Goal: Task Accomplishment & Management: Manage account settings

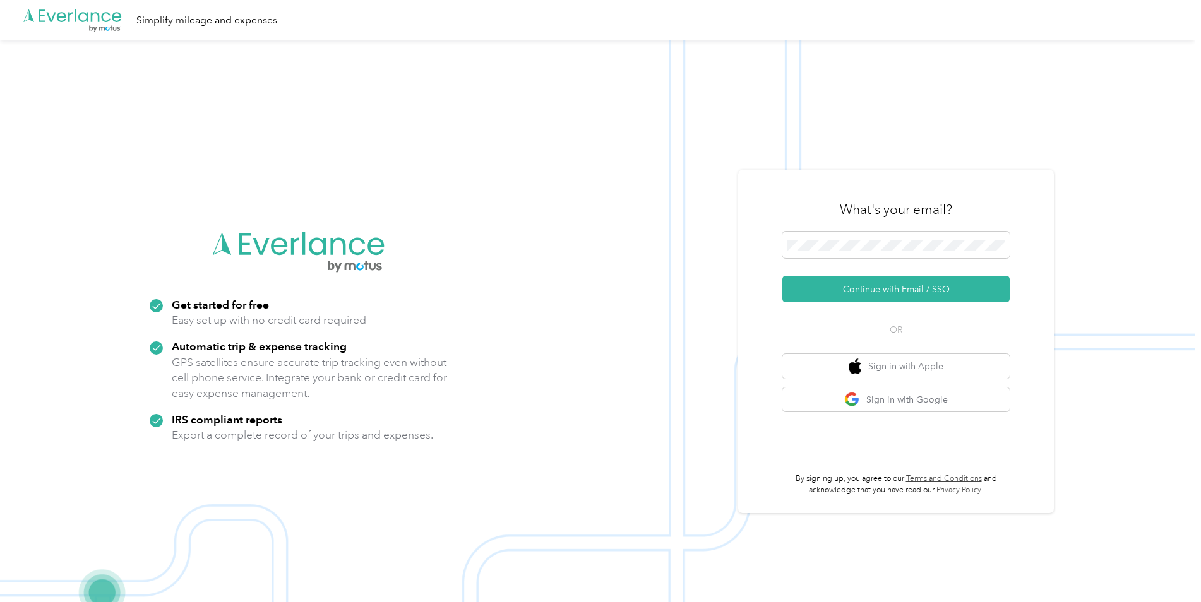
click at [861, 237] on span at bounding box center [895, 245] width 227 height 27
click at [878, 290] on button "Continue with Email / SSO" at bounding box center [895, 289] width 227 height 27
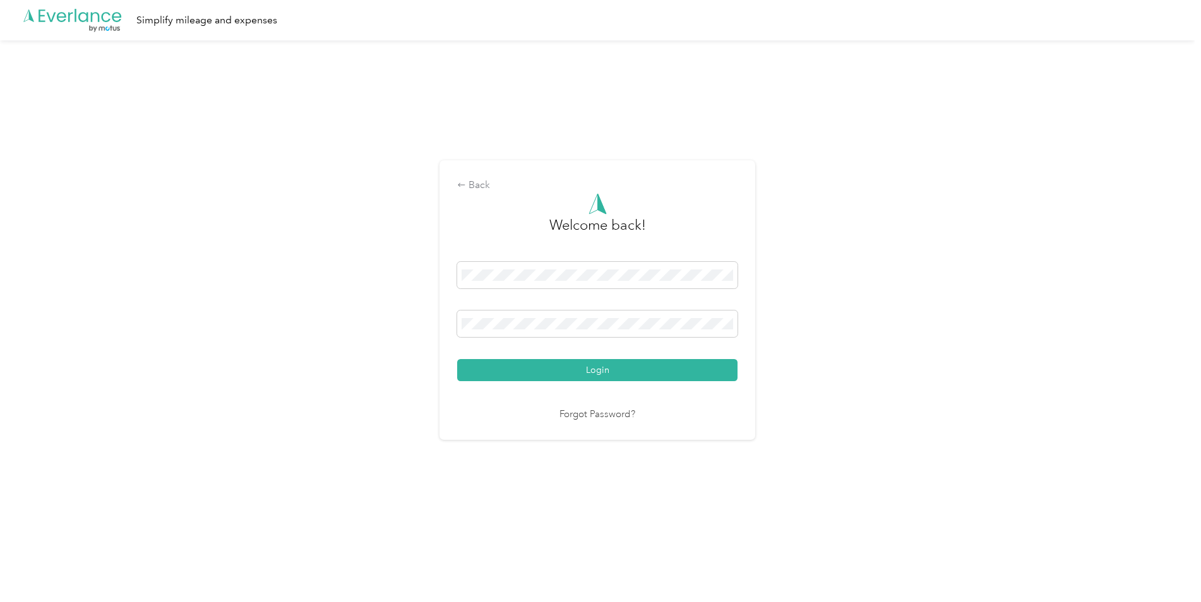
click at [554, 378] on button "Login" at bounding box center [597, 370] width 280 height 22
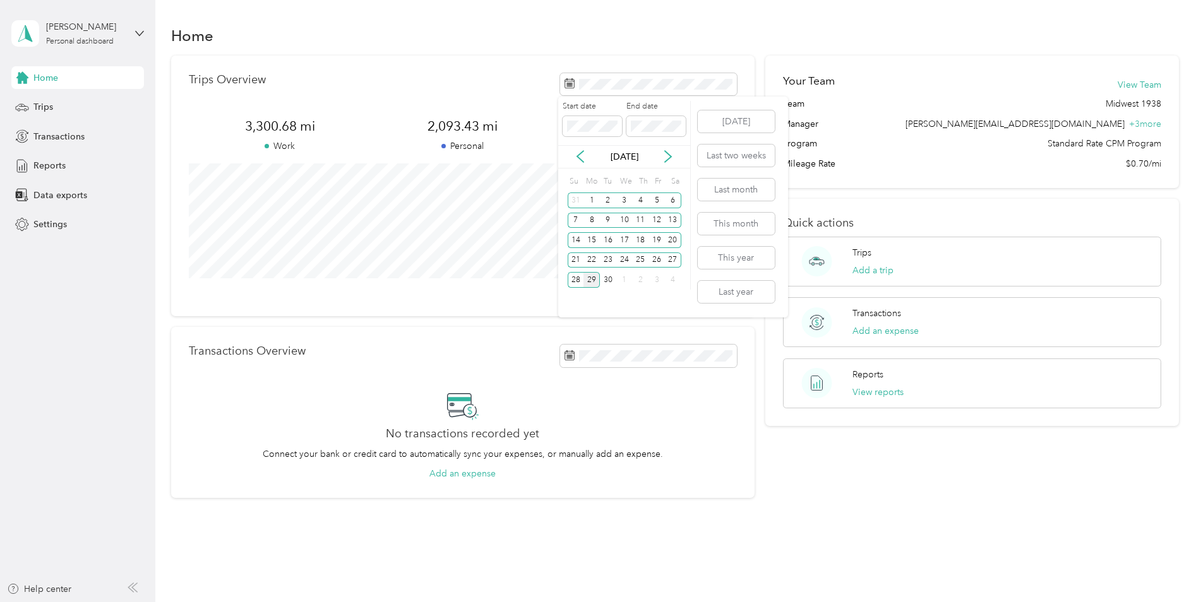
click at [588, 199] on div "1" at bounding box center [592, 201] width 16 height 16
click at [606, 144] on div "Start date End date" at bounding box center [624, 123] width 132 height 44
click at [673, 147] on div "[DATE]" at bounding box center [624, 156] width 132 height 23
click at [672, 304] on div "Start date End date [DATE] Su Mo Tu We Th Fr Sa 31 1 2 3 4 5 6 7 8 9 10 11 12 1…" at bounding box center [624, 207] width 133 height 221
click at [726, 222] on button "This month" at bounding box center [736, 224] width 77 height 22
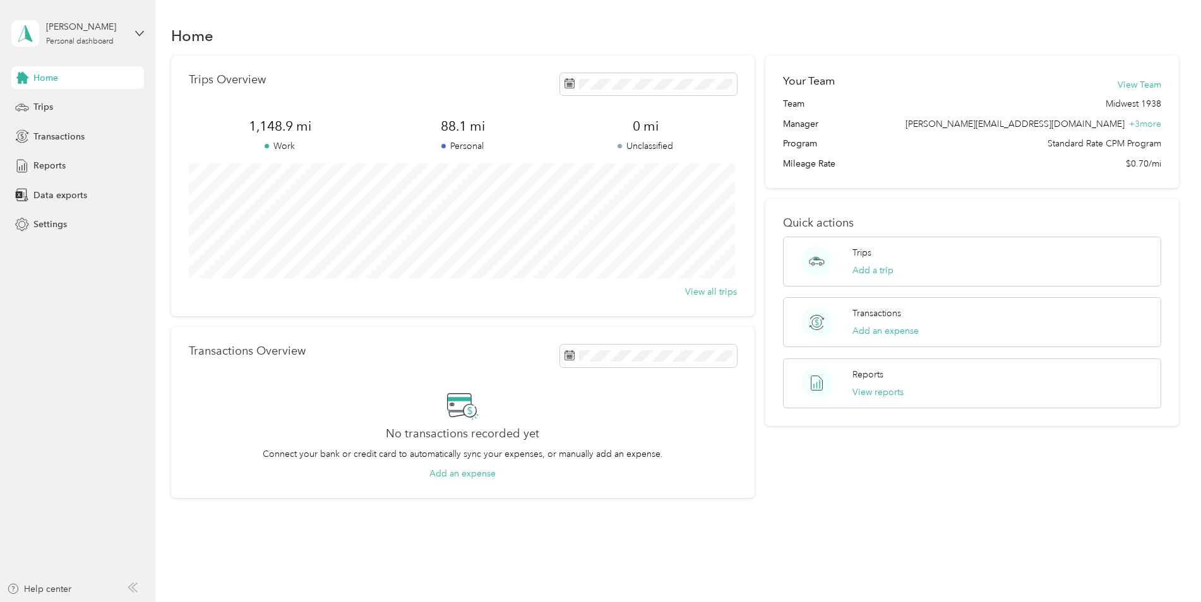
click at [84, 112] on div "Trips" at bounding box center [77, 107] width 133 height 23
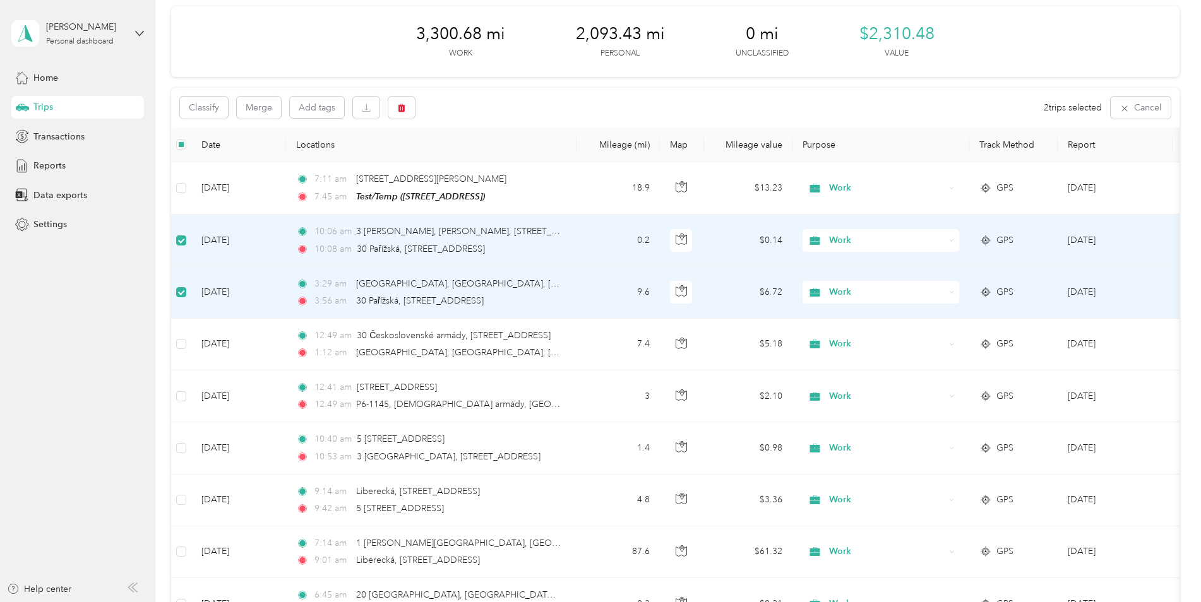
scroll to position [126, 0]
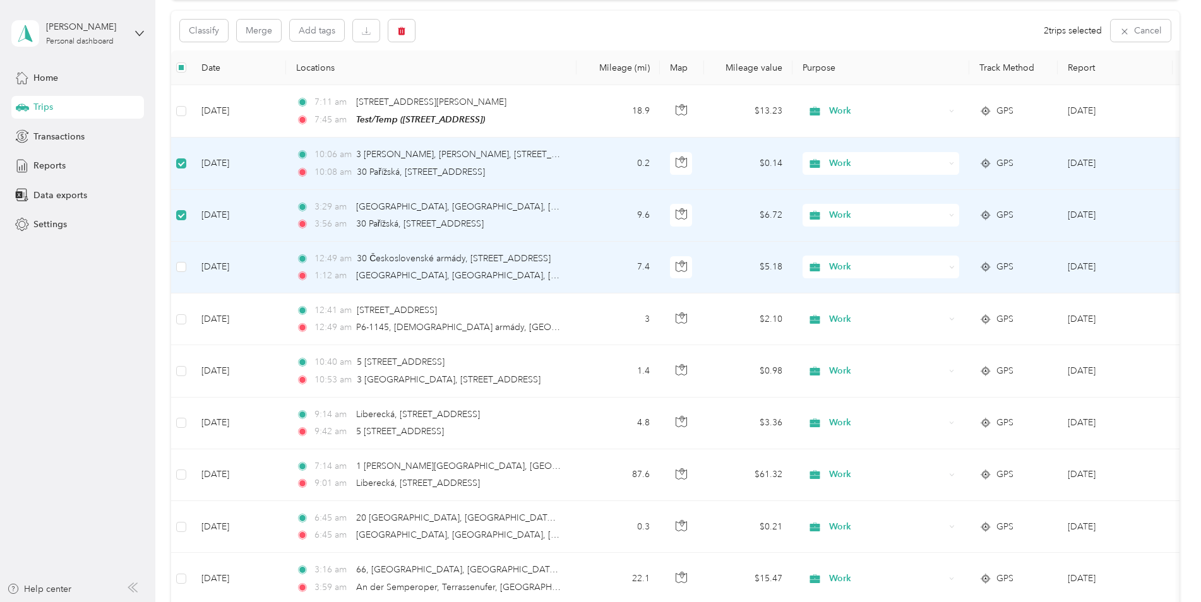
drag, startPoint x: 186, startPoint y: 267, endPoint x: 180, endPoint y: 302, distance: 35.9
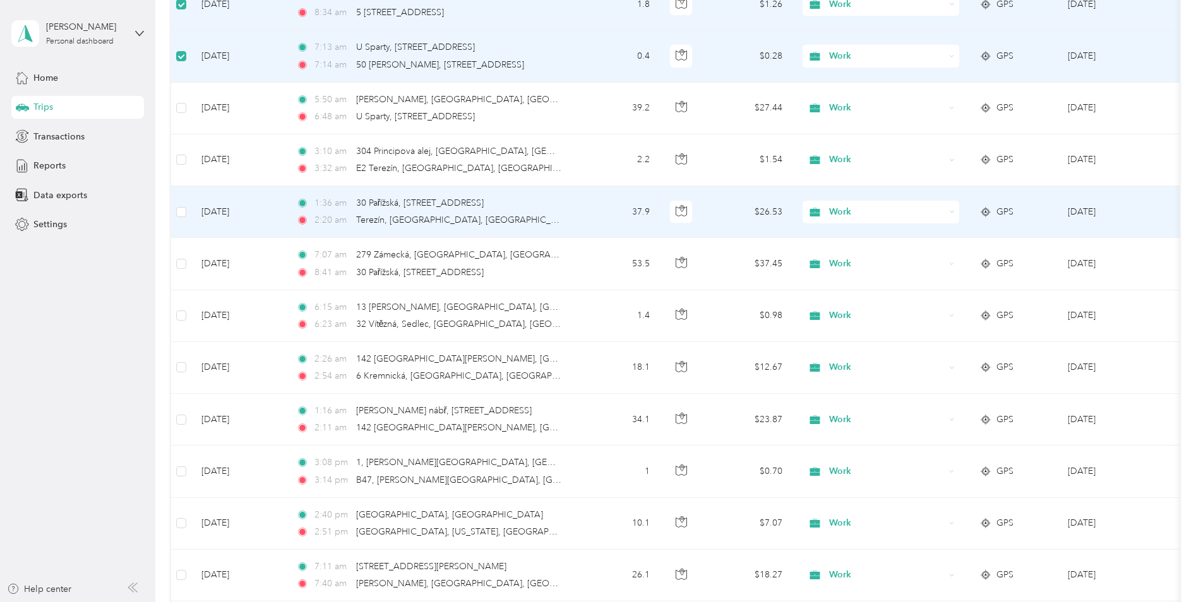
scroll to position [884, 0]
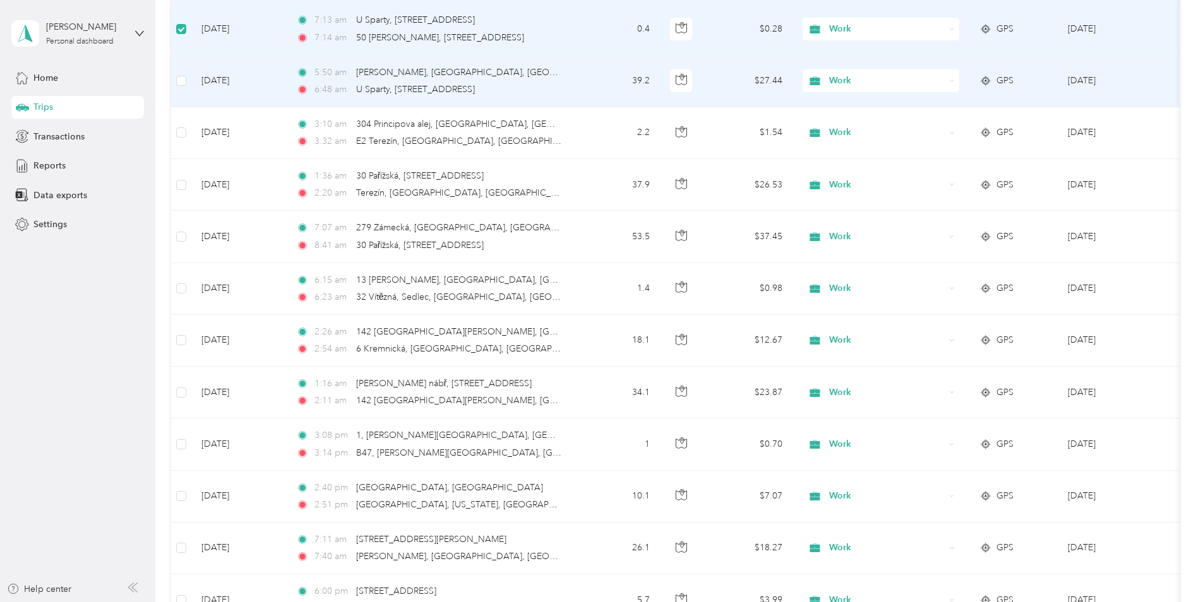
click at [188, 83] on td at bounding box center [181, 82] width 20 height 52
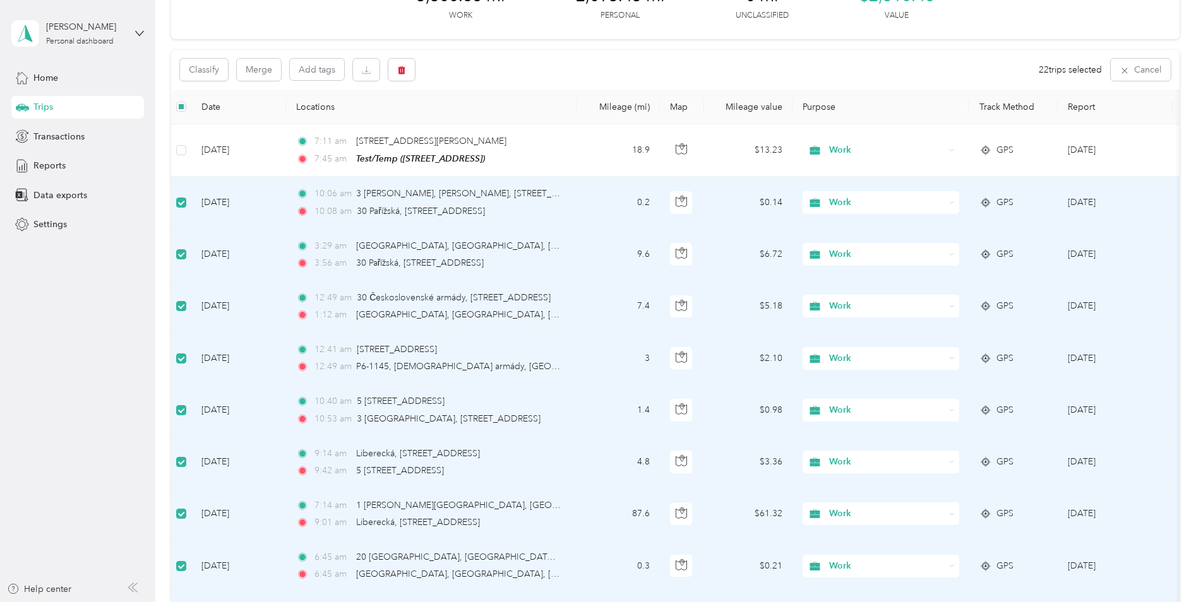
scroll to position [0, 0]
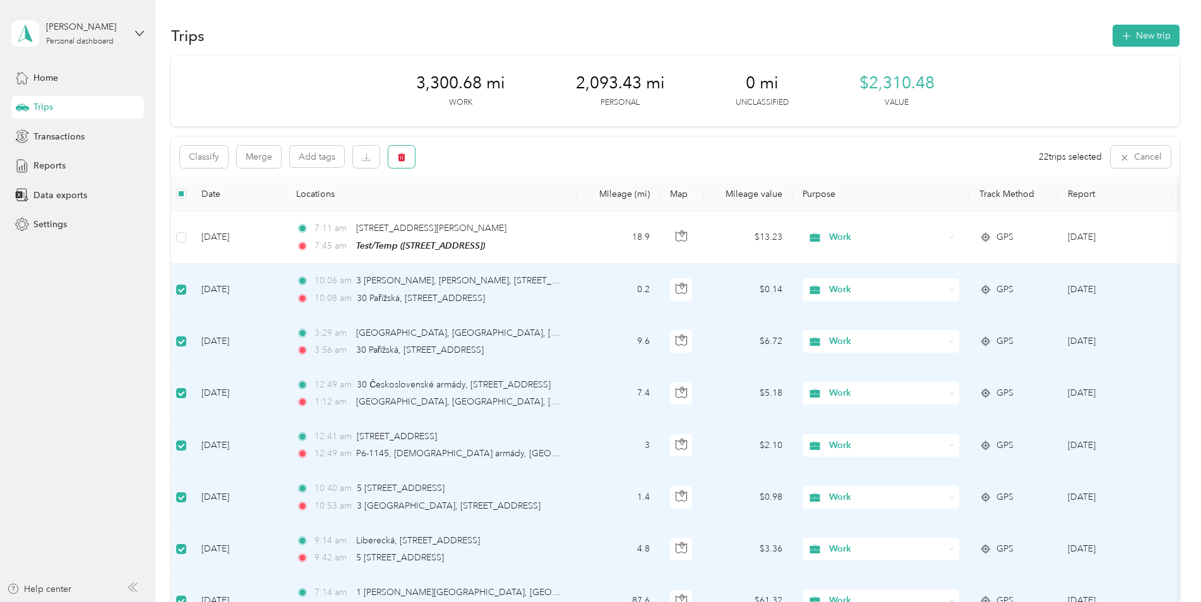
click at [396, 157] on button "button" at bounding box center [401, 157] width 27 height 22
click at [486, 209] on button "Yes" at bounding box center [498, 210] width 25 height 20
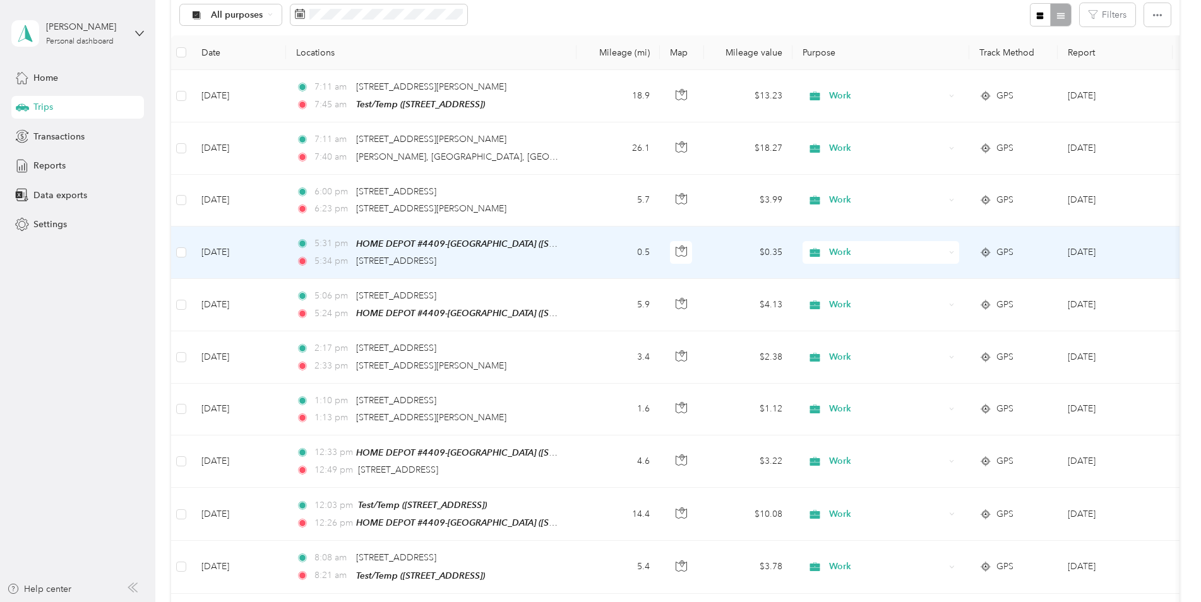
scroll to position [1, 0]
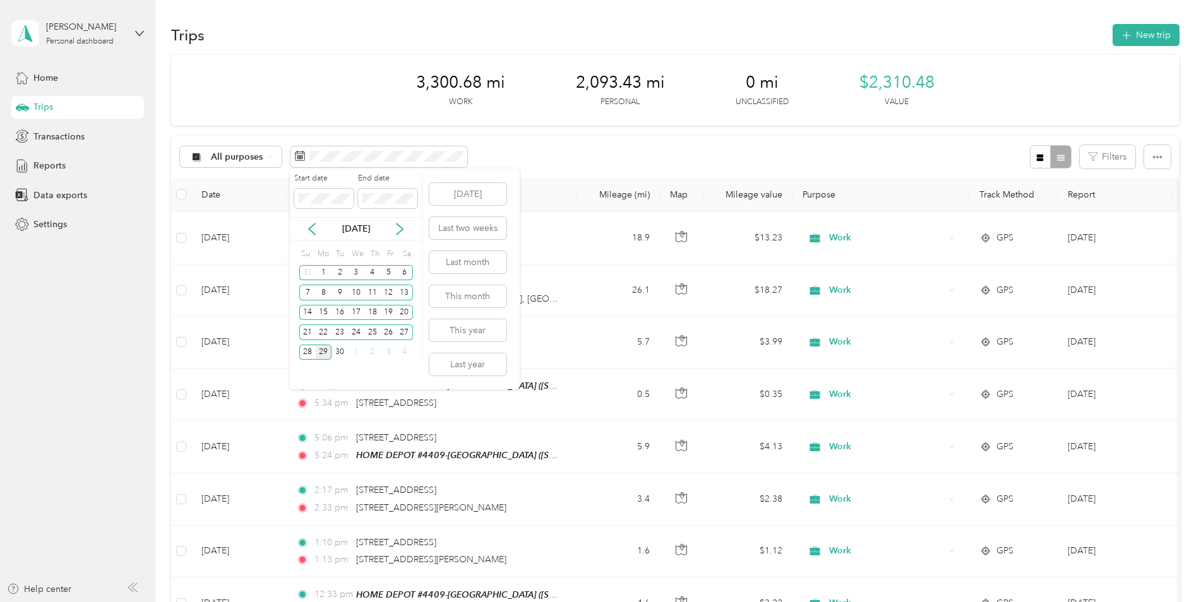
click at [322, 267] on div "1" at bounding box center [324, 273] width 16 height 16
click at [346, 356] on div "30" at bounding box center [340, 353] width 16 height 16
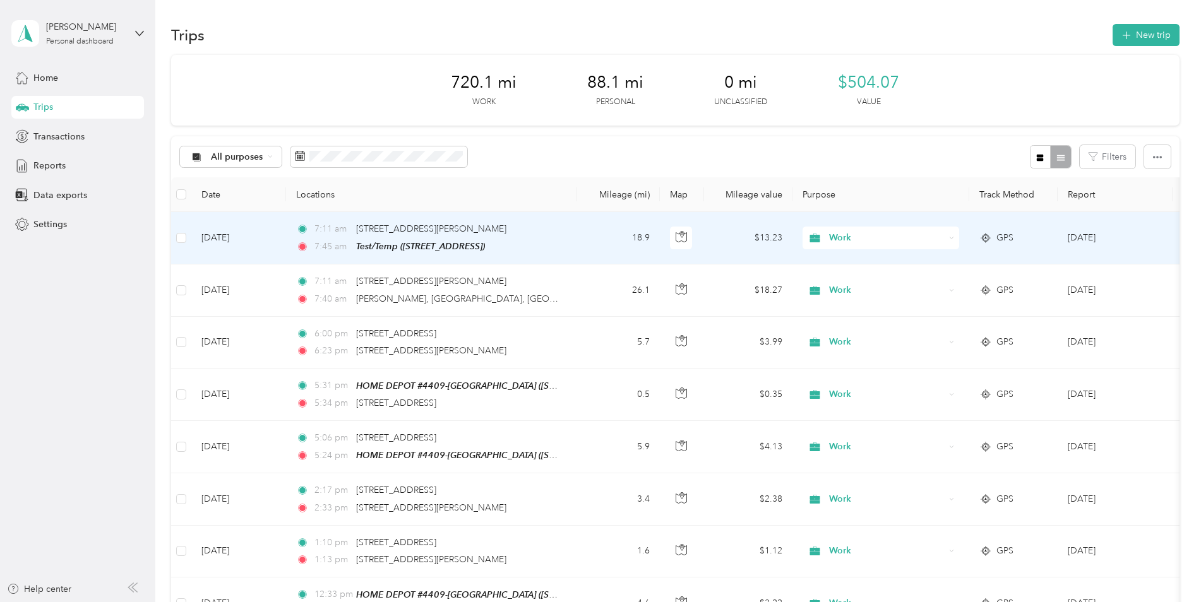
click at [949, 237] on div "Work" at bounding box center [881, 238] width 157 height 23
click at [947, 263] on li "Work" at bounding box center [881, 262] width 157 height 22
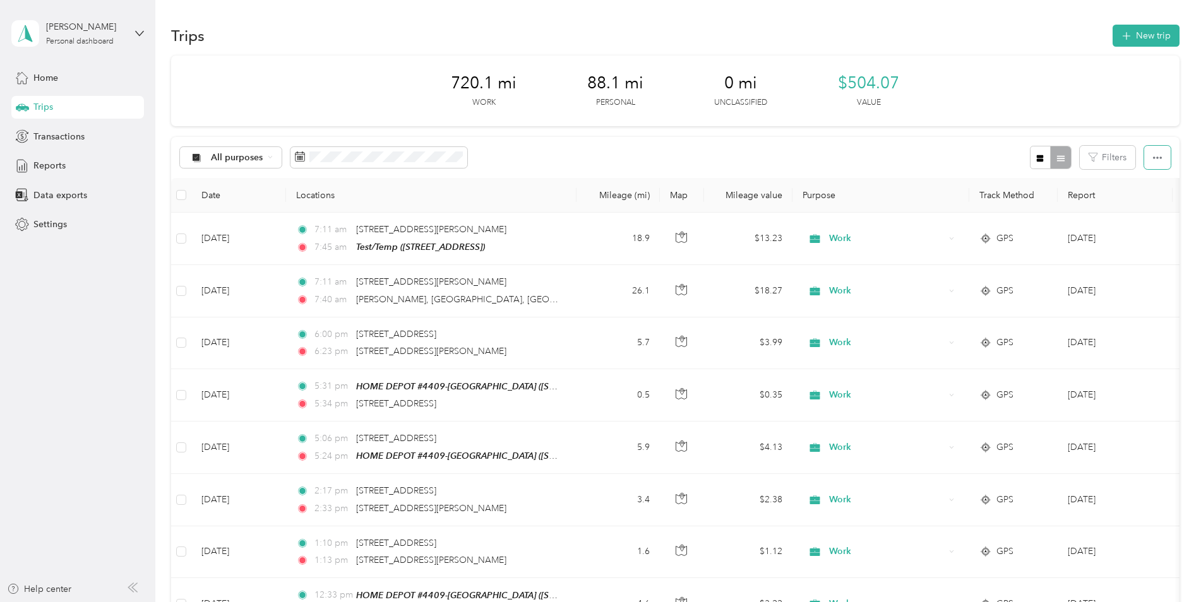
click at [1154, 152] on span "button" at bounding box center [1157, 157] width 9 height 11
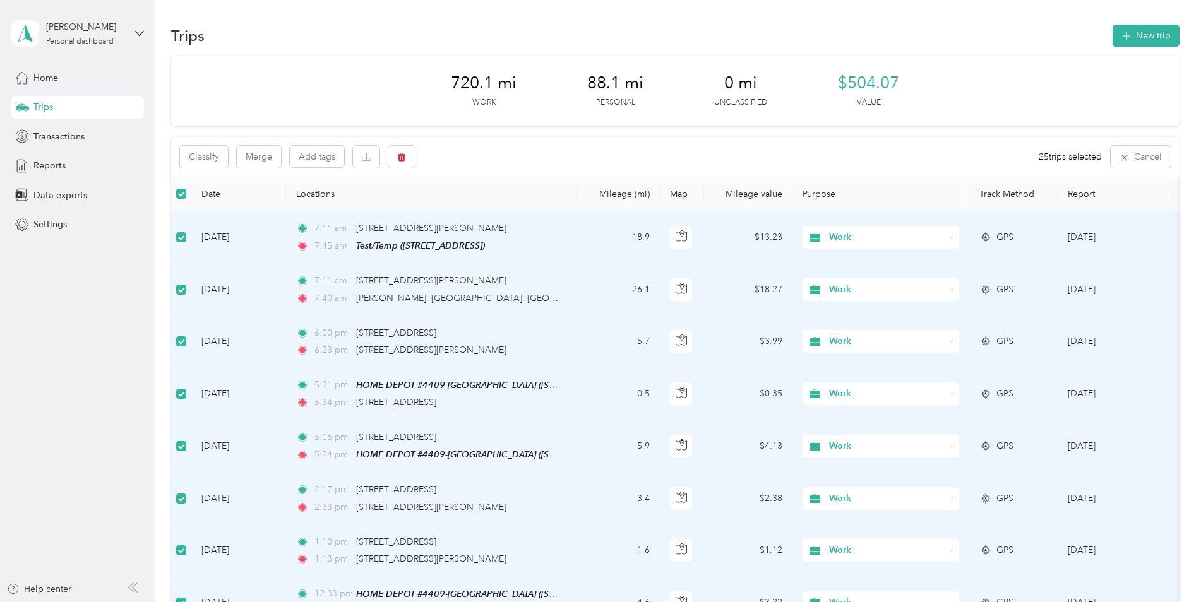
click at [535, 154] on div "Classify Merge Add tags 25 trips selected Cancel" at bounding box center [675, 157] width 1009 height 40
click at [1130, 154] on button "Cancel" at bounding box center [1141, 157] width 60 height 22
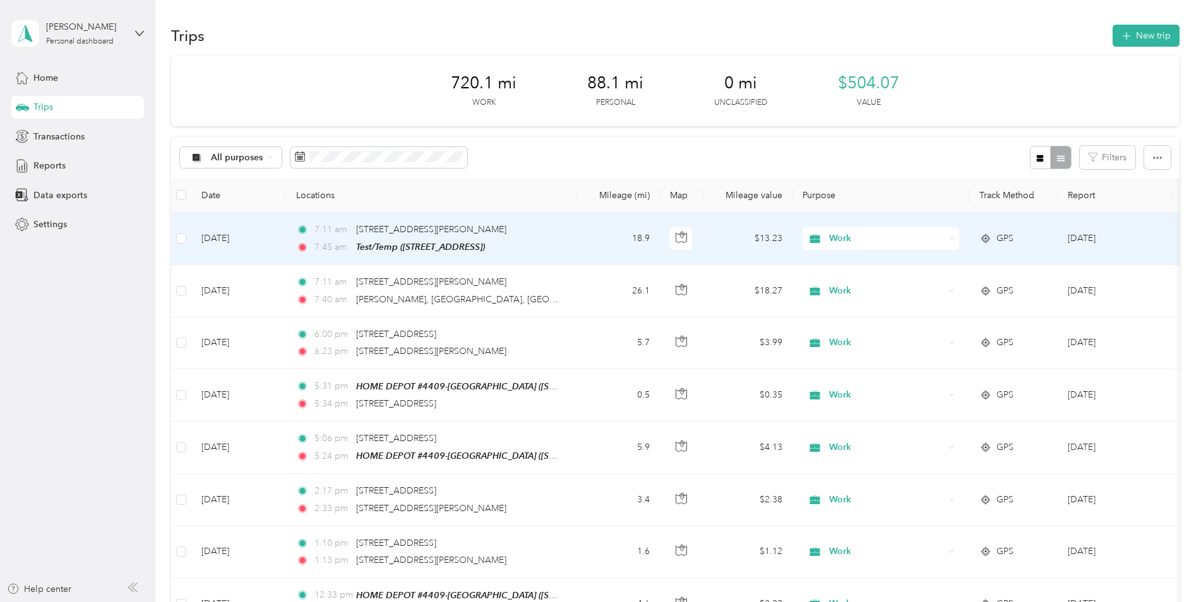
click at [220, 231] on td "[DATE]" at bounding box center [238, 239] width 95 height 52
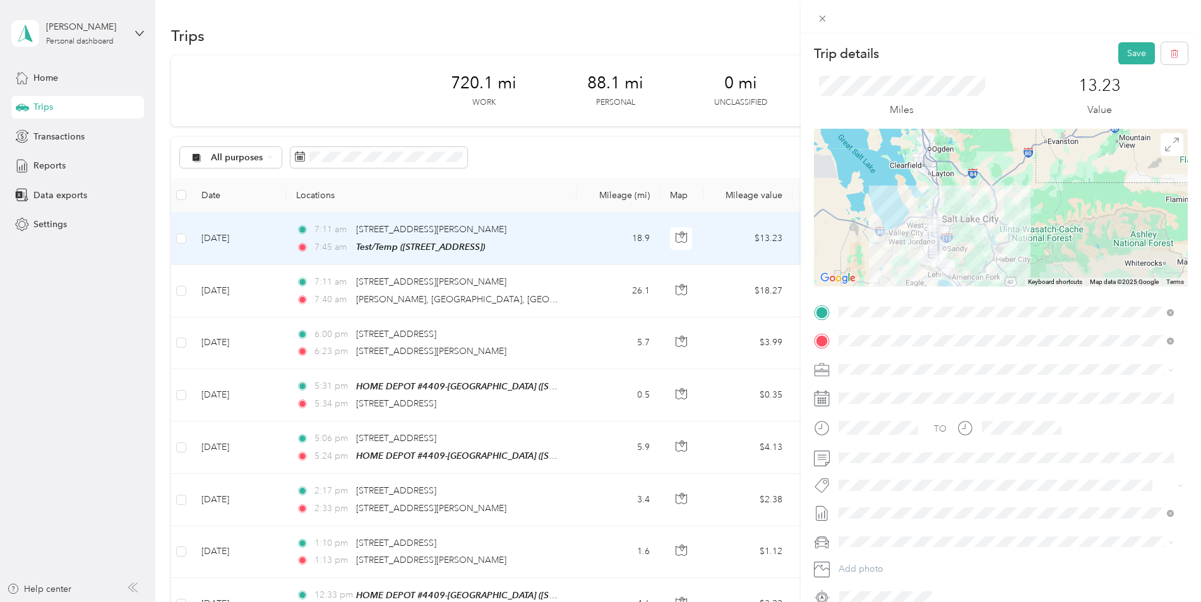
click at [1120, 51] on button "Save" at bounding box center [1136, 53] width 37 height 22
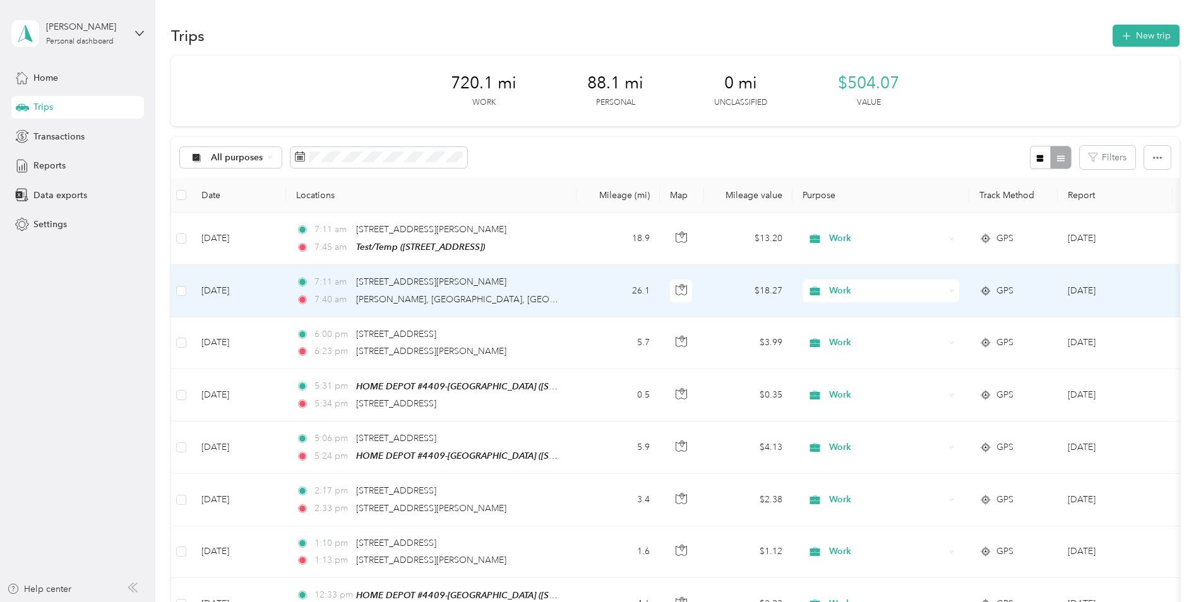
click at [590, 285] on td "26.1" at bounding box center [618, 291] width 83 height 52
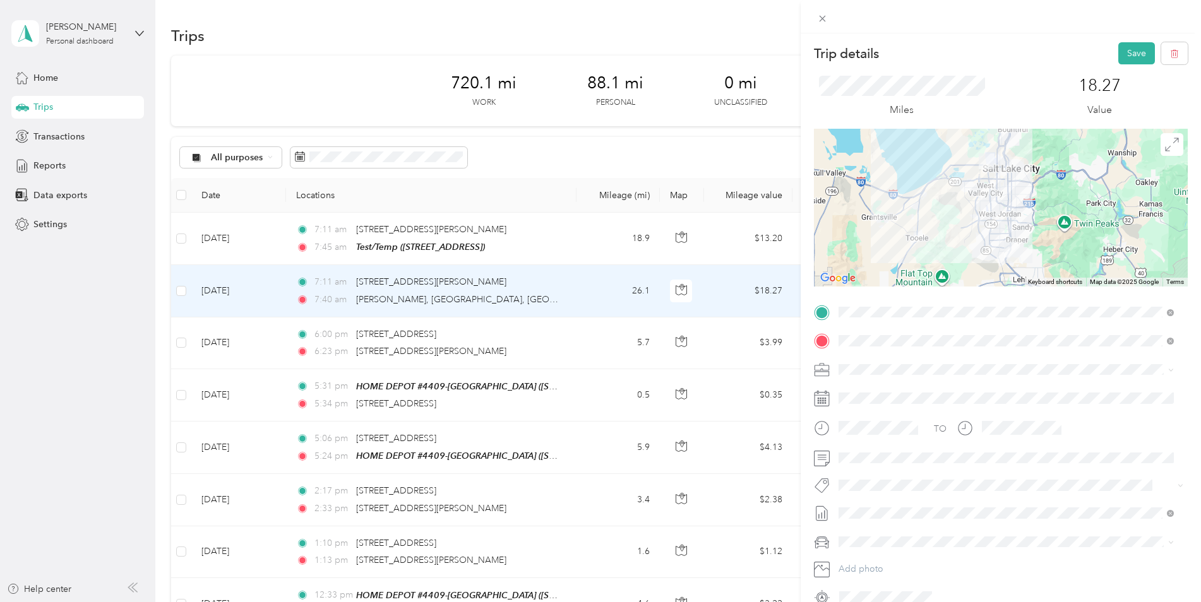
click at [1129, 56] on button "Save" at bounding box center [1136, 53] width 37 height 22
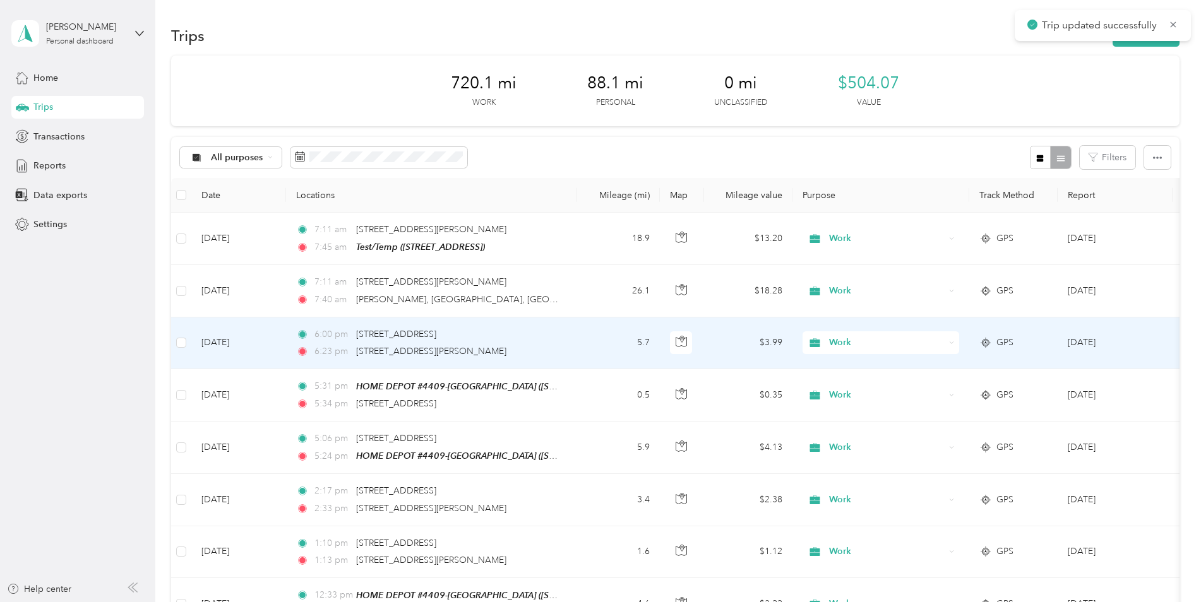
click at [548, 340] on div "6:00 pm [STREET_ADDRESS]" at bounding box center [428, 335] width 265 height 14
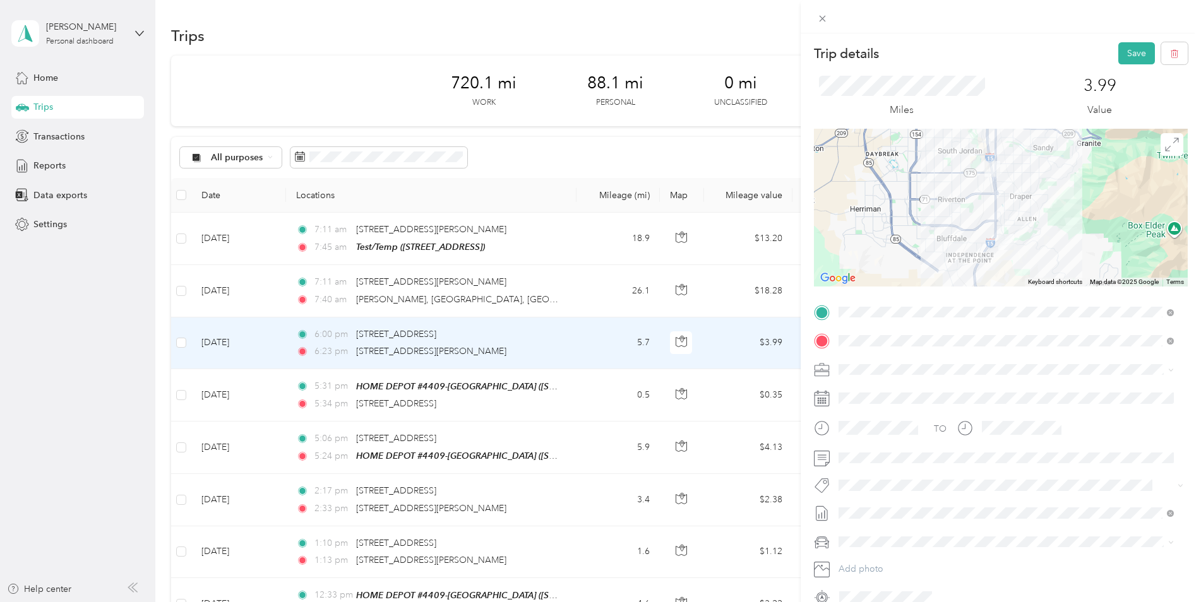
click at [1120, 59] on button "Save" at bounding box center [1136, 53] width 37 height 22
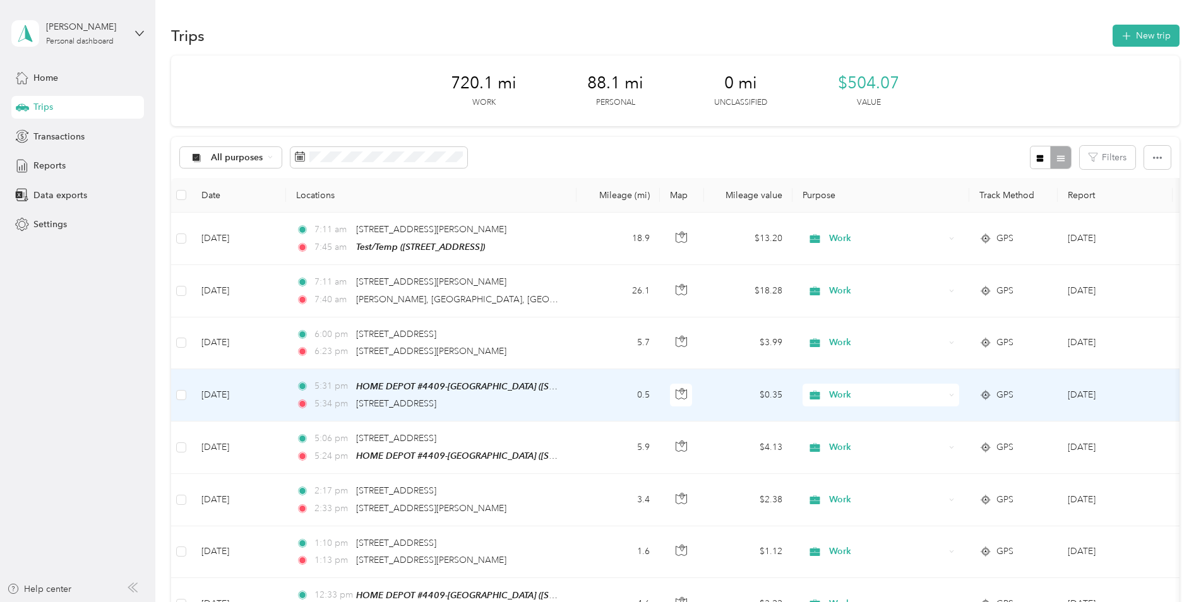
click at [559, 388] on span "HOME DEPOT #4409-[GEOGRAPHIC_DATA] ([STREET_ADDRESS])" at bounding box center [489, 386] width 267 height 11
click at [613, 401] on td "0.5" at bounding box center [618, 395] width 83 height 52
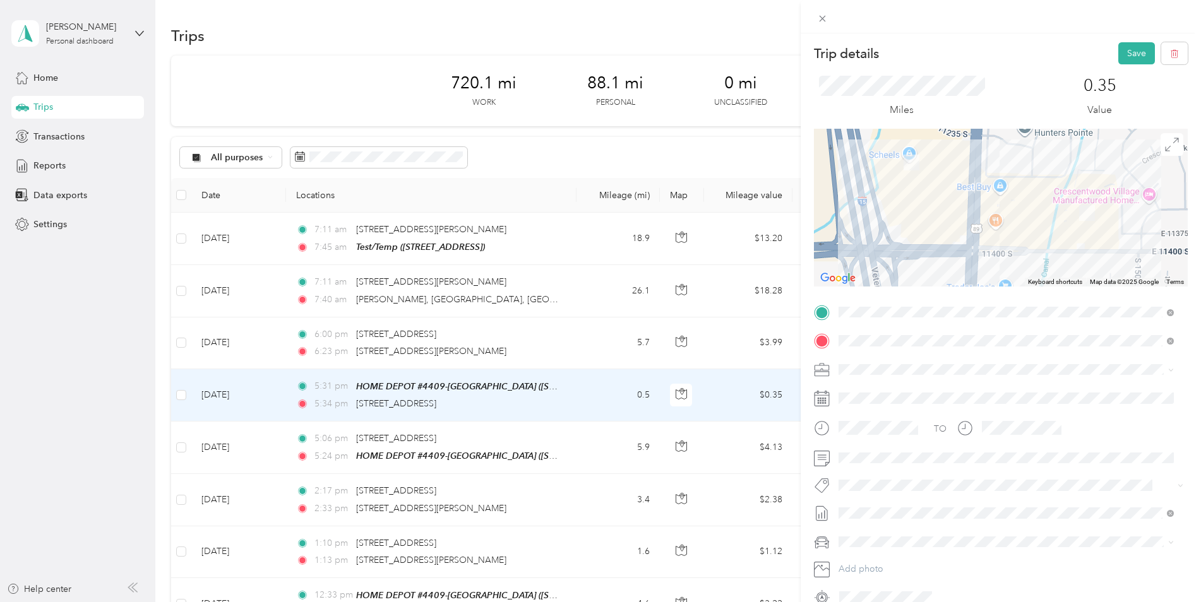
click at [1121, 52] on button "Save" at bounding box center [1136, 53] width 37 height 22
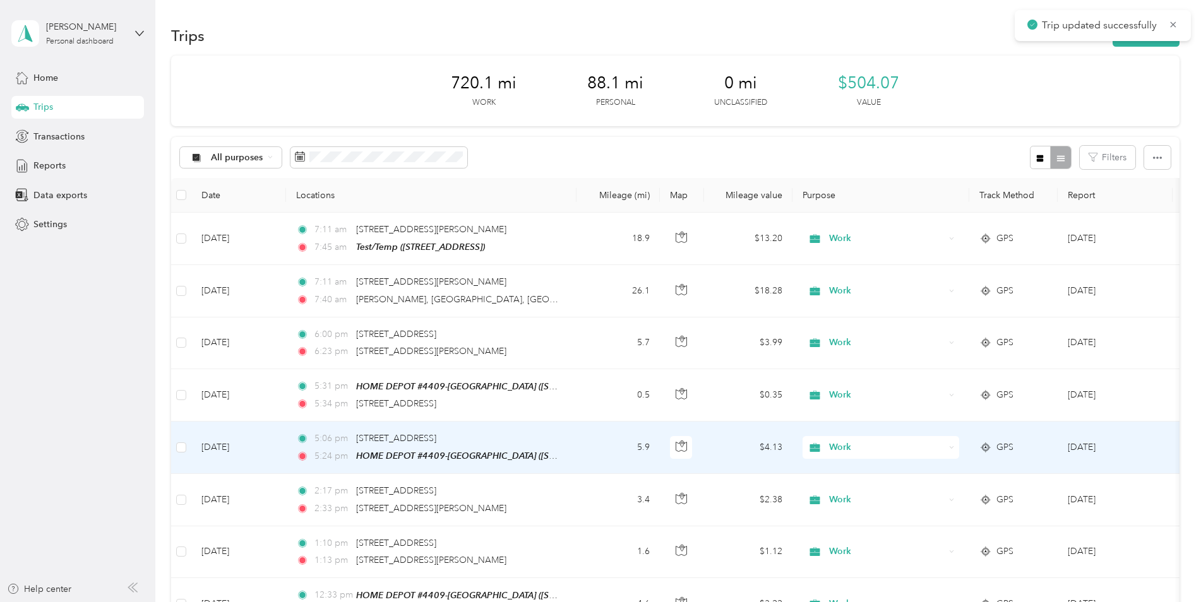
click at [565, 450] on td "5:06 pm [STREET_ADDRESS] 5:24 pm HOME DEPOT #4409-[GEOGRAPHIC_DATA] ([STREET_AD…" at bounding box center [431, 448] width 291 height 52
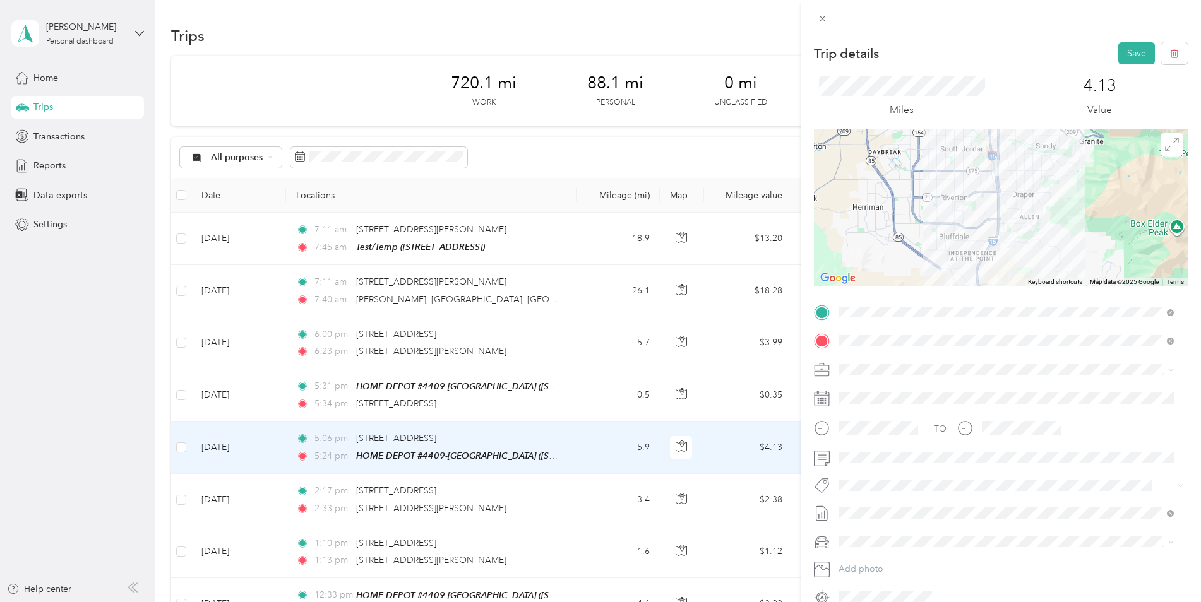
click at [1132, 57] on button "Save" at bounding box center [1136, 53] width 37 height 22
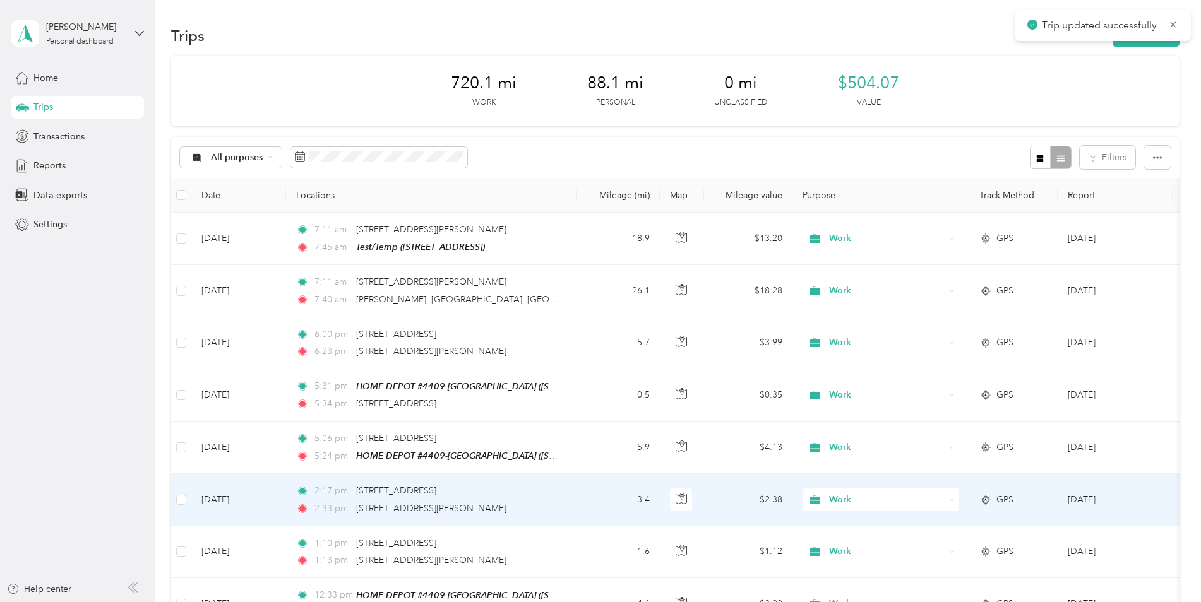
click at [520, 485] on div "2:17 pm [STREET_ADDRESS][PERSON_NAME]" at bounding box center [428, 491] width 265 height 14
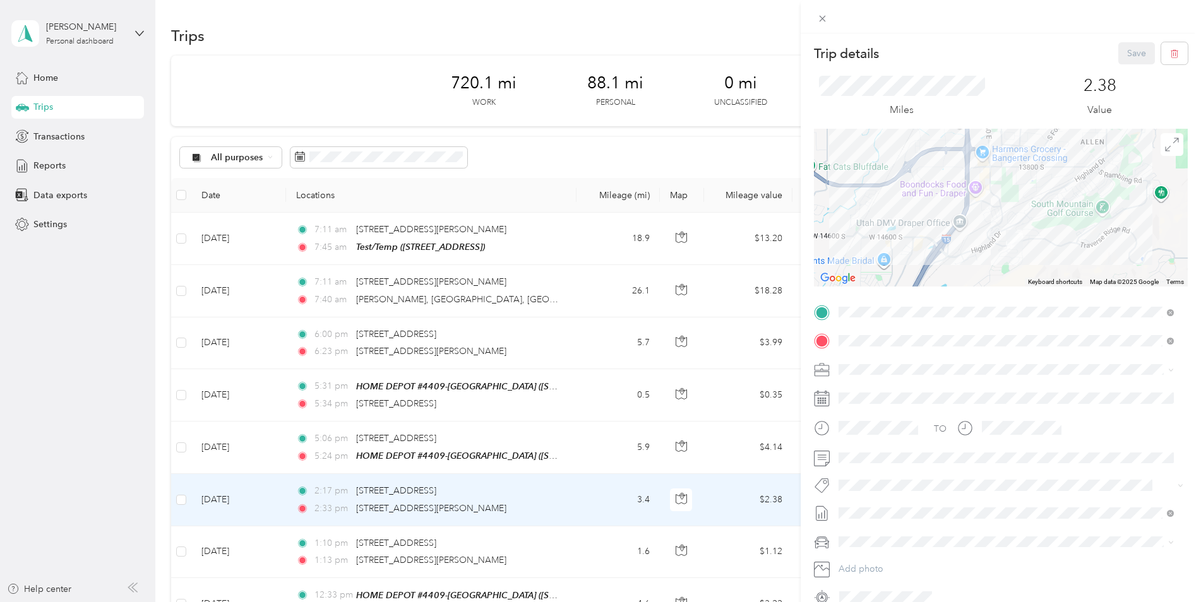
click at [866, 464] on span at bounding box center [1011, 458] width 354 height 20
click at [1123, 52] on button "Save" at bounding box center [1136, 53] width 37 height 22
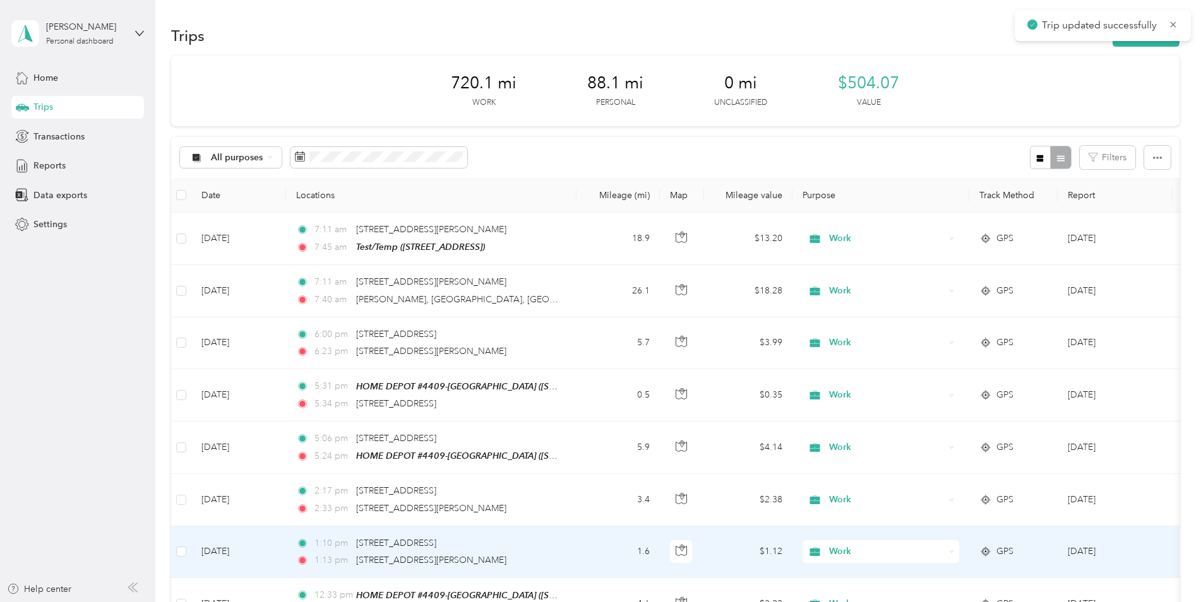
click at [495, 544] on div "1:10 pm [STREET_ADDRESS]" at bounding box center [428, 544] width 265 height 14
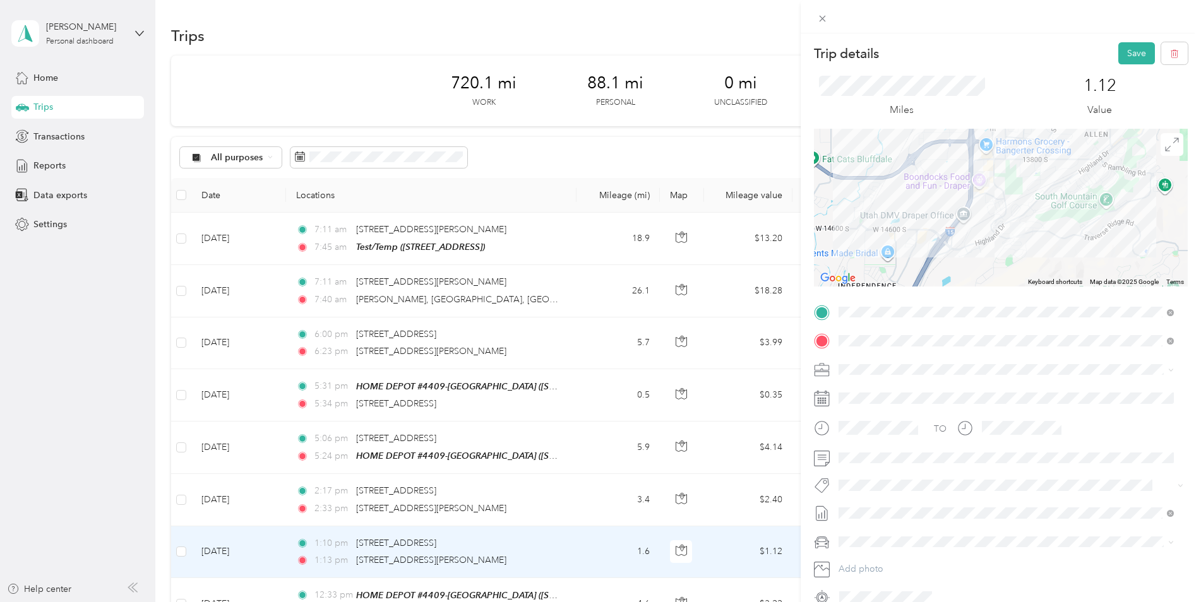
click at [1131, 48] on button "Save" at bounding box center [1136, 53] width 37 height 22
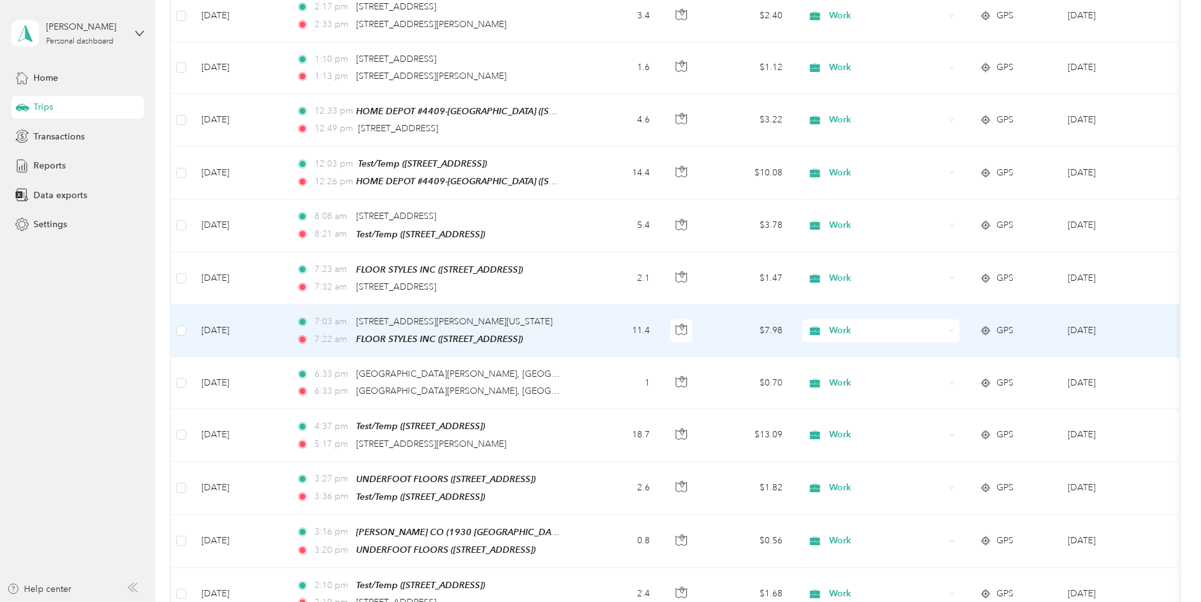
scroll to position [505, 0]
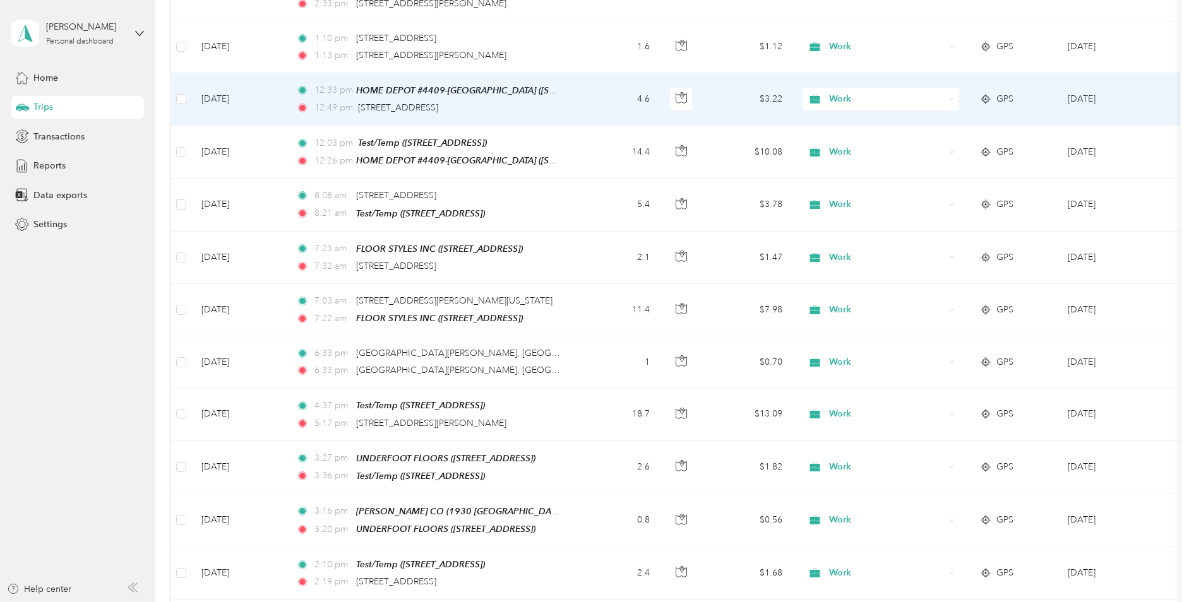
click at [469, 91] on span "HOME DEPOT #4409-[GEOGRAPHIC_DATA] ([STREET_ADDRESS])" at bounding box center [489, 90] width 267 height 11
click at [494, 101] on div "12:49 pm [STREET_ADDRESS]" at bounding box center [428, 108] width 265 height 14
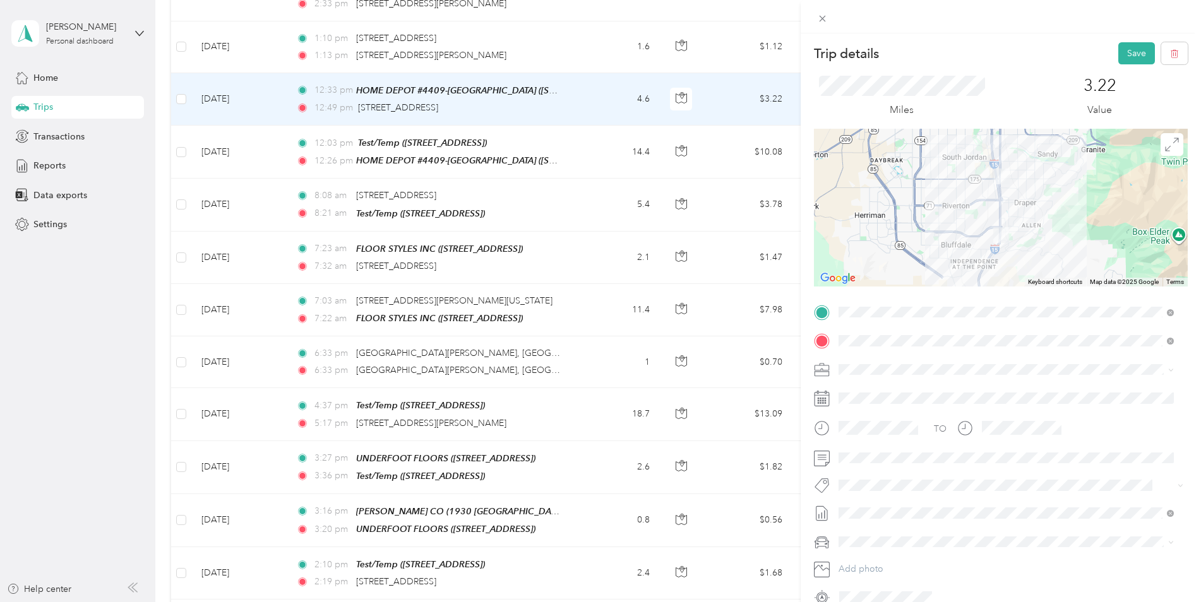
click at [1126, 52] on button "Save" at bounding box center [1136, 53] width 37 height 22
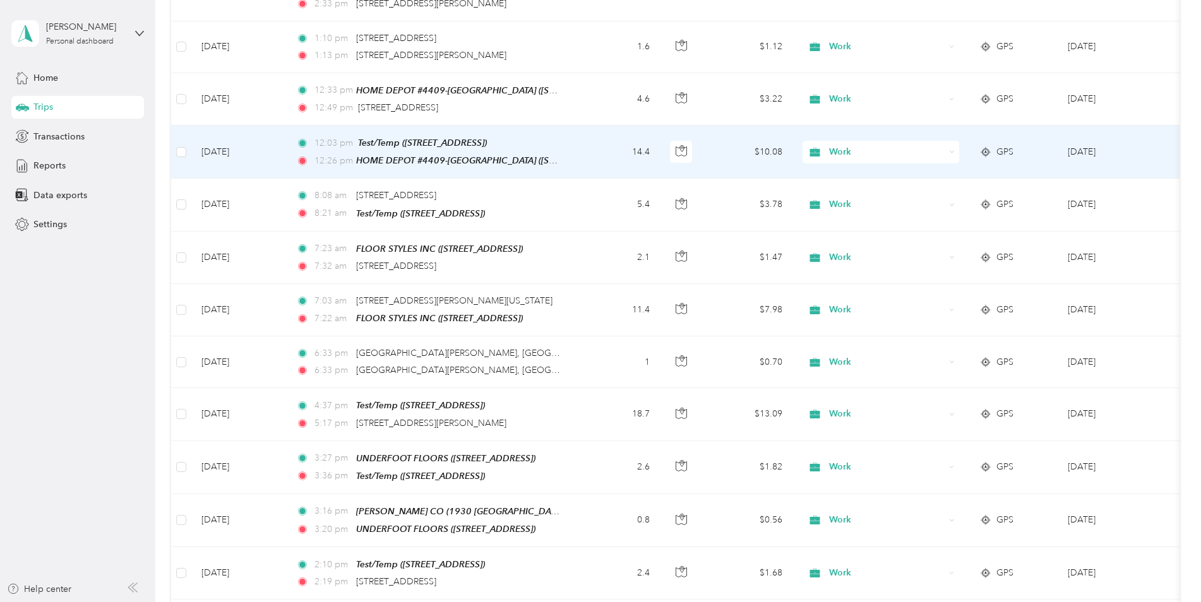
click at [503, 149] on div "12:03 pm Test/Temp ([STREET_ADDRESS]) 12:26 pm HOME DEPOT #4409-[GEOGRAPHIC_DAT…" at bounding box center [428, 152] width 265 height 32
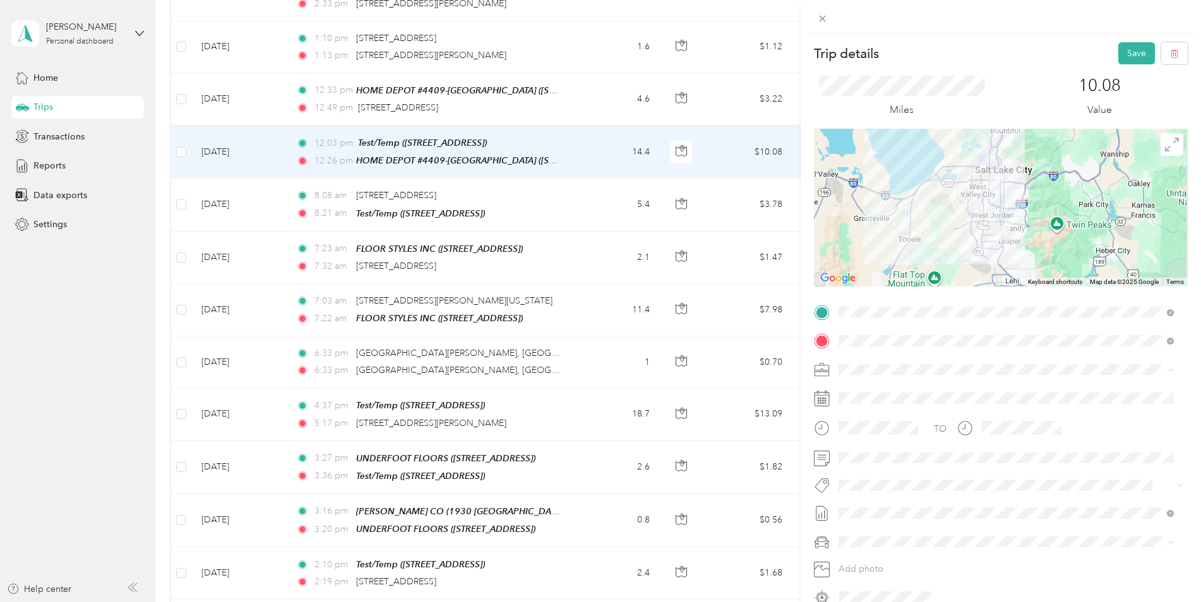
click at [1134, 52] on button "Save" at bounding box center [1136, 53] width 37 height 22
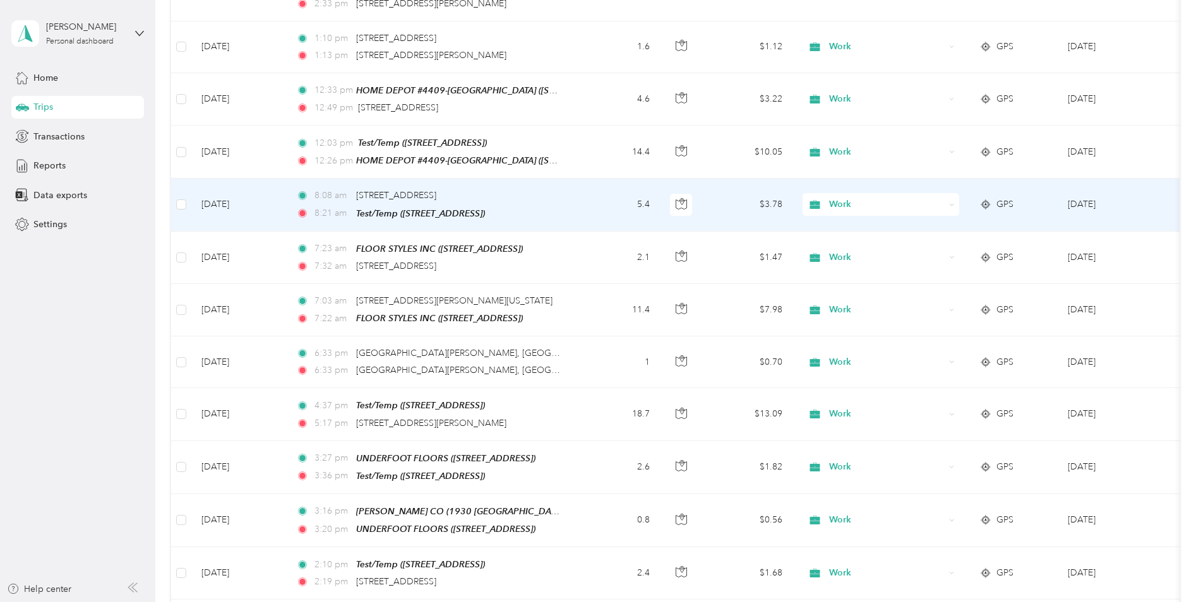
click at [587, 204] on td "5.4" at bounding box center [618, 205] width 83 height 52
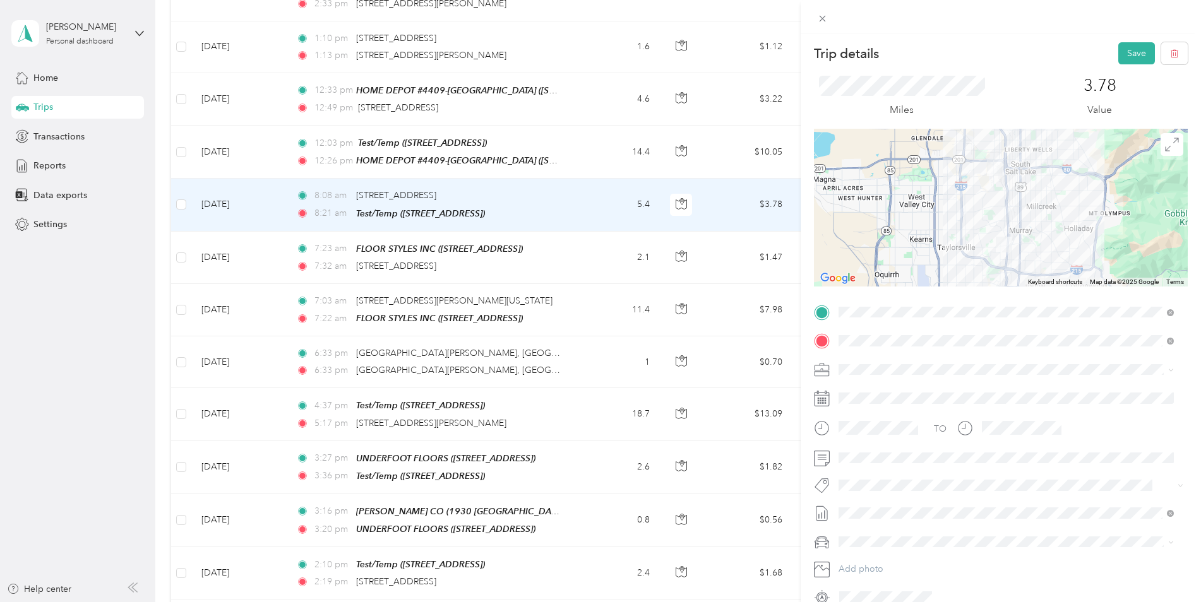
click at [1132, 63] on button "Save" at bounding box center [1136, 53] width 37 height 22
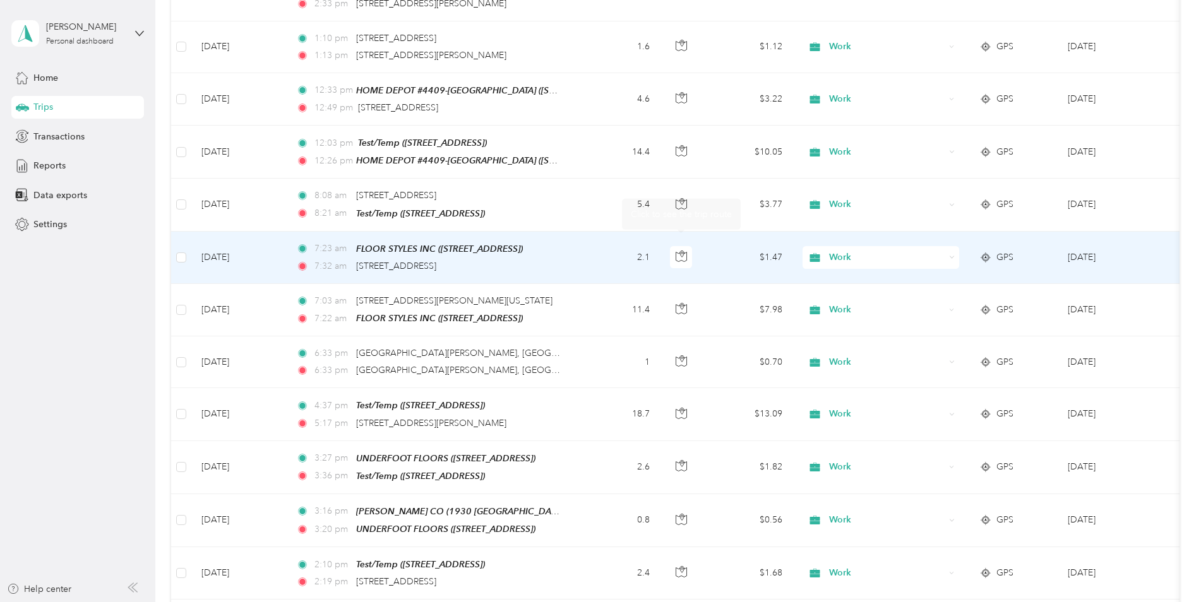
click at [597, 260] on td "2.1" at bounding box center [618, 258] width 83 height 52
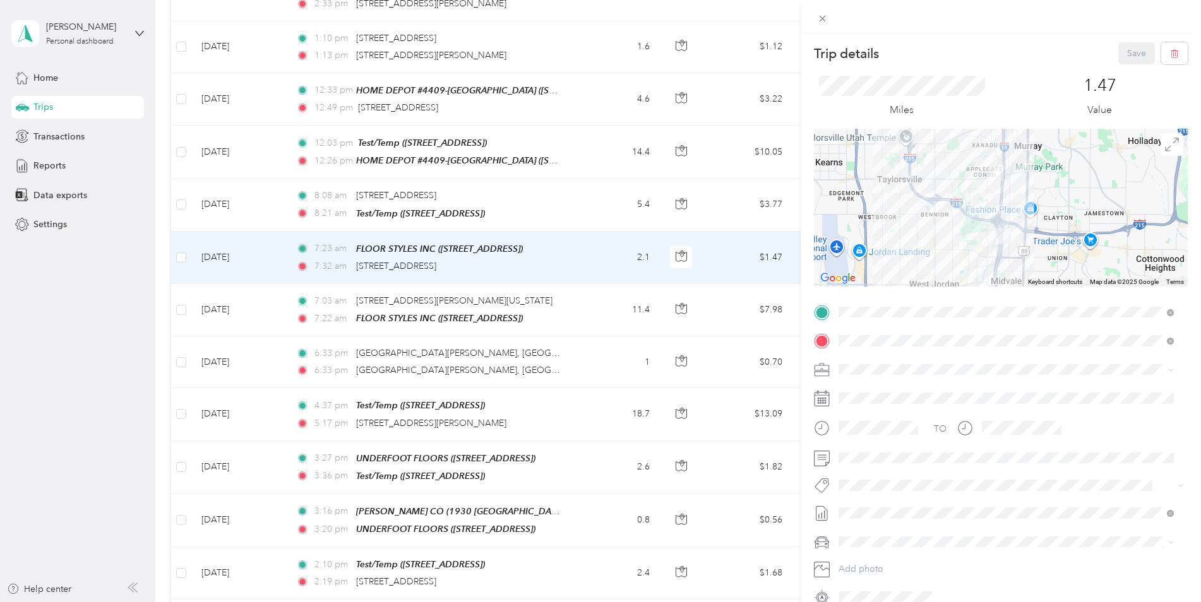
click at [856, 464] on span at bounding box center [1011, 458] width 354 height 20
click at [1122, 56] on button "Save" at bounding box center [1136, 53] width 37 height 22
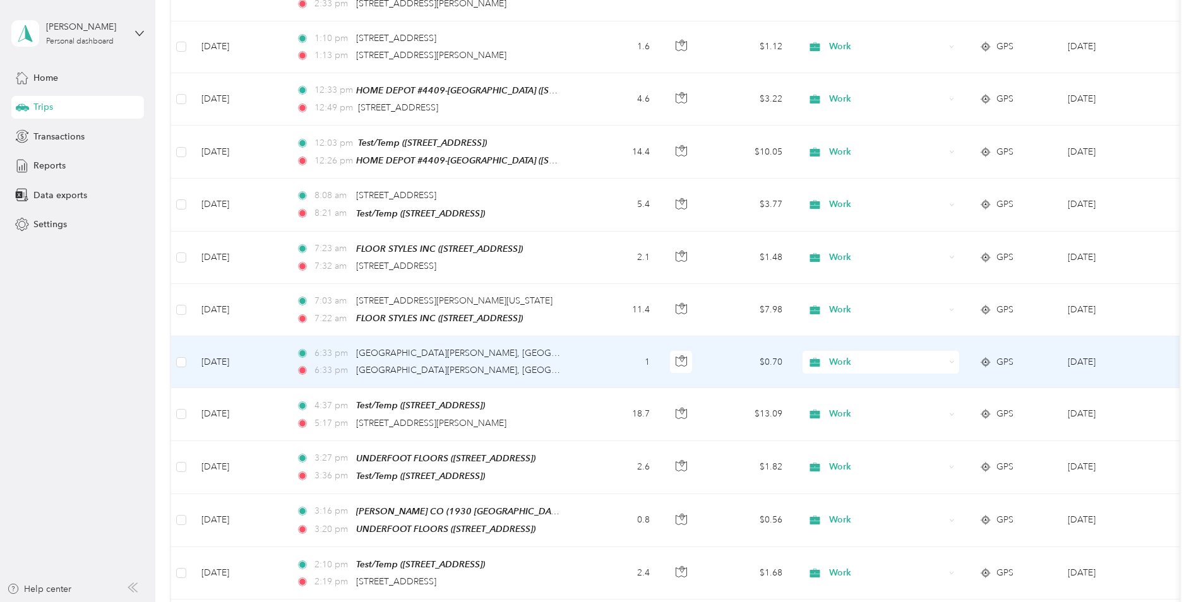
click at [599, 364] on td "1" at bounding box center [618, 363] width 83 height 52
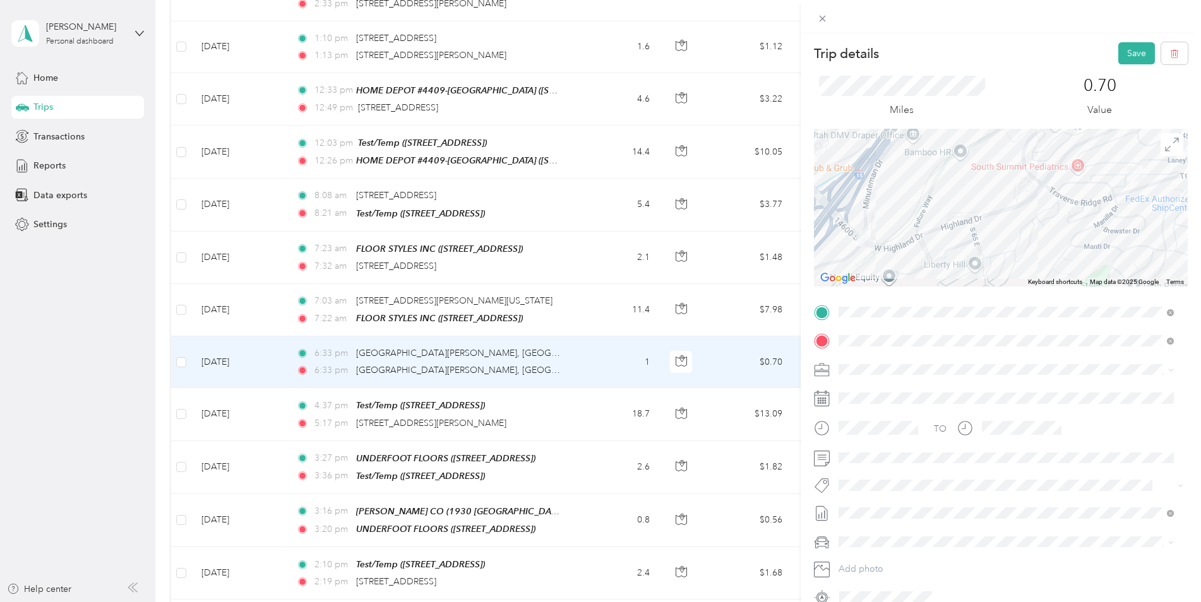
click at [1127, 50] on button "Save" at bounding box center [1136, 53] width 37 height 22
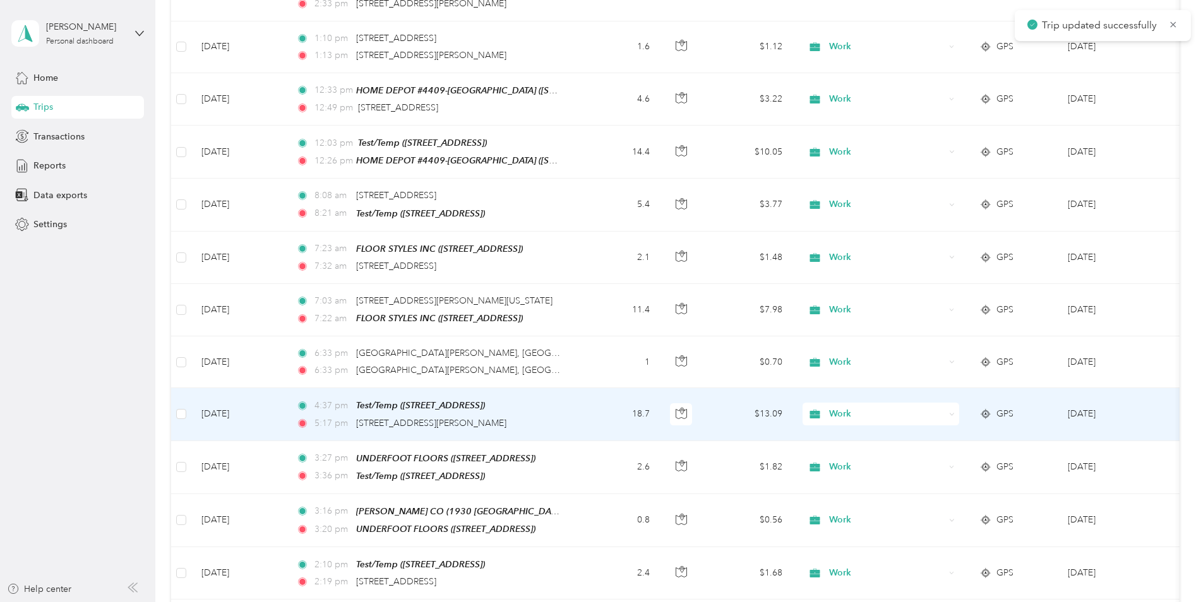
click at [581, 405] on td "18.7" at bounding box center [618, 414] width 83 height 52
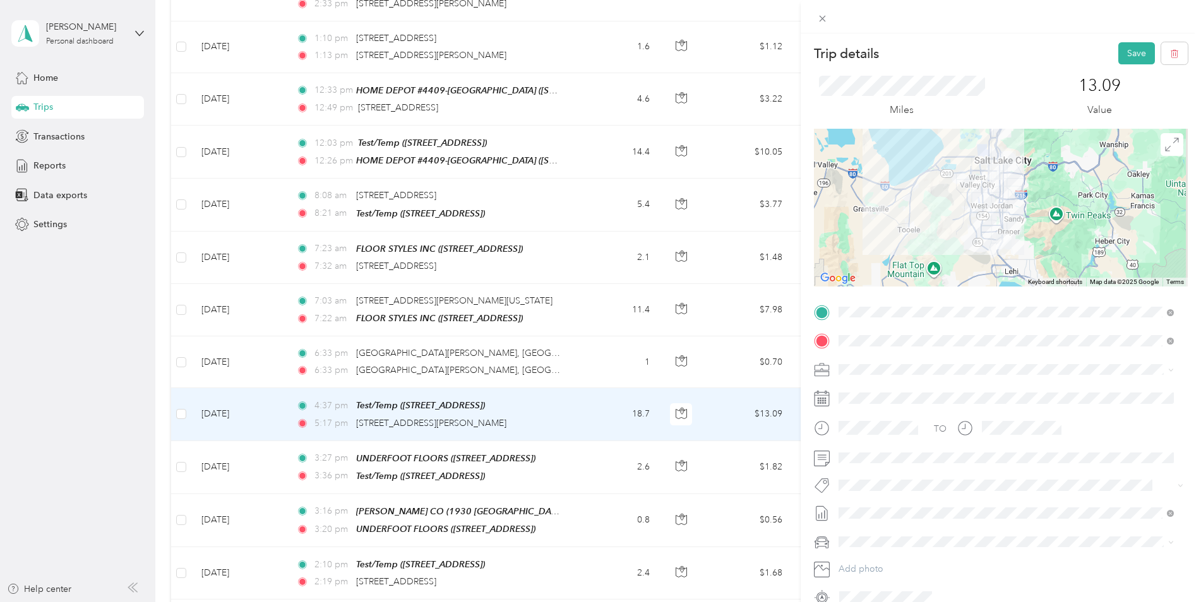
click at [1130, 59] on button "Save" at bounding box center [1136, 53] width 37 height 22
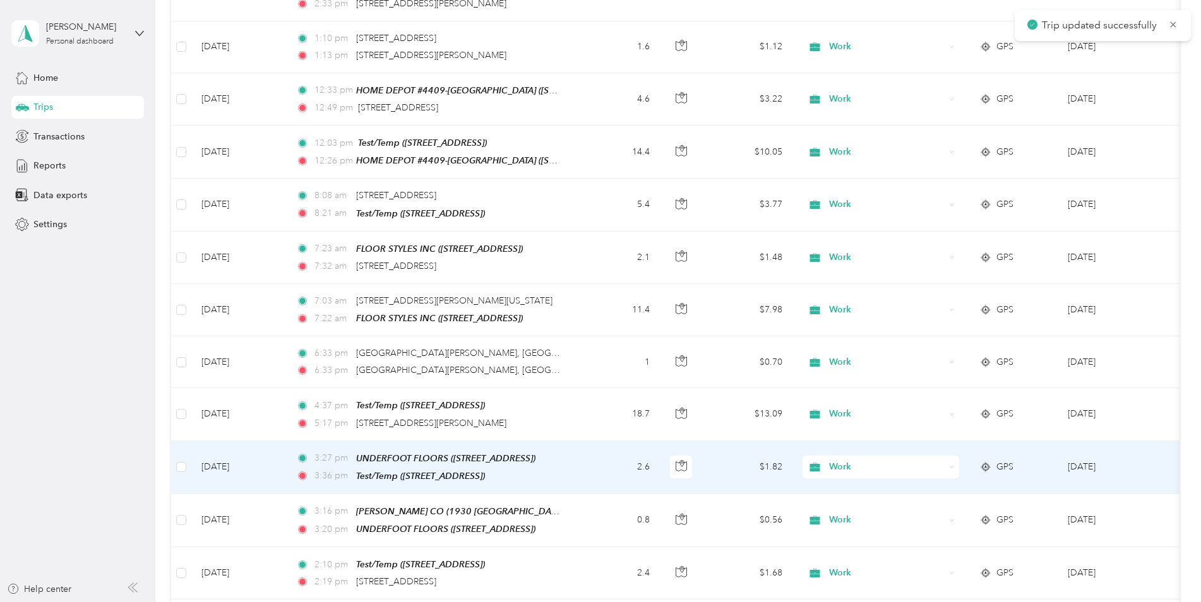
click at [455, 471] on span "Test/Temp ([STREET_ADDRESS])" at bounding box center [420, 476] width 129 height 10
click at [583, 467] on td "2.6" at bounding box center [618, 467] width 83 height 53
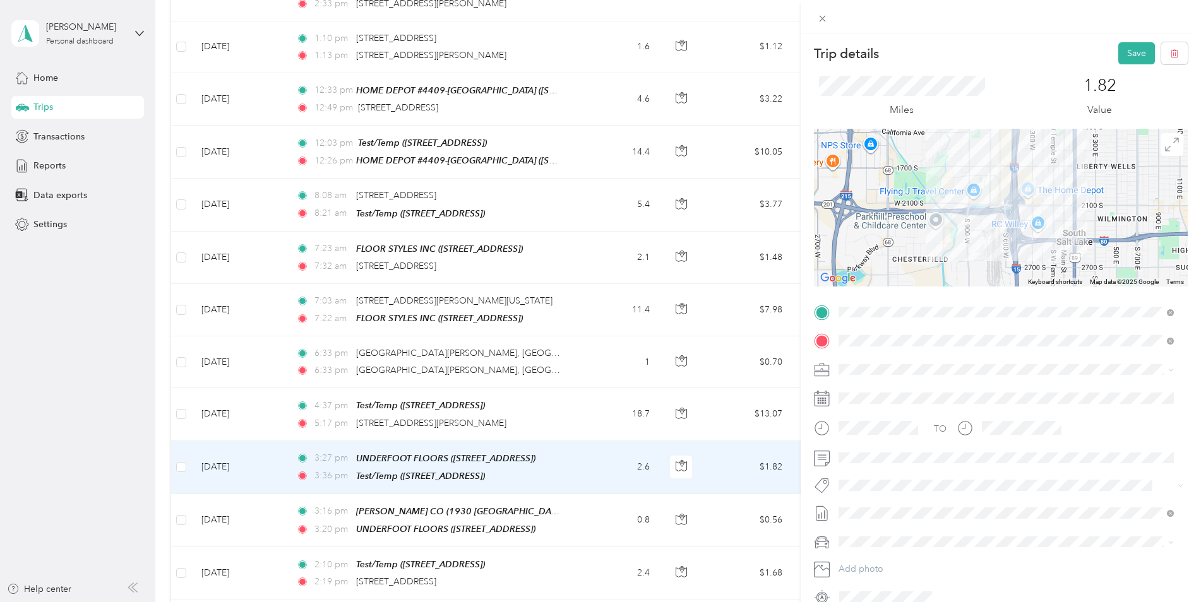
click at [1130, 56] on button "Save" at bounding box center [1136, 53] width 37 height 22
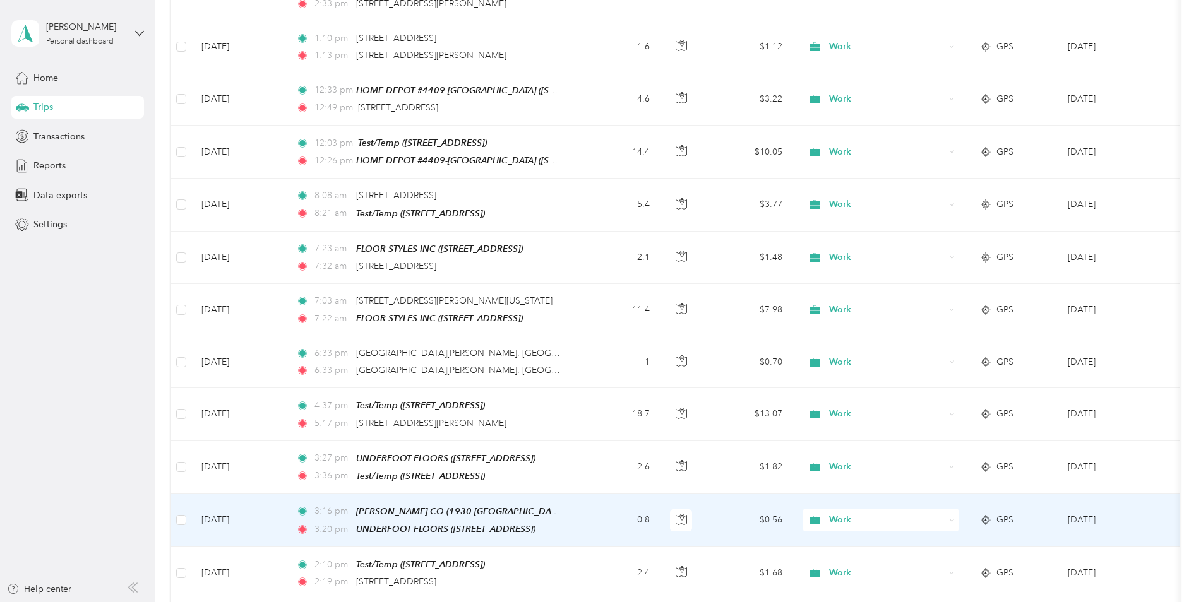
click at [608, 526] on td "0.8" at bounding box center [618, 520] width 83 height 53
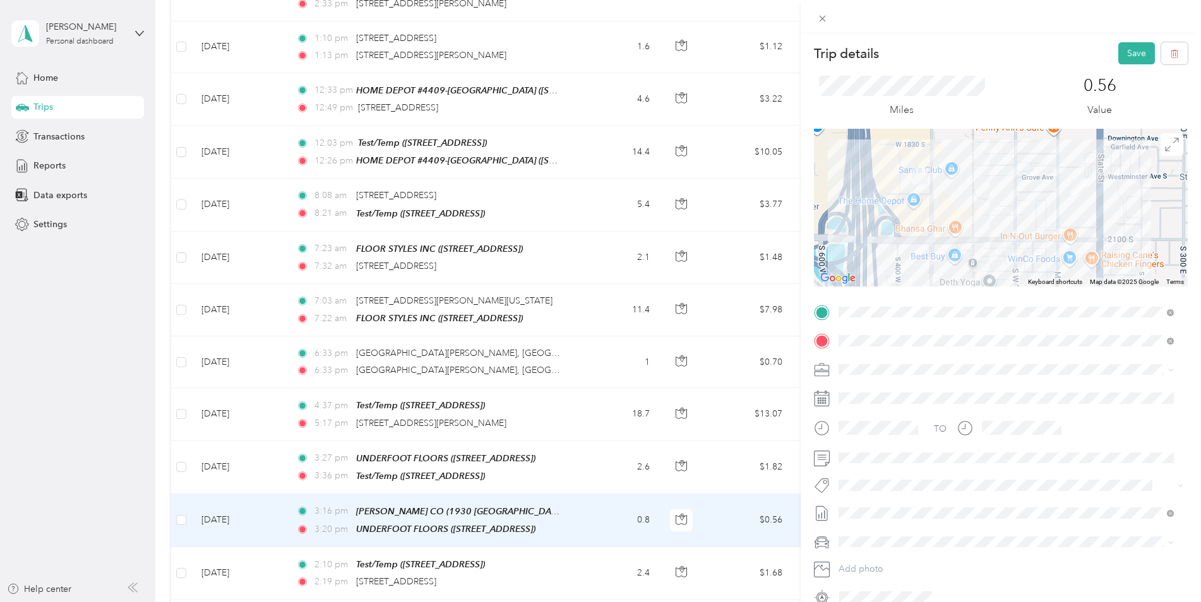
click at [1118, 61] on button "Save" at bounding box center [1136, 53] width 37 height 22
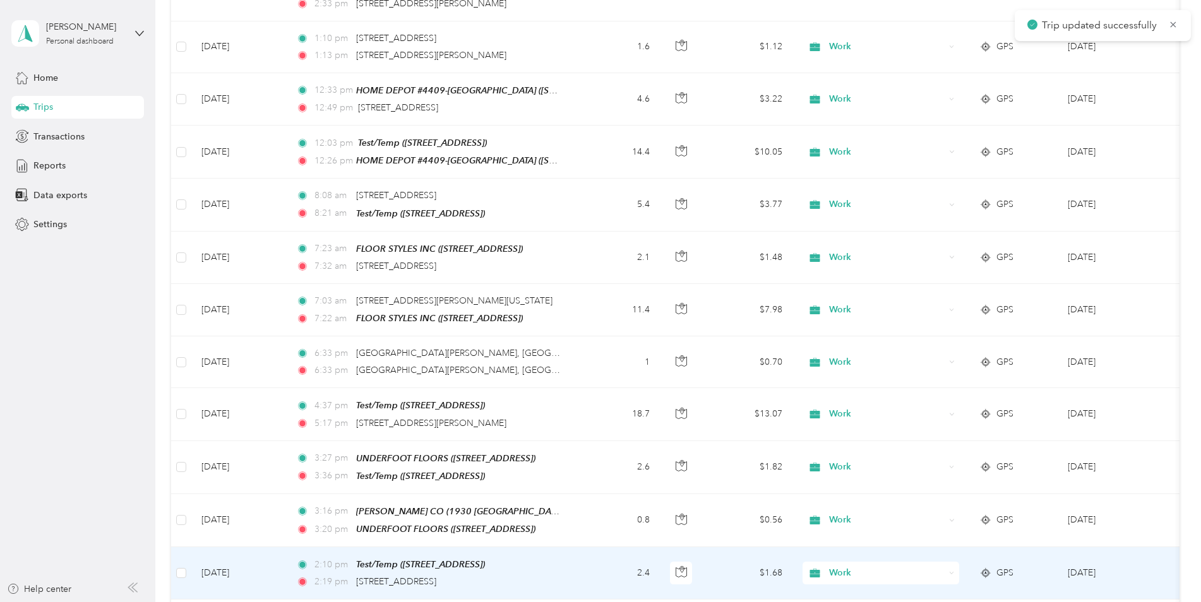
click at [464, 548] on td "2:10 pm Test/Temp ([STREET_ADDRESS]) 2:19 pm [STREET_ADDRESS]" at bounding box center [431, 574] width 291 height 52
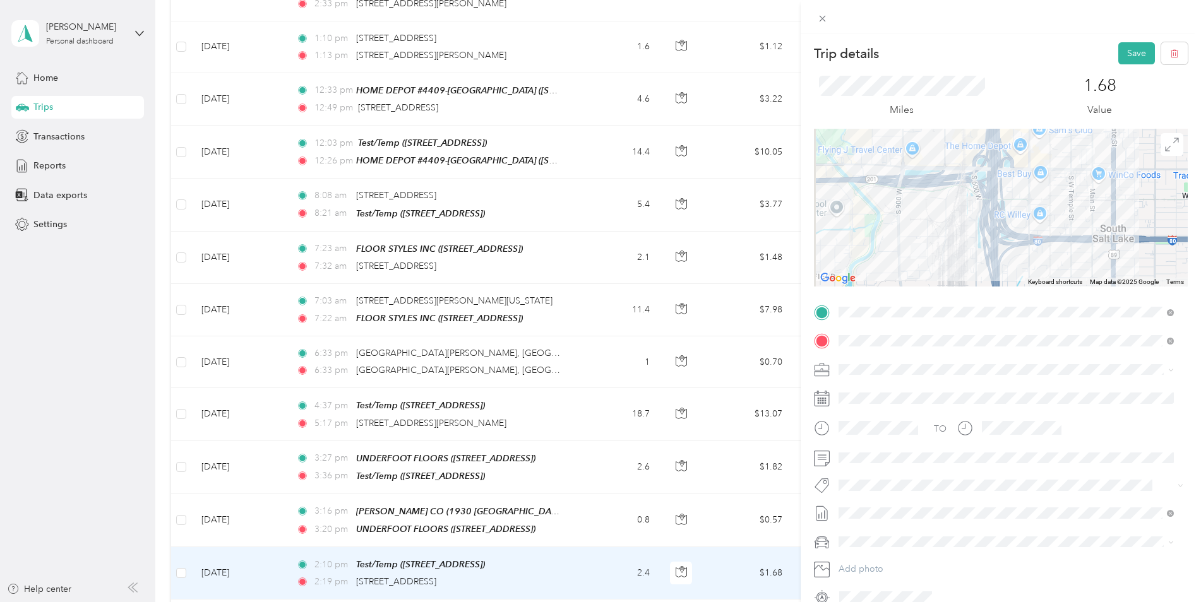
click at [1118, 52] on button "Save" at bounding box center [1136, 53] width 37 height 22
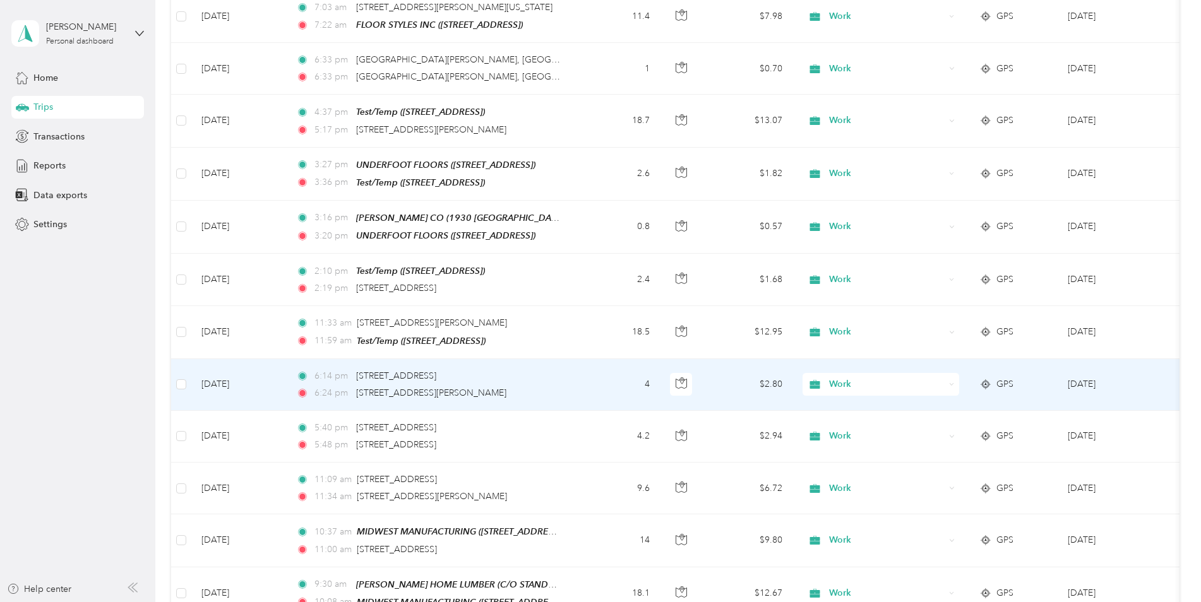
scroll to position [821, 0]
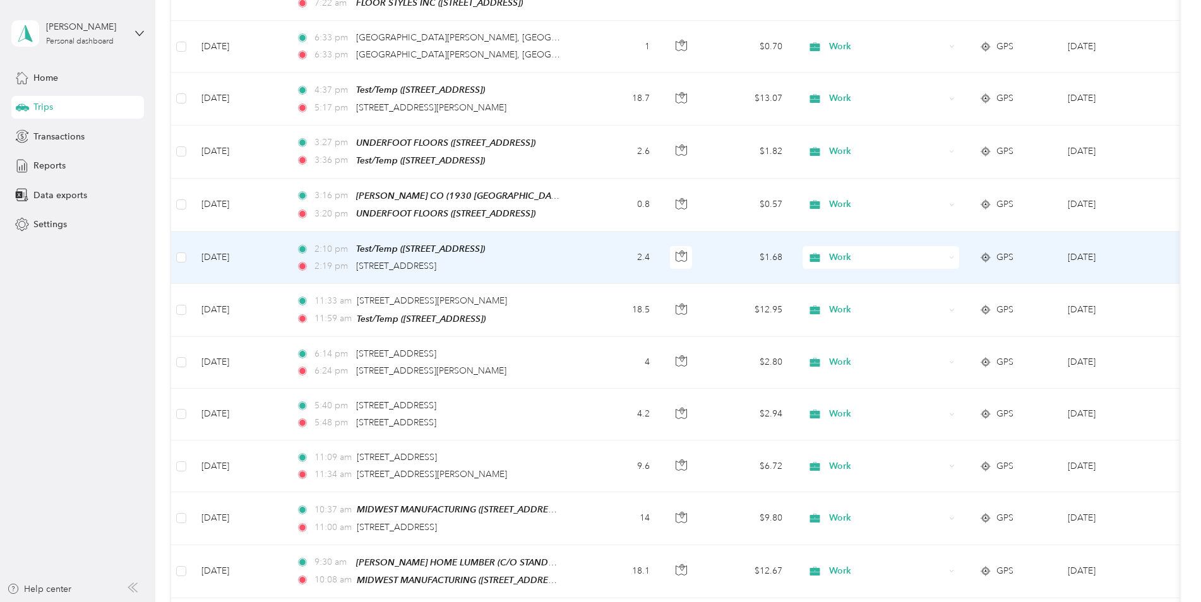
click at [567, 240] on td "2:10 pm Test/Temp ([STREET_ADDRESS]) 2:19 pm [STREET_ADDRESS]" at bounding box center [431, 258] width 291 height 52
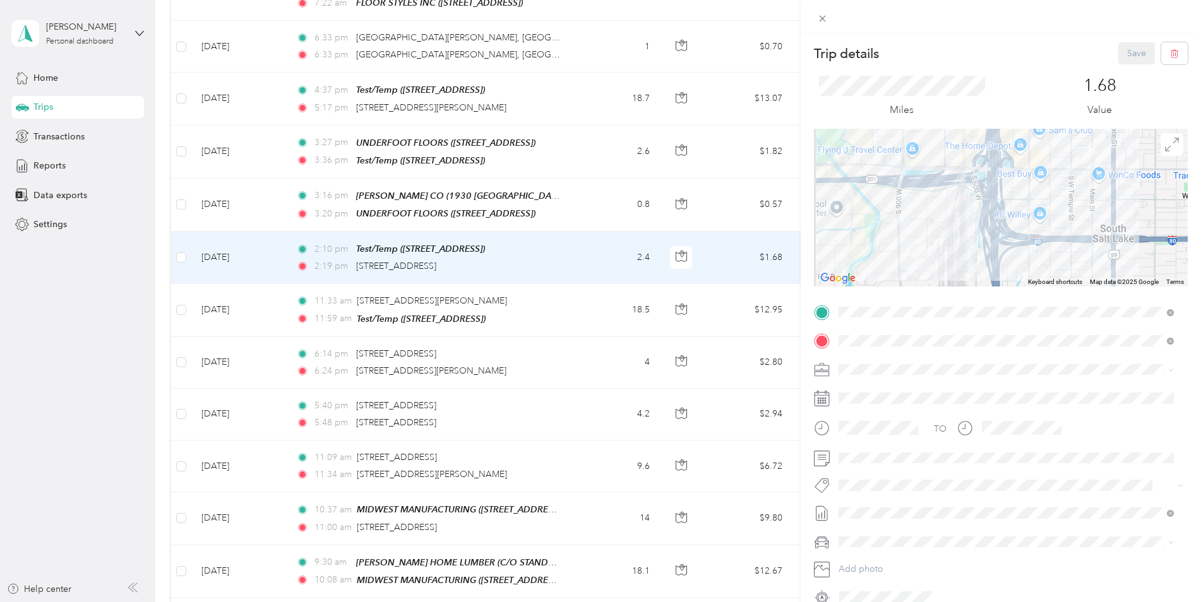
click at [477, 318] on div "Trip details Save This trip cannot be edited because it is either under review,…" at bounding box center [600, 301] width 1201 height 602
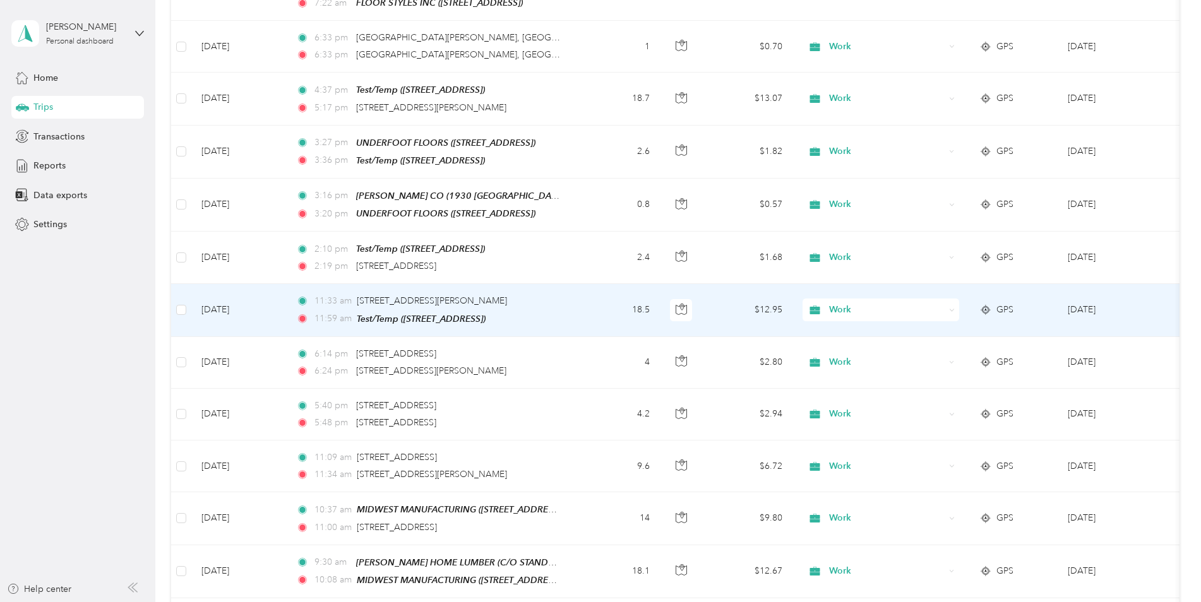
click at [486, 314] on span "Test/Temp ([STREET_ADDRESS])" at bounding box center [421, 319] width 129 height 10
click at [587, 301] on td "18.5" at bounding box center [618, 310] width 83 height 52
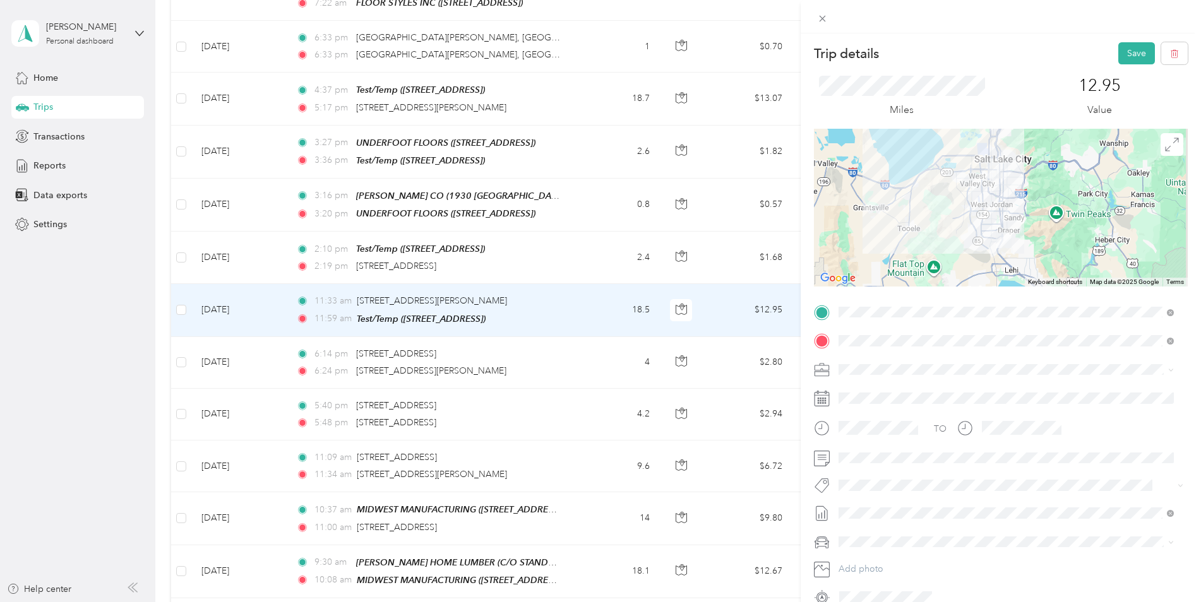
click at [1135, 56] on button "Save" at bounding box center [1136, 53] width 37 height 22
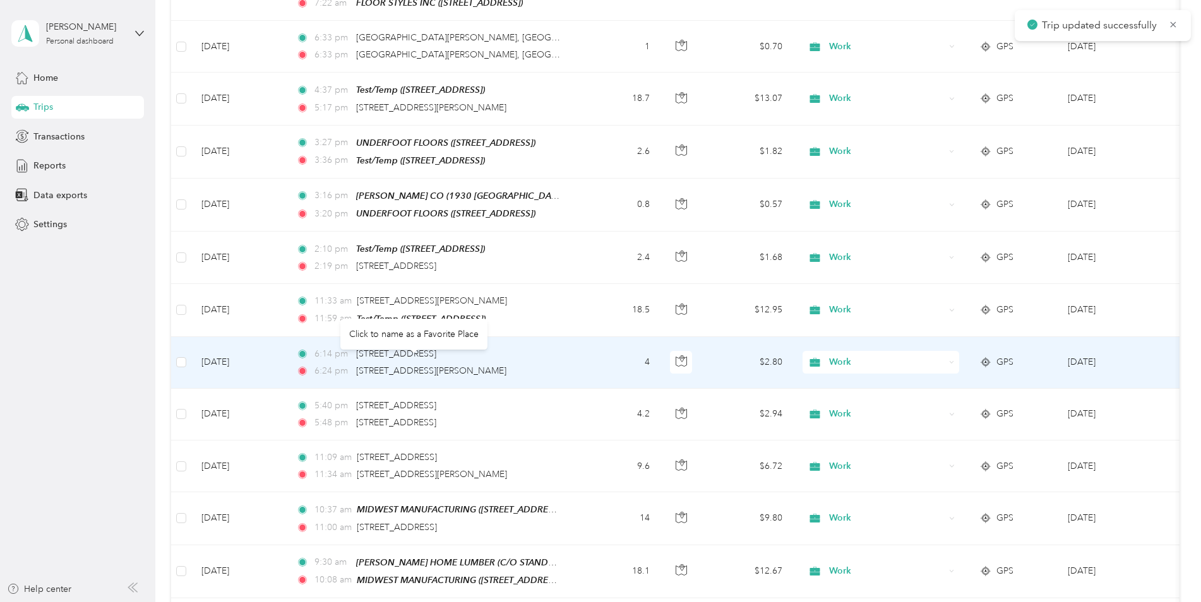
click at [441, 366] on span "[STREET_ADDRESS][PERSON_NAME]" at bounding box center [431, 371] width 150 height 11
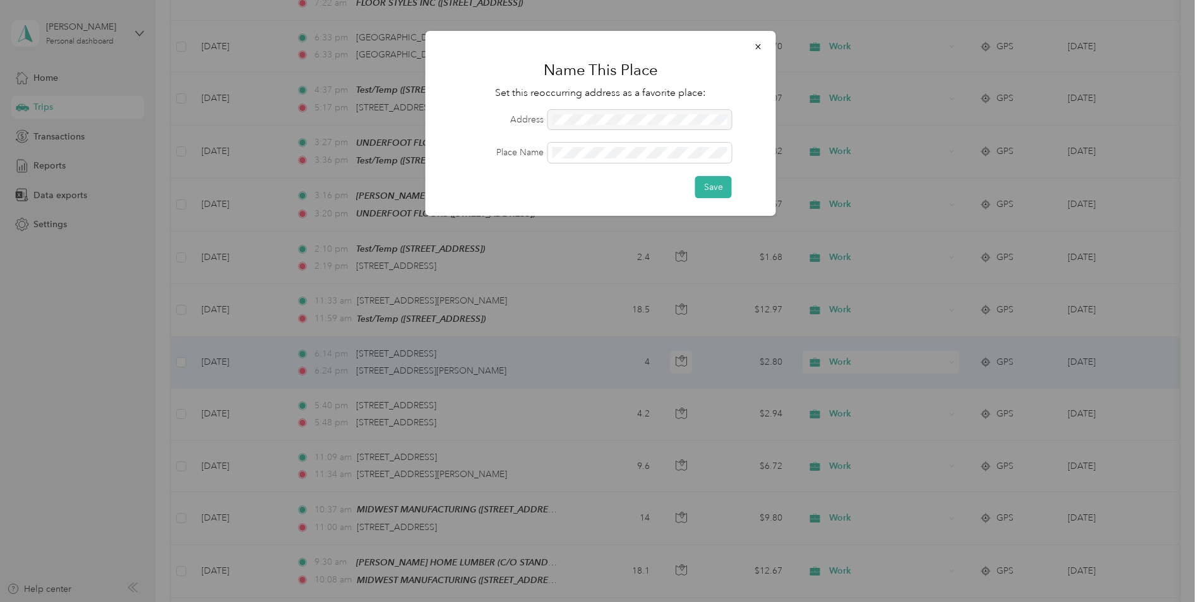
click at [699, 185] on button "Save" at bounding box center [713, 187] width 37 height 22
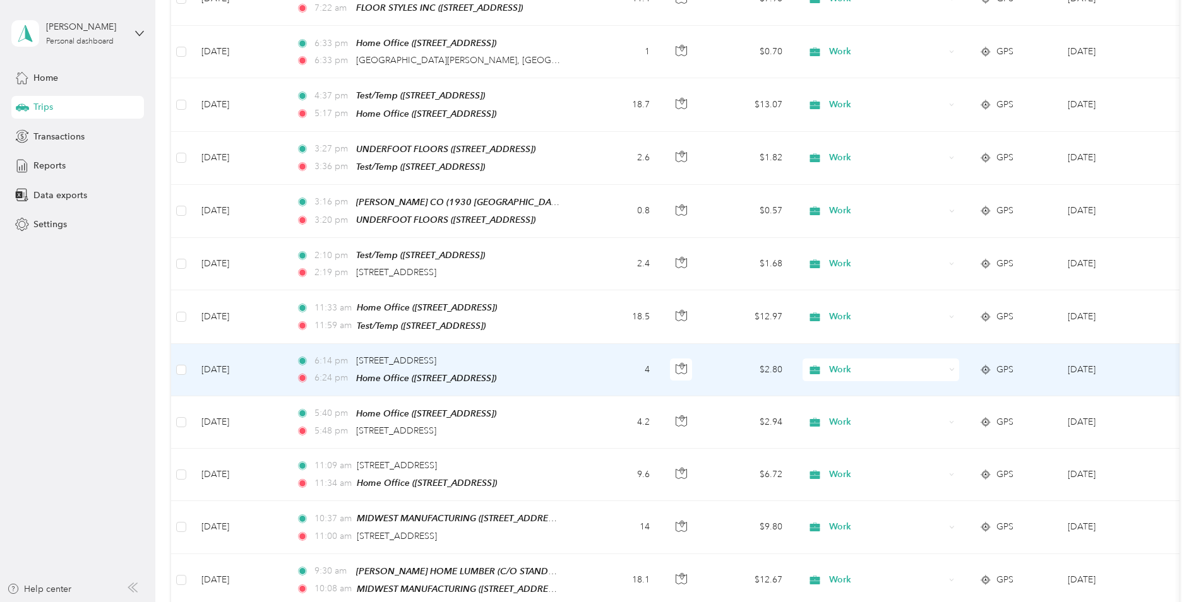
click at [536, 354] on div "6:14 pm [STREET_ADDRESS][PERSON_NAME] 6:24 pm Home Office ([STREET_ADDRESS])" at bounding box center [428, 370] width 265 height 32
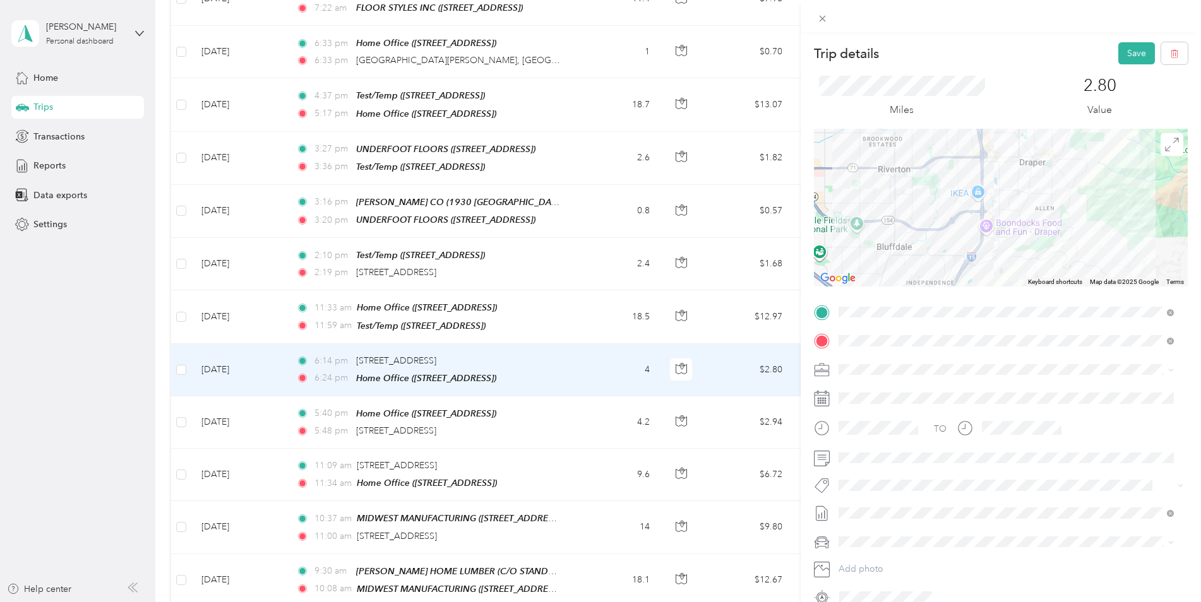
click at [1118, 51] on button "Save" at bounding box center [1136, 53] width 37 height 22
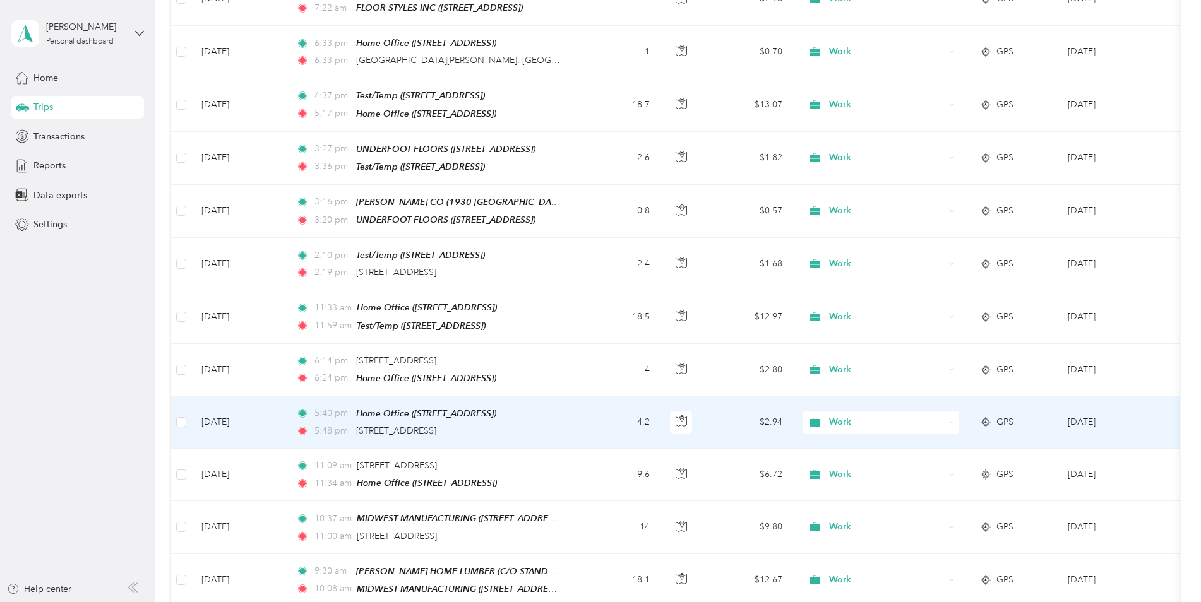
click at [542, 424] on div "5:48 pm [STREET_ADDRESS][PERSON_NAME]" at bounding box center [428, 431] width 265 height 14
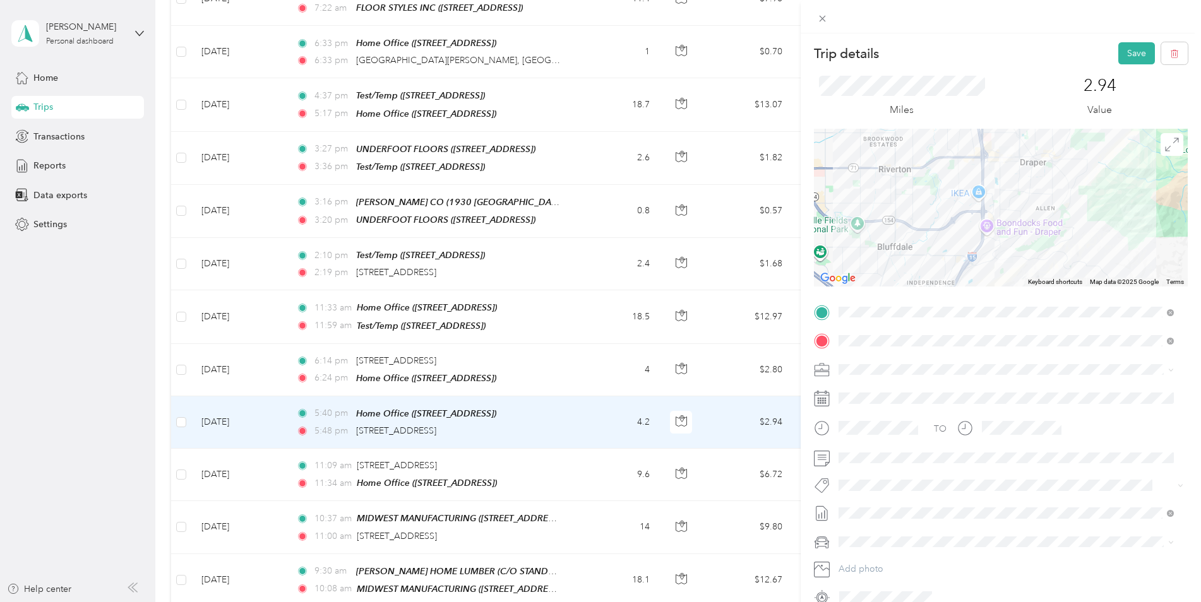
click at [1132, 47] on button "Save" at bounding box center [1136, 53] width 37 height 22
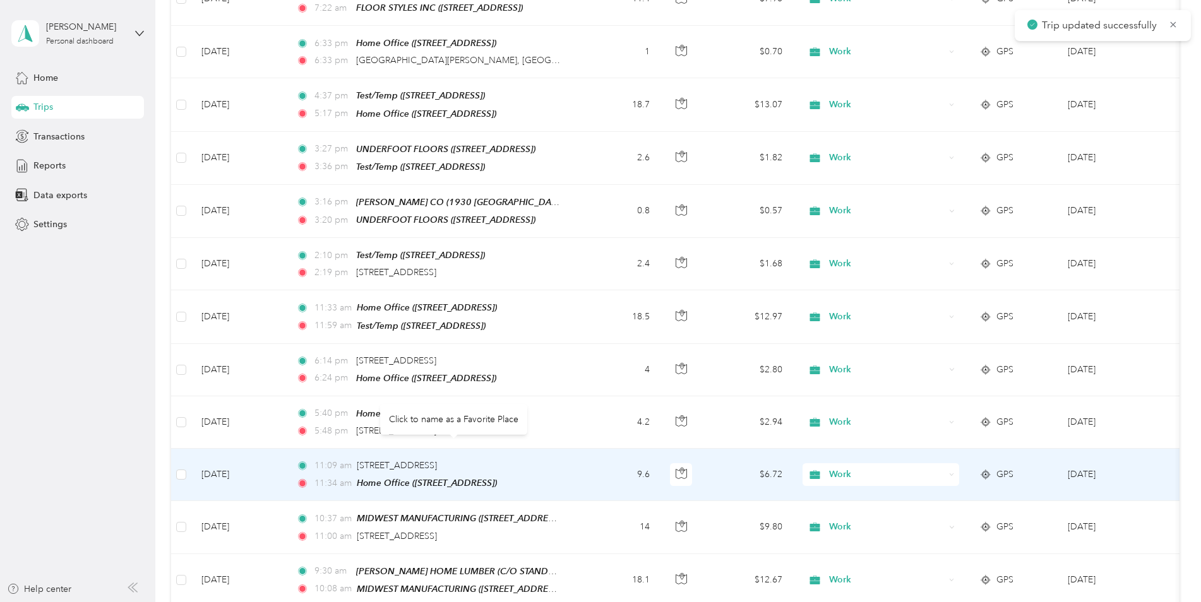
click at [437, 460] on span "[STREET_ADDRESS]" at bounding box center [397, 465] width 80 height 11
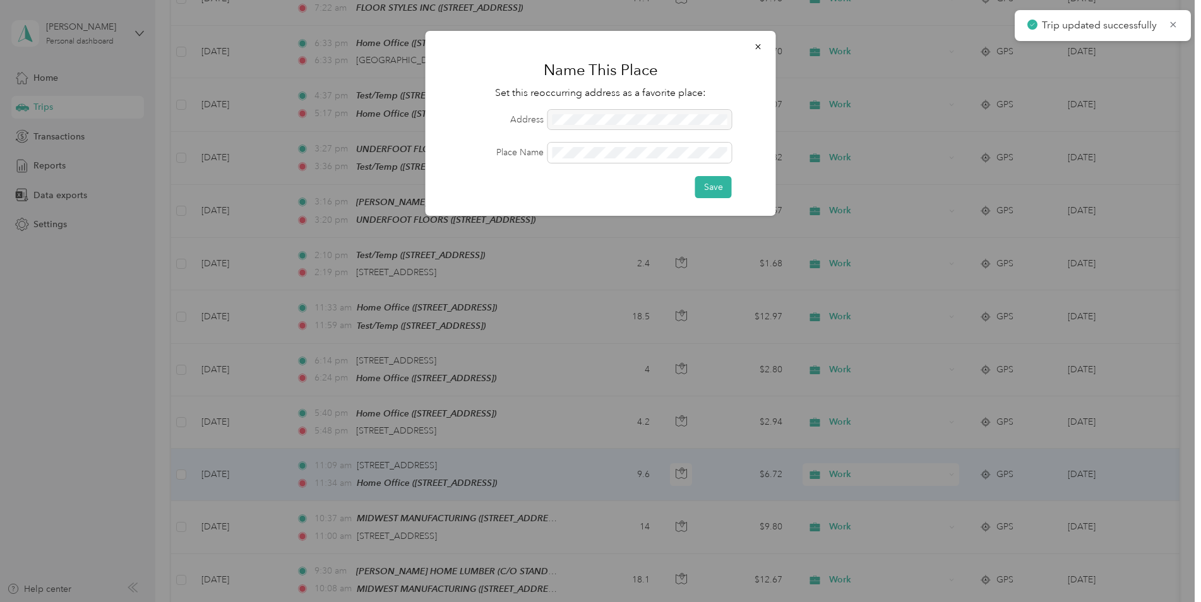
drag, startPoint x: 640, startPoint y: 465, endPoint x: 624, endPoint y: 467, distance: 15.8
click at [638, 465] on div at bounding box center [600, 301] width 1201 height 602
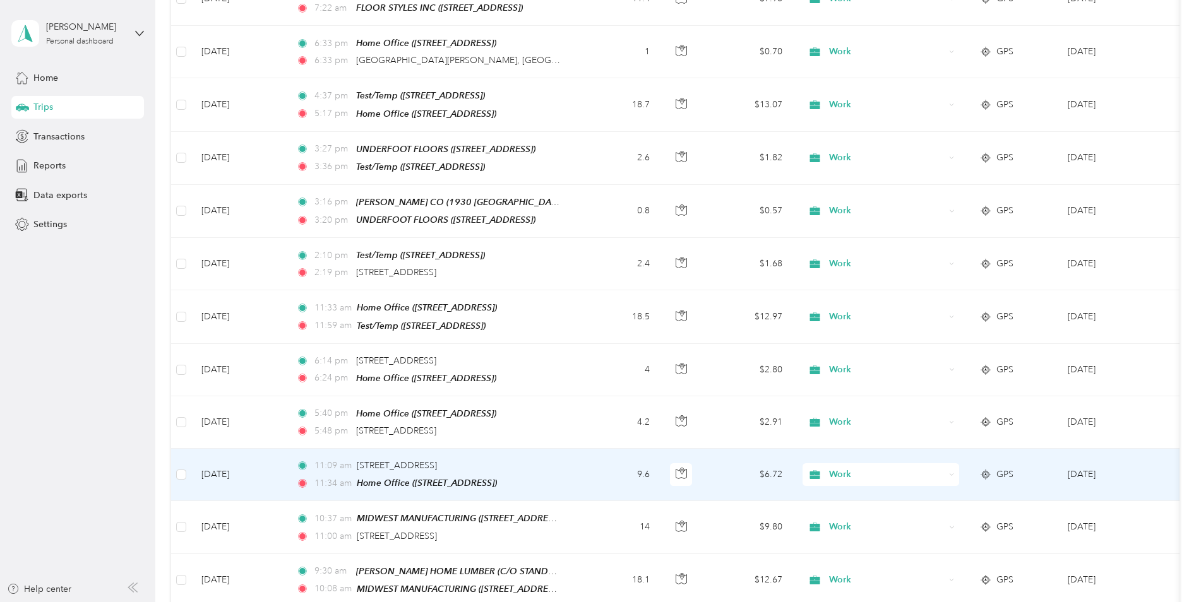
click at [608, 462] on td "9.6" at bounding box center [618, 475] width 83 height 52
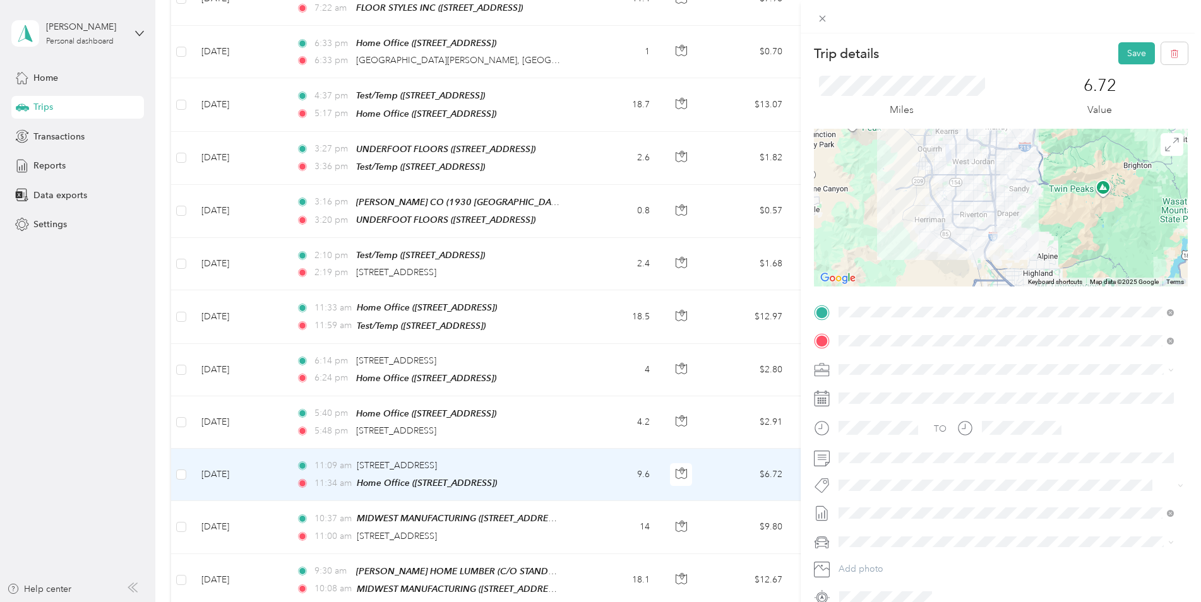
click at [1123, 50] on button "Save" at bounding box center [1136, 53] width 37 height 22
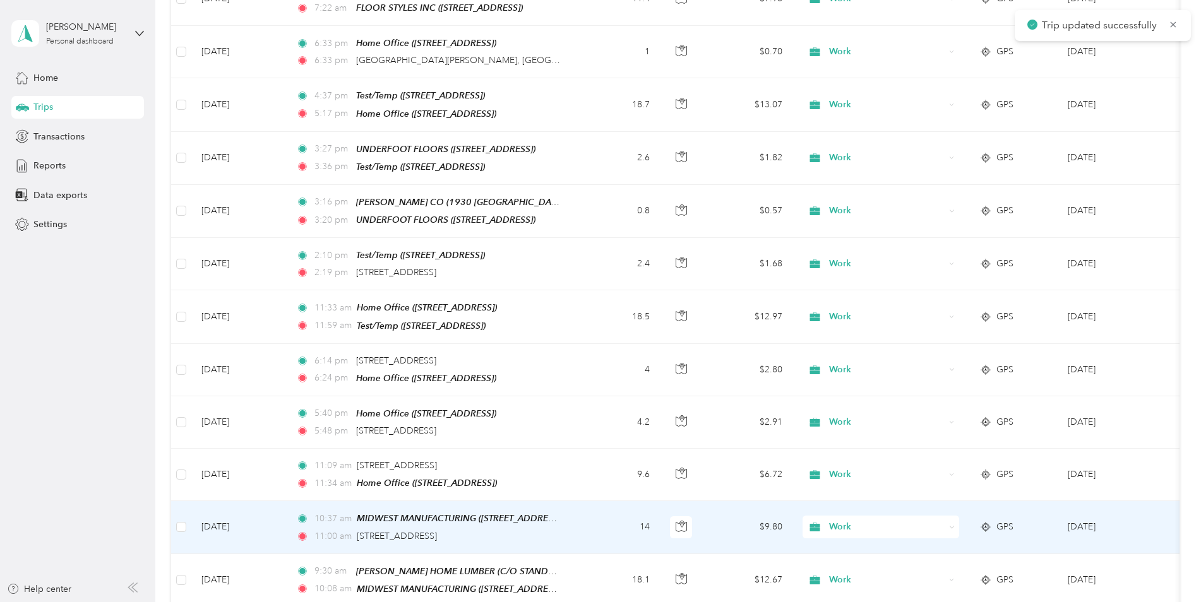
click at [552, 513] on span "MIDWEST MANUFACTURING ([STREET_ADDRESS])" at bounding box center [460, 518] width 207 height 11
click at [583, 512] on td "14" at bounding box center [618, 527] width 83 height 52
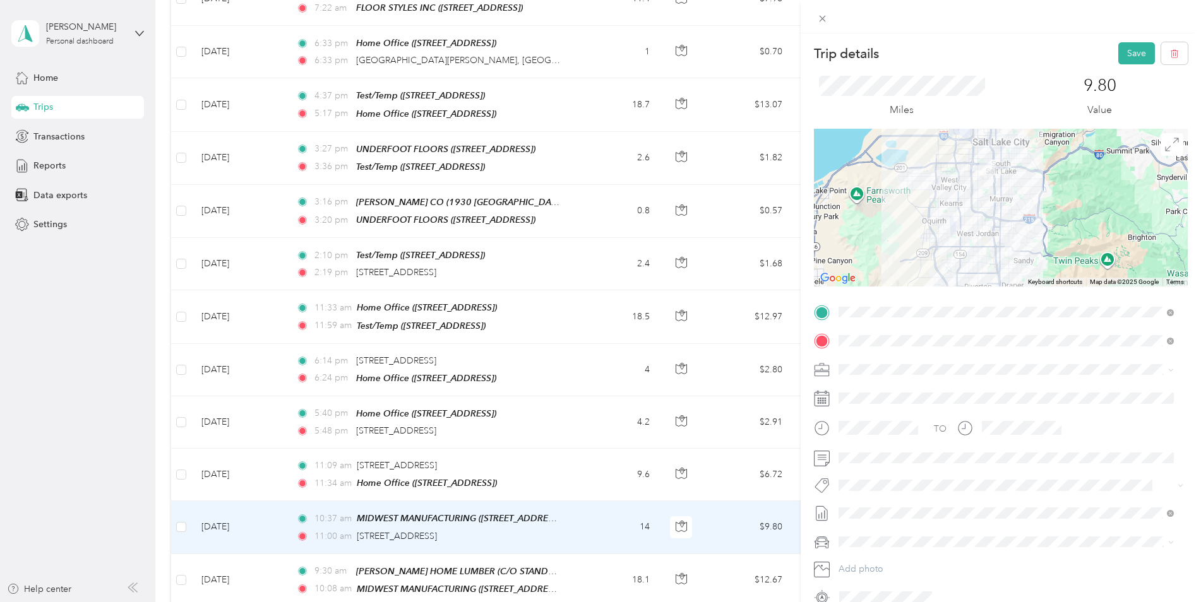
click at [1120, 54] on button "Save" at bounding box center [1136, 53] width 37 height 22
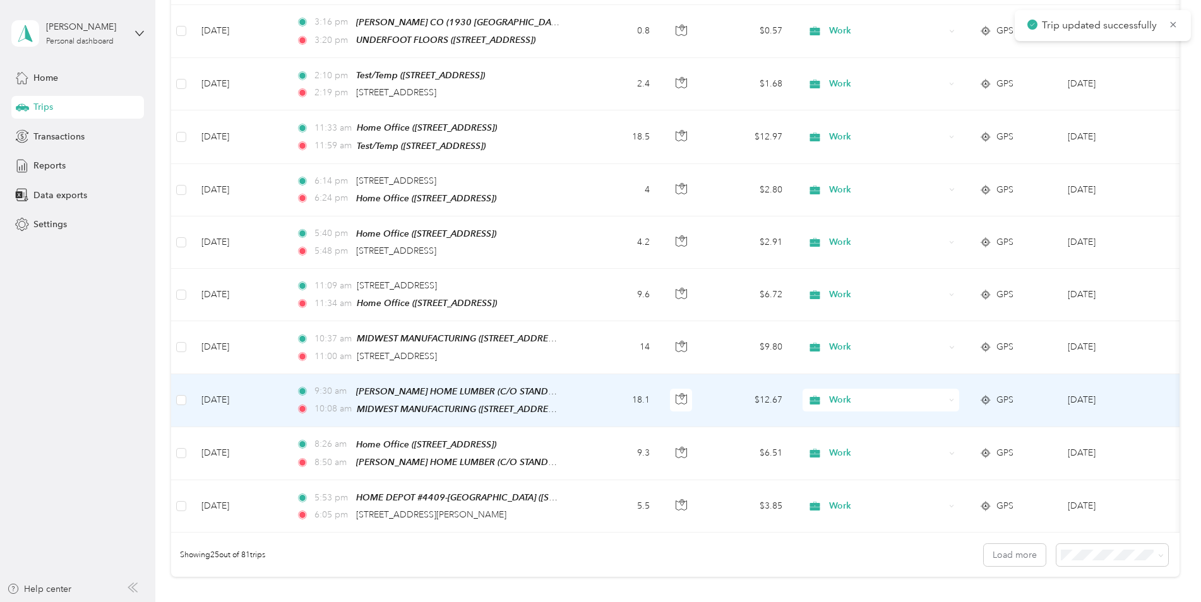
scroll to position [1010, 0]
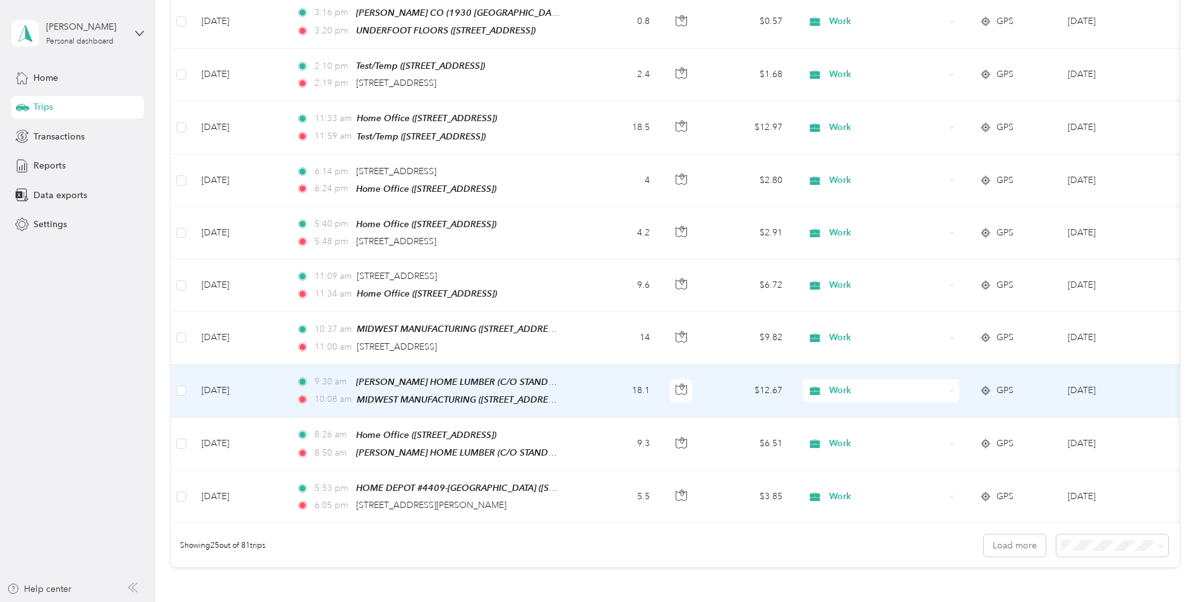
click at [473, 377] on span "[PERSON_NAME] HOME LUMBER (C/O STANDARD PLUMBING SUPPLY, SANDY, [GEOGRAPHIC_DAT…" at bounding box center [567, 382] width 422 height 11
click at [577, 365] on td "18.1" at bounding box center [618, 391] width 83 height 53
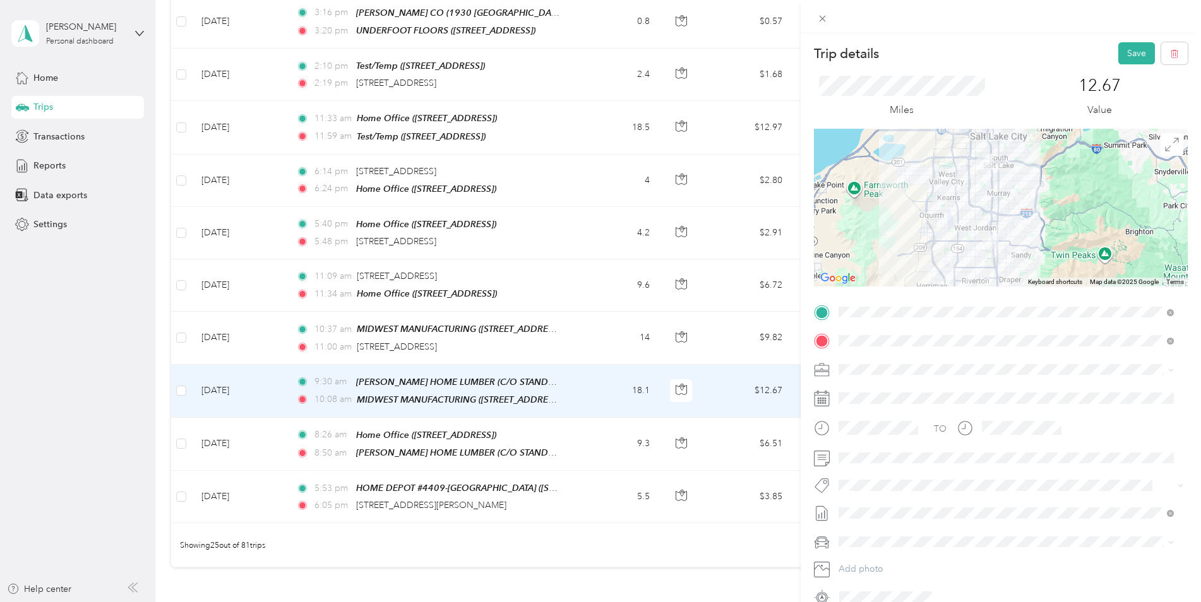
click at [1124, 57] on button "Save" at bounding box center [1136, 53] width 37 height 22
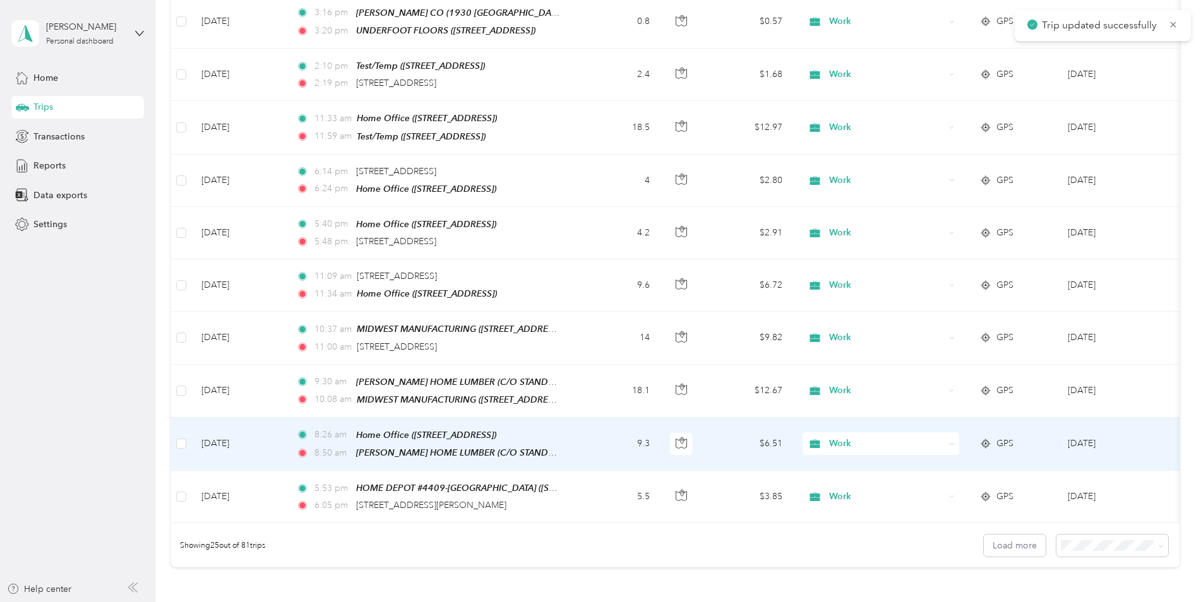
click at [613, 427] on td "9.3" at bounding box center [618, 444] width 83 height 53
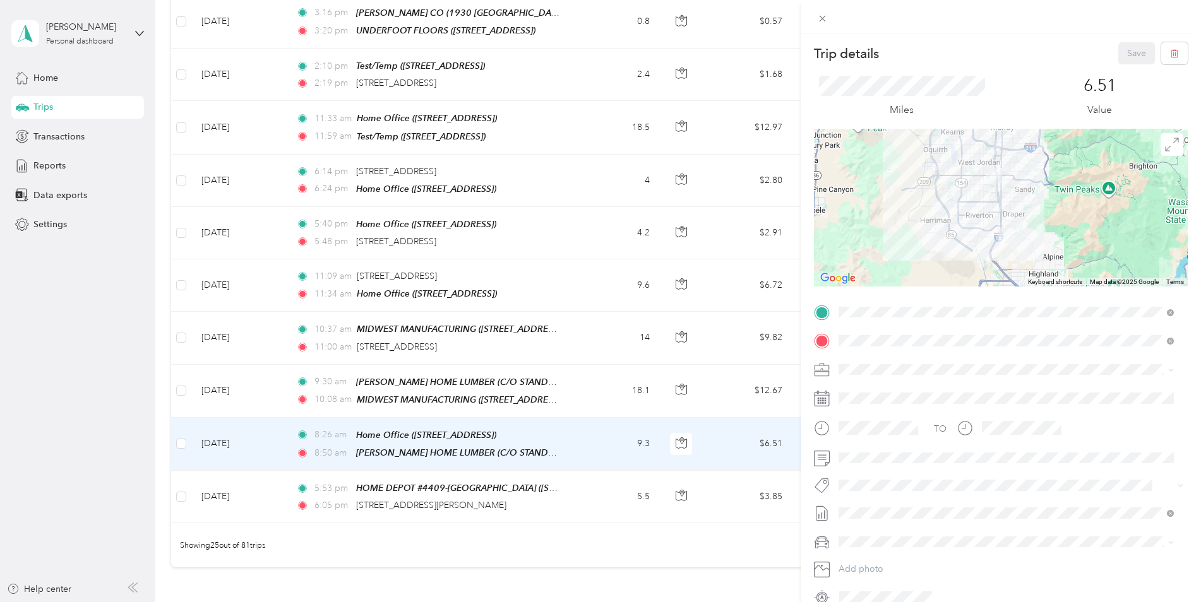
click at [866, 464] on span at bounding box center [1011, 458] width 354 height 20
click at [1137, 59] on button "Save" at bounding box center [1136, 53] width 37 height 22
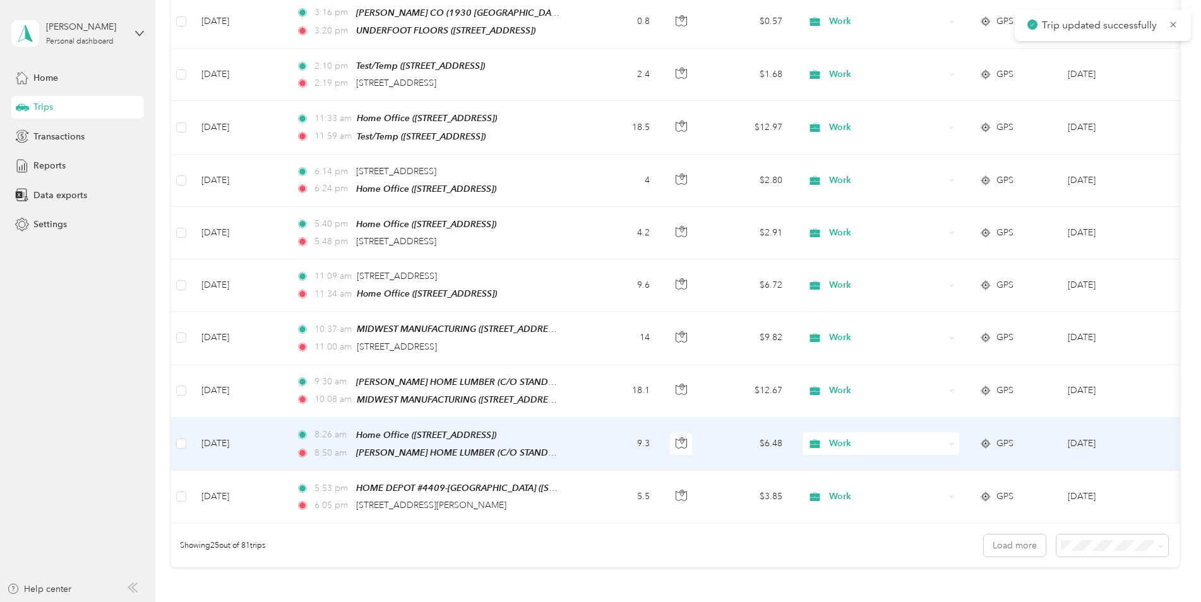
click at [453, 446] on div "[PERSON_NAME] HOME LUMBER (C/O STANDARD PLUMBING SUPPLY, SANDY, [GEOGRAPHIC_DAT…" at bounding box center [458, 453] width 205 height 15
click at [491, 428] on div "Home Office ([STREET_ADDRESS])" at bounding box center [426, 435] width 140 height 15
click at [575, 418] on td "8:26 am Home Office ([STREET_ADDRESS]) 8:50 am [PERSON_NAME] HOME LUMBER (C/O S…" at bounding box center [431, 444] width 291 height 53
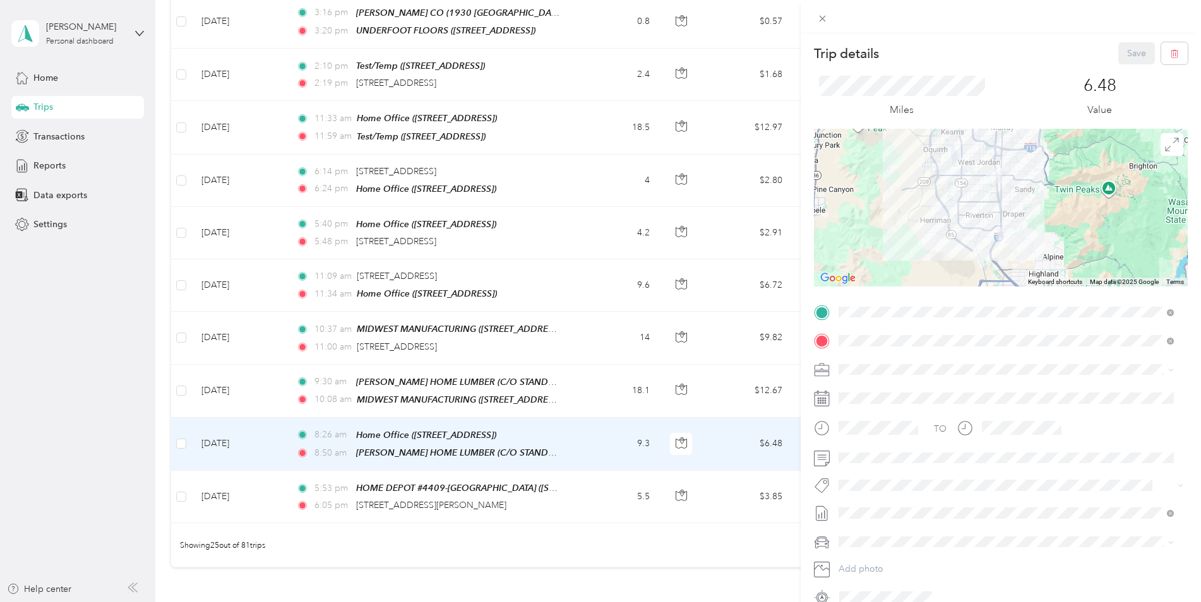
click at [587, 472] on div "Trip details Save This trip cannot be edited because it is either under review,…" at bounding box center [600, 301] width 1201 height 602
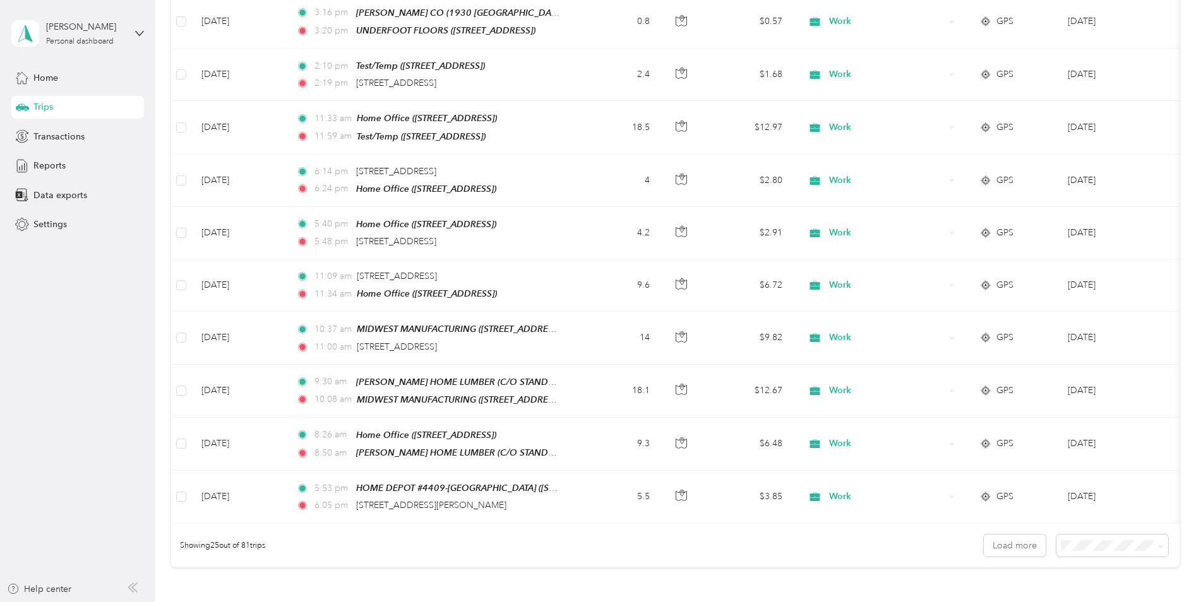
click at [587, 472] on div at bounding box center [600, 301] width 1201 height 602
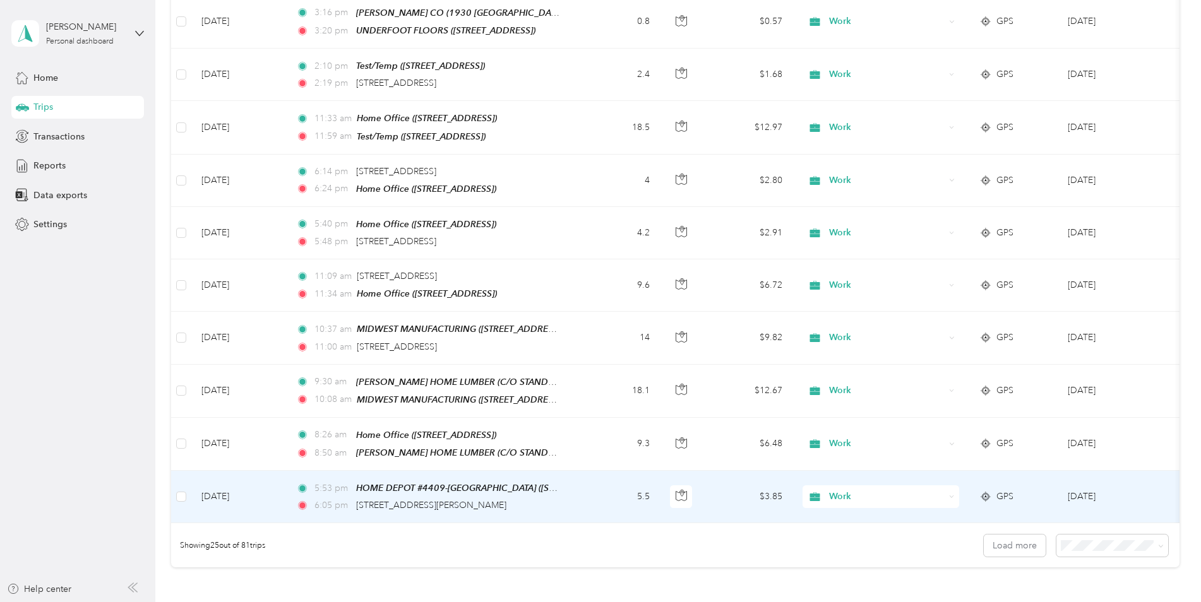
click at [587, 472] on td "5.5" at bounding box center [618, 497] width 83 height 52
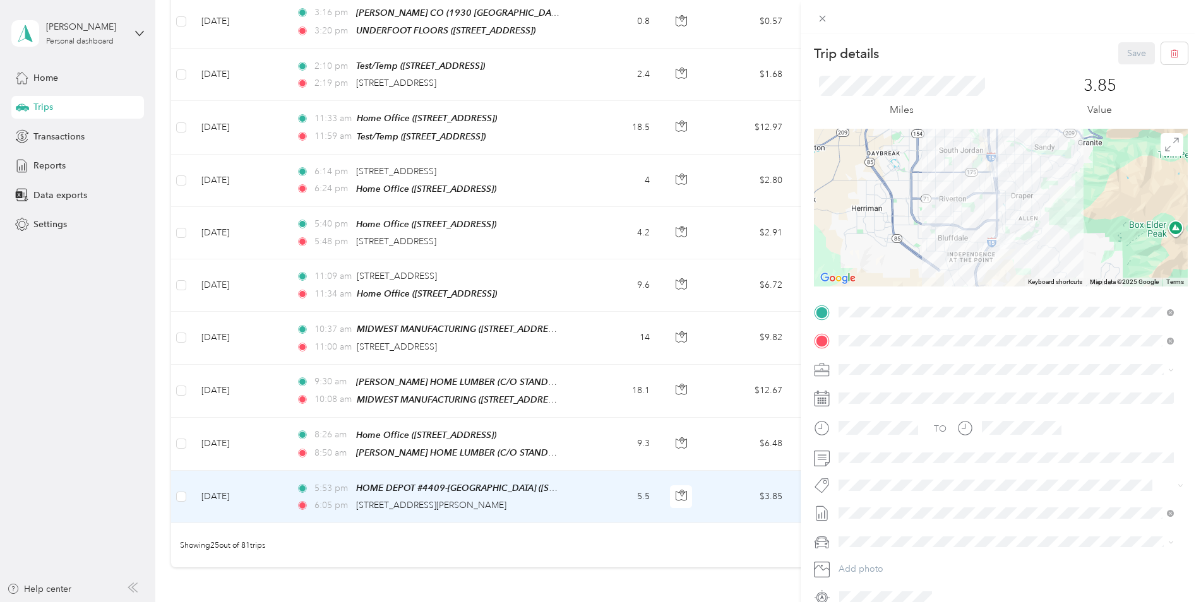
click at [582, 476] on div "Trip details Save This trip cannot be edited because it is either under review,…" at bounding box center [600, 301] width 1201 height 602
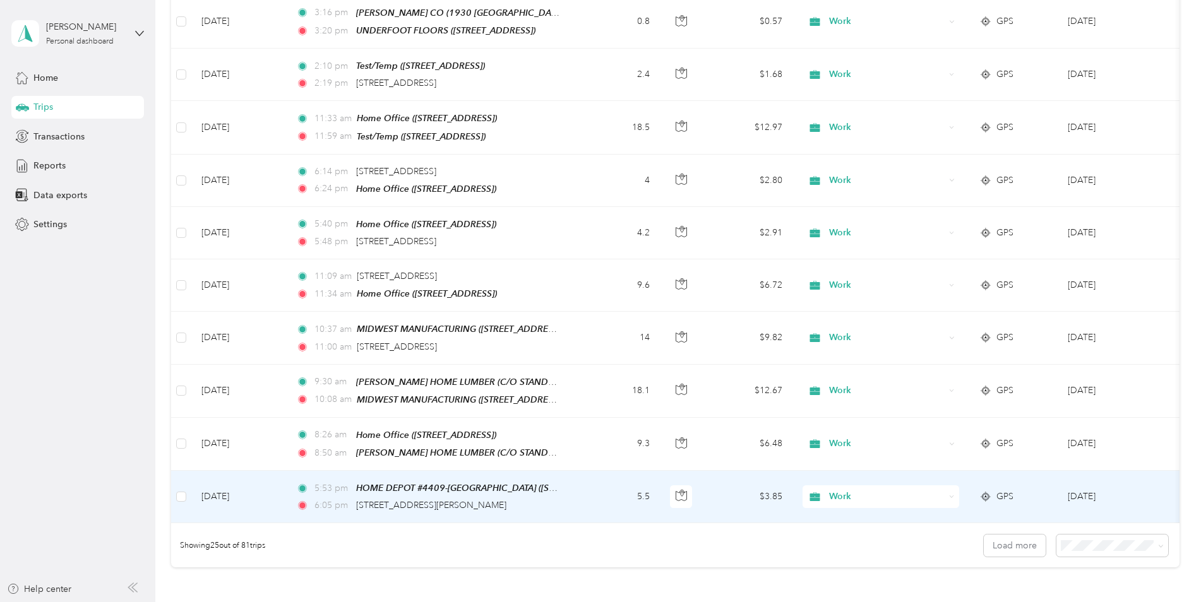
scroll to position [1074, 0]
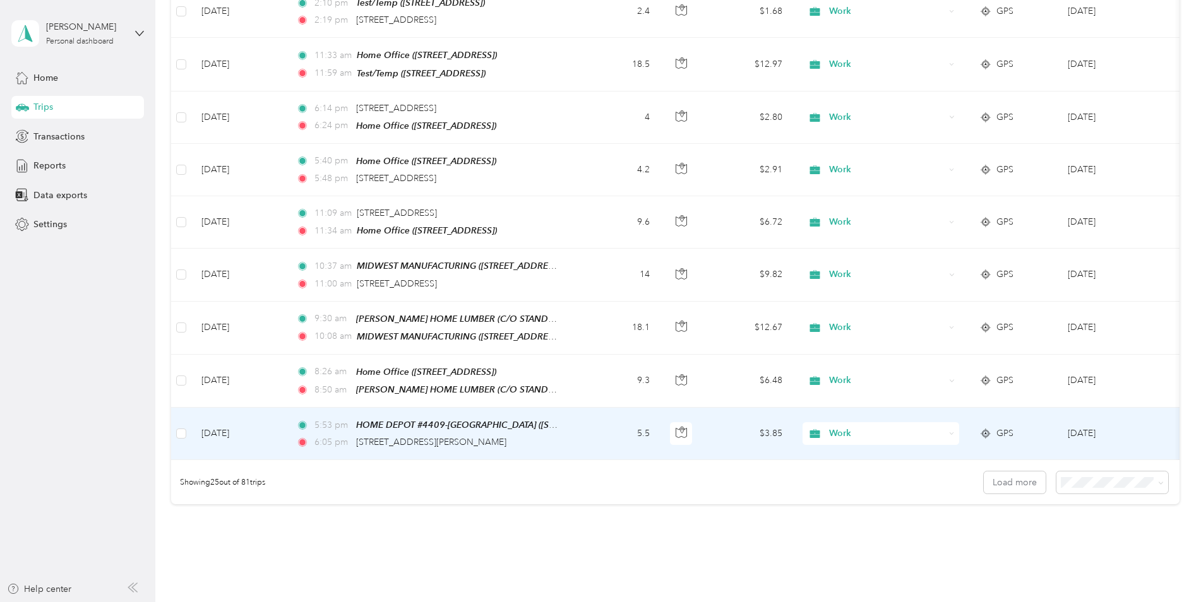
click at [596, 414] on td "5.5" at bounding box center [618, 434] width 83 height 52
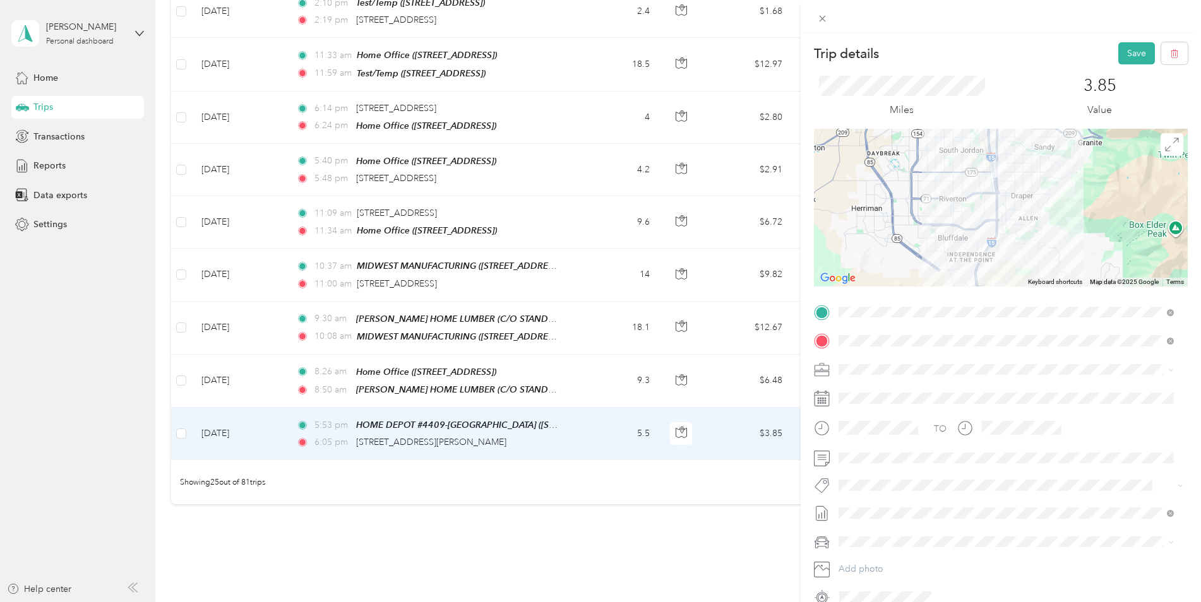
click at [1133, 52] on button "Save" at bounding box center [1136, 53] width 37 height 22
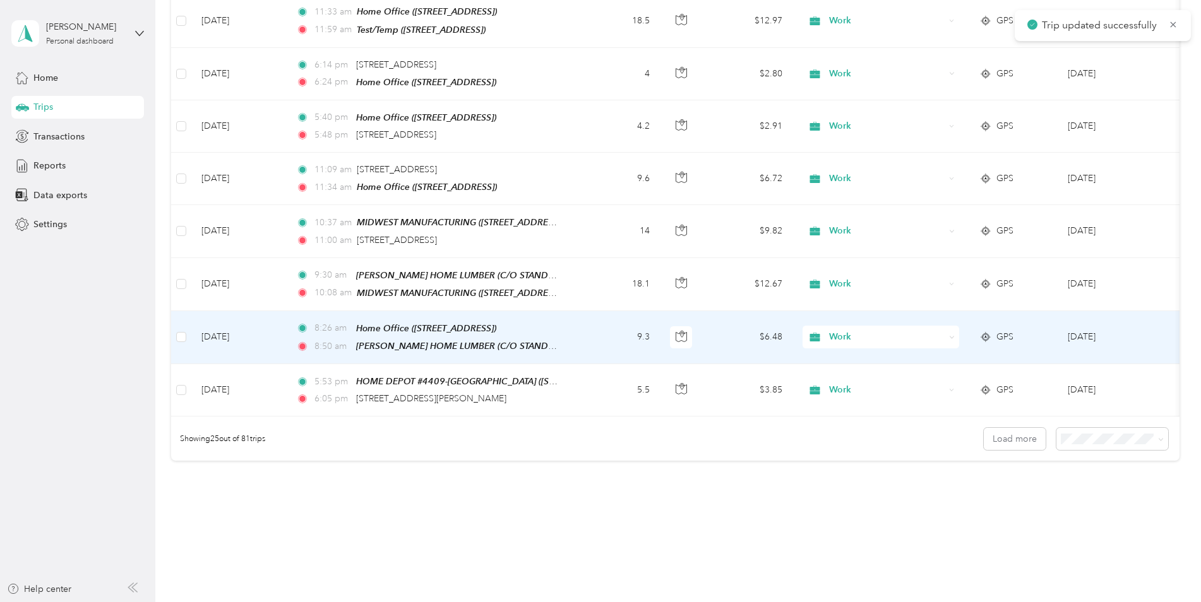
scroll to position [1137, 0]
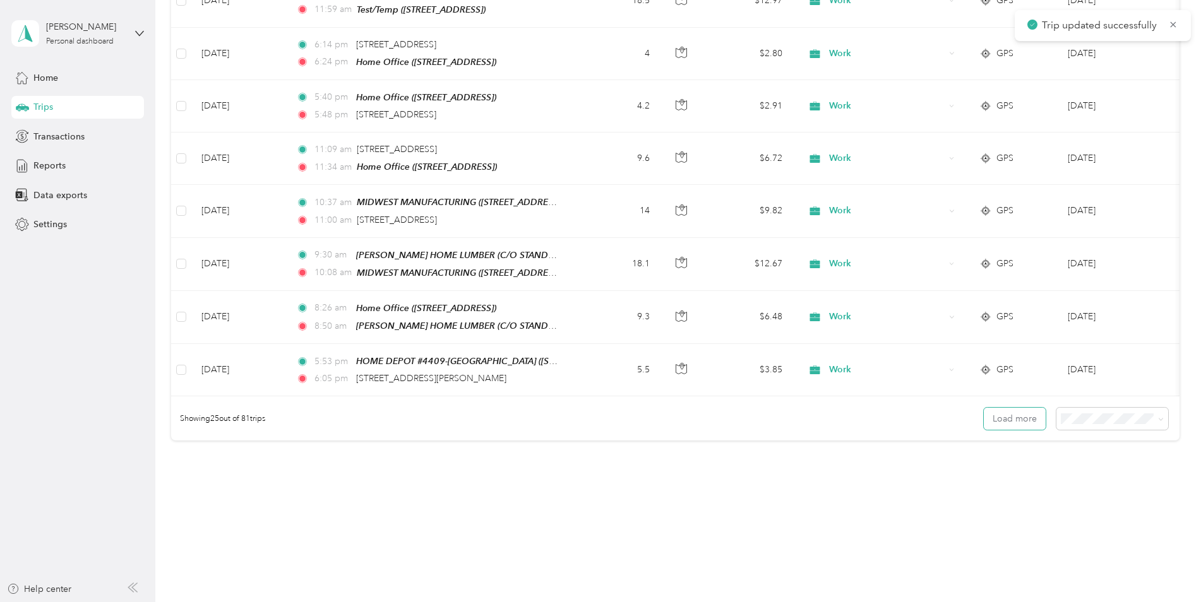
click at [1014, 410] on button "Load more" at bounding box center [1015, 419] width 62 height 22
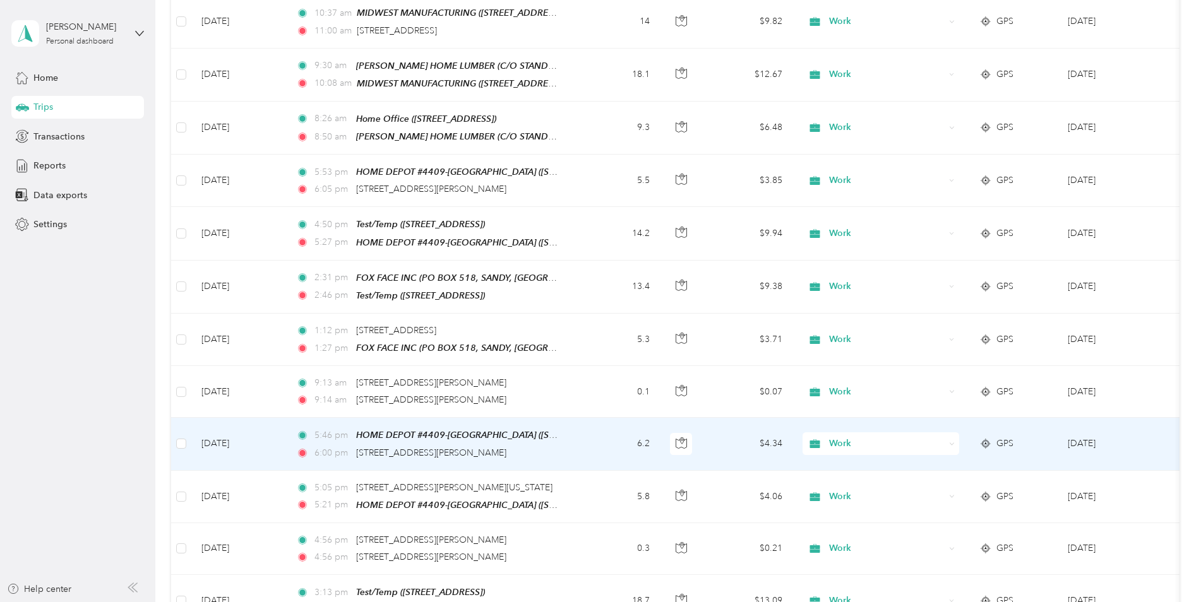
scroll to position [1390, 0]
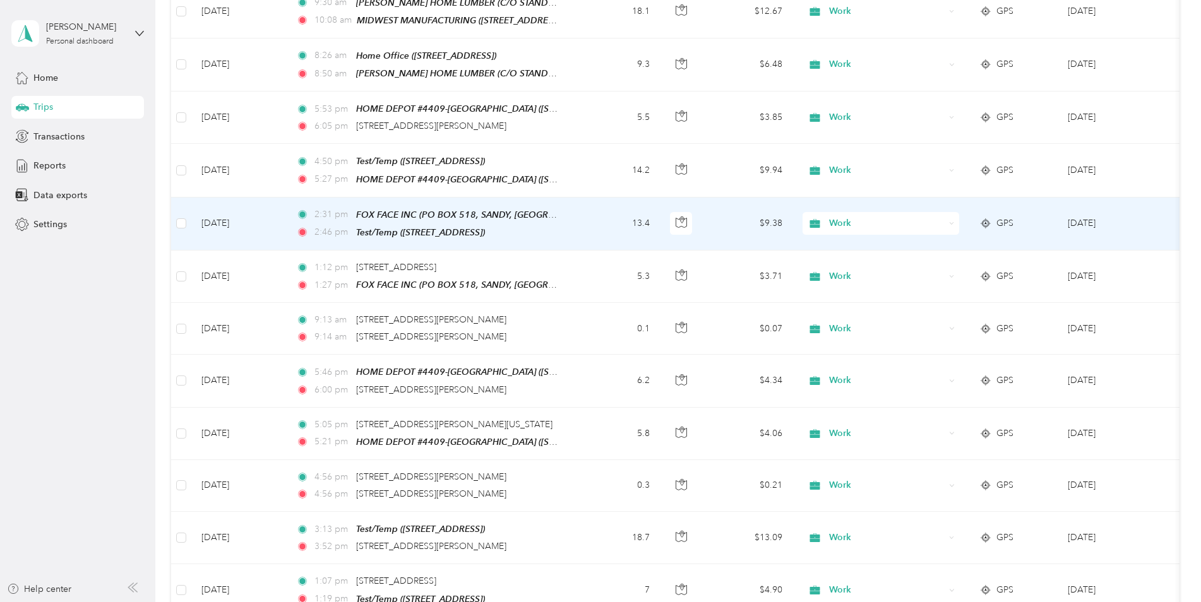
click at [548, 225] on div "2:46 pm Test/Temp ([STREET_ADDRESS])" at bounding box center [428, 232] width 265 height 15
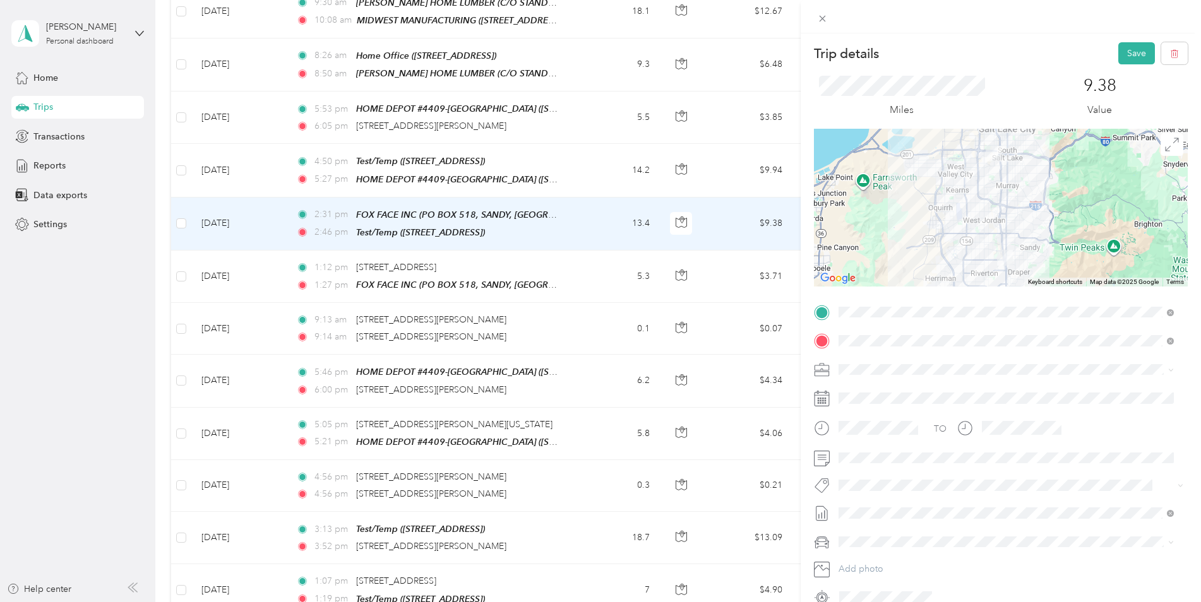
click at [1119, 47] on button "Save" at bounding box center [1136, 53] width 37 height 22
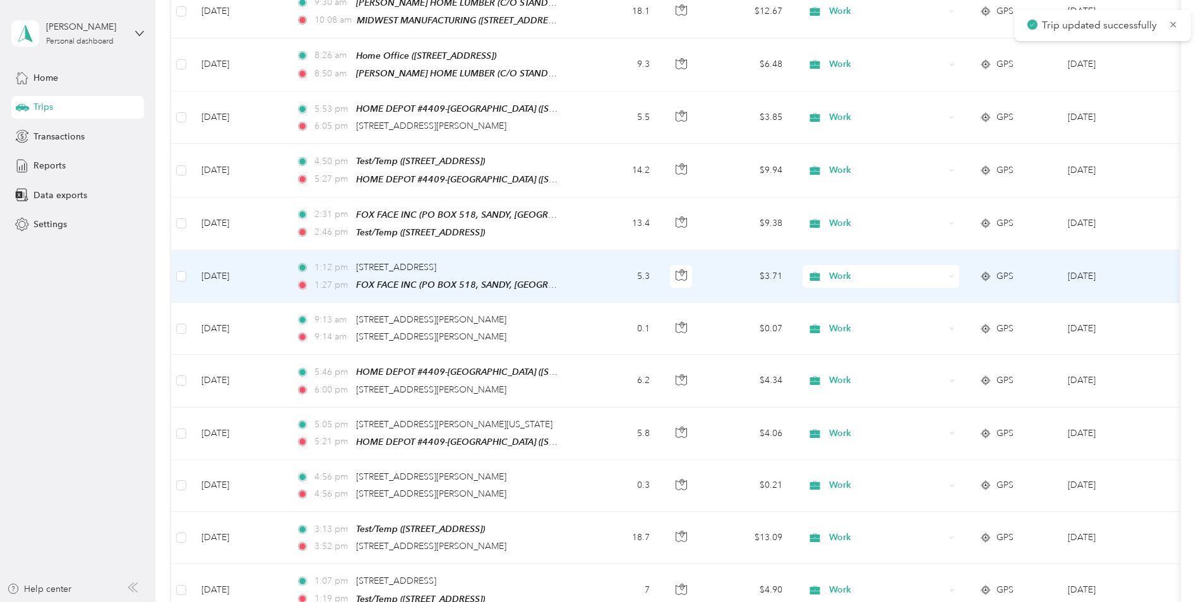
click at [397, 280] on span "FOX FACE INC (PO BOX 518, SANDY, [GEOGRAPHIC_DATA])" at bounding box center [480, 285] width 249 height 11
click at [585, 251] on td "5.3" at bounding box center [618, 277] width 83 height 52
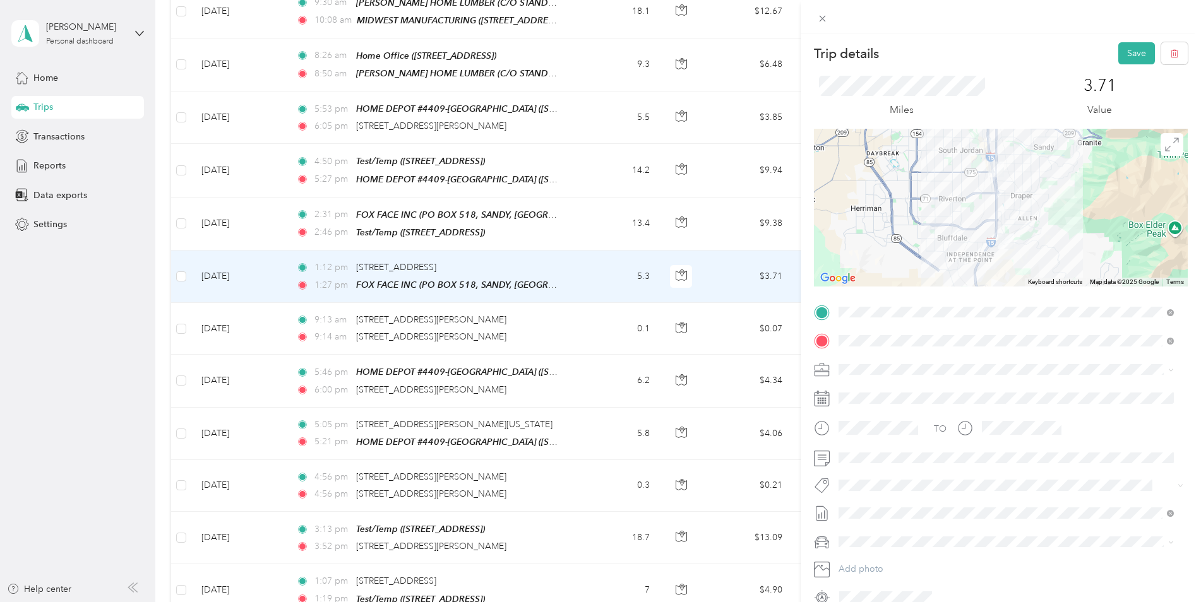
click at [1125, 48] on button "Save" at bounding box center [1136, 53] width 37 height 22
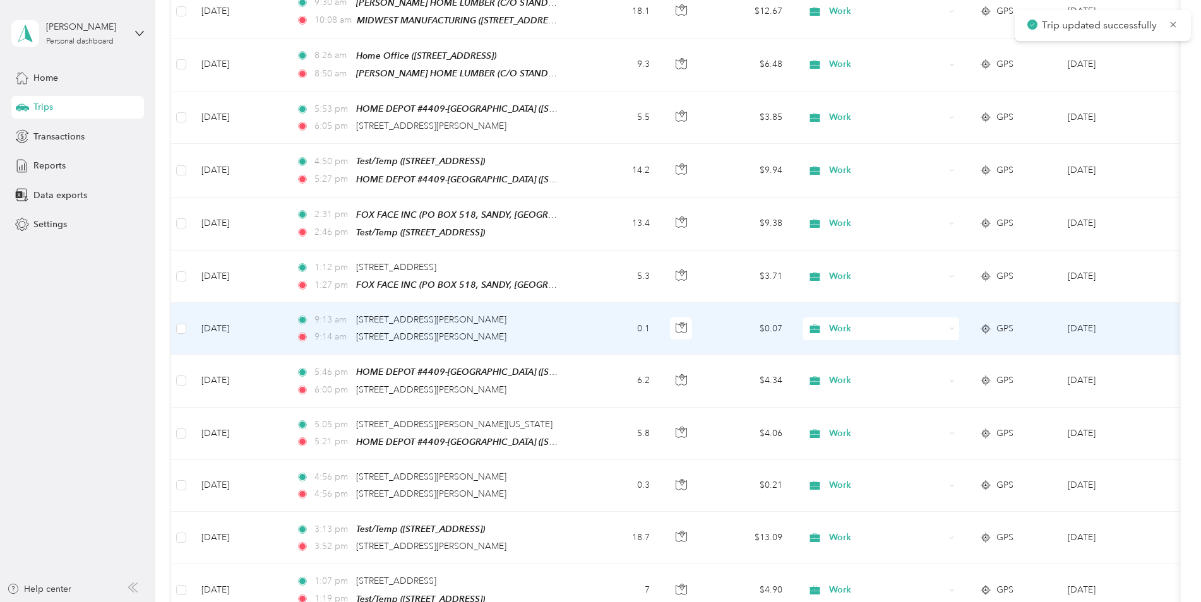
click at [548, 330] on div "9:14 am [STREET_ADDRESS][PERSON_NAME]" at bounding box center [428, 337] width 265 height 14
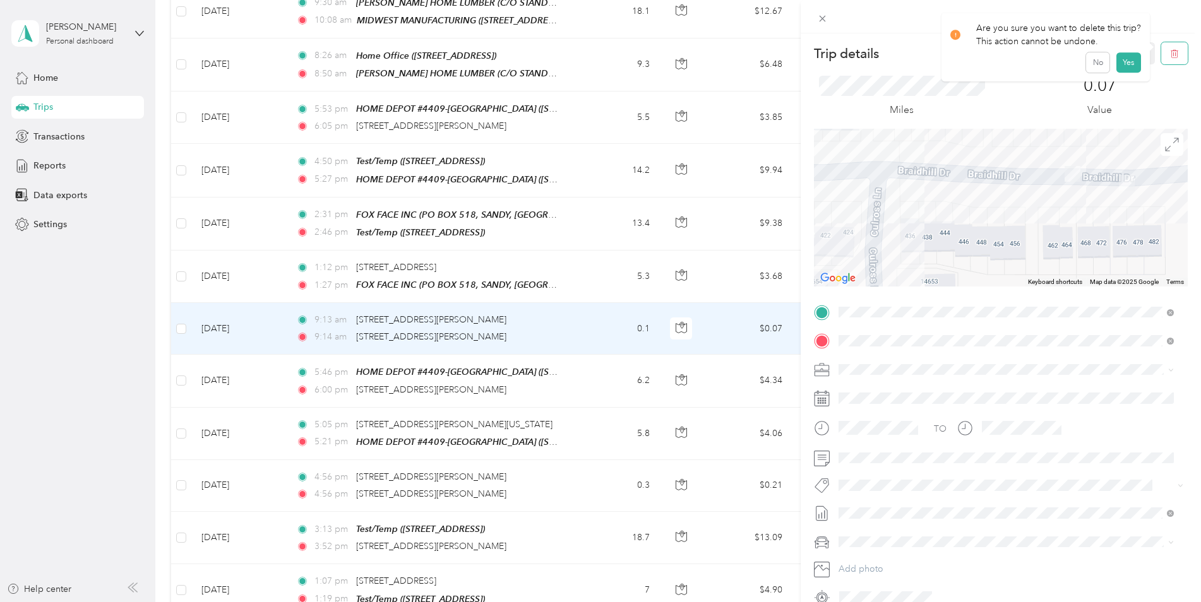
click at [1162, 59] on button "button" at bounding box center [1174, 53] width 27 height 22
click at [1118, 61] on button "Yes" at bounding box center [1128, 69] width 25 height 20
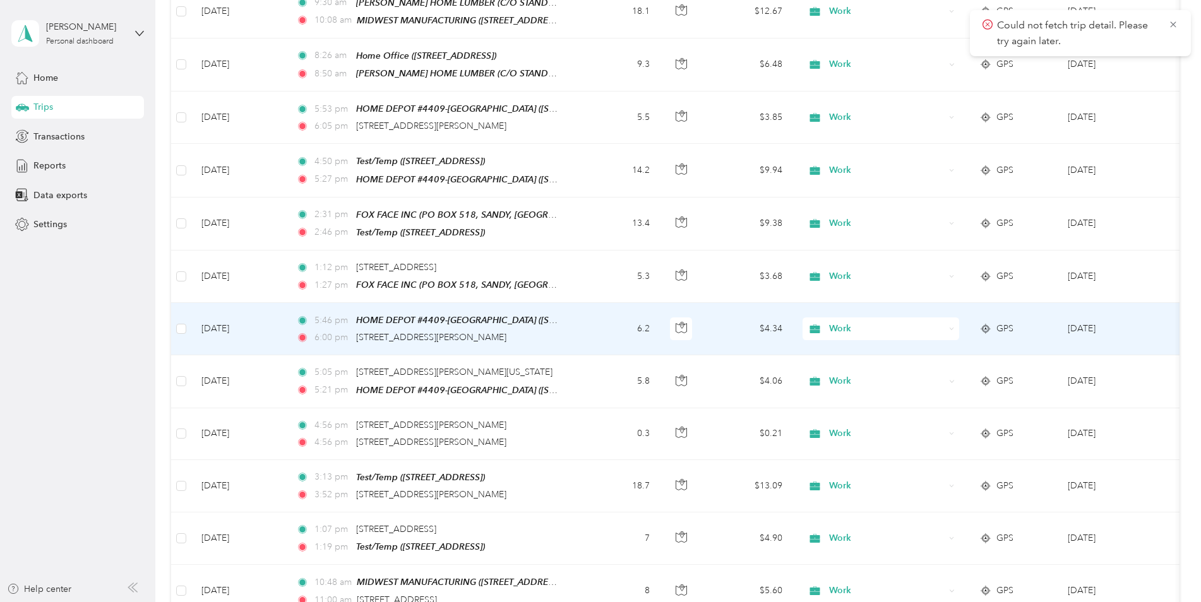
drag, startPoint x: 562, startPoint y: 302, endPoint x: 553, endPoint y: 302, distance: 8.8
click at [553, 313] on div "5:46 pm HOME DEPOT #4409-[GEOGRAPHIC_DATA] ([STREET_ADDRESS]) 6:00 pm [STREET_A…" at bounding box center [428, 329] width 265 height 32
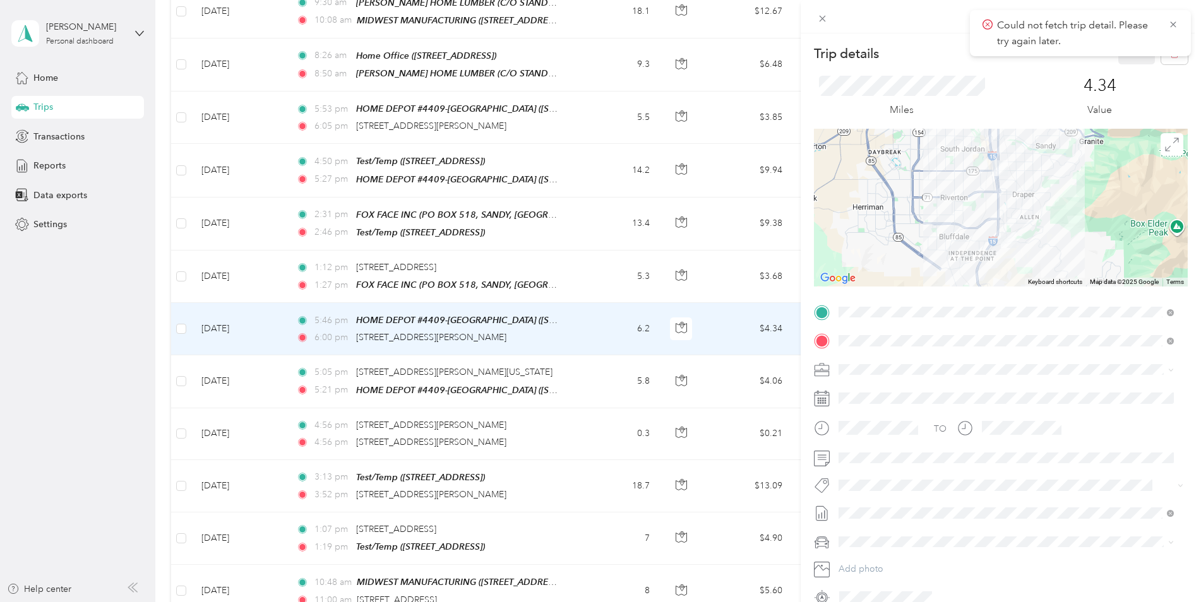
click at [1175, 23] on icon at bounding box center [1173, 24] width 6 height 6
click at [1170, 53] on icon "button" at bounding box center [1174, 53] width 9 height 9
click at [1118, 69] on button "Yes" at bounding box center [1128, 69] width 25 height 20
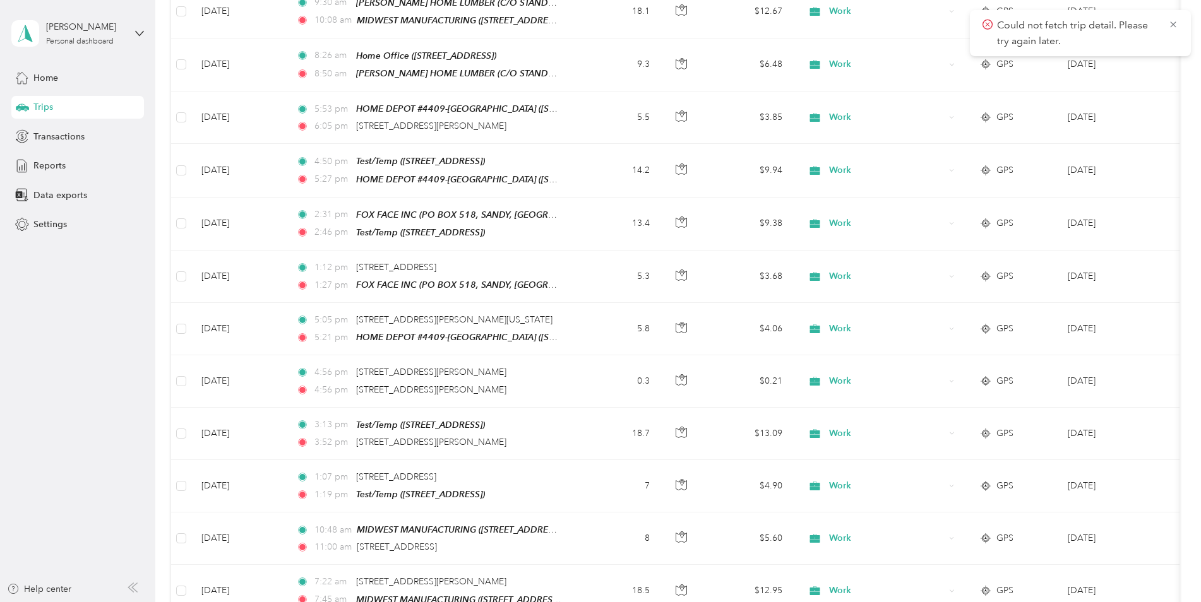
click at [1171, 24] on icon at bounding box center [1173, 24] width 10 height 11
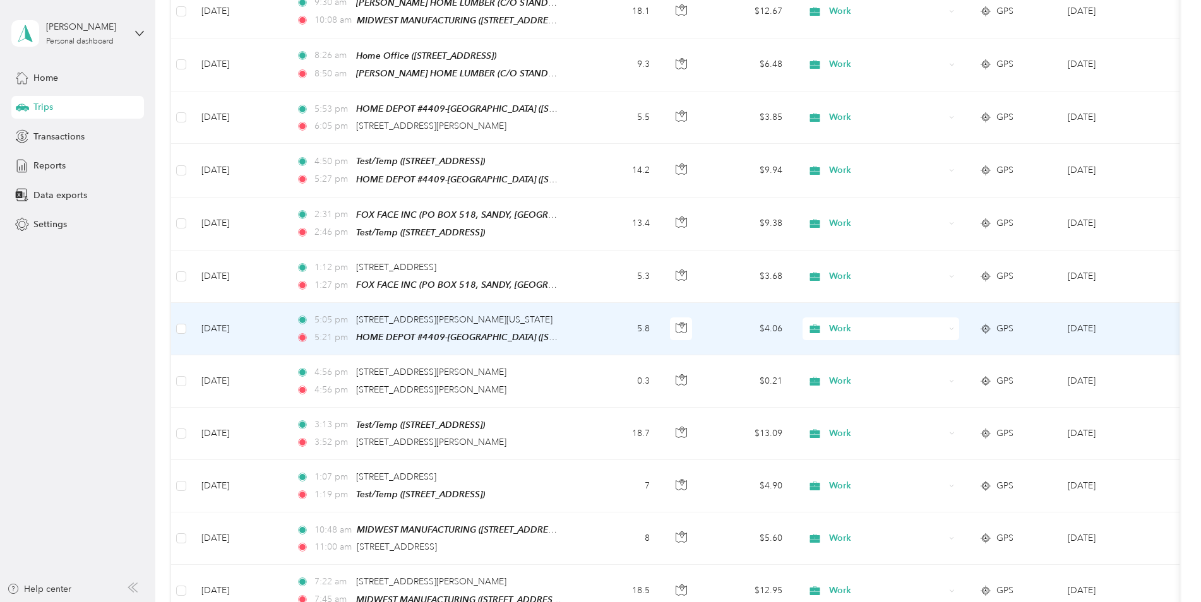
click at [958, 318] on div "Work" at bounding box center [881, 329] width 157 height 23
drag, startPoint x: 880, startPoint y: 342, endPoint x: 865, endPoint y: 347, distance: 16.4
click at [880, 343] on span "Personal" at bounding box center [892, 348] width 117 height 13
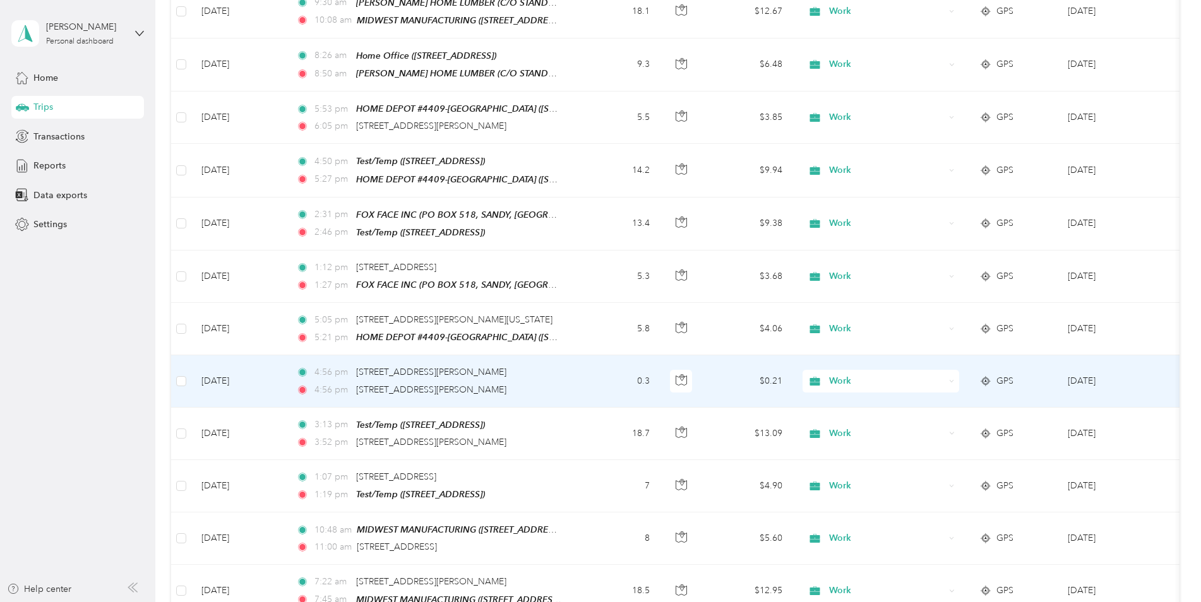
click at [950, 379] on icon at bounding box center [952, 382] width 6 height 6
click at [878, 392] on li "Personal" at bounding box center [881, 399] width 157 height 22
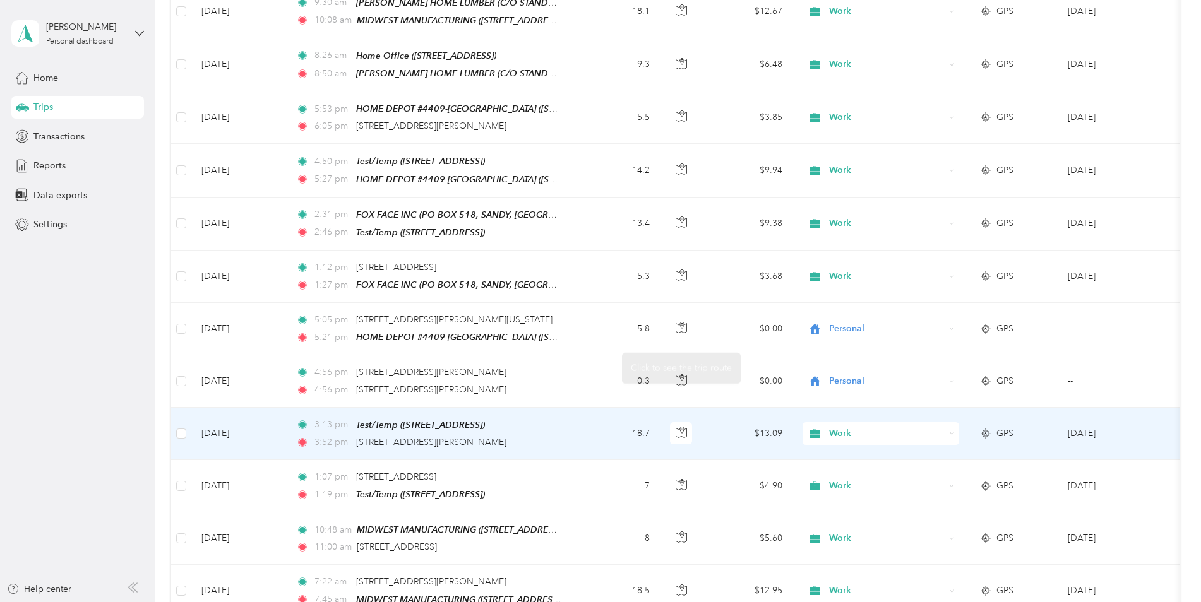
click at [601, 412] on td "18.7" at bounding box center [618, 434] width 83 height 52
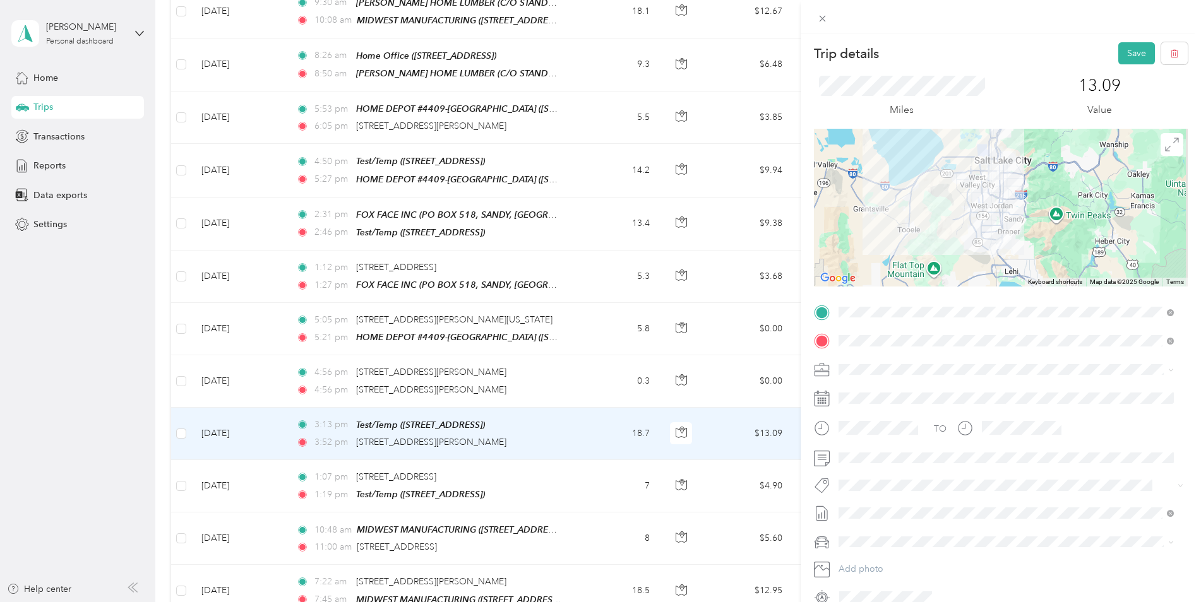
click at [1125, 54] on button "Save" at bounding box center [1136, 53] width 37 height 22
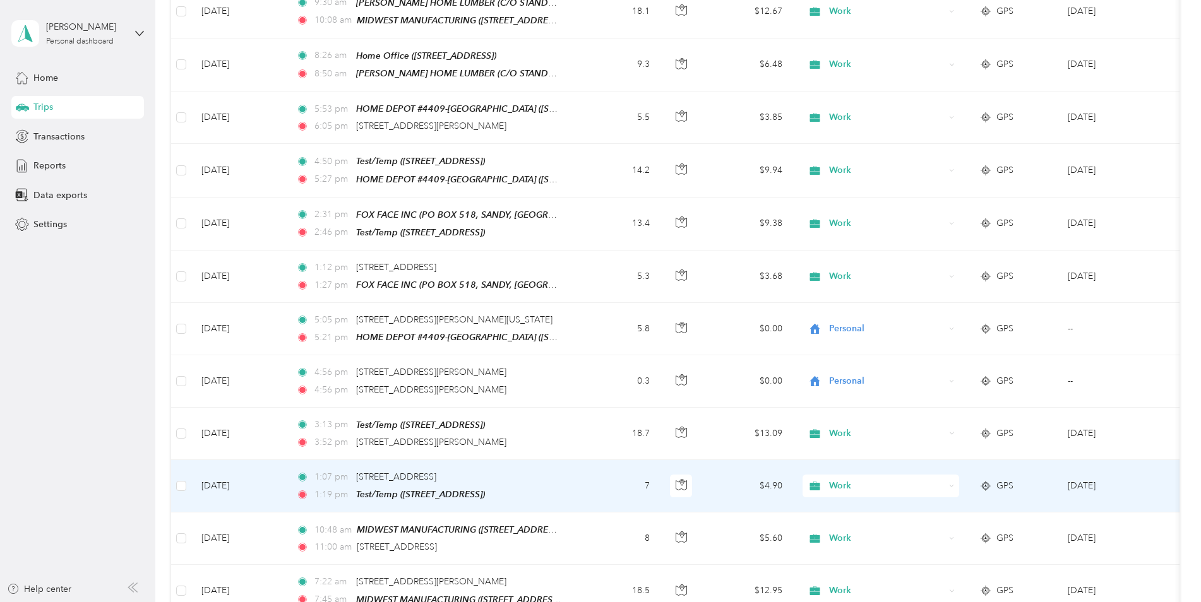
click at [587, 468] on td "7" at bounding box center [618, 486] width 83 height 52
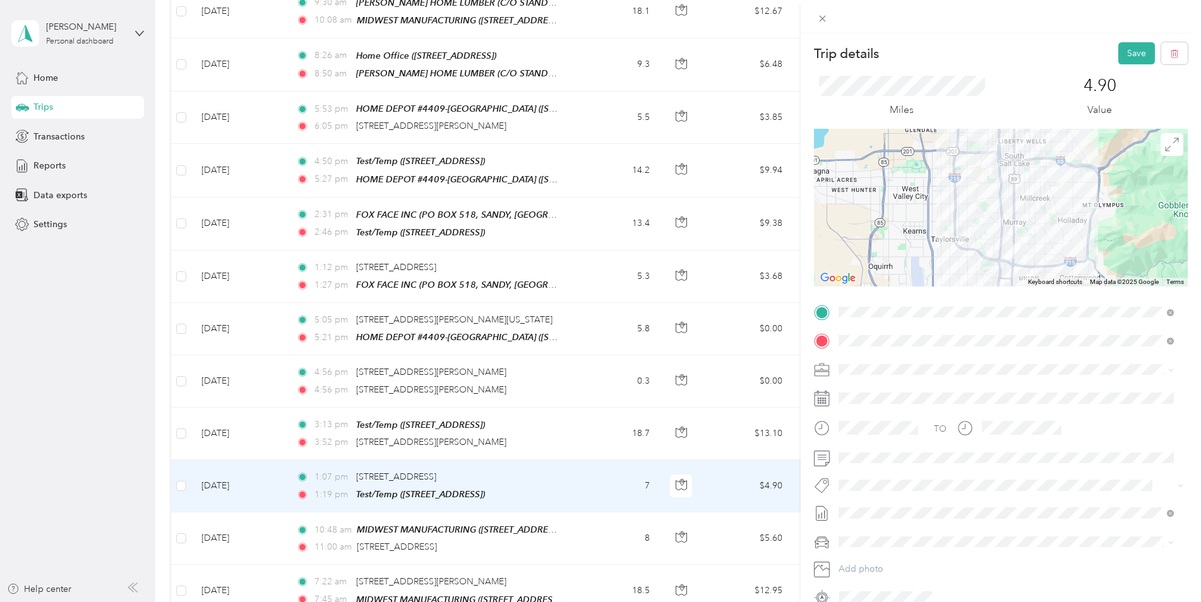
click at [1120, 63] on button "Save" at bounding box center [1136, 53] width 37 height 22
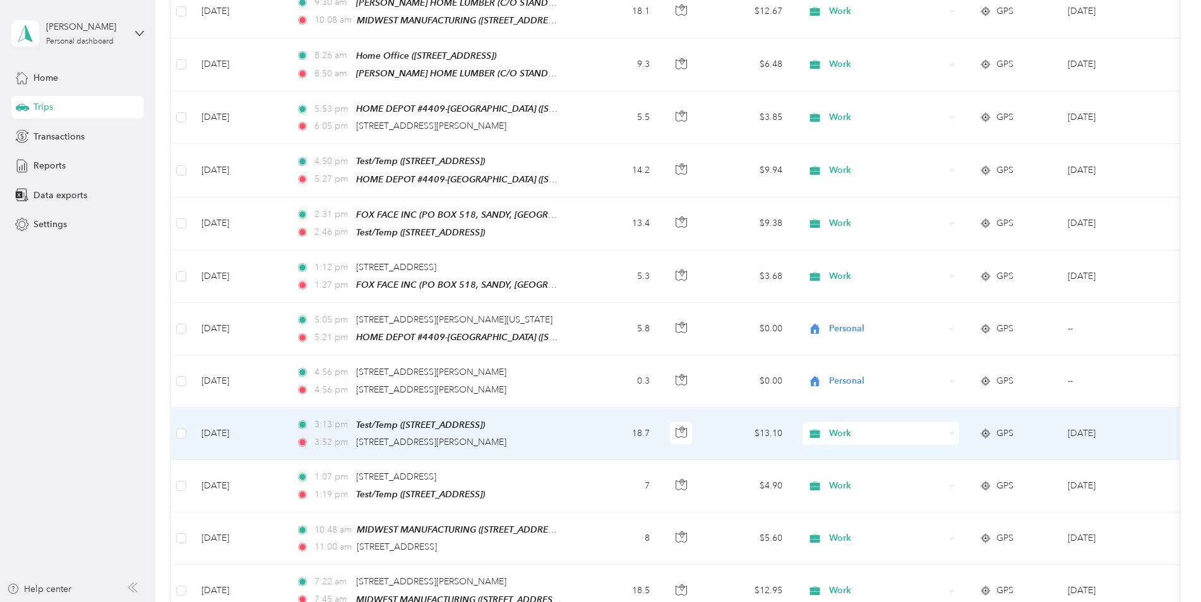
click at [578, 416] on td "18.7" at bounding box center [618, 434] width 83 height 52
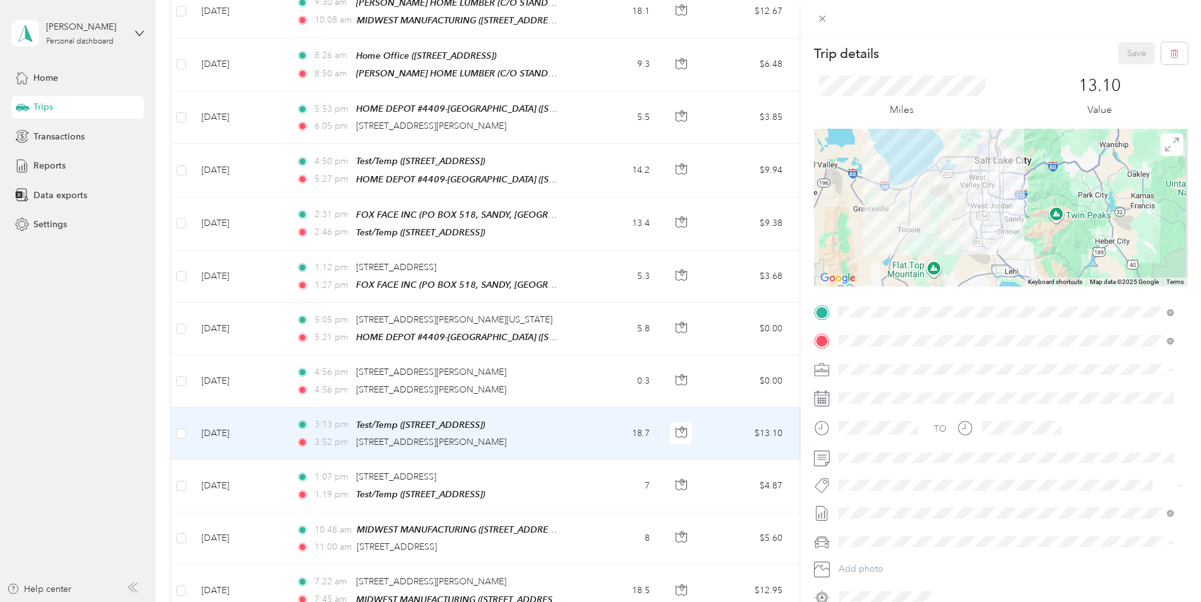
click at [574, 517] on div "Trip details Save This trip cannot be edited because it is either under review,…" at bounding box center [600, 301] width 1201 height 602
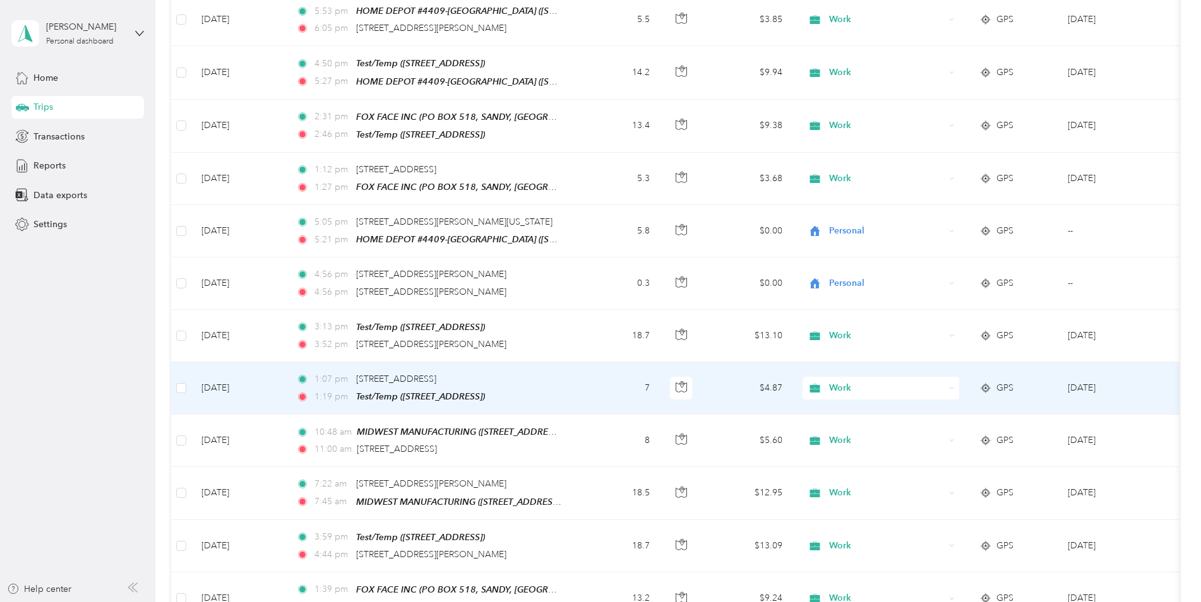
scroll to position [1516, 0]
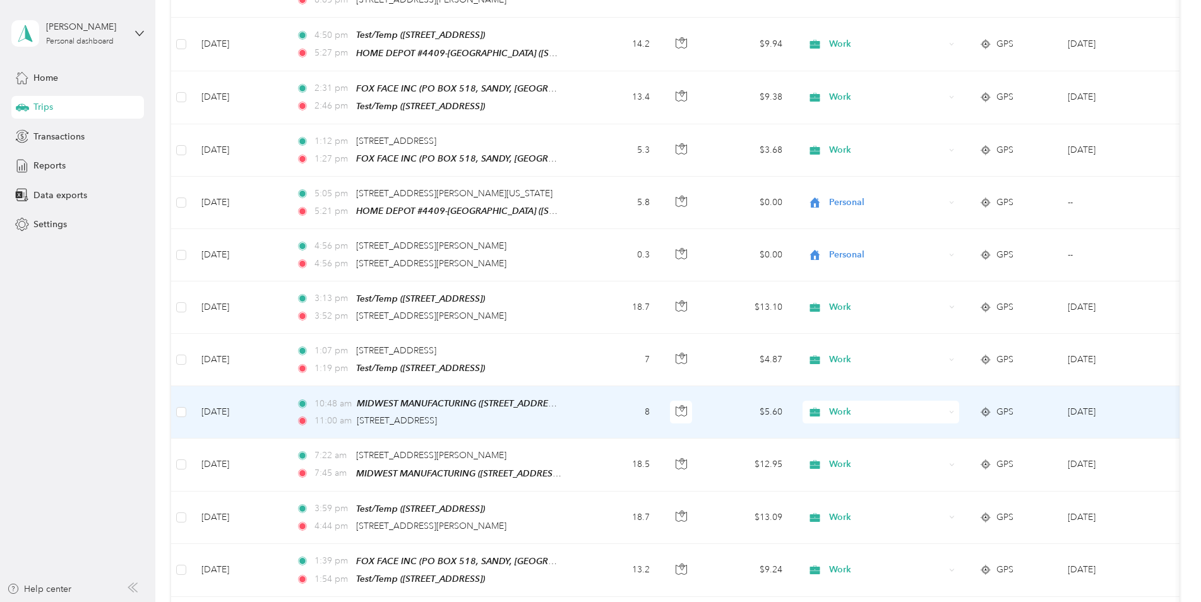
click at [580, 386] on td "8" at bounding box center [618, 412] width 83 height 52
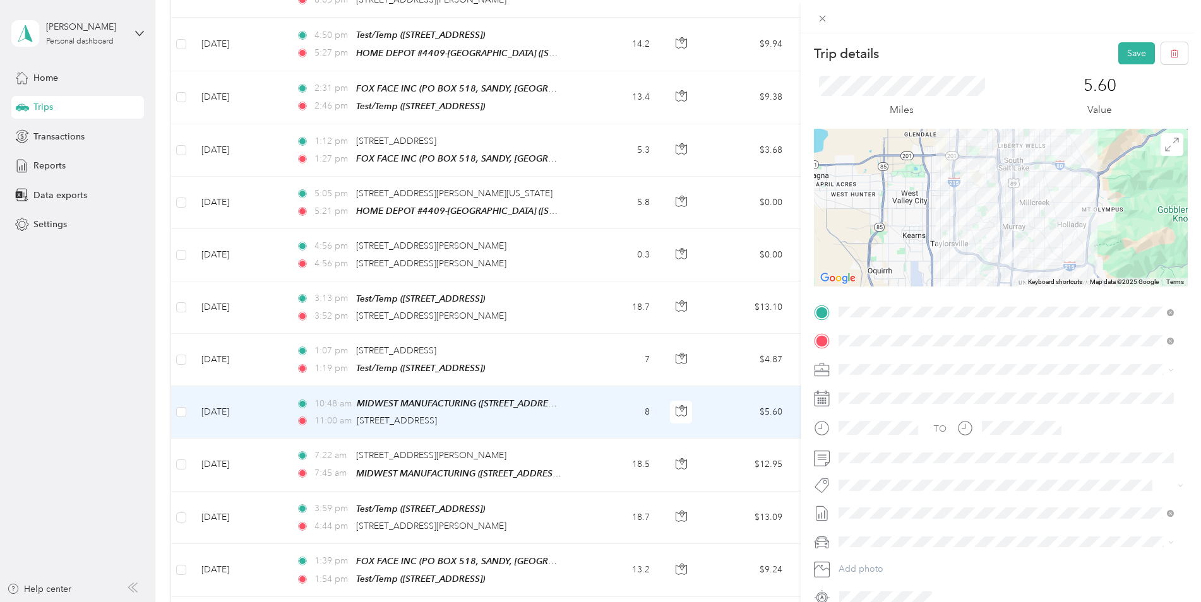
click at [1122, 54] on button "Save" at bounding box center [1136, 53] width 37 height 22
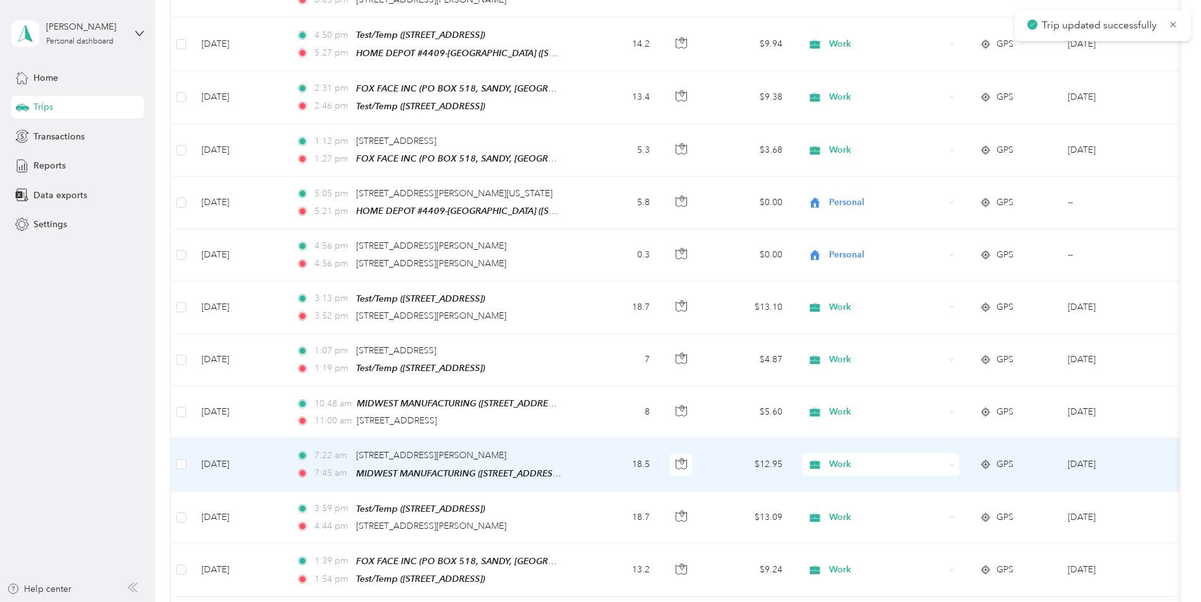
click at [524, 449] on div "7:22 am [STREET_ADDRESS][PERSON_NAME]" at bounding box center [428, 456] width 265 height 14
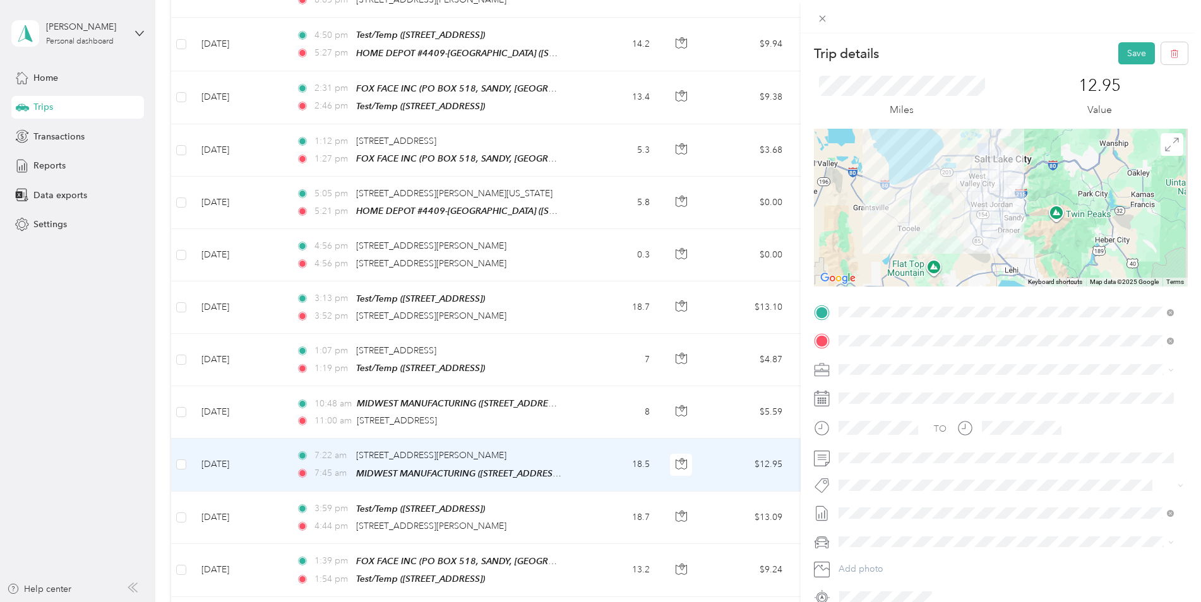
click at [1122, 50] on button "Save" at bounding box center [1136, 53] width 37 height 22
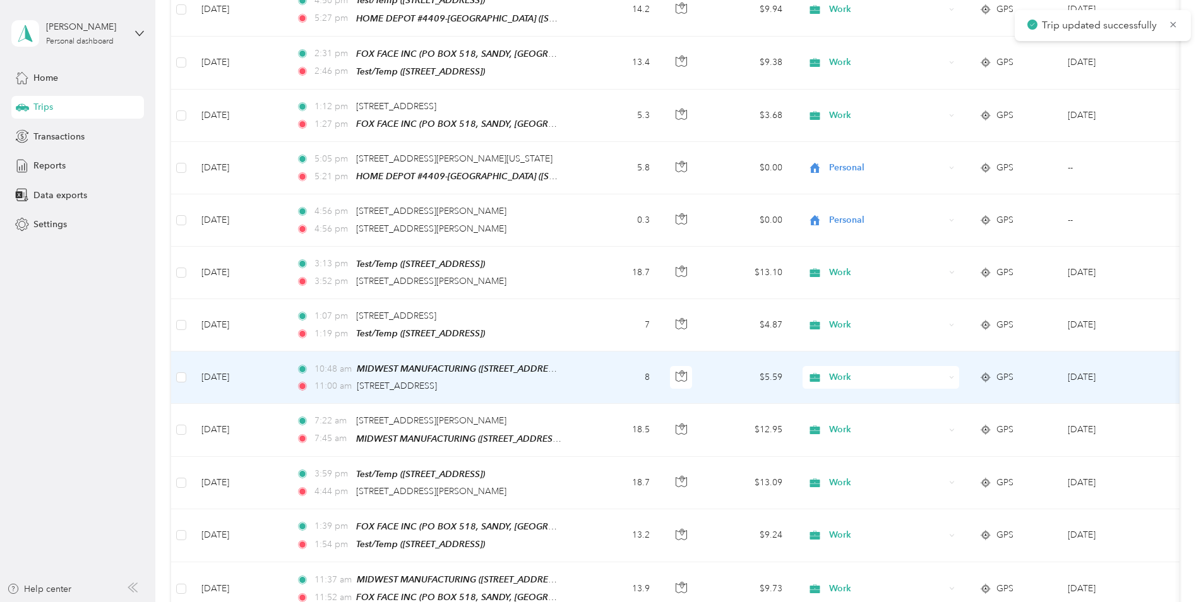
scroll to position [1579, 0]
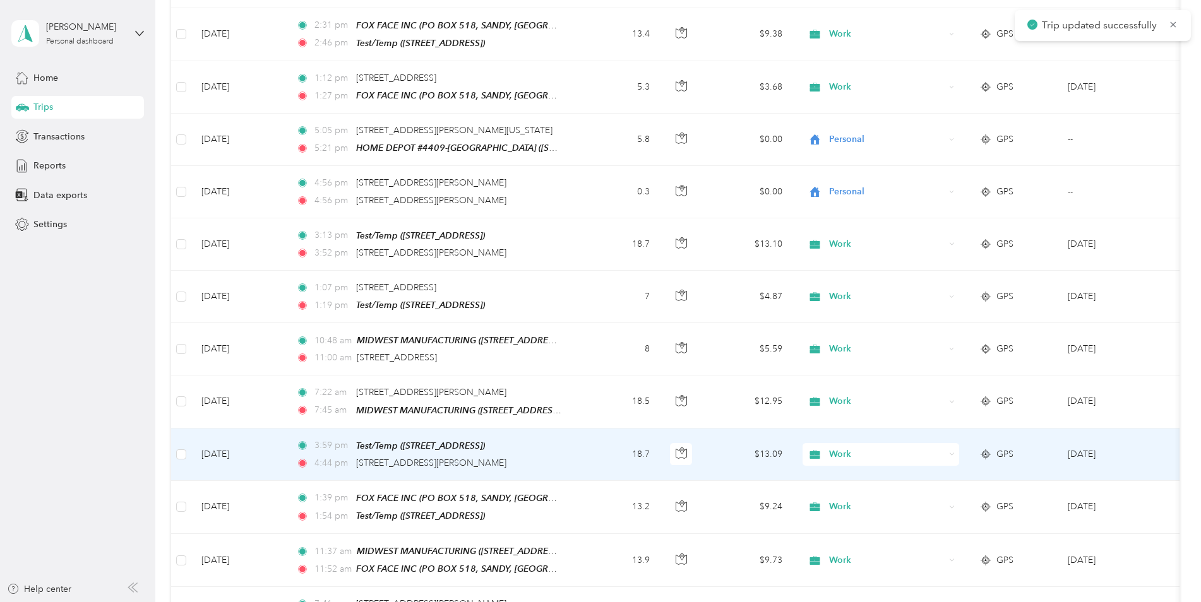
click at [552, 439] on div "3:59 pm Test/Temp ([STREET_ADDRESS])" at bounding box center [428, 446] width 265 height 15
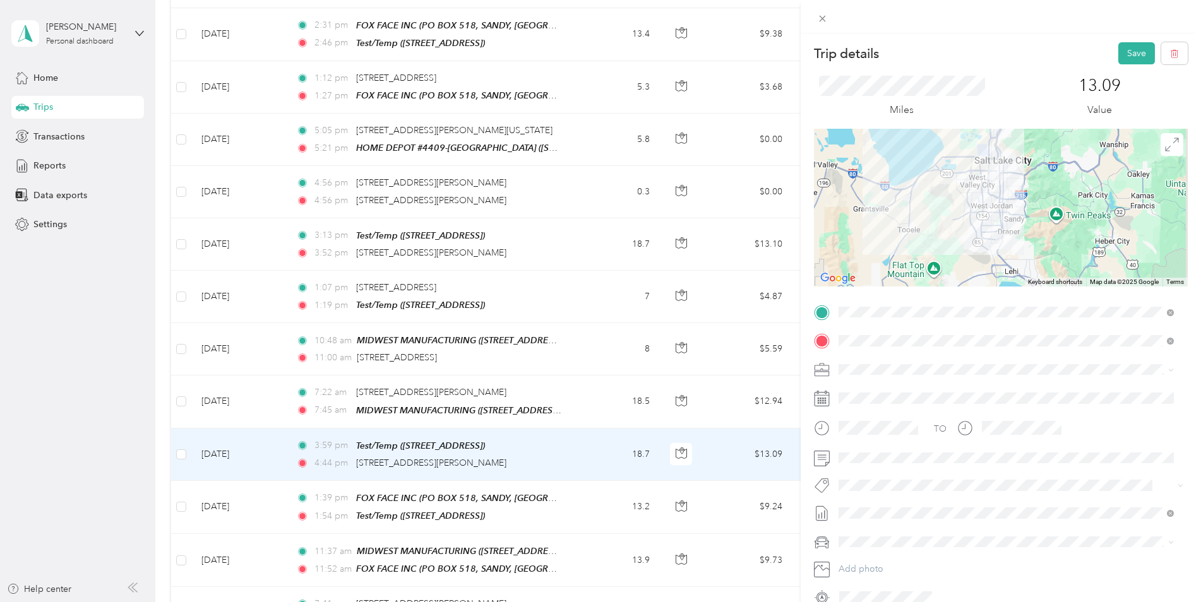
click at [1124, 54] on button "Save" at bounding box center [1136, 53] width 37 height 22
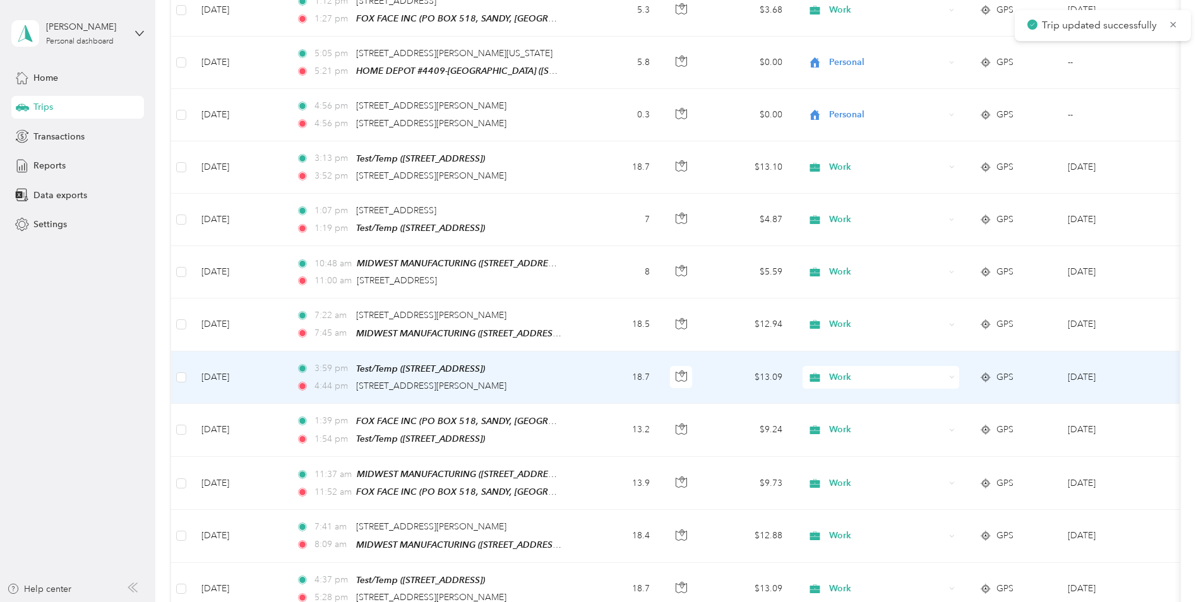
scroll to position [1706, 0]
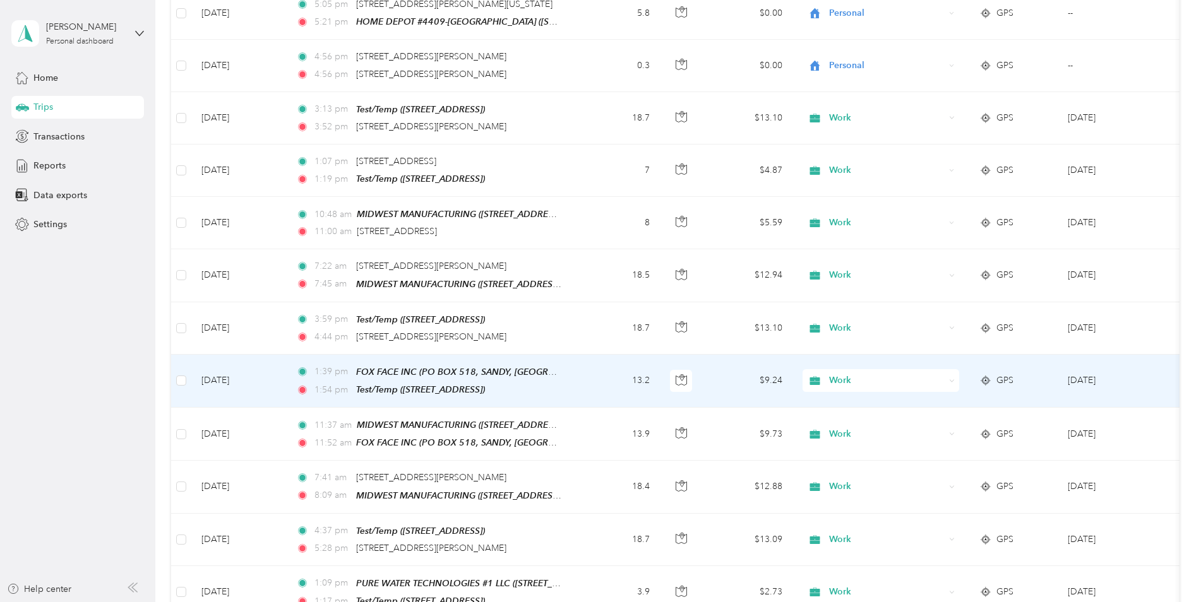
click at [570, 355] on td "1:39 pm FOX FACE INC (PO BOX 518, SANDY, [GEOGRAPHIC_DATA]) 1:54 pm Test/Temp (…" at bounding box center [431, 381] width 291 height 53
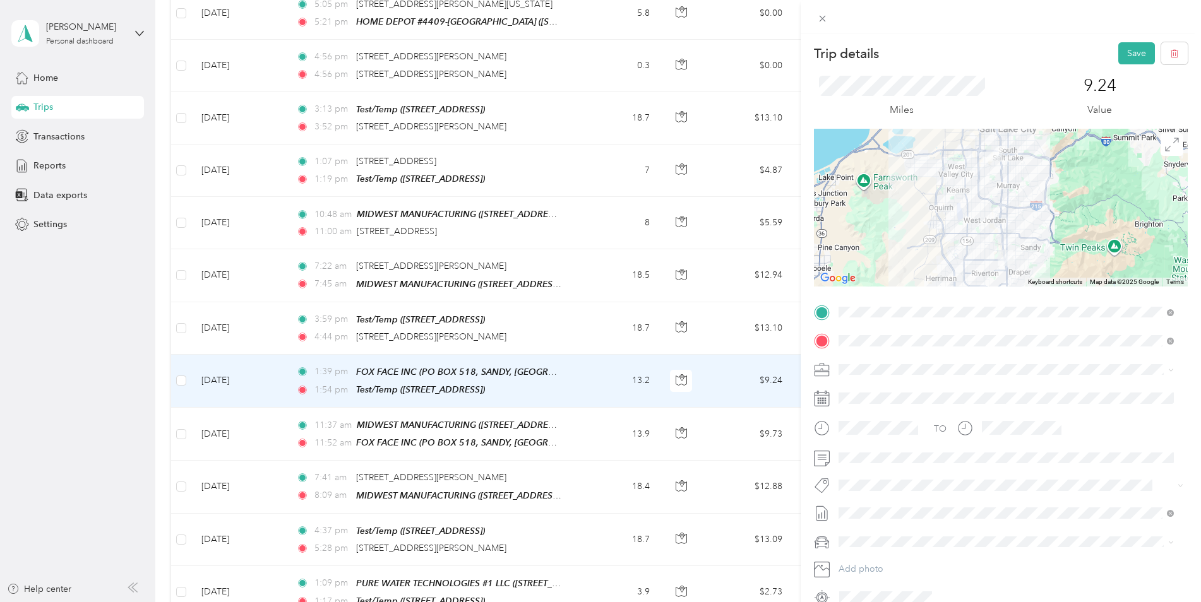
click at [1129, 58] on button "Save" at bounding box center [1136, 53] width 37 height 22
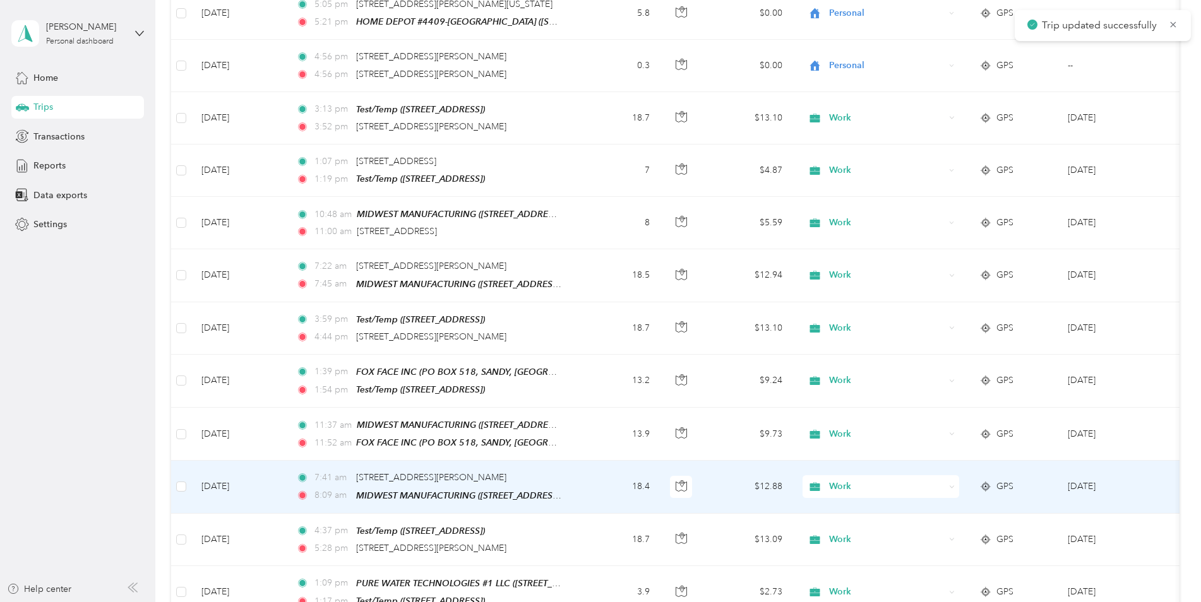
click at [568, 461] on td "7:41 am [STREET_ADDRESS] 8:09 am MIDWEST MANUFACTURING ([STREET_ADDRESS])" at bounding box center [431, 487] width 291 height 52
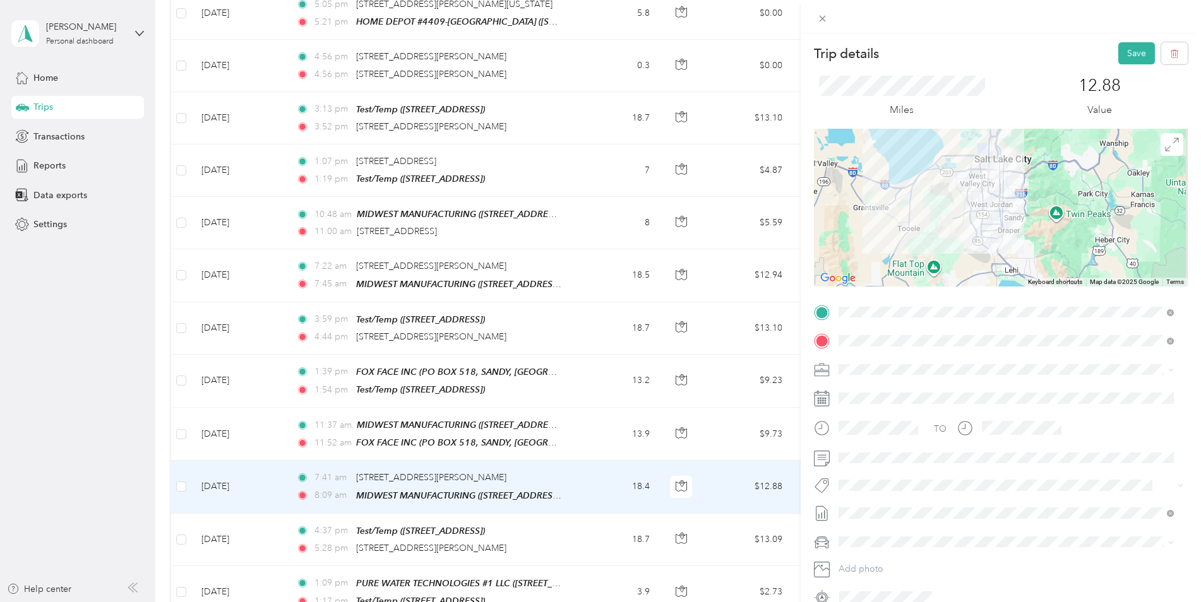
click at [1130, 59] on button "Save" at bounding box center [1136, 53] width 37 height 22
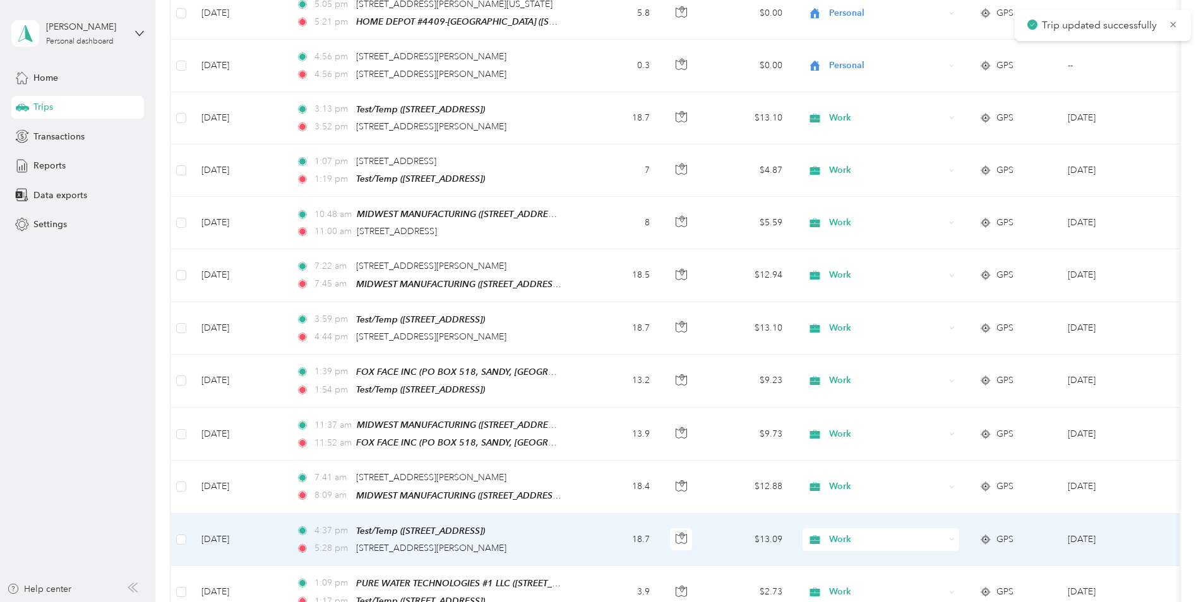
click at [594, 514] on td "18.7" at bounding box center [618, 540] width 83 height 52
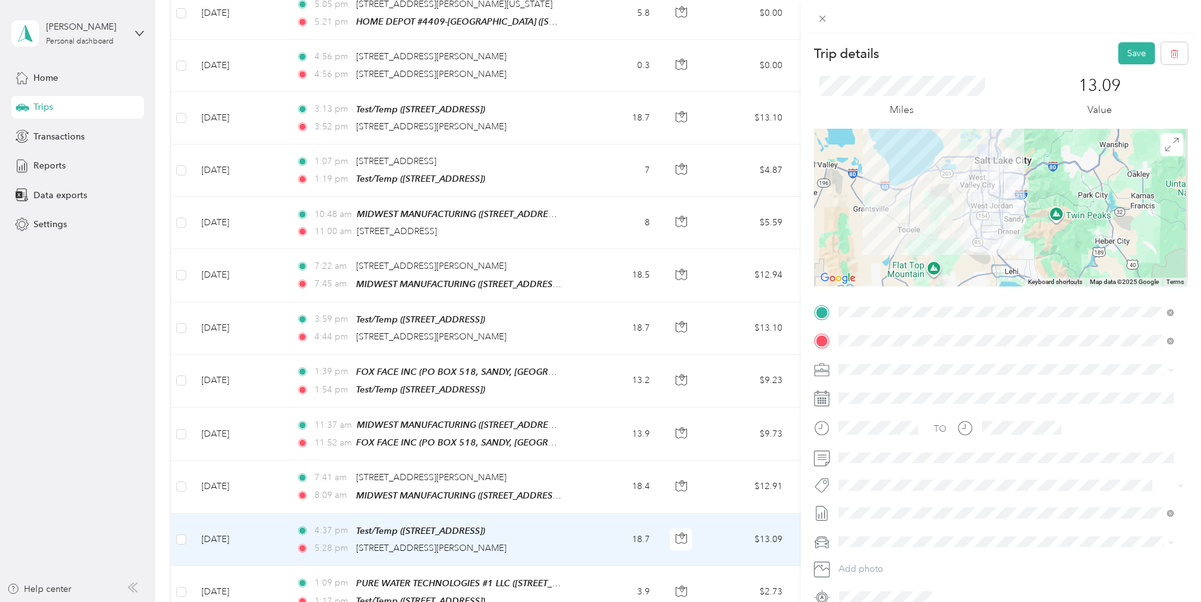
click at [1120, 57] on button "Save" at bounding box center [1136, 53] width 37 height 22
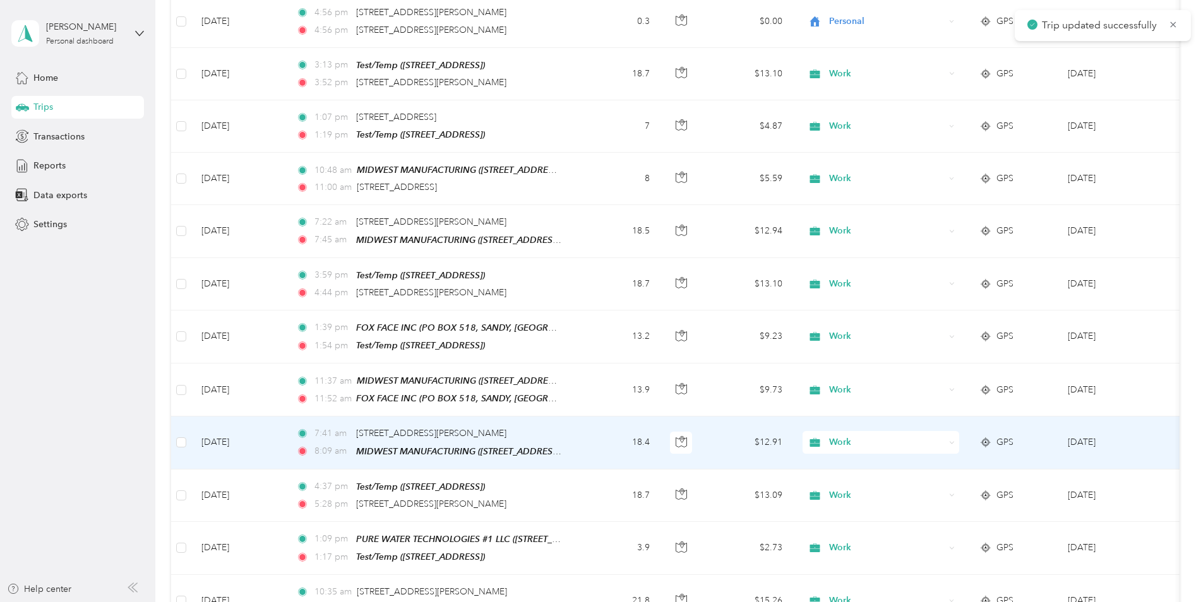
scroll to position [1769, 0]
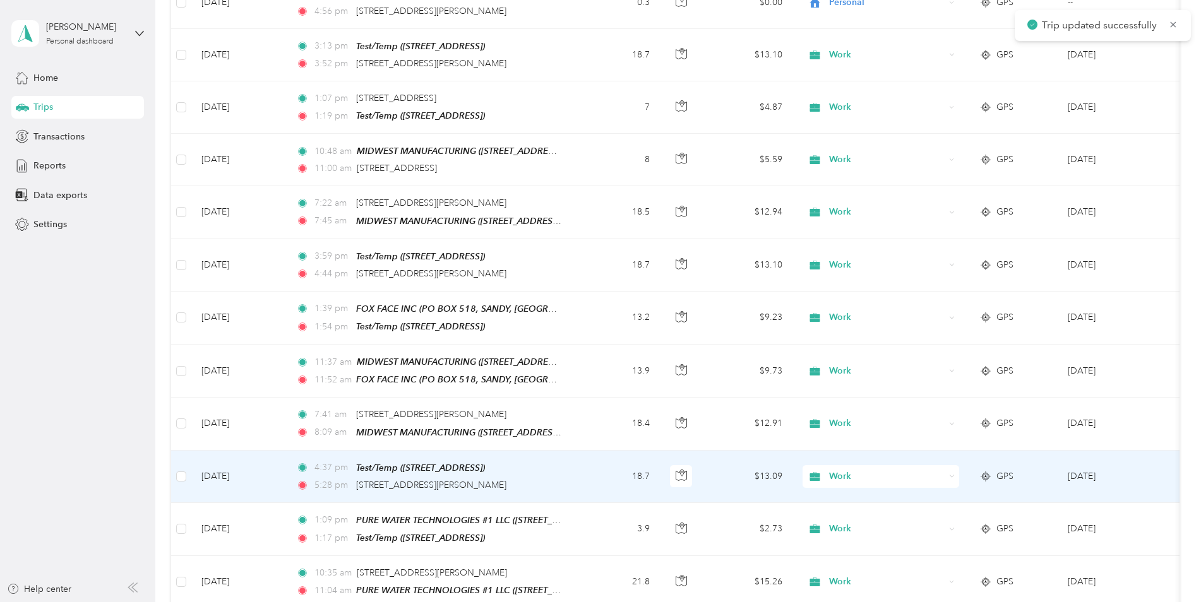
click at [552, 461] on div "4:37 pm Test/Temp ([STREET_ADDRESS])" at bounding box center [428, 468] width 265 height 15
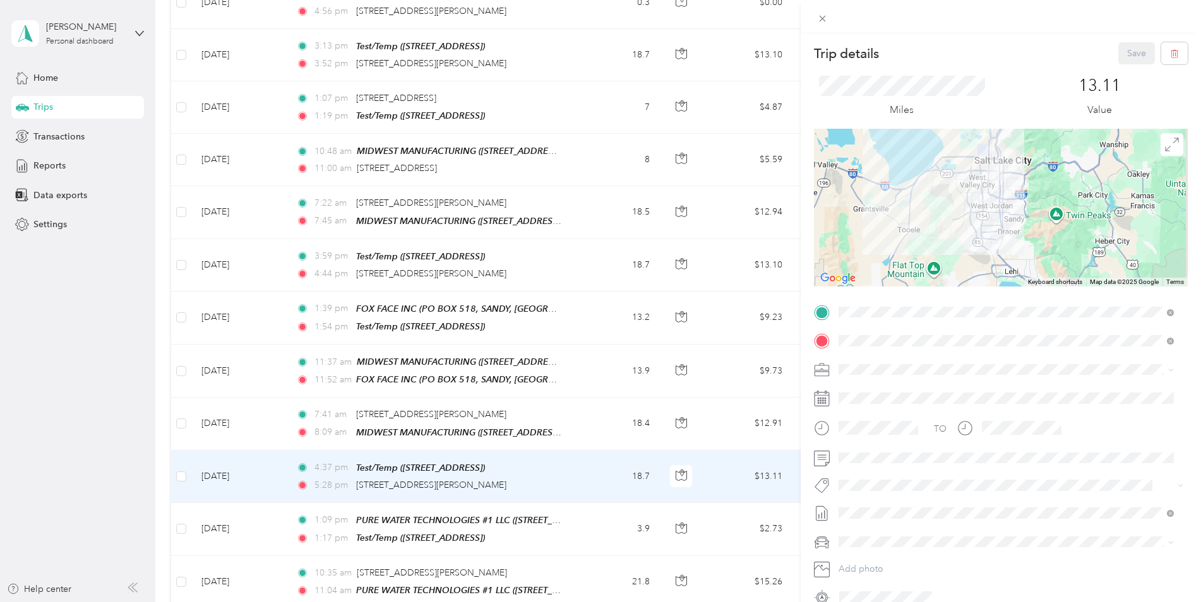
click at [580, 496] on div "Trip details Save This trip cannot be edited because it is either under review,…" at bounding box center [600, 301] width 1201 height 602
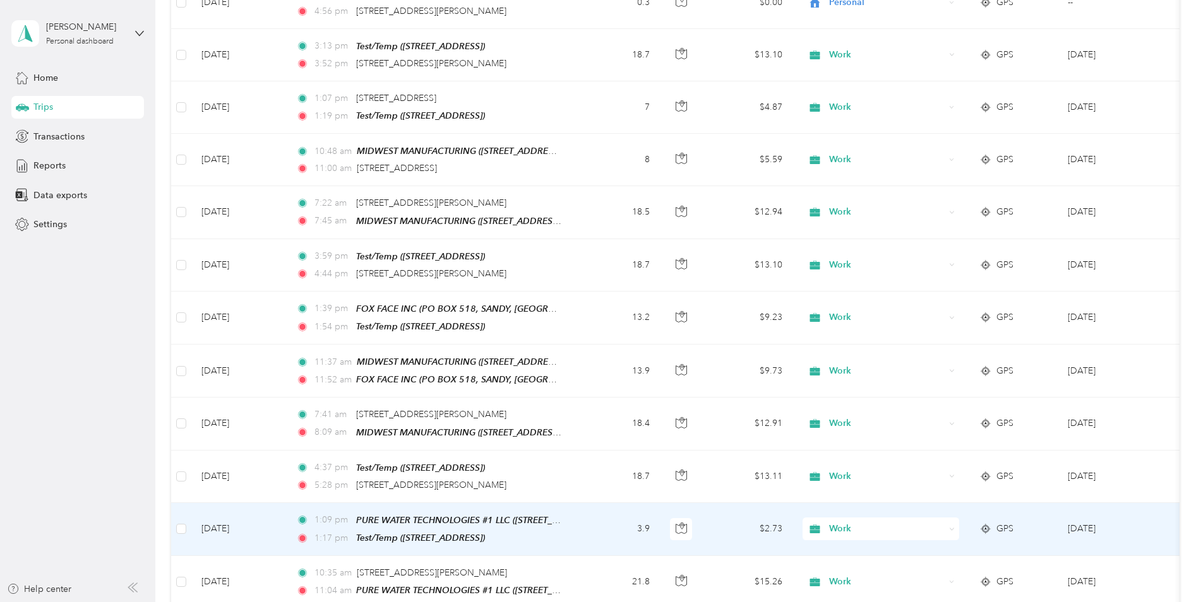
click at [580, 503] on td "3.9" at bounding box center [618, 529] width 83 height 53
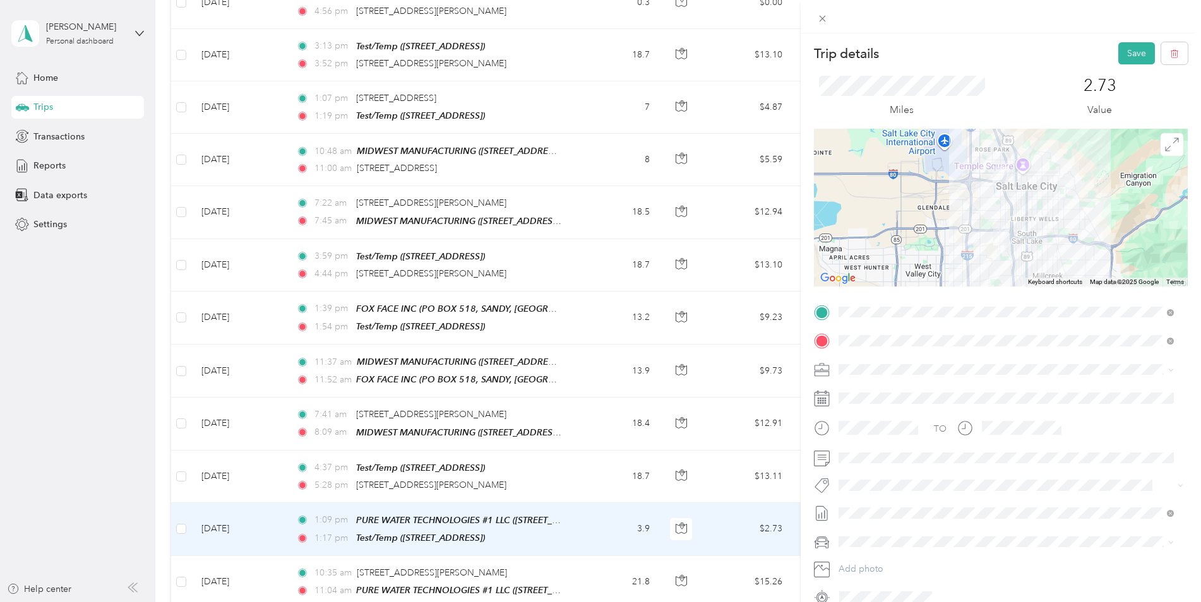
click at [1118, 51] on button "Save" at bounding box center [1136, 53] width 37 height 22
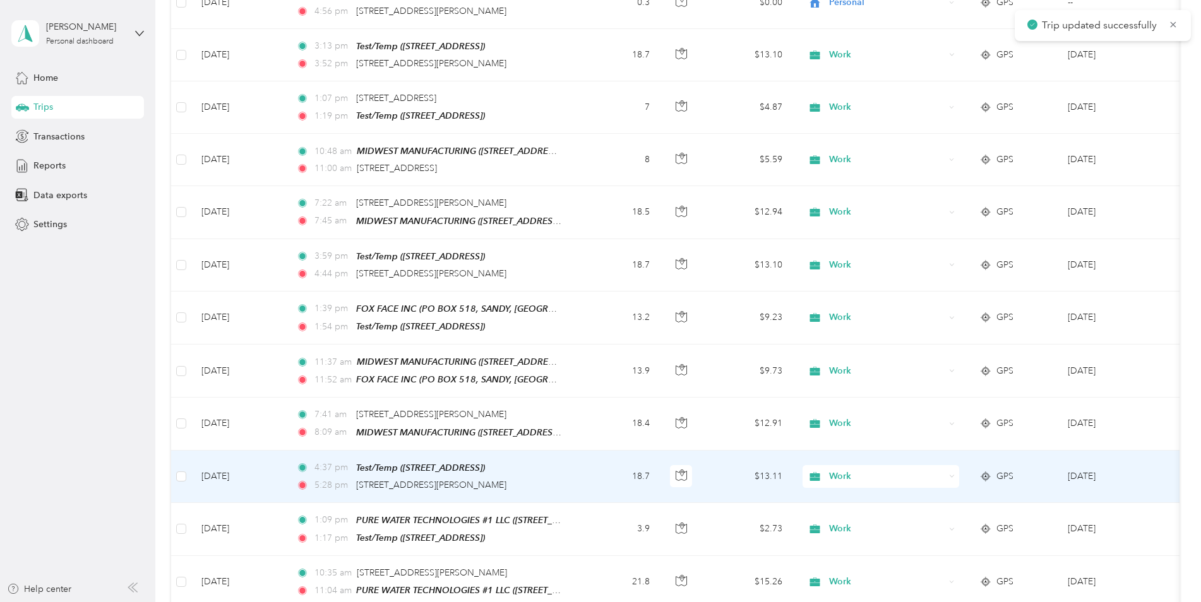
scroll to position [1832, 0]
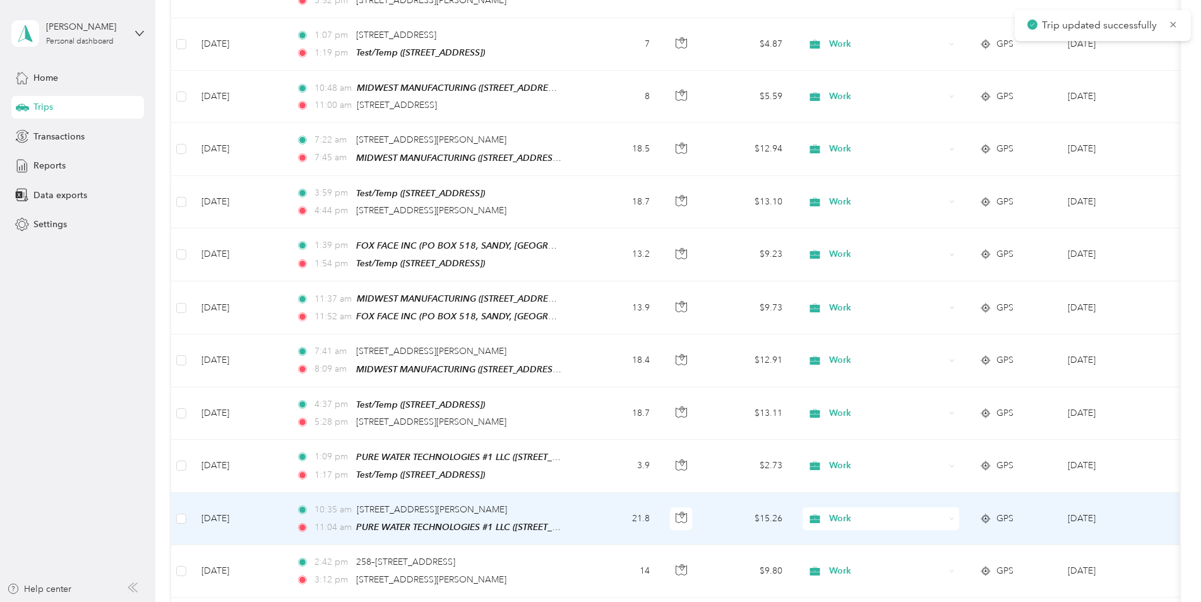
click at [517, 522] on span "PURE WATER TECHNOLOGIES #1 LLC ([STREET_ADDRESS][PERSON_NAME])" at bounding box center [512, 527] width 313 height 11
click at [621, 493] on td "21.8" at bounding box center [618, 519] width 83 height 52
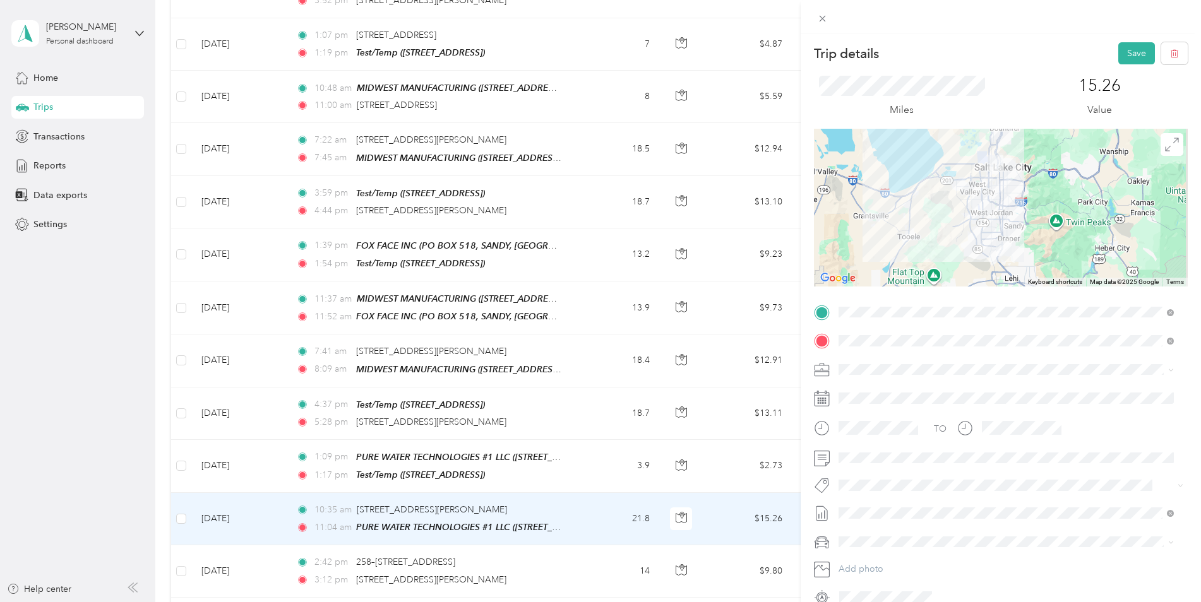
click at [1120, 49] on button "Save" at bounding box center [1136, 53] width 37 height 22
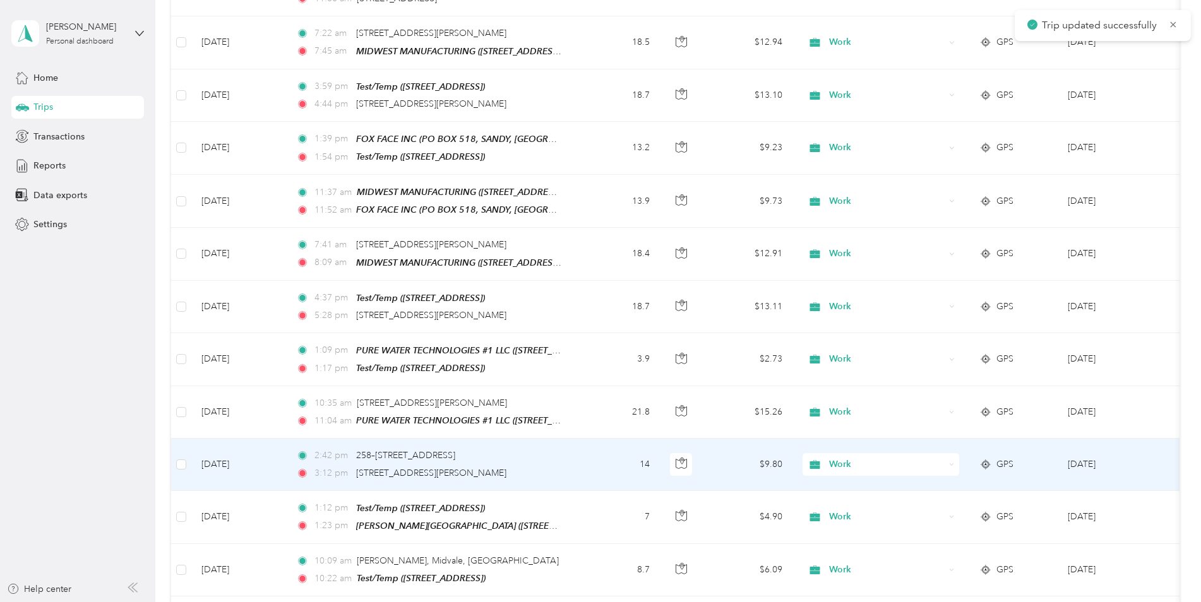
scroll to position [1958, 0]
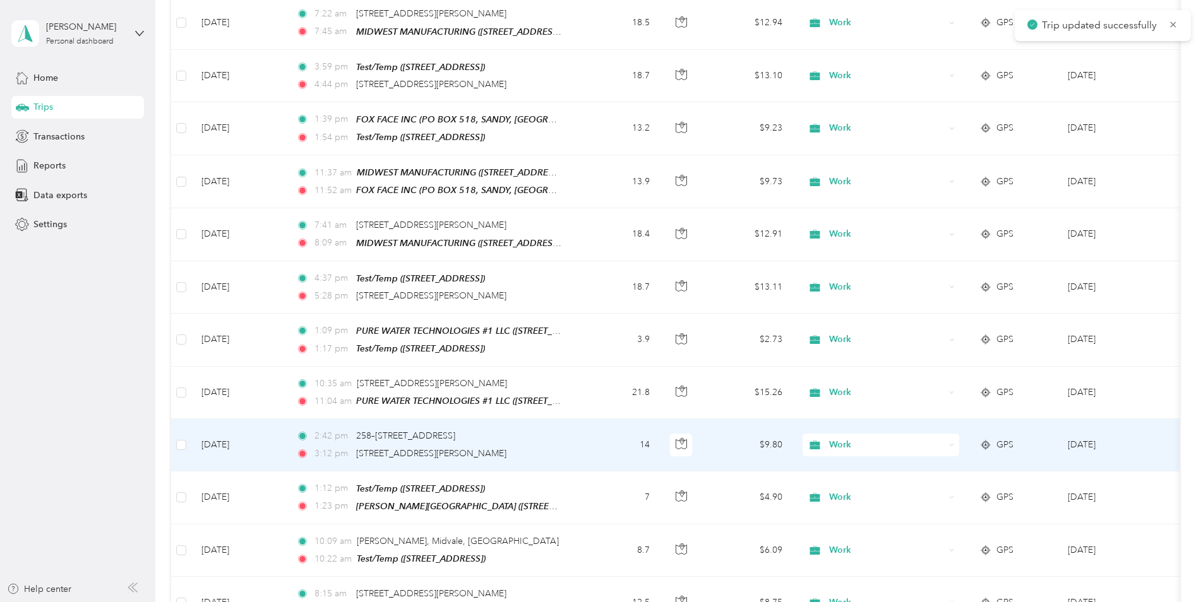
click at [540, 447] on div "3:12 pm [STREET_ADDRESS][PERSON_NAME]" at bounding box center [428, 454] width 265 height 14
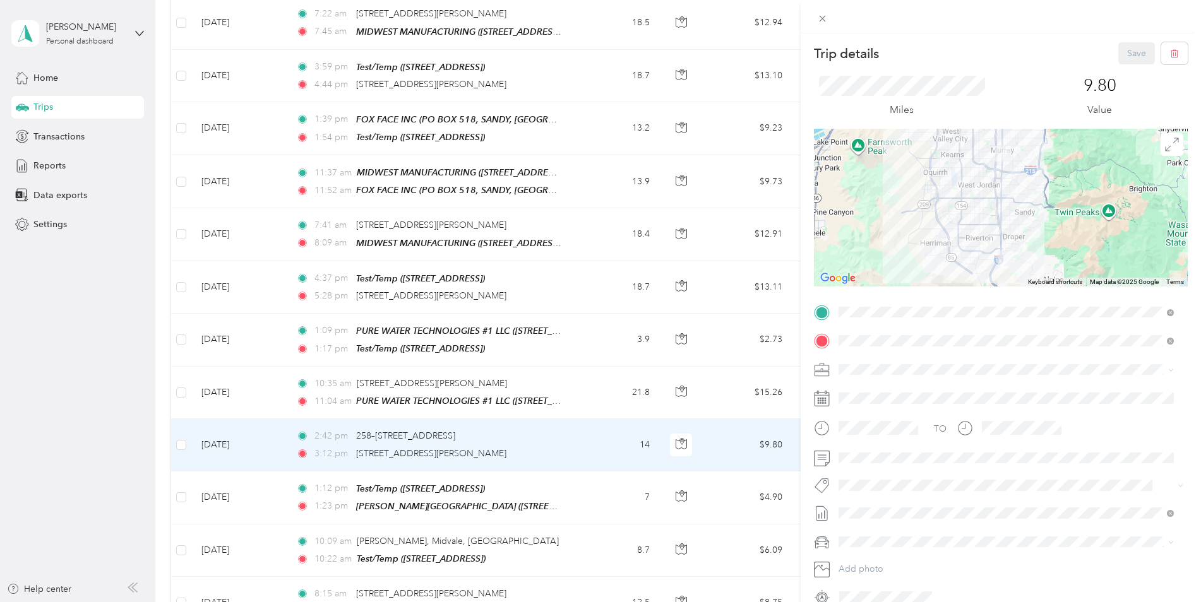
drag, startPoint x: 592, startPoint y: 411, endPoint x: 728, endPoint y: 400, distance: 136.2
click at [594, 410] on div "Trip details Save This trip cannot be edited because it is either under review,…" at bounding box center [600, 301] width 1201 height 602
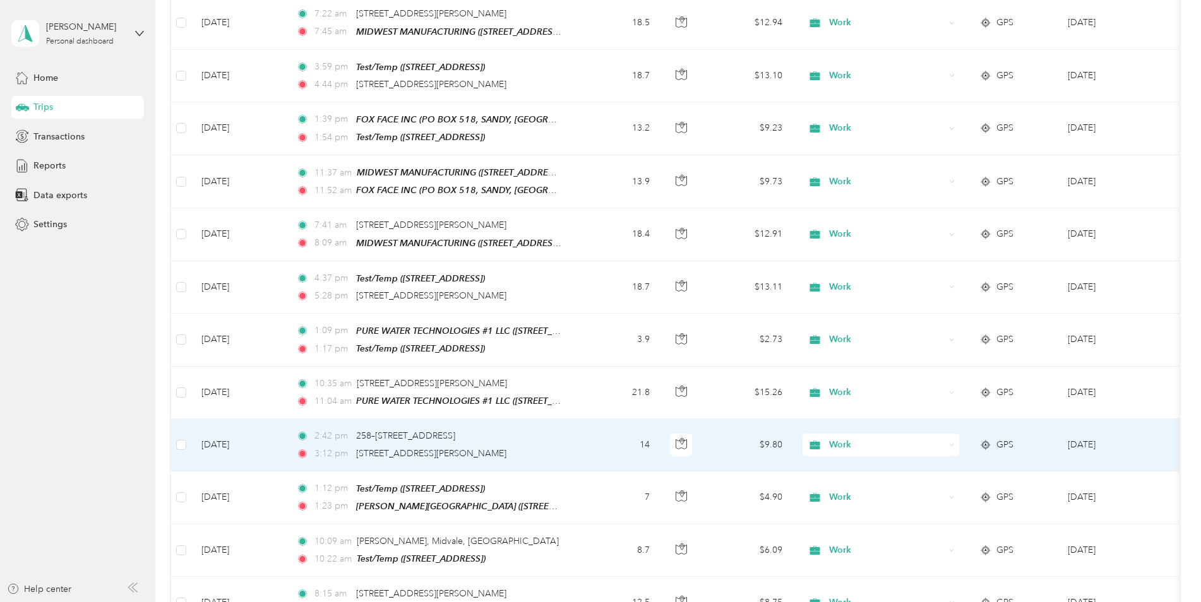
click at [923, 438] on span "Work" at bounding box center [887, 445] width 116 height 14
click at [851, 455] on span "Personal" at bounding box center [892, 455] width 117 height 13
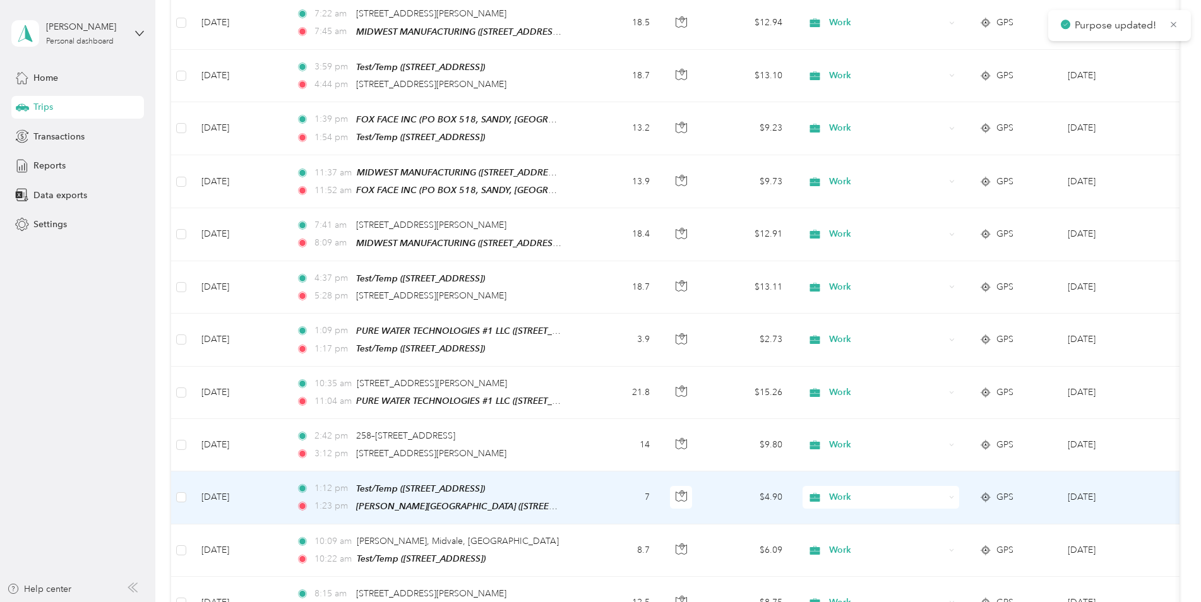
click at [572, 472] on td "1:12 pm Test/Temp ([STREET_ADDRESS]) 1:23 pm [PERSON_NAME][GEOGRAPHIC_DATA] ([S…" at bounding box center [431, 498] width 291 height 53
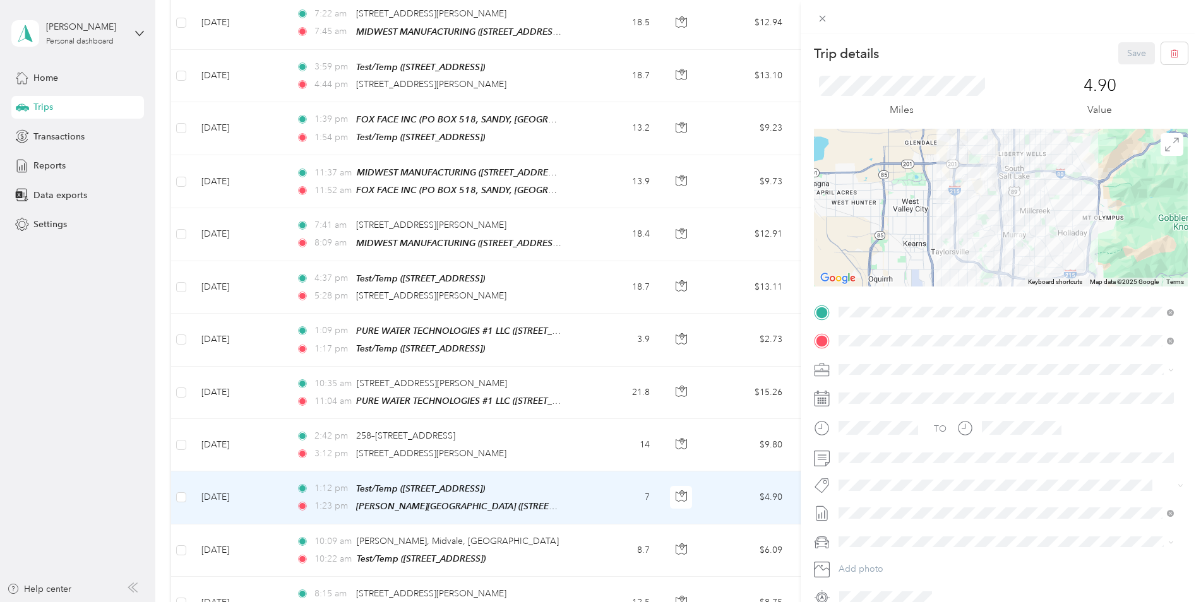
click at [920, 464] on span at bounding box center [1011, 458] width 354 height 20
click at [923, 452] on span at bounding box center [1011, 458] width 354 height 20
click at [1125, 58] on button "Save" at bounding box center [1136, 53] width 37 height 22
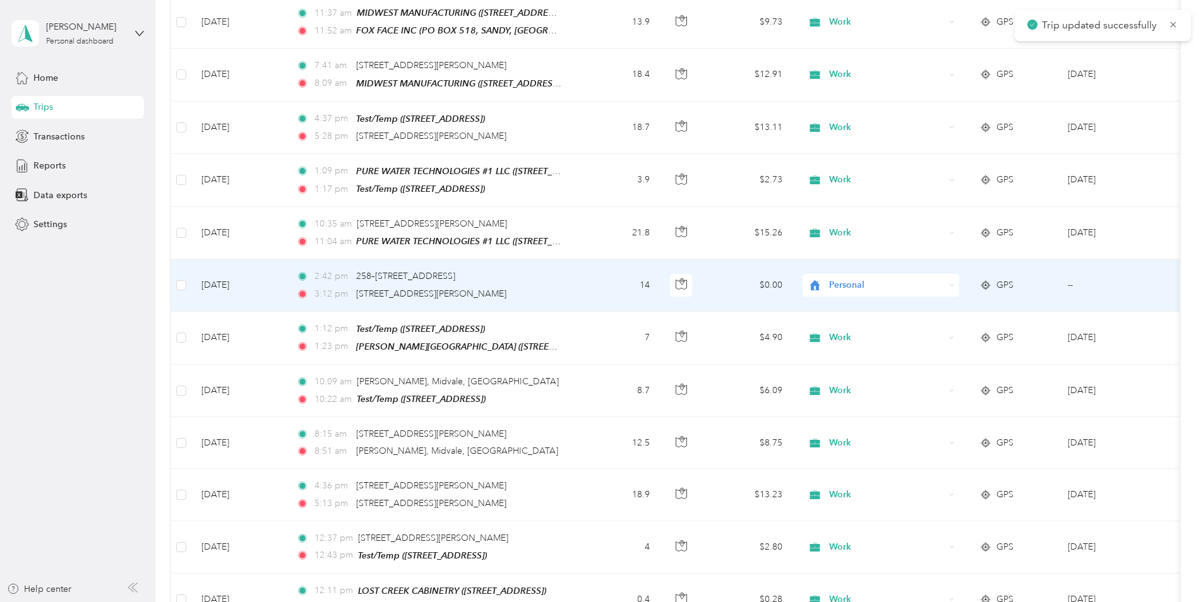
scroll to position [2148, 0]
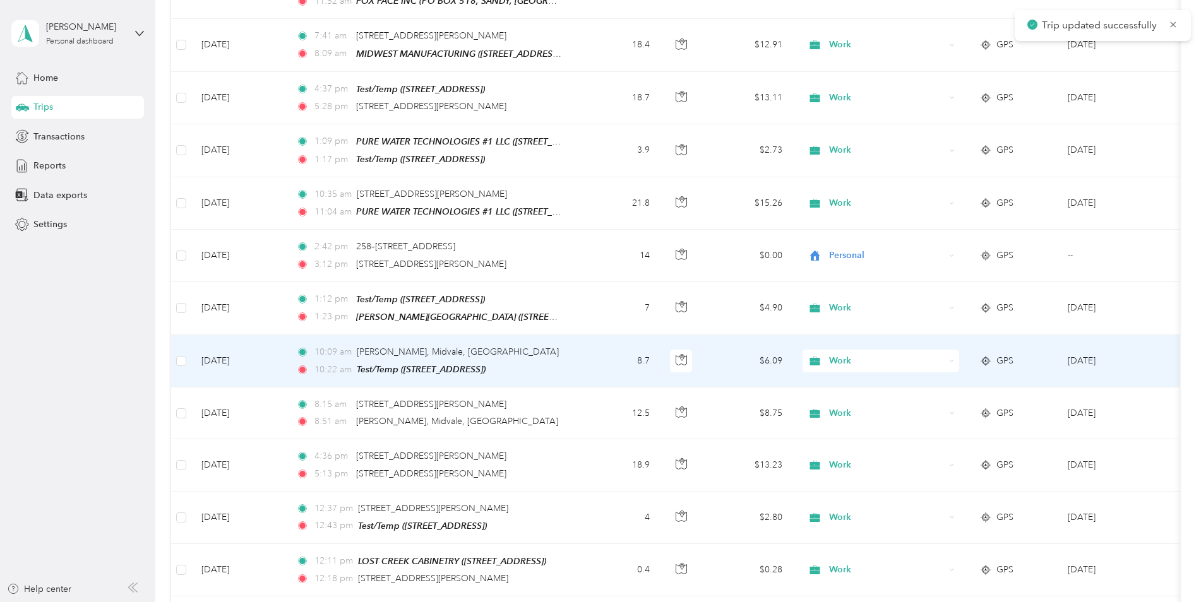
click at [486, 364] on span "Test/Temp ([STREET_ADDRESS])" at bounding box center [421, 369] width 129 height 10
click at [590, 335] on td "8.7" at bounding box center [618, 361] width 83 height 52
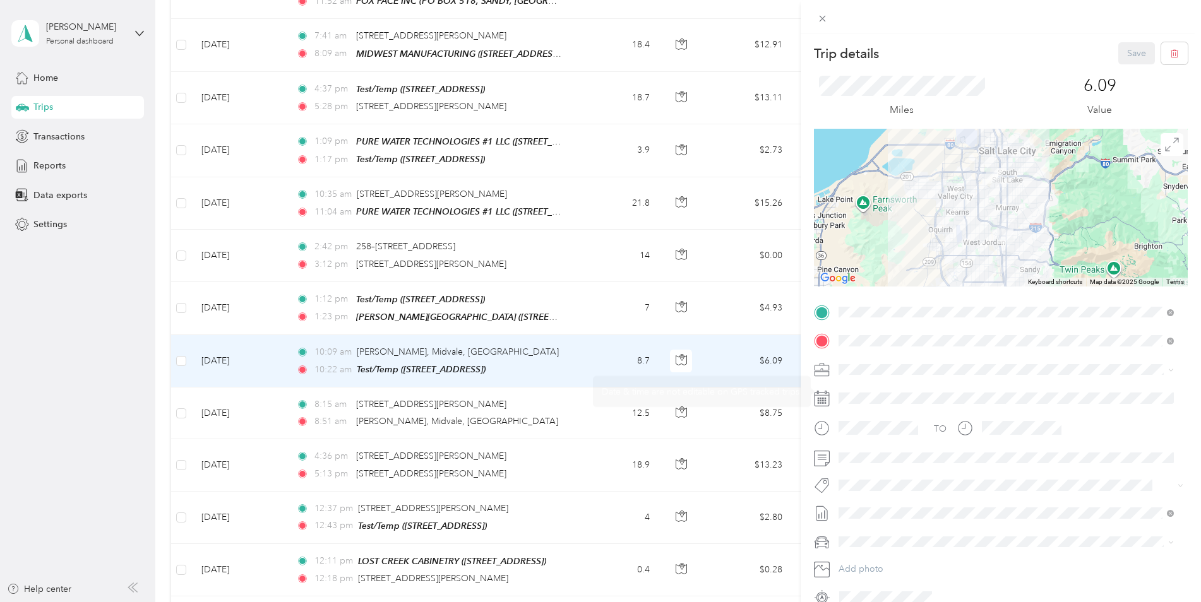
click at [858, 457] on span at bounding box center [1011, 458] width 354 height 20
click at [918, 466] on span at bounding box center [1011, 458] width 354 height 20
click at [1139, 58] on button "Save" at bounding box center [1136, 53] width 37 height 22
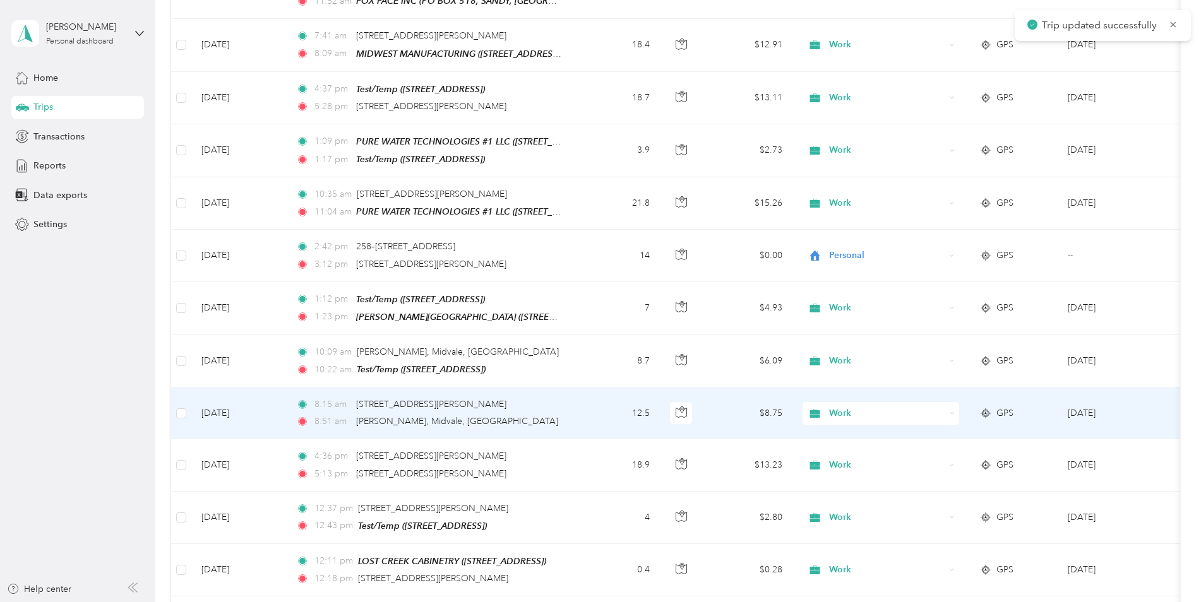
click at [510, 415] on div "8:51 am [PERSON_NAME], [GEOGRAPHIC_DATA], [GEOGRAPHIC_DATA]" at bounding box center [428, 422] width 265 height 14
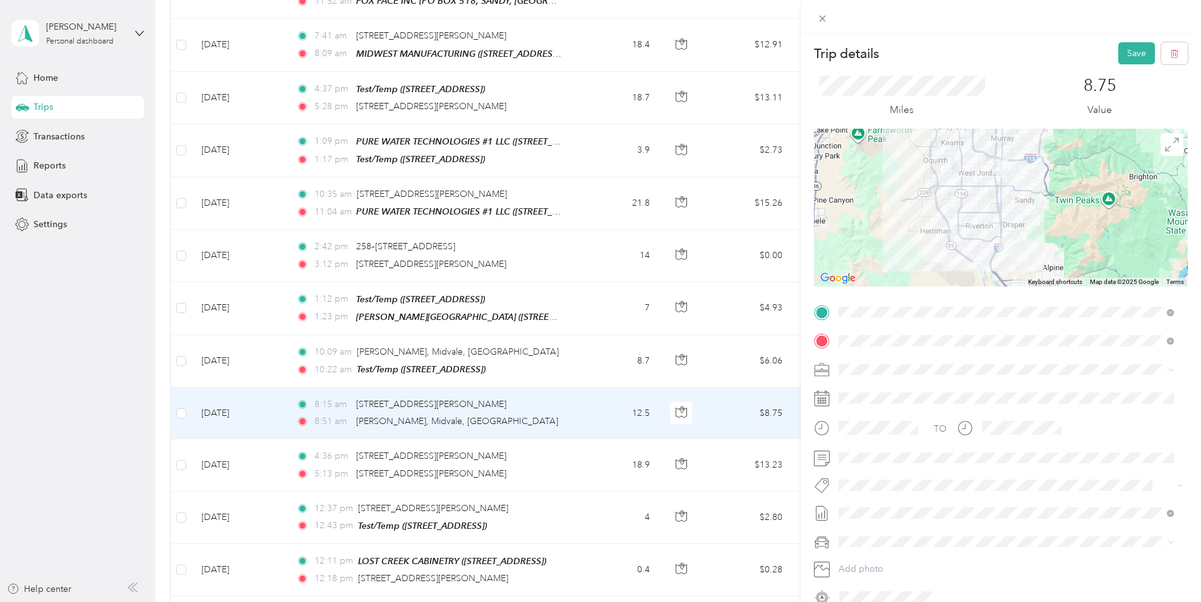
drag, startPoint x: 1137, startPoint y: 53, endPoint x: 1128, endPoint y: 56, distance: 9.4
click at [1137, 53] on button "Save" at bounding box center [1136, 53] width 37 height 22
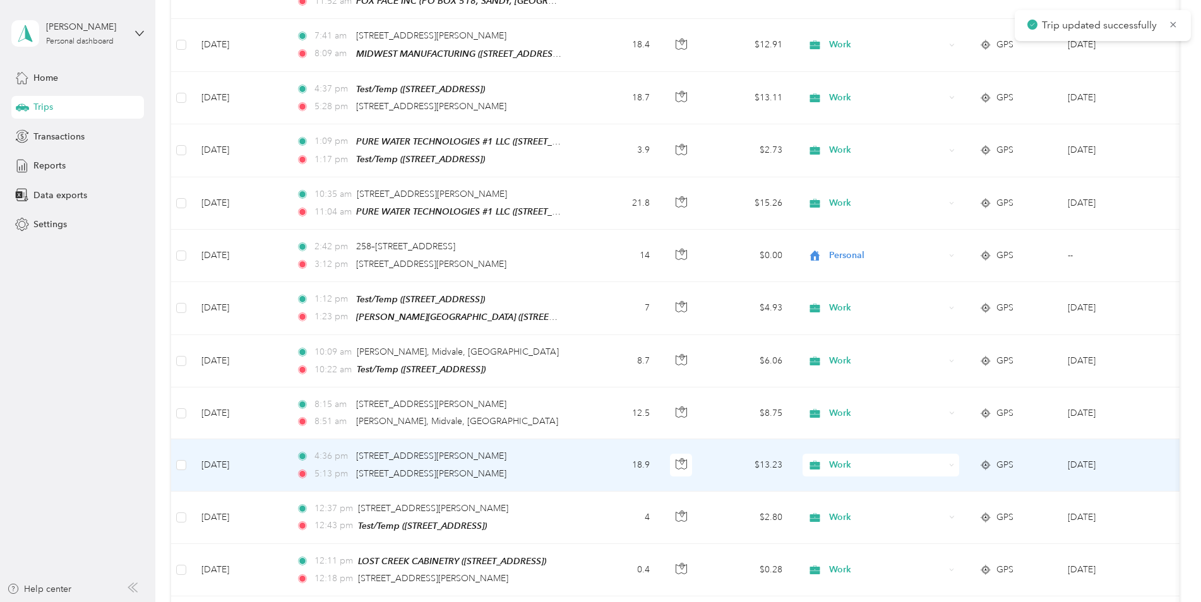
click at [519, 467] on div "5:13 pm [STREET_ADDRESS][PERSON_NAME]" at bounding box center [428, 474] width 265 height 14
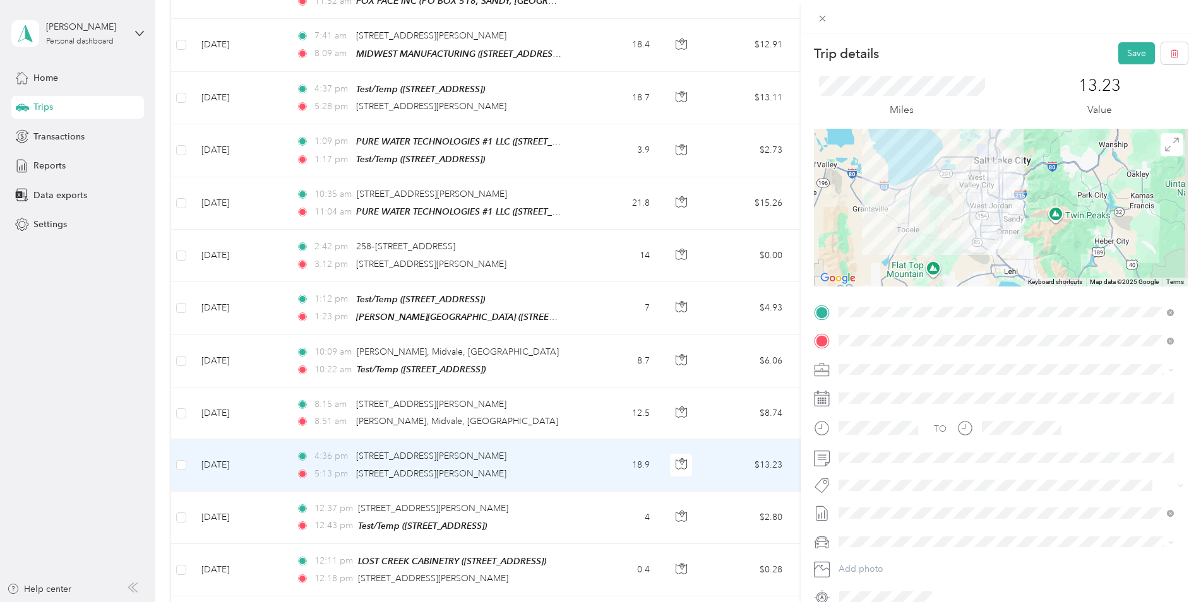
click at [1123, 59] on button "Save" at bounding box center [1136, 53] width 37 height 22
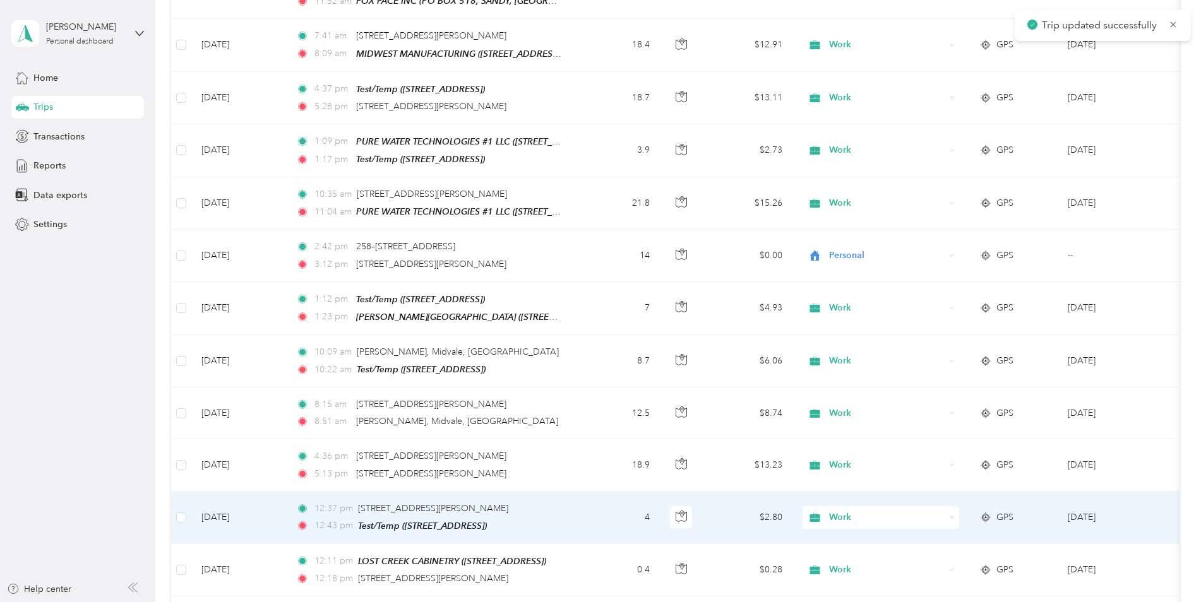
click at [520, 502] on div "12:37 pm [STREET_ADDRESS][PERSON_NAME] 12:43 pm Test/Temp ([STREET_ADDRESS])" at bounding box center [428, 518] width 265 height 32
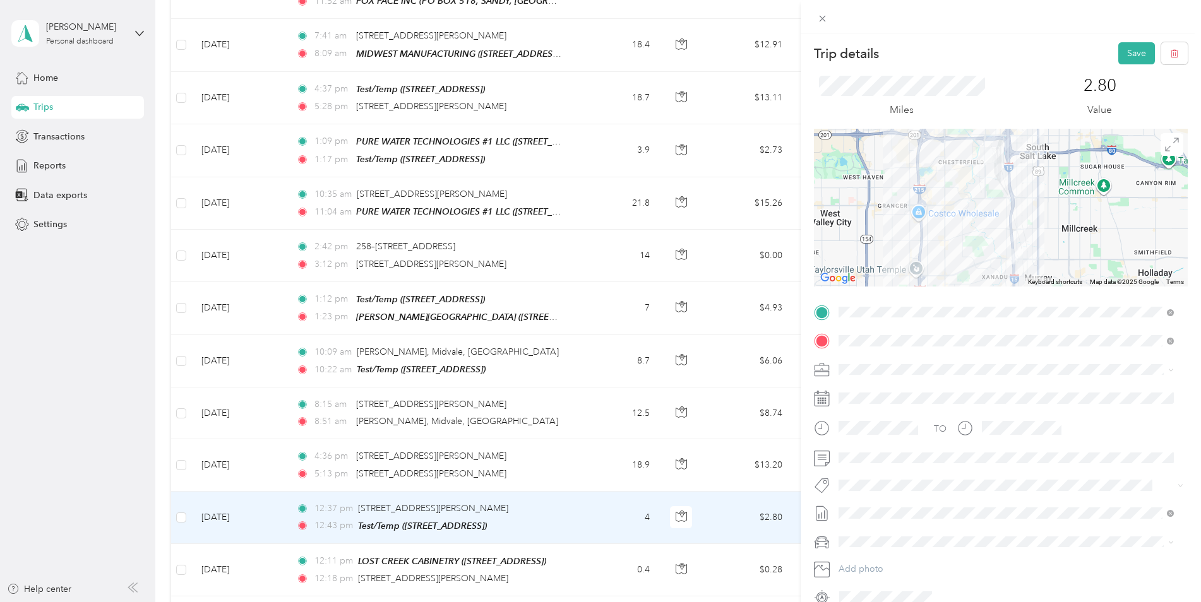
click at [1135, 59] on button "Save" at bounding box center [1136, 53] width 37 height 22
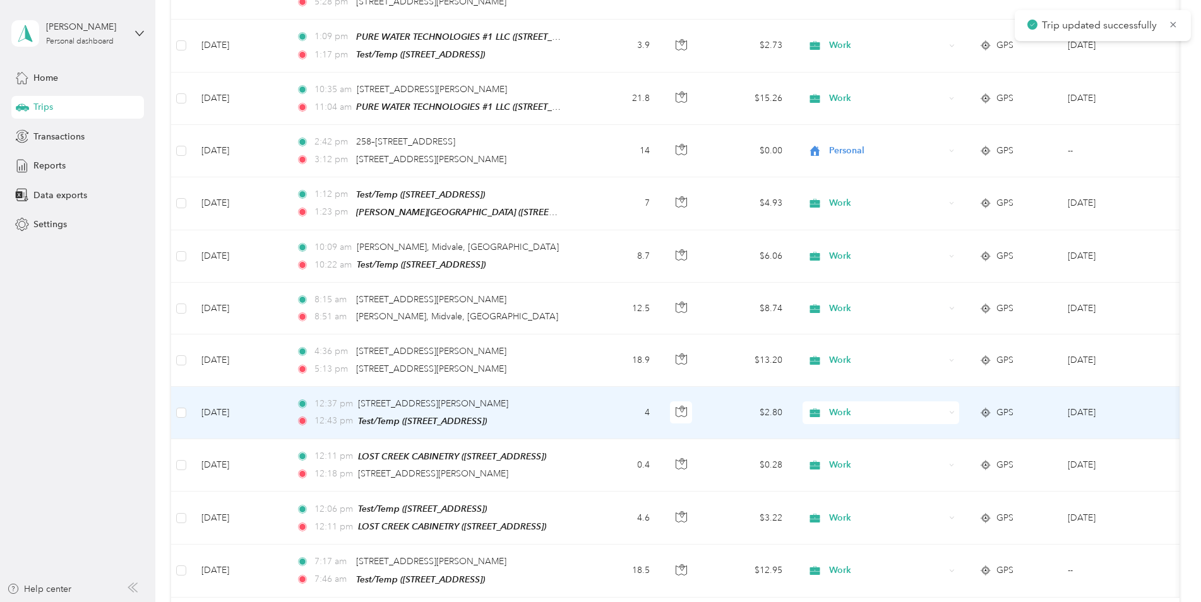
scroll to position [2274, 0]
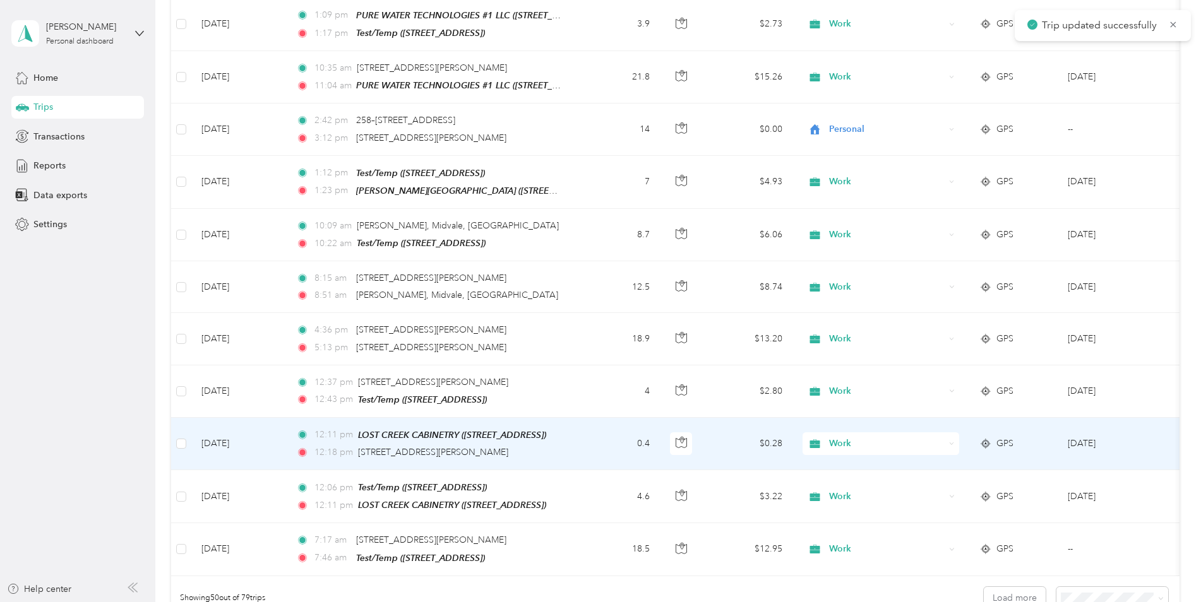
click at [503, 446] on div "12:18 pm [STREET_ADDRESS][PERSON_NAME]" at bounding box center [428, 453] width 265 height 14
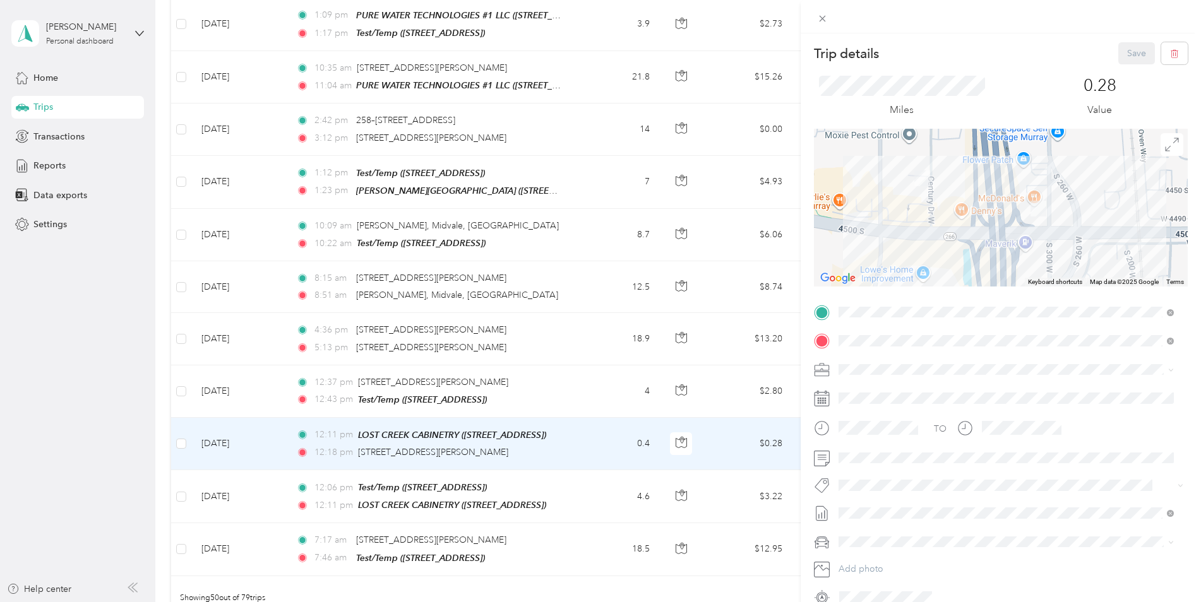
click at [882, 467] on span at bounding box center [1011, 458] width 354 height 20
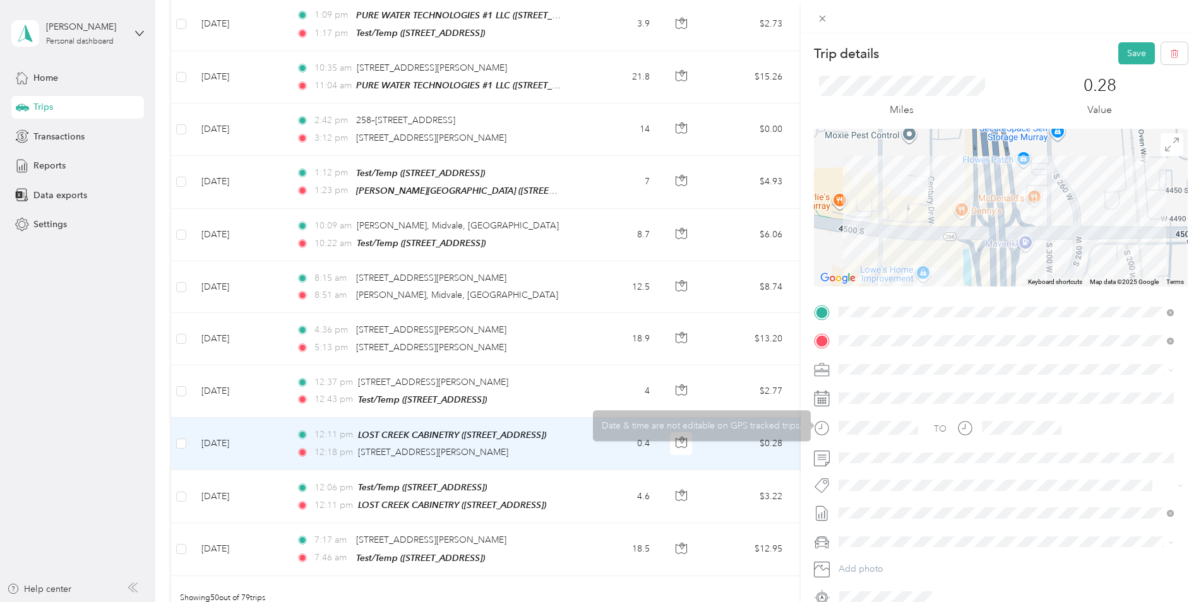
click at [954, 360] on span at bounding box center [1011, 370] width 354 height 20
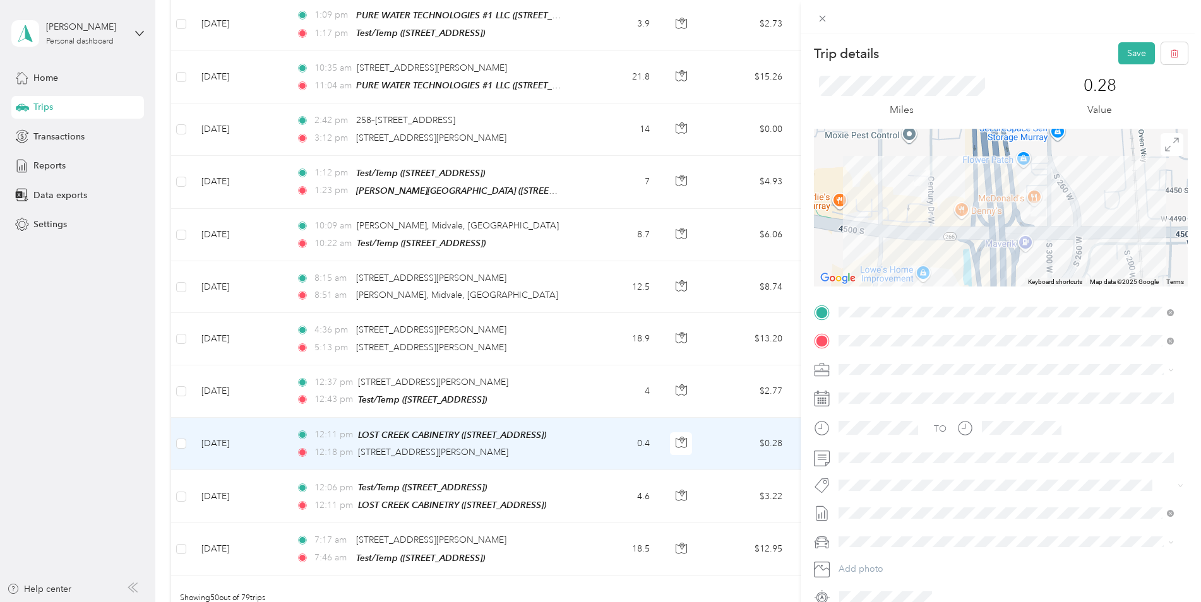
click at [446, 576] on div "Trip details Save This trip cannot be edited because it is either under review,…" at bounding box center [600, 301] width 1201 height 602
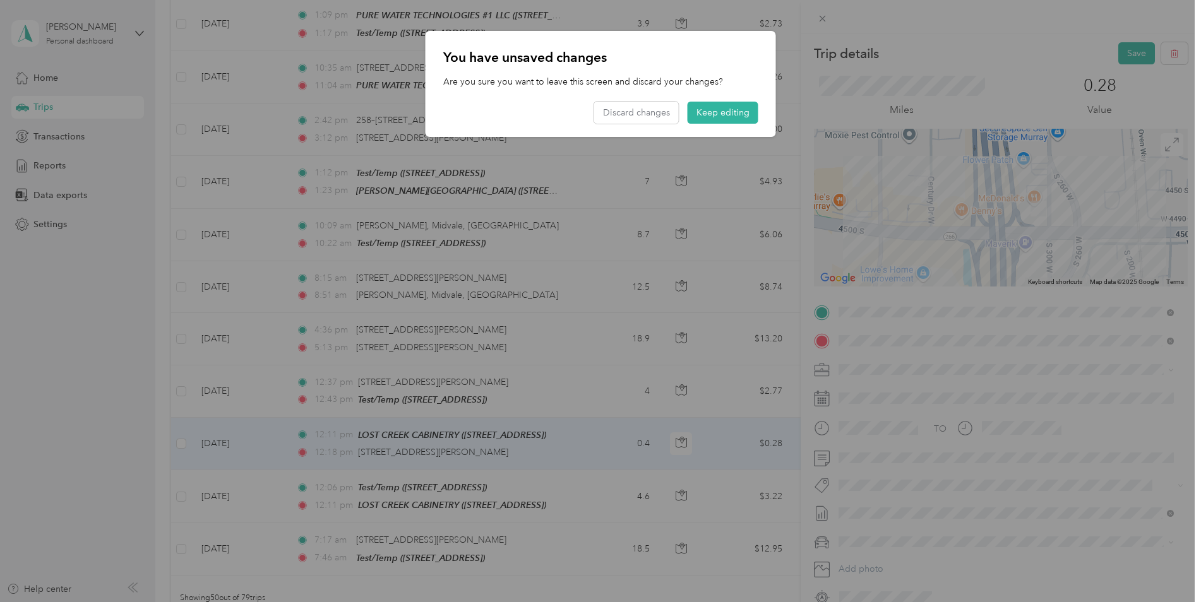
click at [714, 111] on button "Keep editing" at bounding box center [723, 113] width 71 height 22
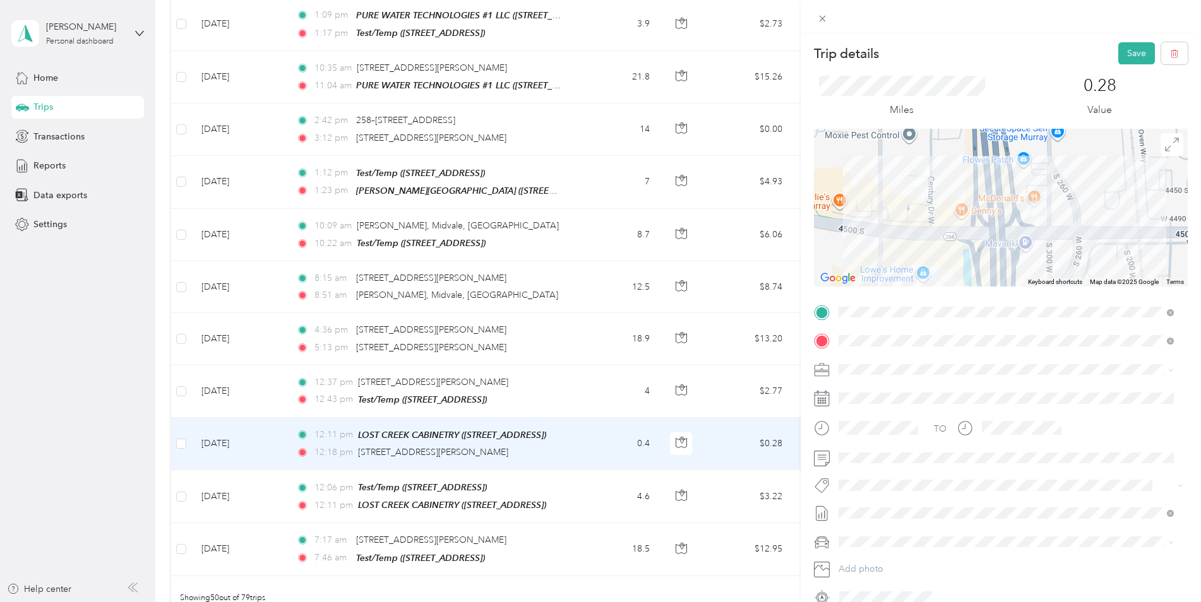
click at [1127, 63] on button "Save" at bounding box center [1136, 53] width 37 height 22
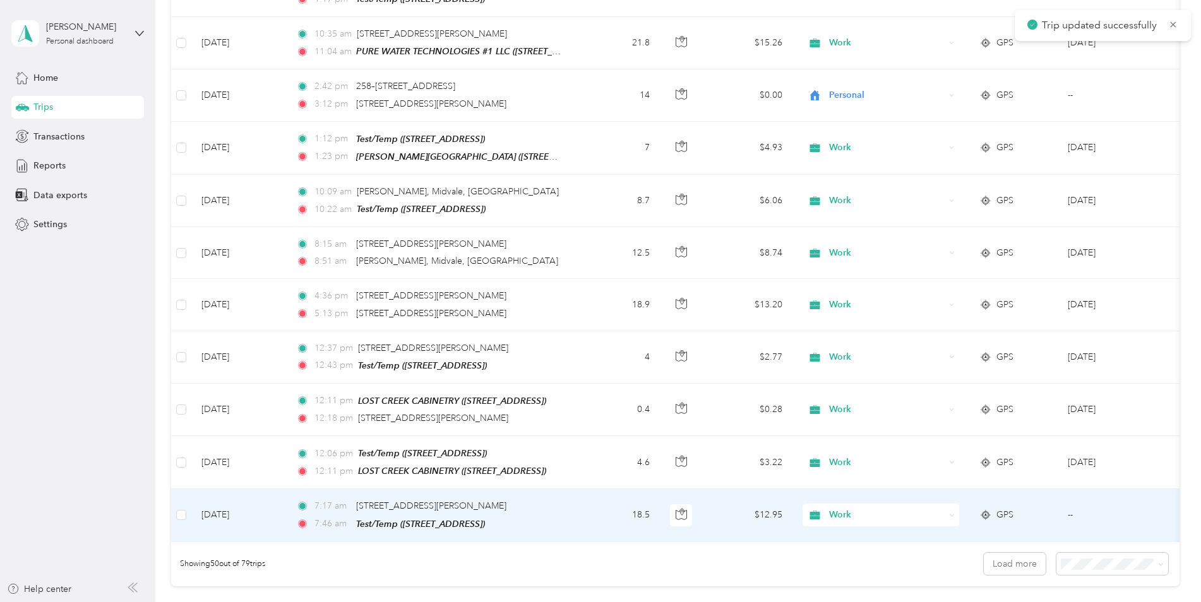
scroll to position [2337, 0]
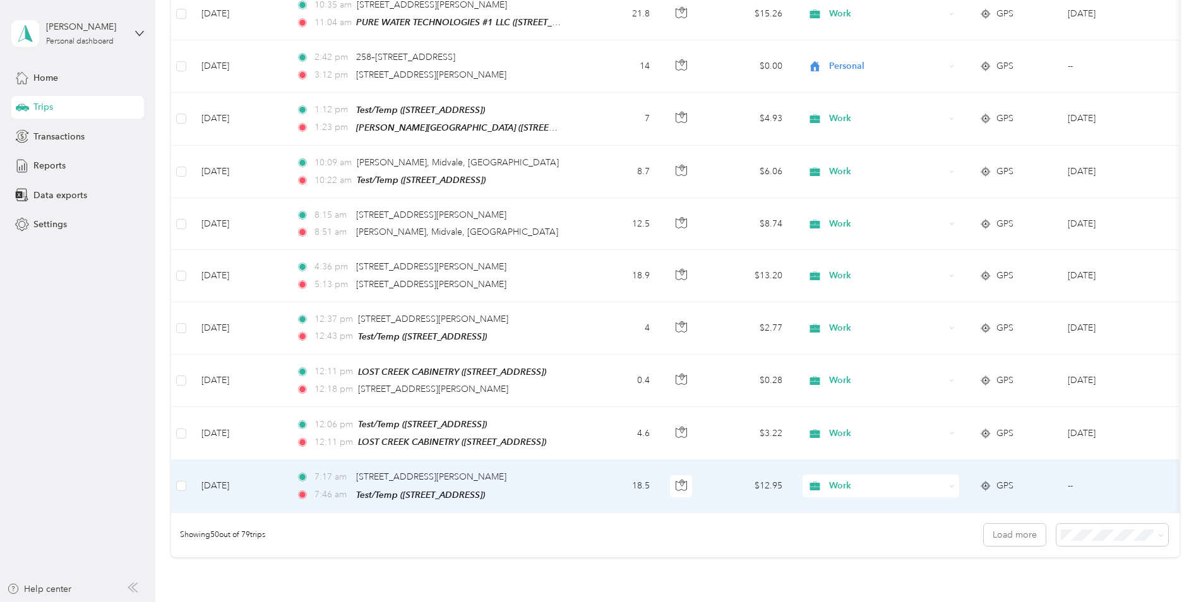
click at [596, 460] on td "18.5" at bounding box center [618, 486] width 83 height 52
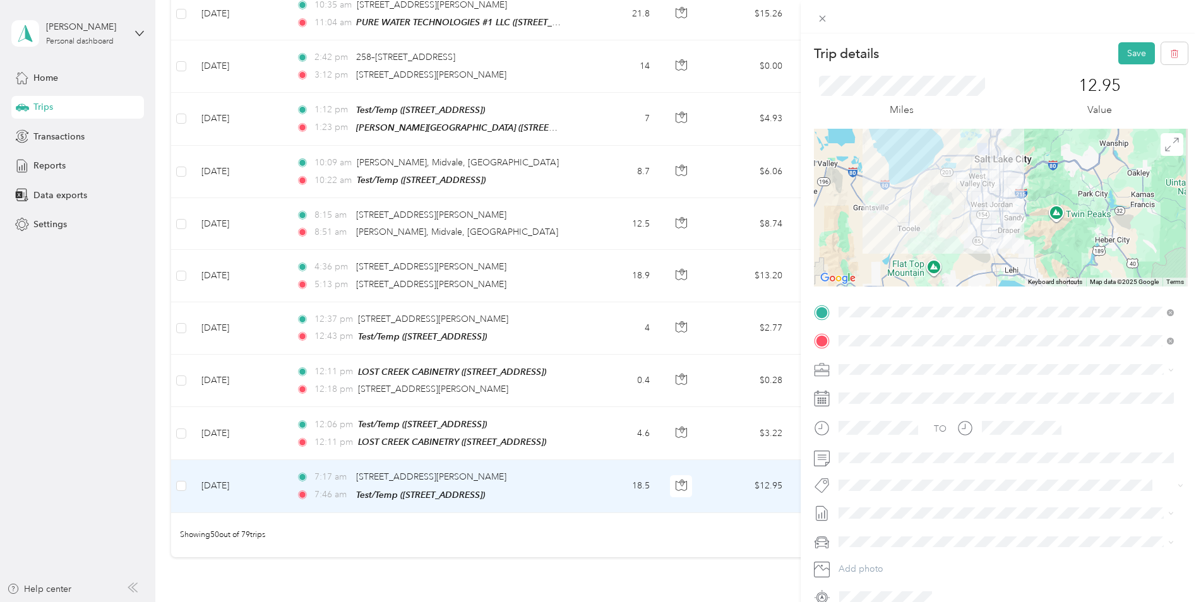
click at [1129, 54] on button "Save" at bounding box center [1136, 53] width 37 height 22
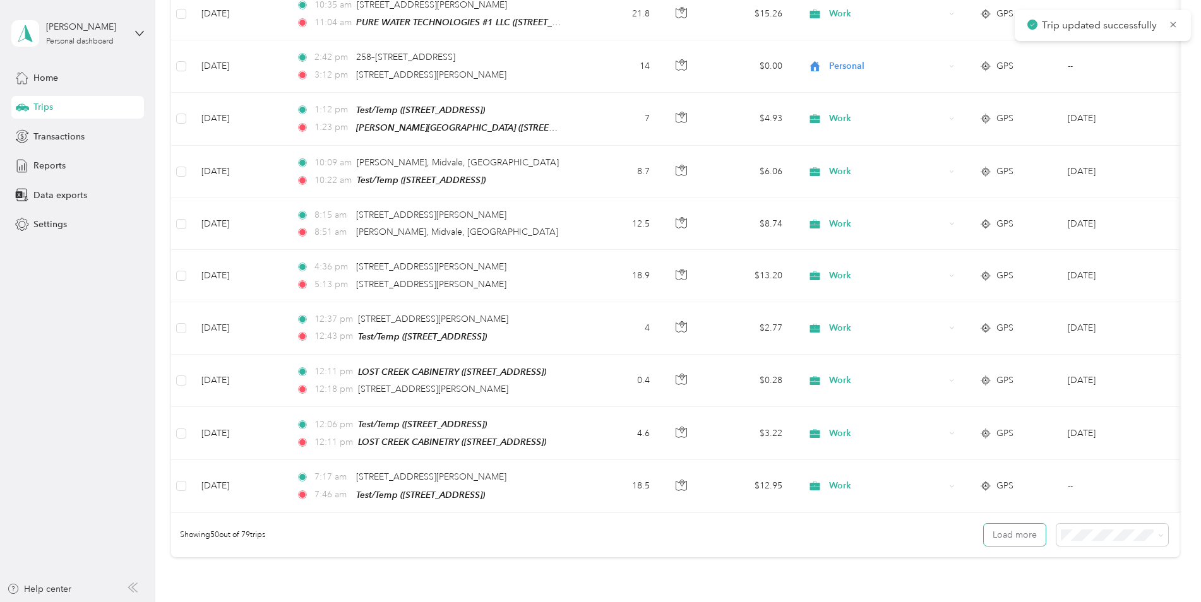
click at [995, 524] on button "Load more" at bounding box center [1015, 535] width 62 height 22
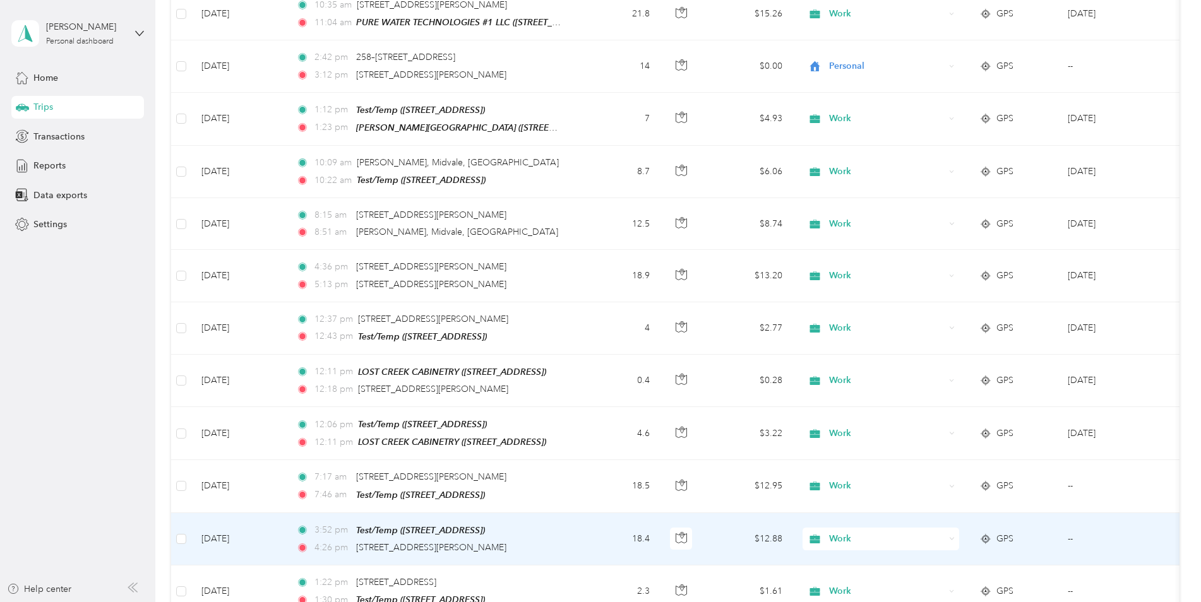
click at [574, 513] on td "3:52 pm Test/Temp ([STREET_ADDRESS]) 4:26 pm [STREET_ADDRESS]" at bounding box center [431, 539] width 291 height 52
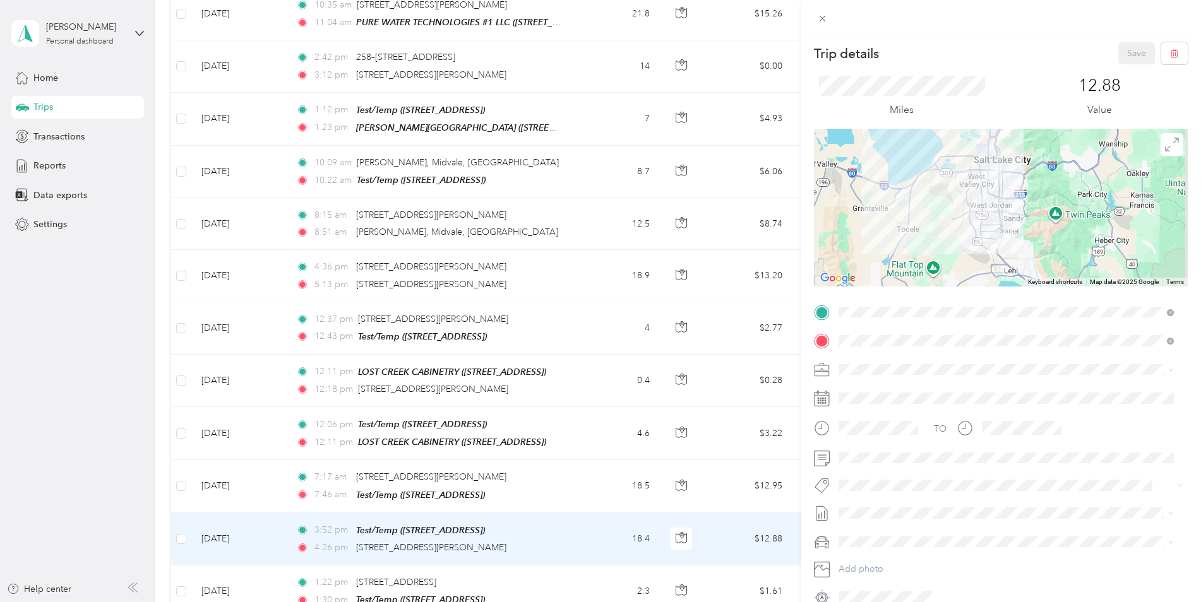
click at [912, 467] on span at bounding box center [1011, 458] width 354 height 20
click at [917, 464] on span at bounding box center [1011, 458] width 354 height 20
drag, startPoint x: 1120, startPoint y: 56, endPoint x: 1113, endPoint y: 66, distance: 13.1
click at [1120, 56] on button "Save" at bounding box center [1136, 53] width 37 height 22
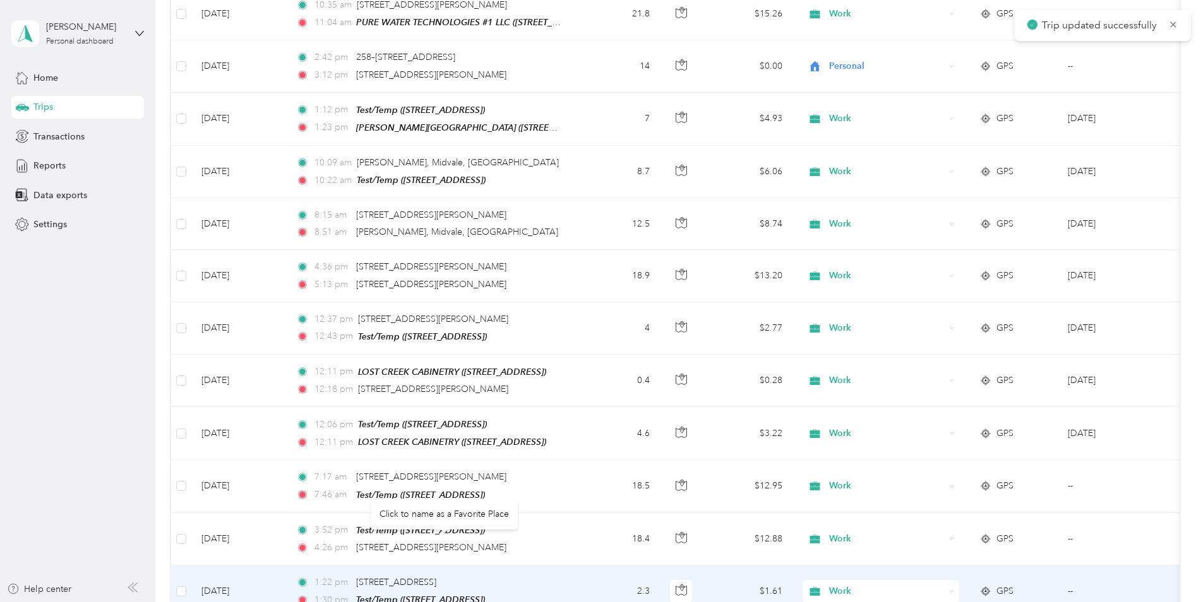
click at [436, 577] on span "[STREET_ADDRESS]" at bounding box center [396, 582] width 80 height 11
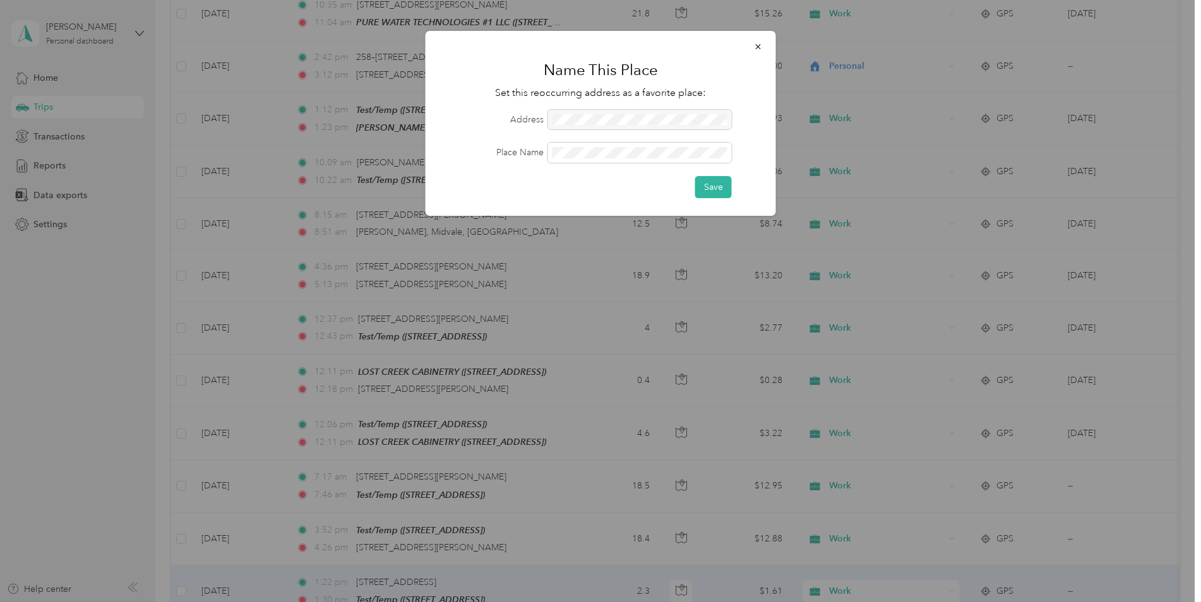
click at [765, 45] on button "button" at bounding box center [758, 46] width 27 height 22
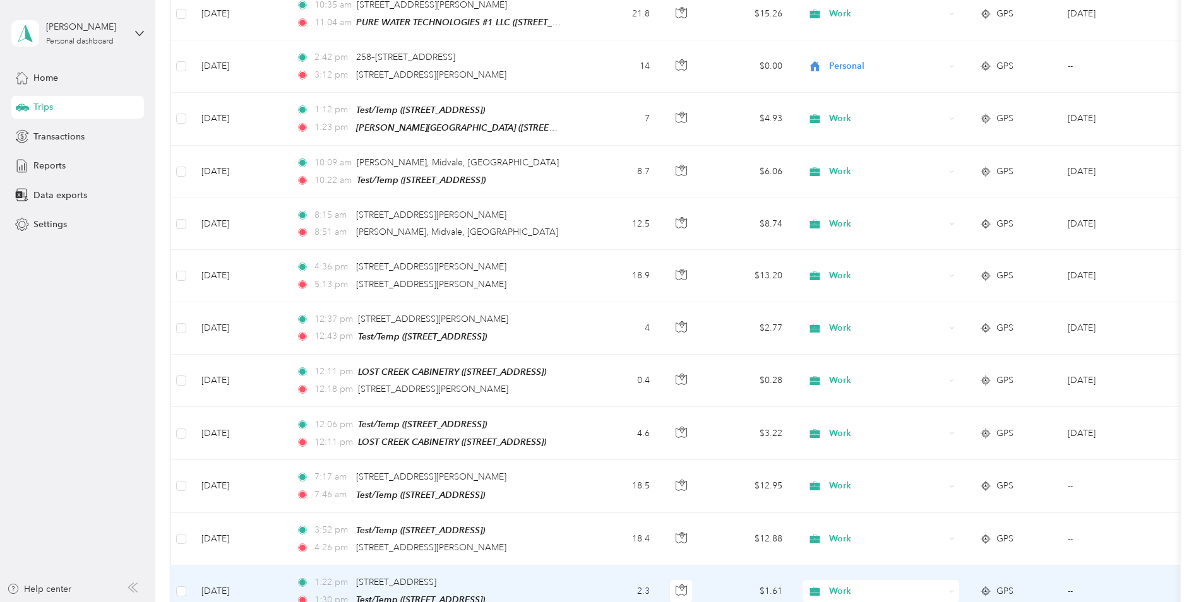
click at [578, 566] on td "2.3" at bounding box center [618, 592] width 83 height 52
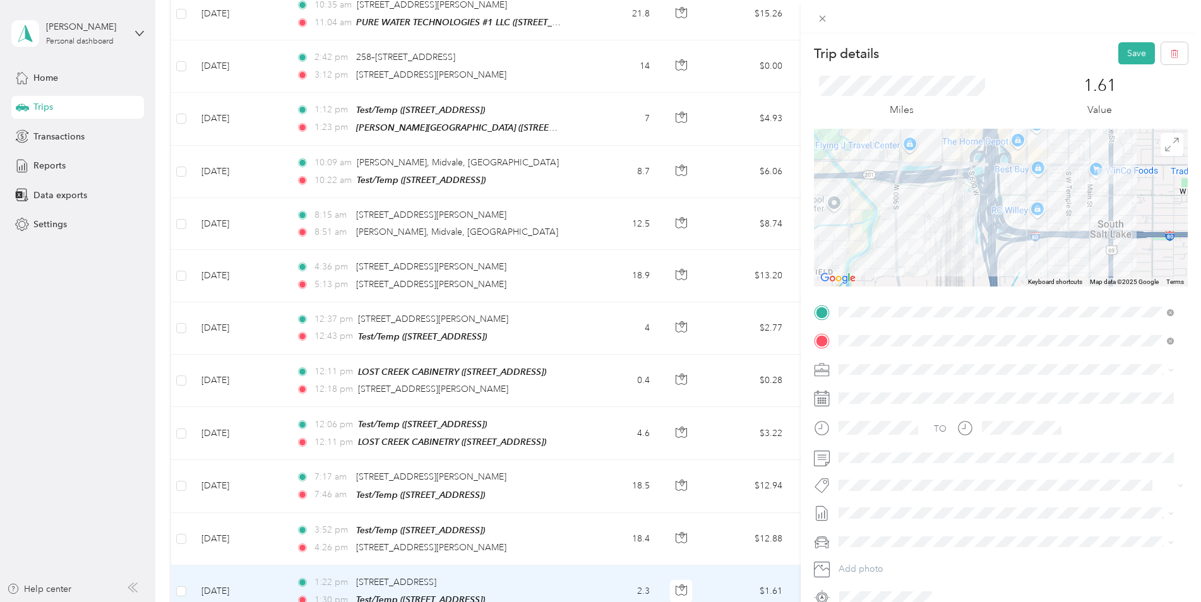
click at [1137, 51] on button "Save" at bounding box center [1136, 53] width 37 height 22
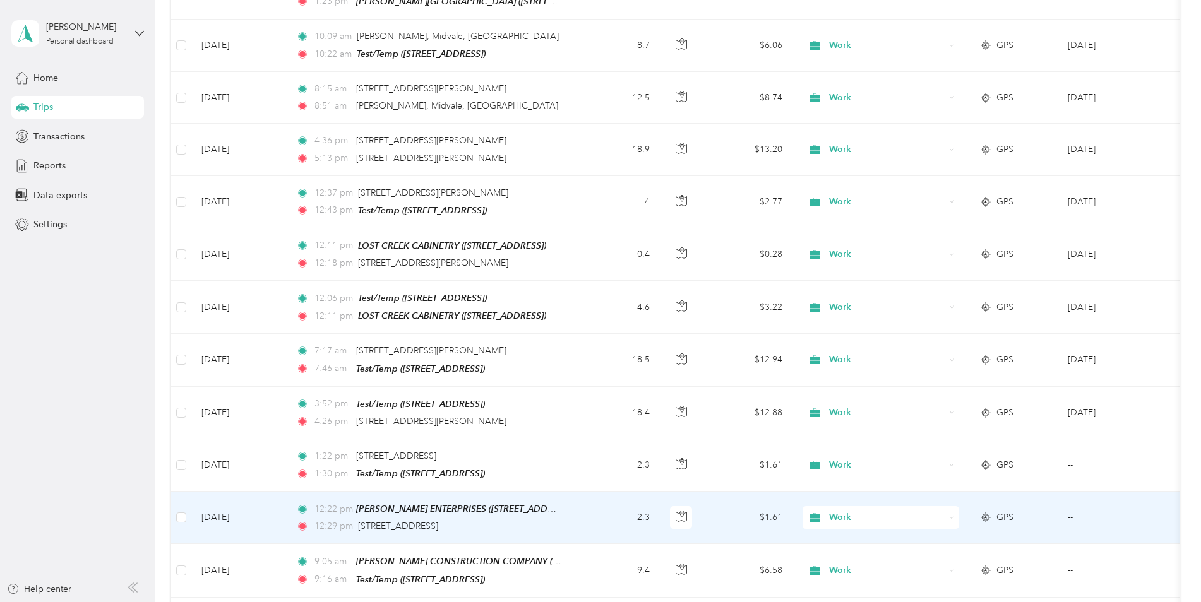
scroll to position [2527, 0]
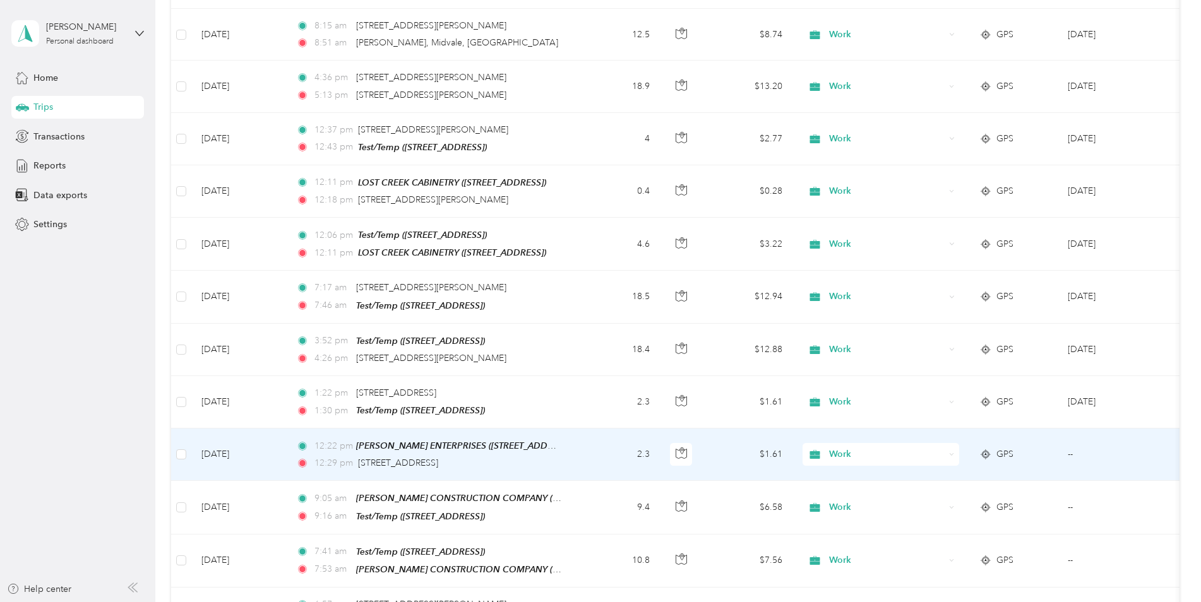
click at [603, 429] on td "2.3" at bounding box center [618, 455] width 83 height 52
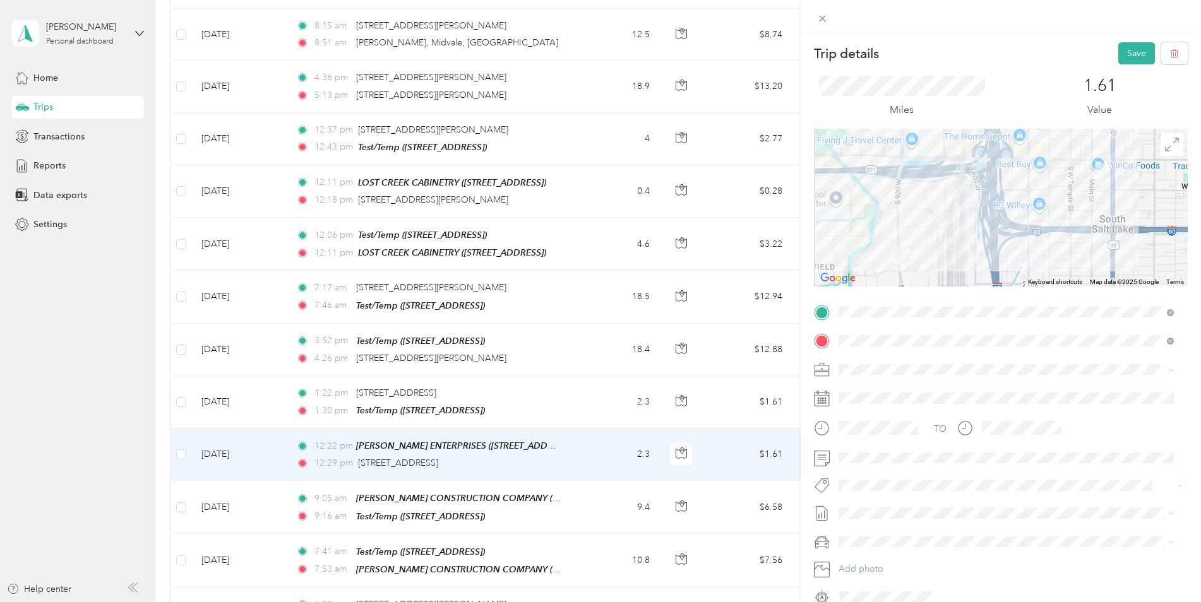
click at [1123, 57] on button "Save" at bounding box center [1136, 53] width 37 height 22
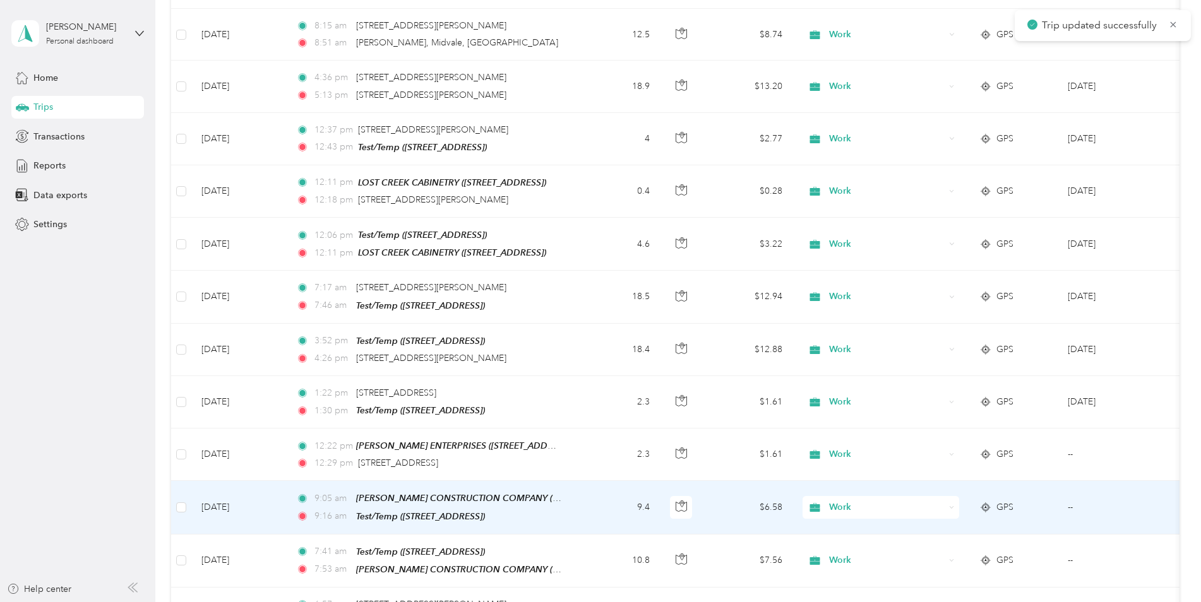
click at [597, 481] on td "9.4" at bounding box center [618, 507] width 83 height 53
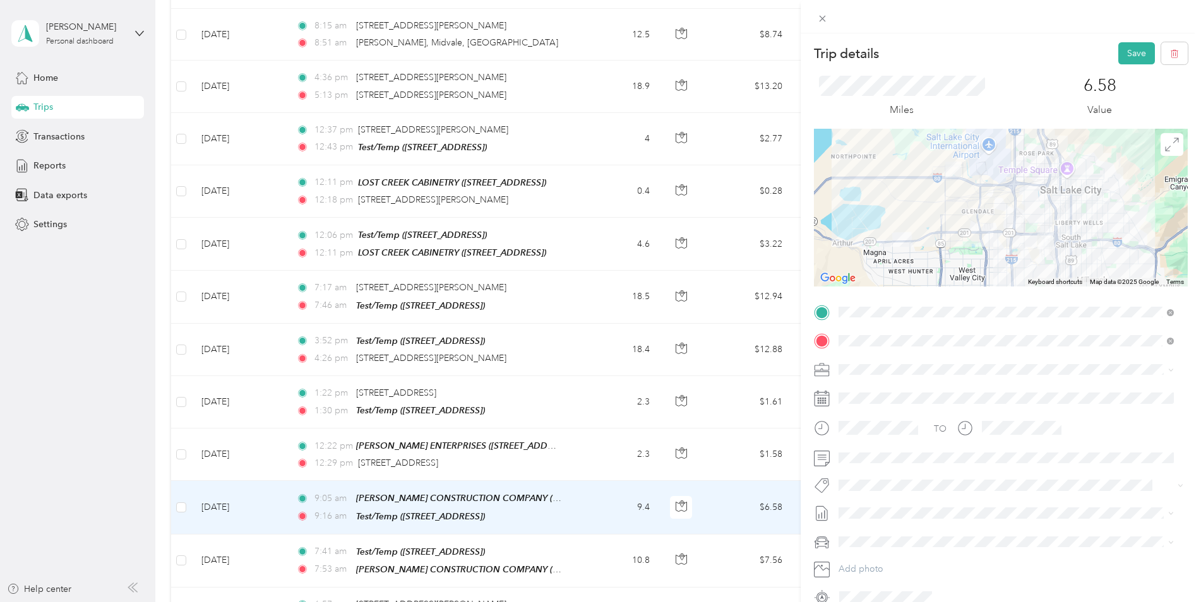
click at [1124, 59] on button "Save" at bounding box center [1136, 53] width 37 height 22
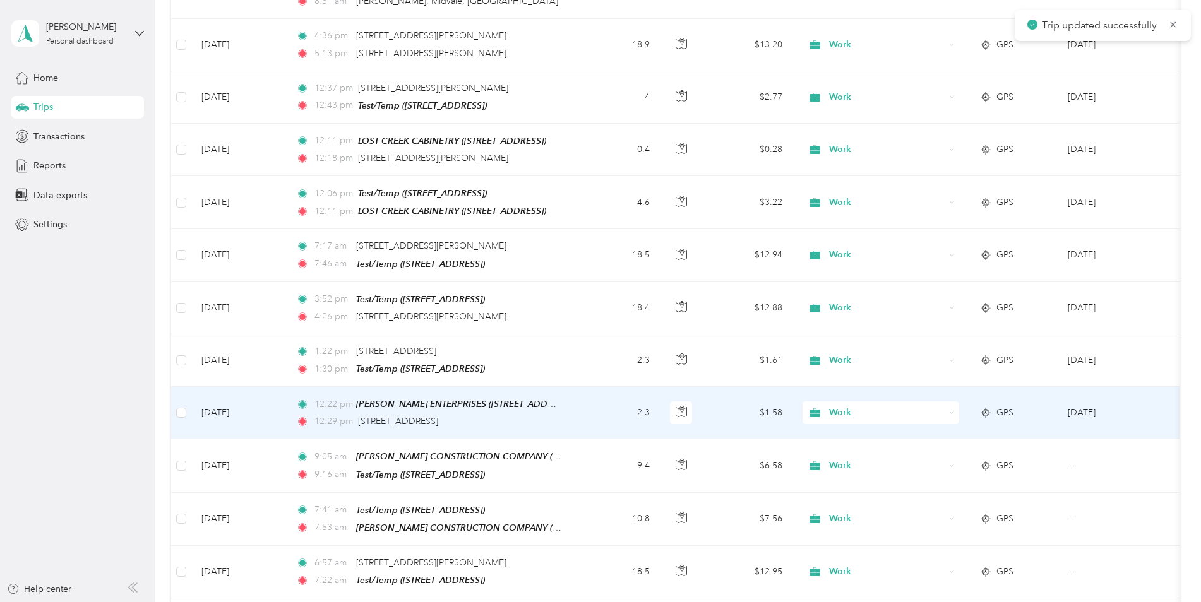
scroll to position [2590, 0]
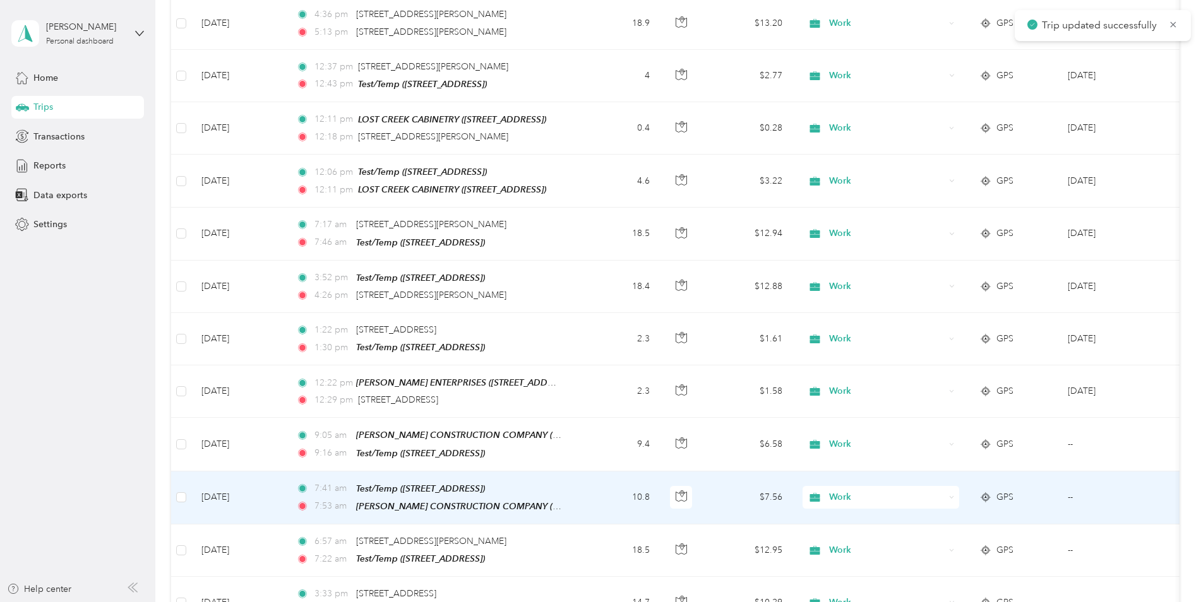
click at [570, 472] on td "7:41 am Test/Temp ([STREET_ADDRESS]) 7:53 am [PERSON_NAME] CONSTRUCTION COMPANY…" at bounding box center [431, 498] width 291 height 53
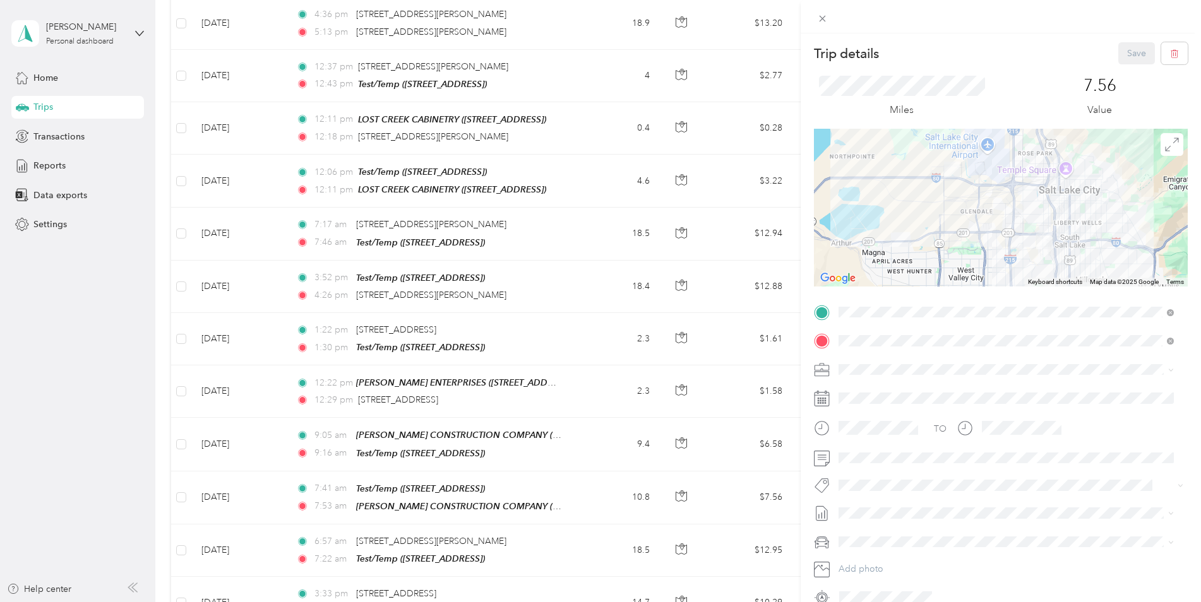
click at [878, 465] on span at bounding box center [1011, 458] width 354 height 20
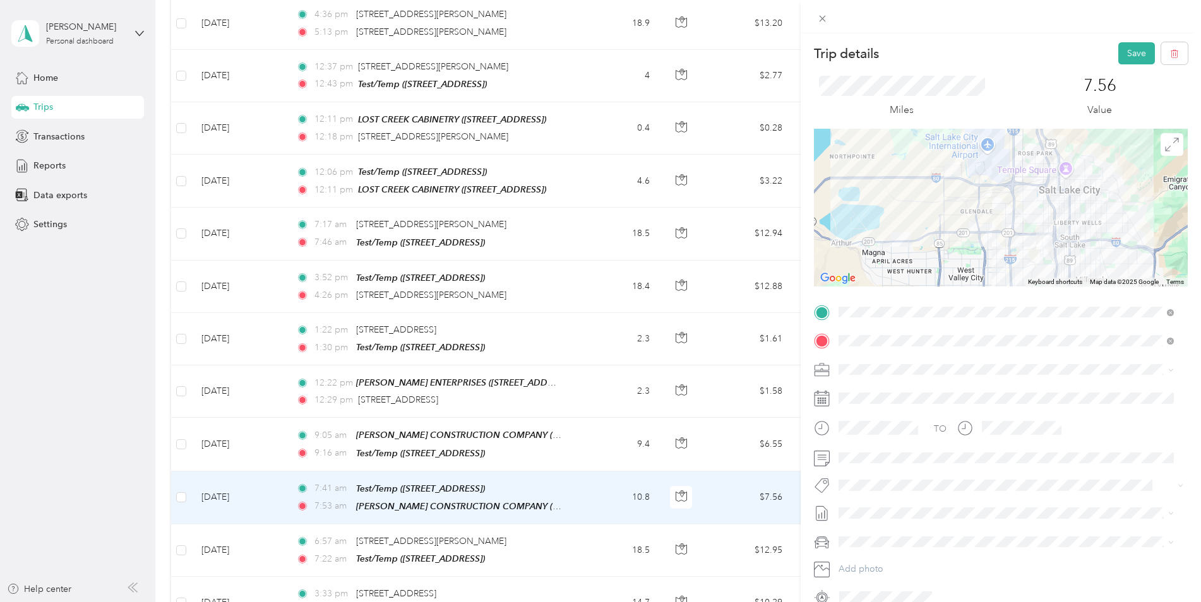
click at [1125, 45] on button "Save" at bounding box center [1136, 53] width 37 height 22
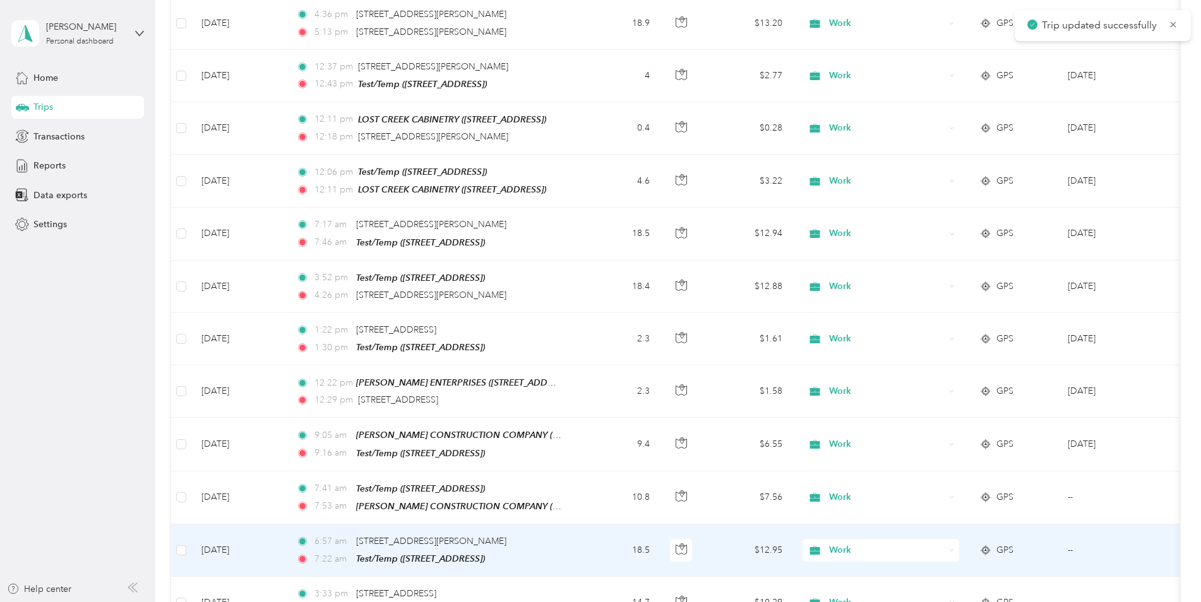
click at [586, 525] on td "18.5" at bounding box center [618, 551] width 83 height 52
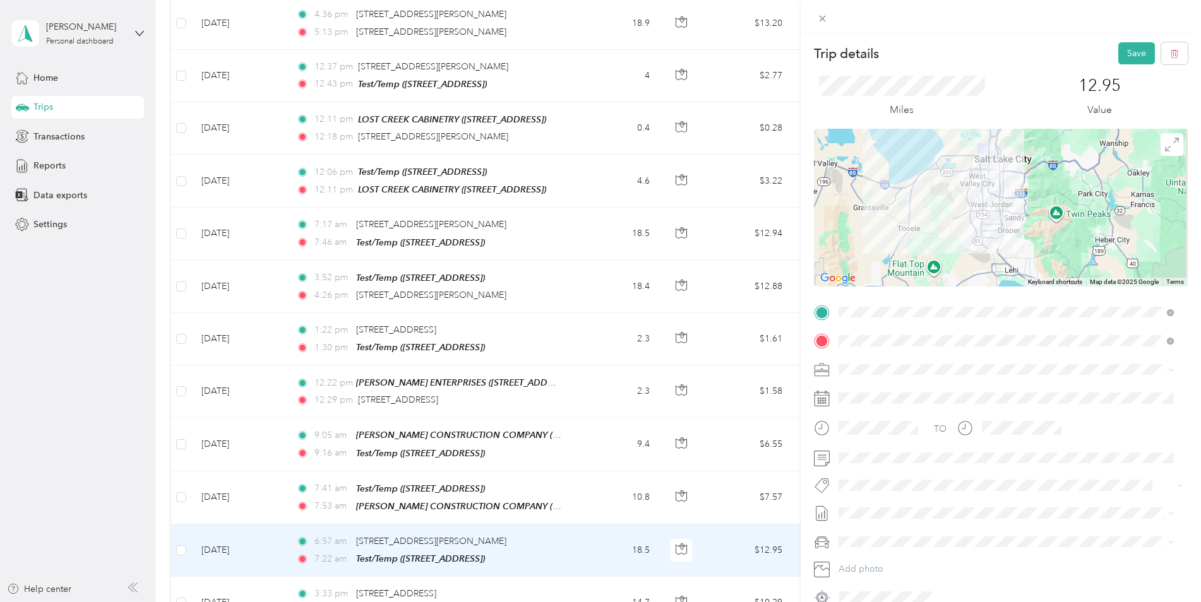
click at [1118, 54] on button "Save" at bounding box center [1136, 53] width 37 height 22
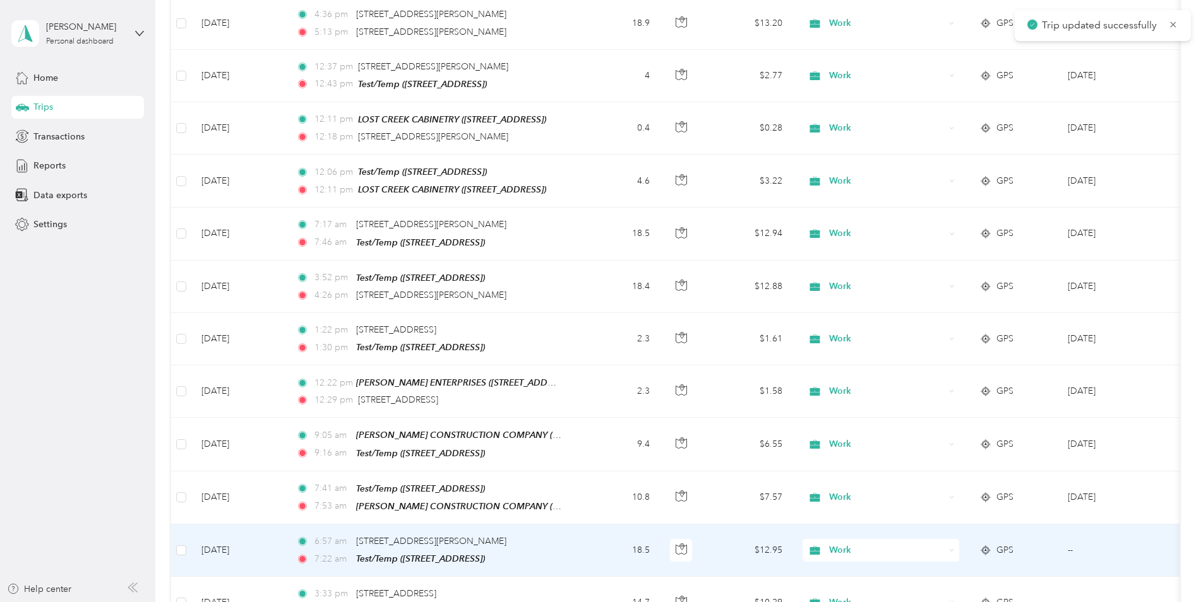
scroll to position [2653, 0]
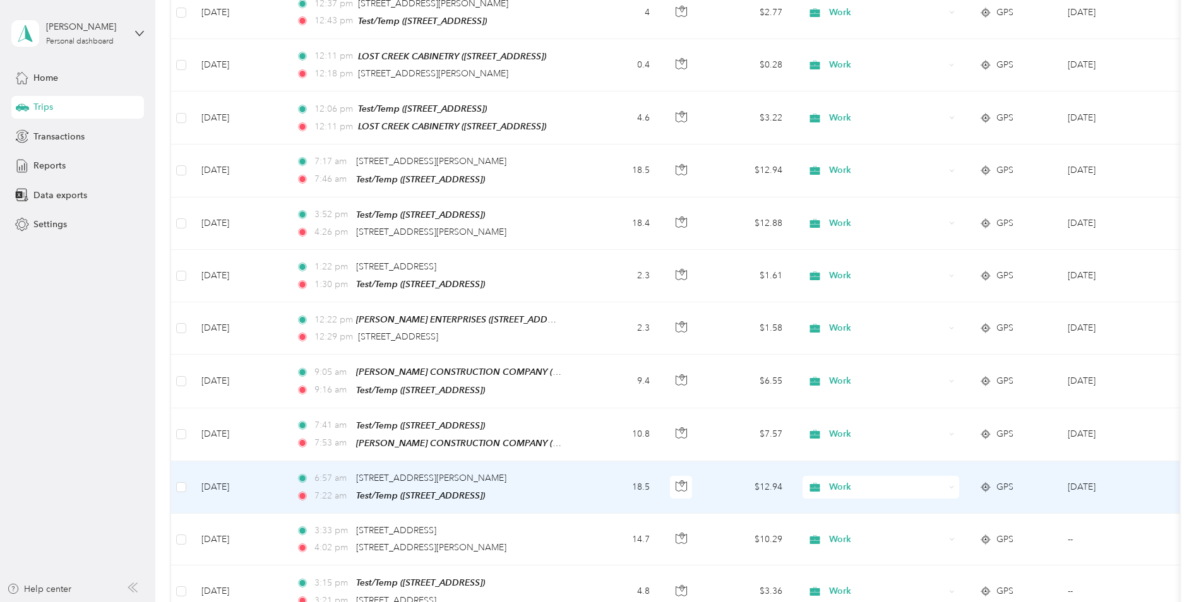
click at [589, 462] on td "18.5" at bounding box center [618, 488] width 83 height 52
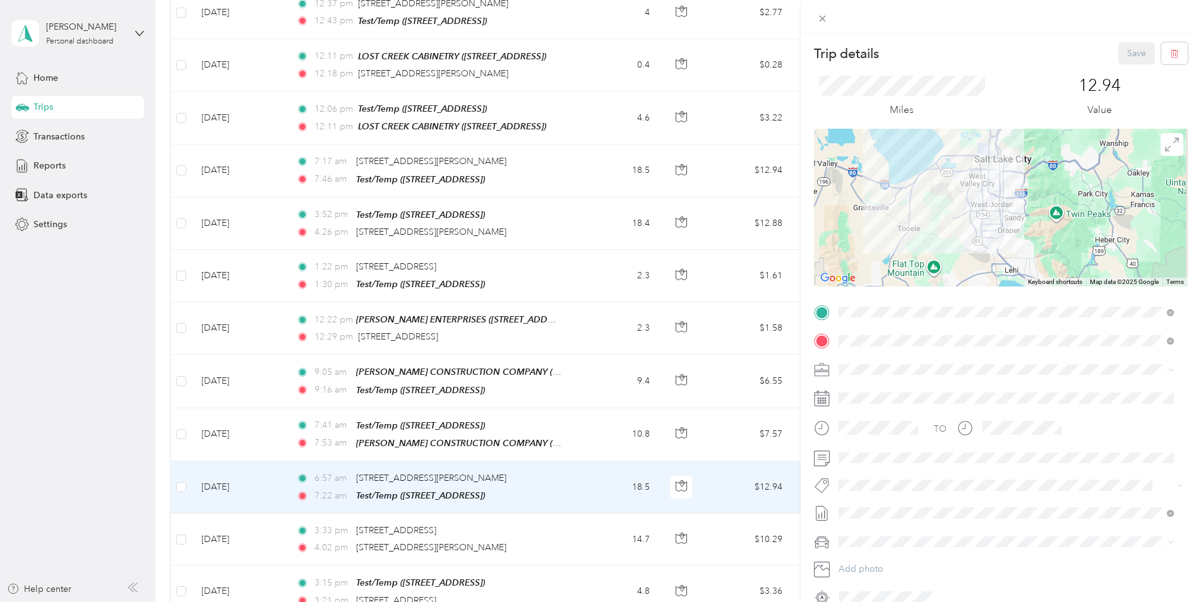
click at [568, 492] on div "Trip details Save This trip cannot be edited because it is either under review,…" at bounding box center [600, 301] width 1201 height 602
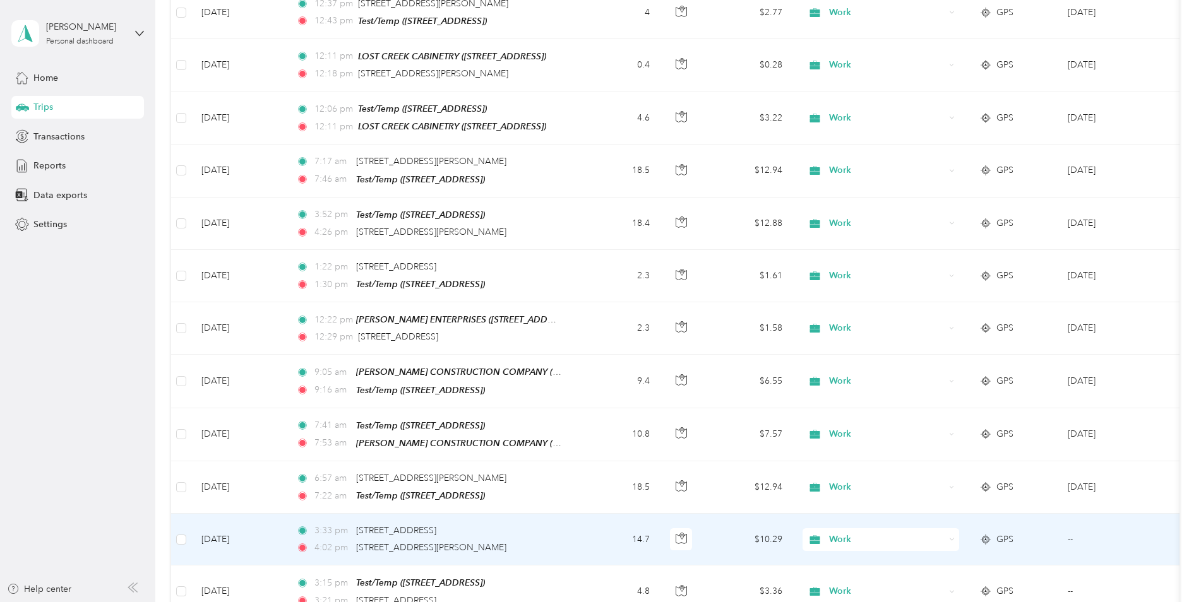
click at [577, 514] on td "14.7" at bounding box center [618, 540] width 83 height 52
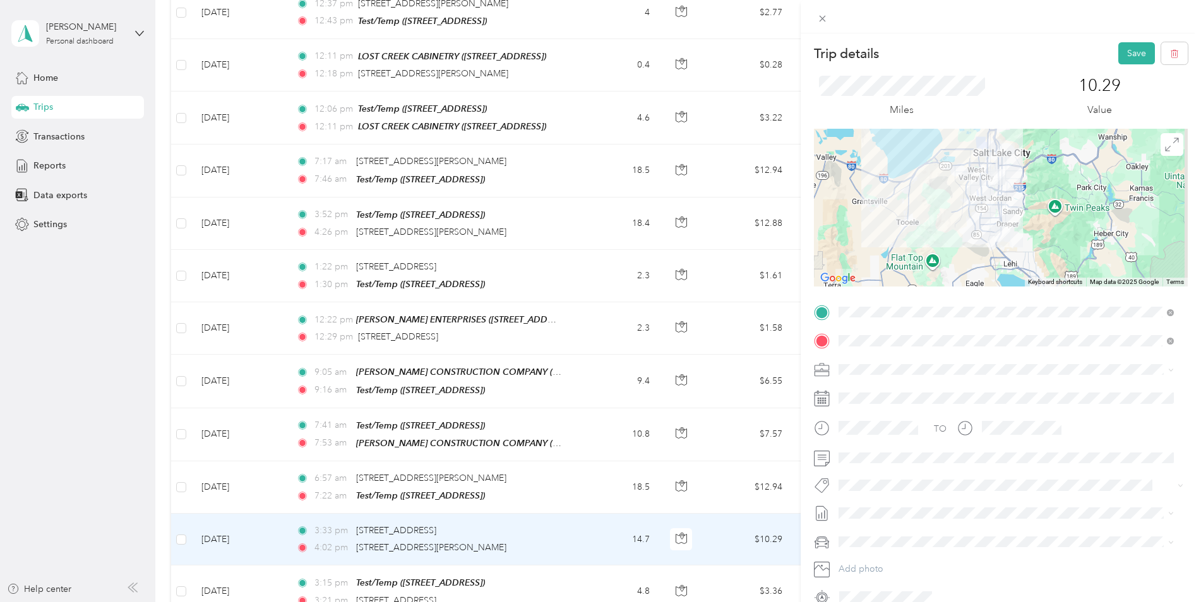
click at [1124, 58] on button "Save" at bounding box center [1136, 53] width 37 height 22
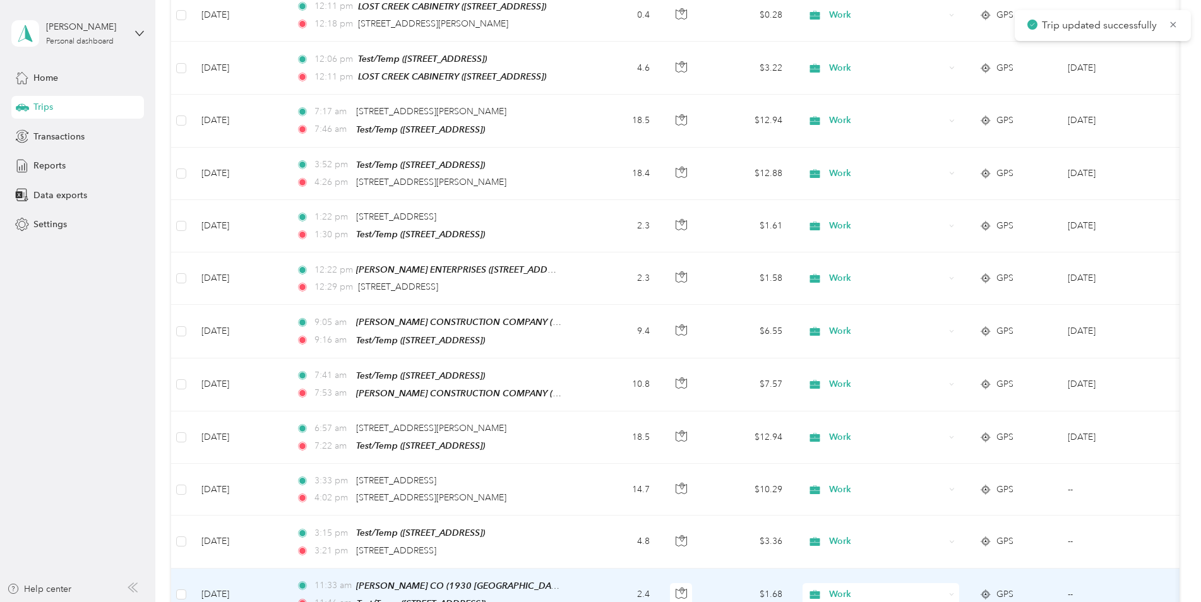
scroll to position [2716, 0]
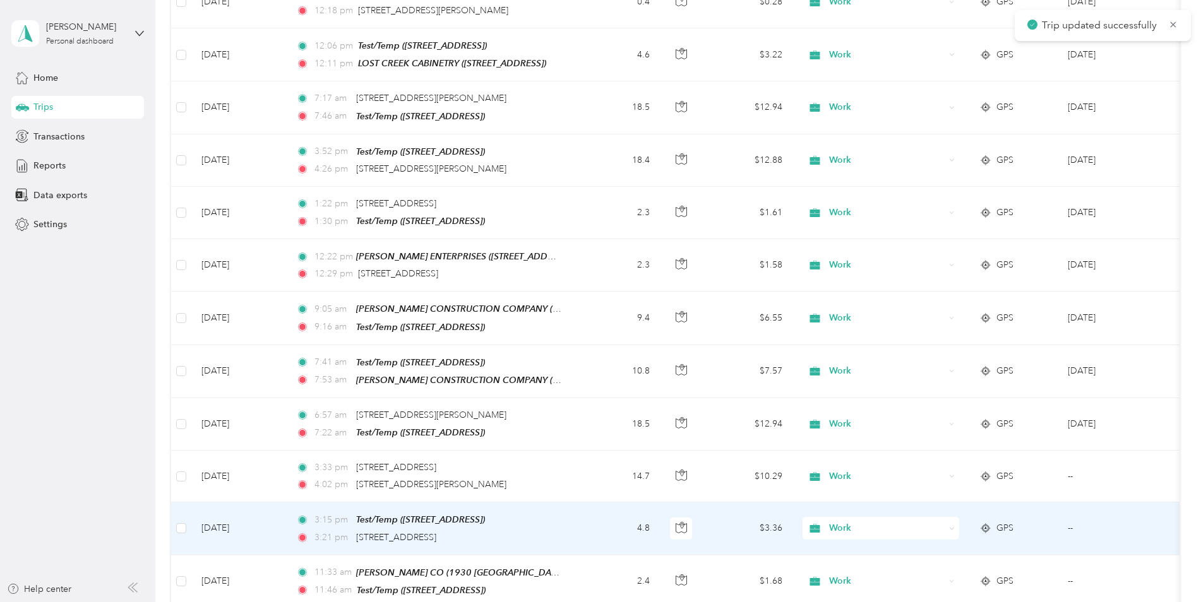
click at [556, 531] on div "3:21 pm [STREET_ADDRESS][PERSON_NAME]" at bounding box center [428, 538] width 265 height 14
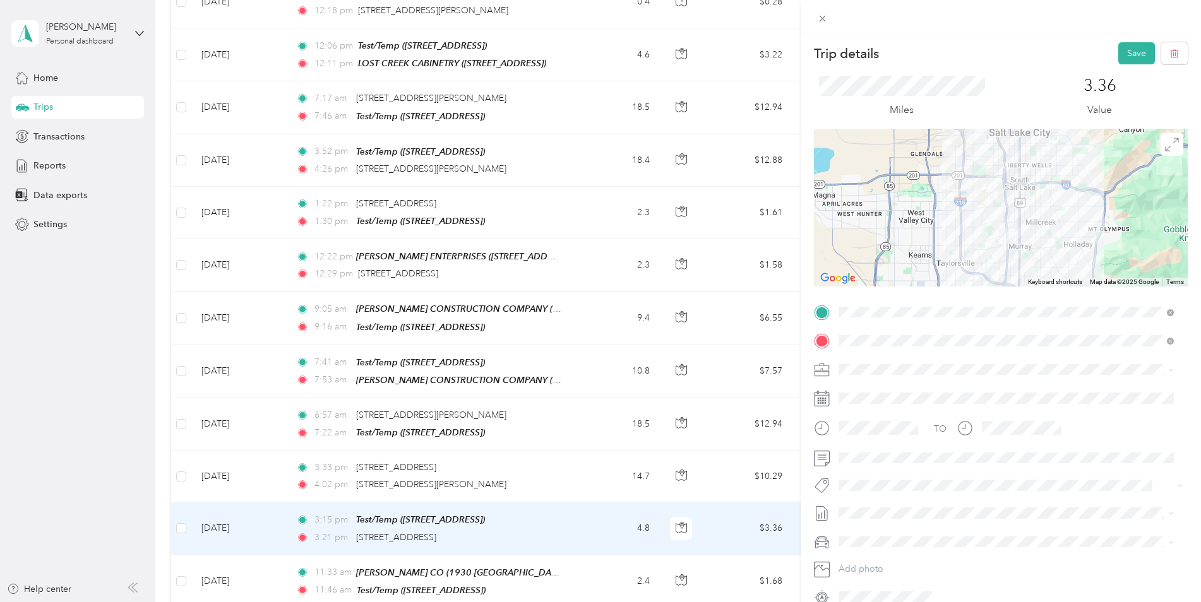
click at [1118, 49] on button "Save" at bounding box center [1136, 53] width 37 height 22
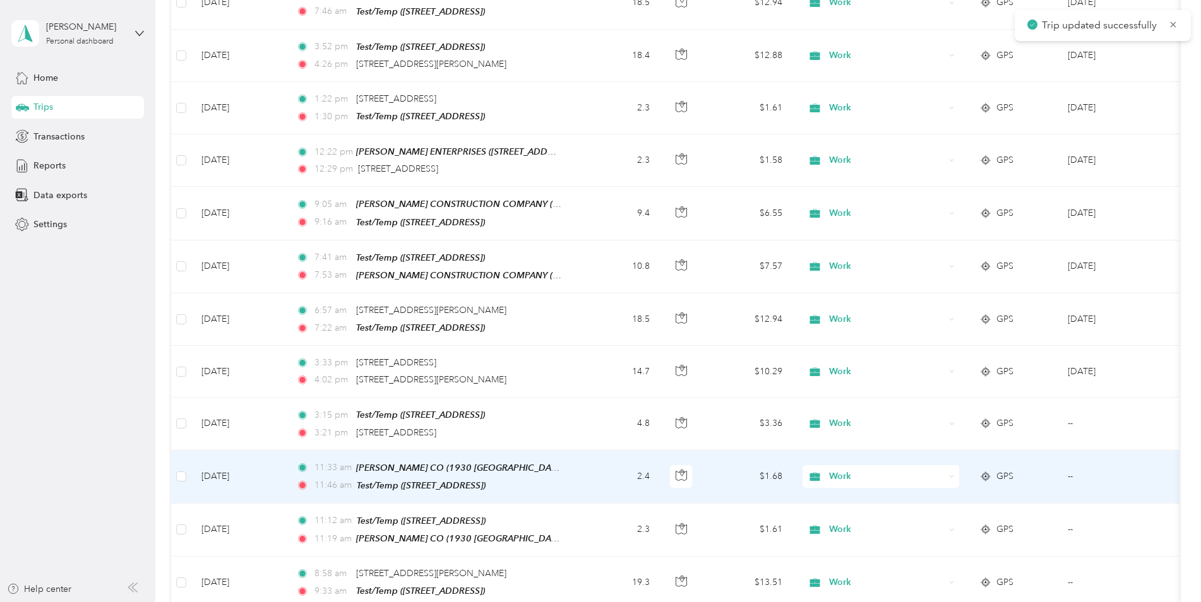
scroll to position [2843, 0]
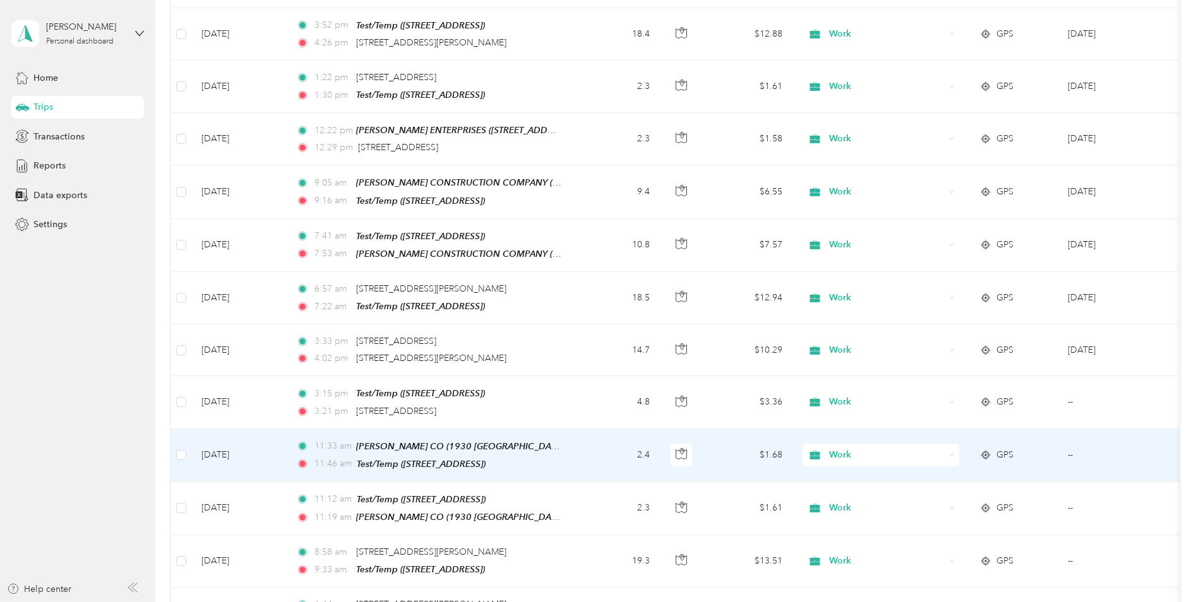
click at [588, 429] on td "2.4" at bounding box center [618, 455] width 83 height 53
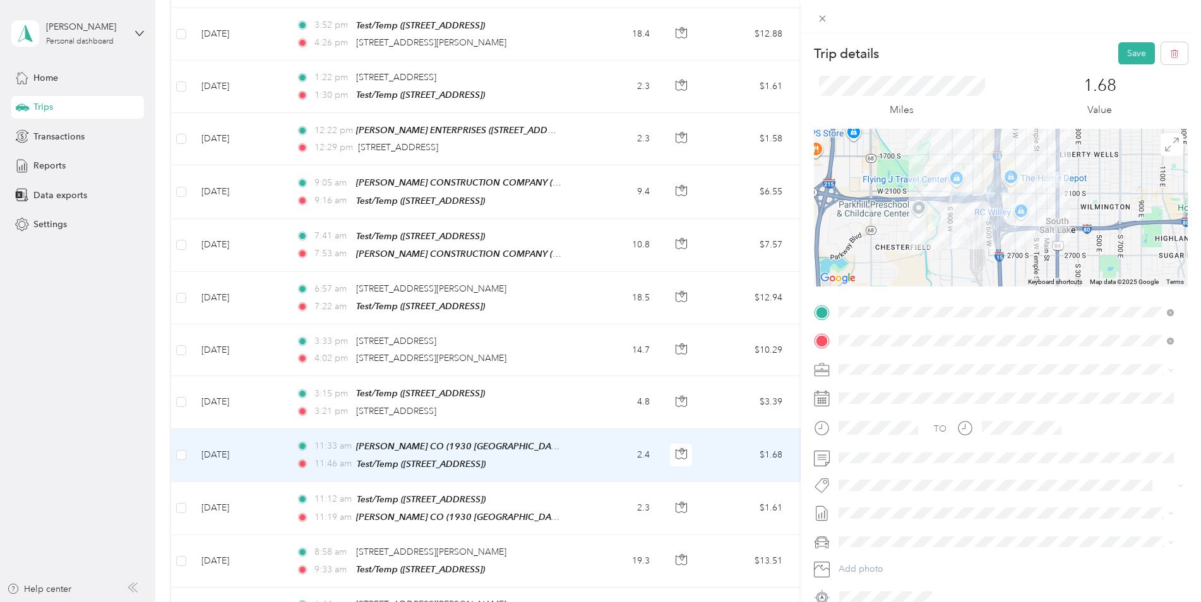
drag, startPoint x: 1128, startPoint y: 53, endPoint x: 1121, endPoint y: 63, distance: 11.7
click at [1128, 53] on button "Save" at bounding box center [1136, 53] width 37 height 22
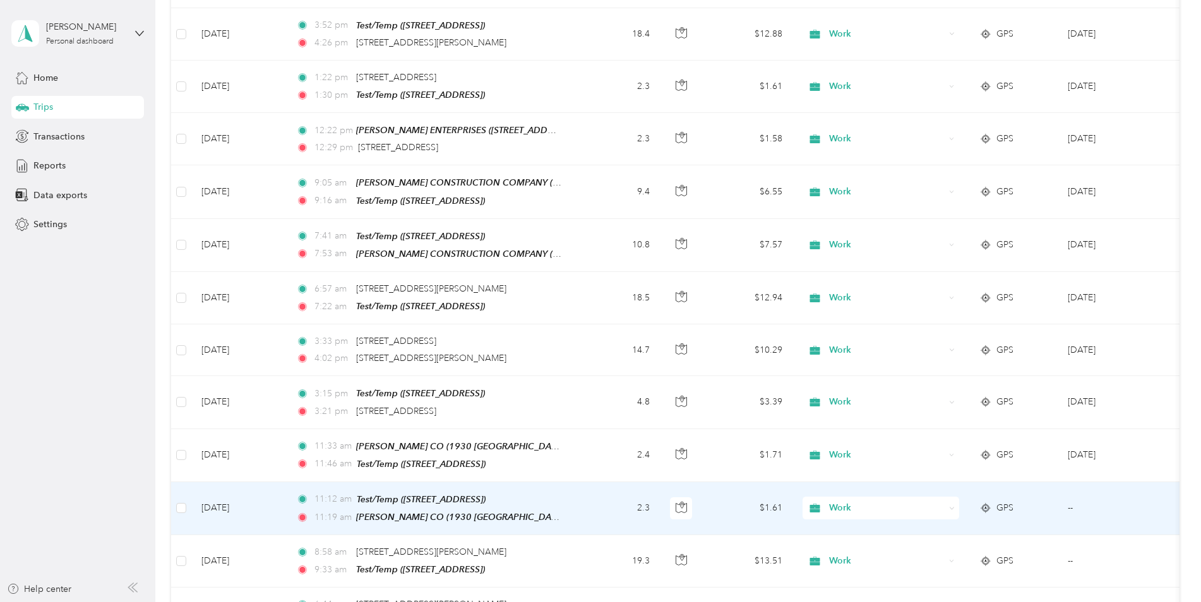
click at [593, 482] on td "2.3" at bounding box center [618, 508] width 83 height 53
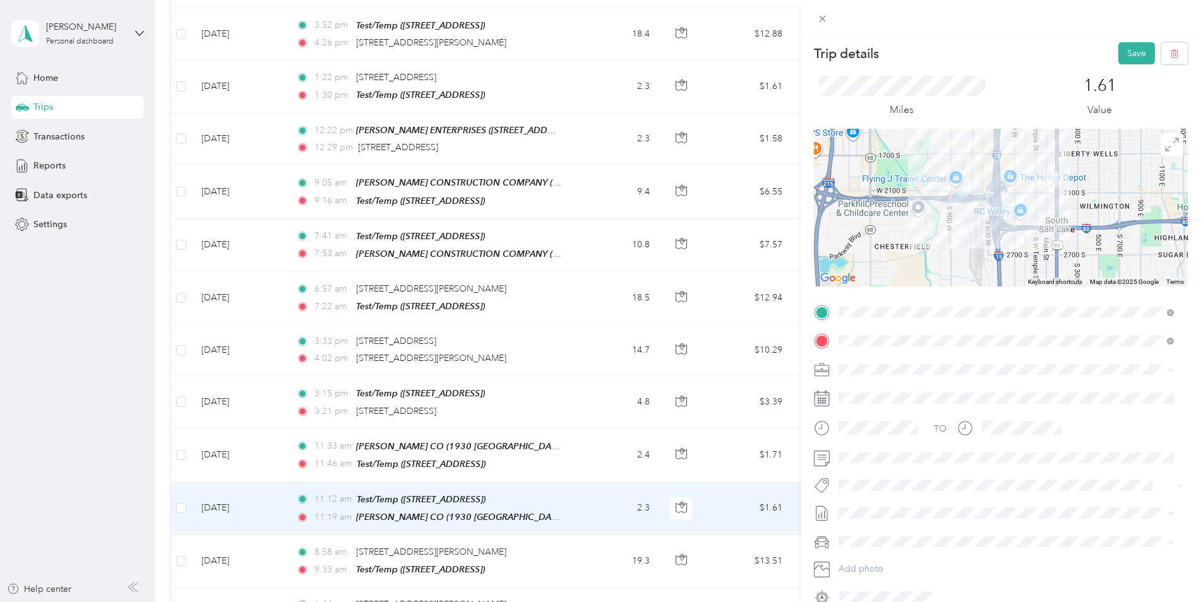
drag, startPoint x: 1113, startPoint y: 49, endPoint x: 1072, endPoint y: 82, distance: 53.1
click at [1118, 51] on button "Save" at bounding box center [1136, 53] width 37 height 22
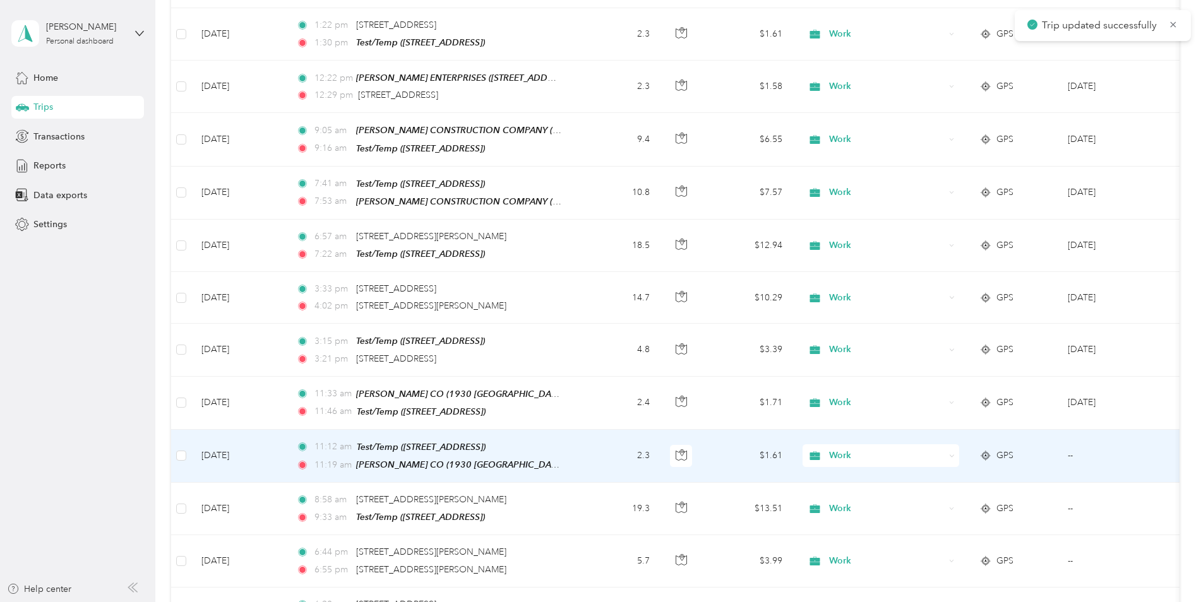
scroll to position [2969, 0]
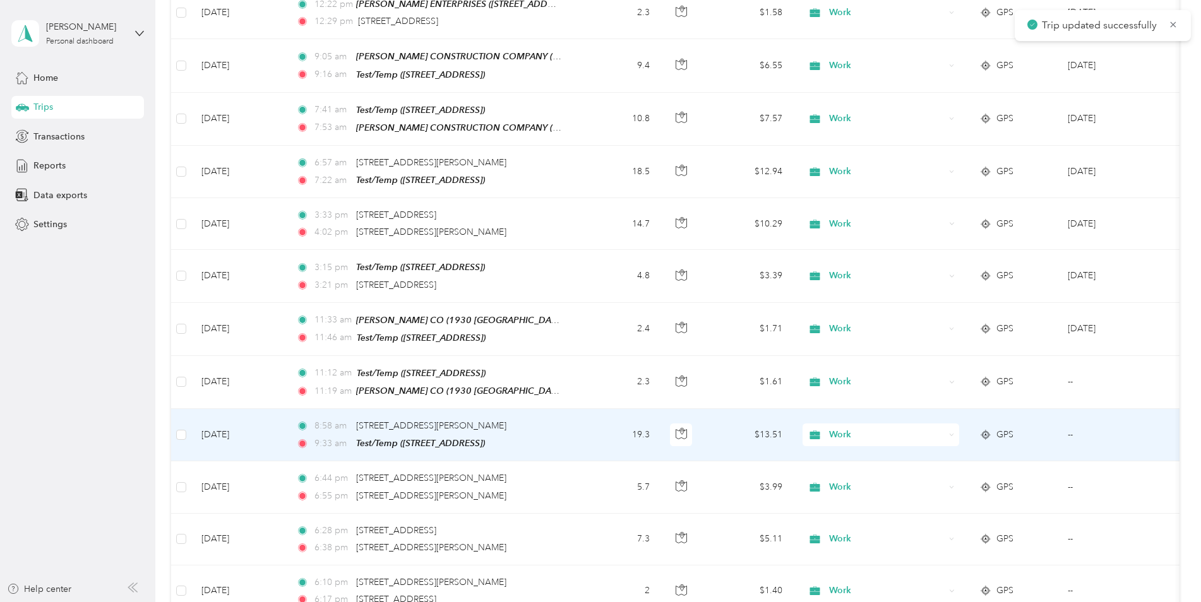
click at [586, 409] on td "19.3" at bounding box center [618, 435] width 83 height 52
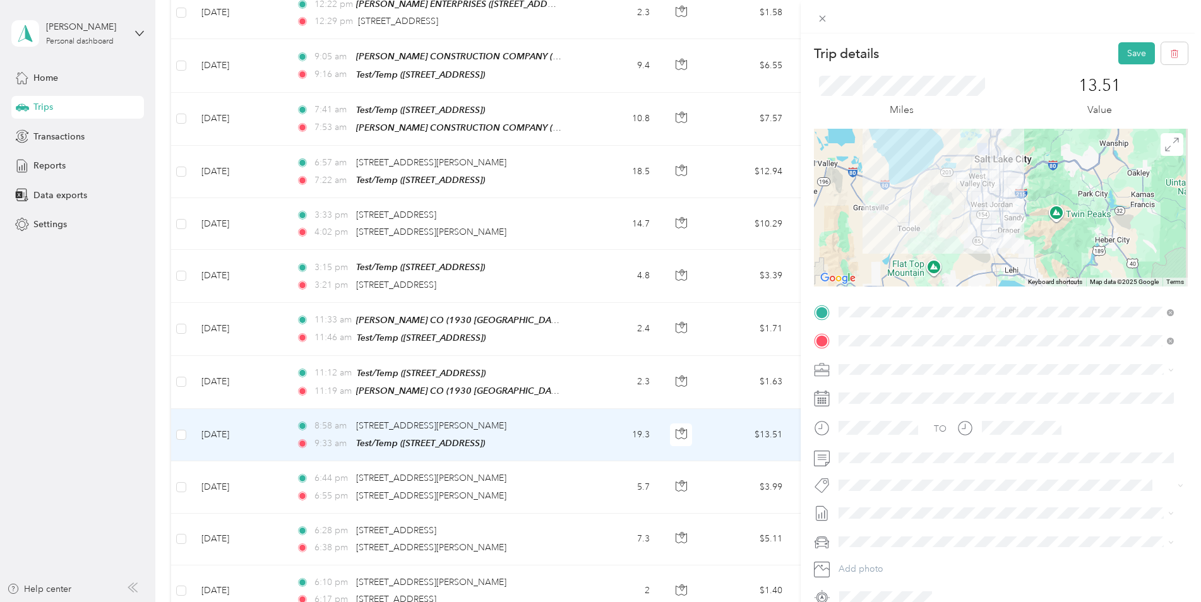
click at [1123, 54] on button "Save" at bounding box center [1136, 53] width 37 height 22
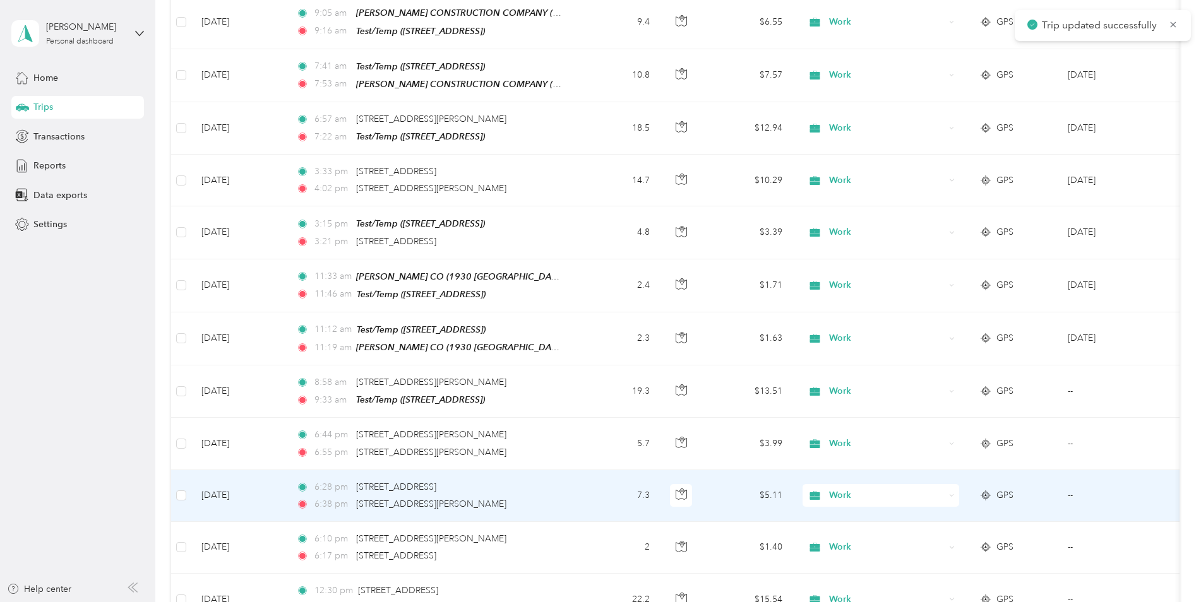
scroll to position [3095, 0]
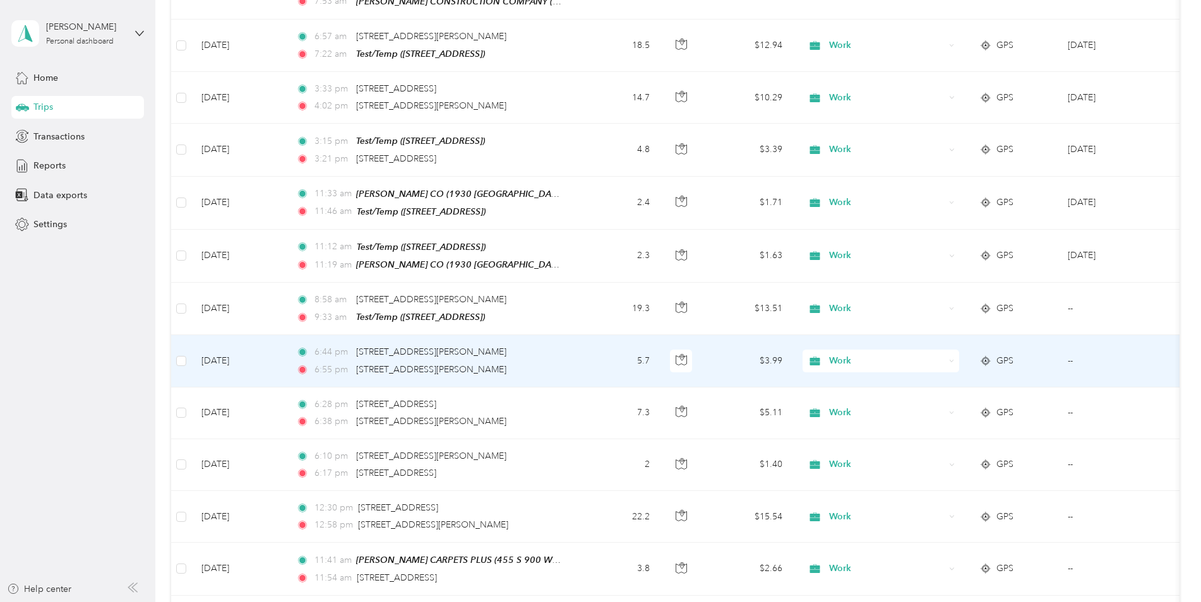
click at [950, 359] on icon at bounding box center [952, 362] width 6 height 6
click at [902, 358] on span "Personal" at bounding box center [892, 357] width 117 height 13
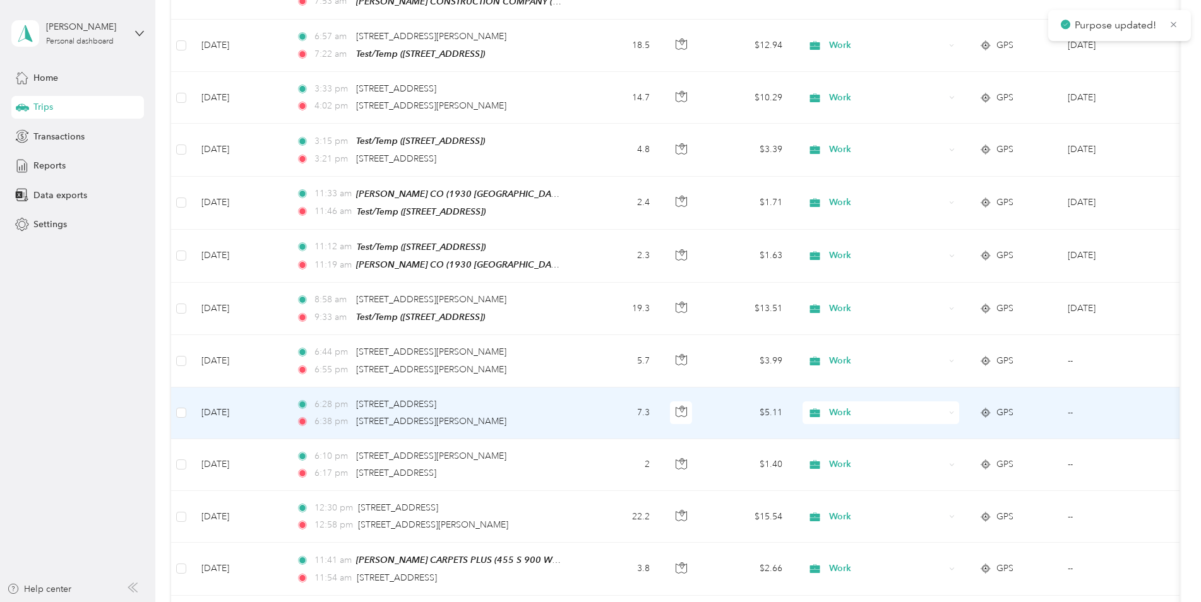
click at [950, 410] on icon at bounding box center [952, 413] width 6 height 6
click at [886, 407] on span "Personal" at bounding box center [892, 409] width 117 height 13
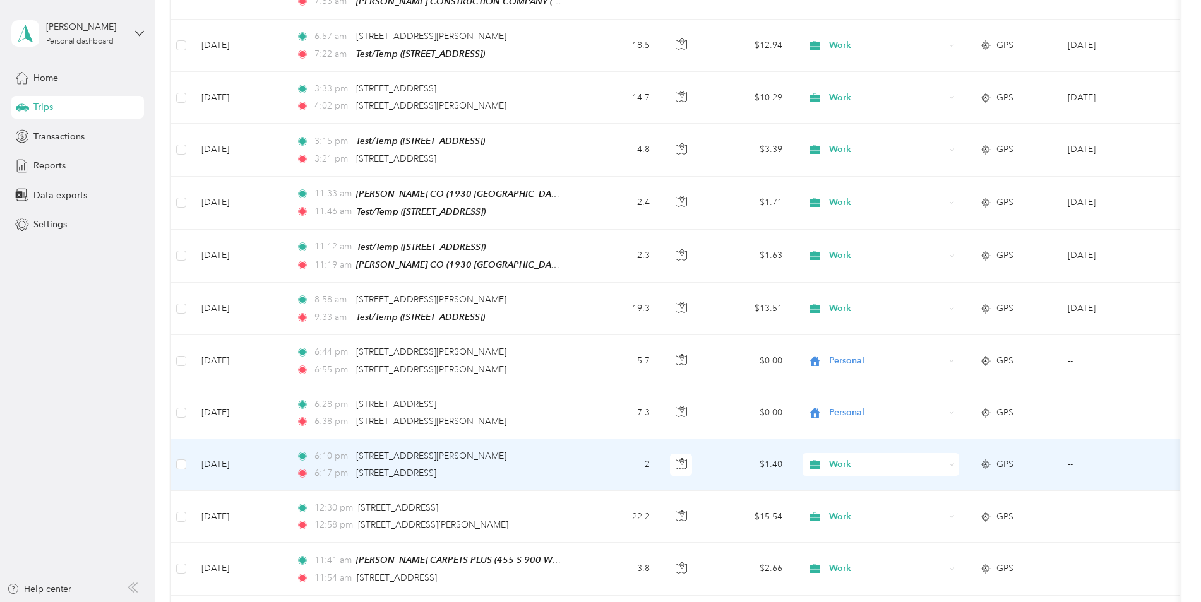
drag, startPoint x: 896, startPoint y: 393, endPoint x: 157, endPoint y: 376, distance: 739.7
click at [111, 368] on aside "[PERSON_NAME] Personal dashboard Home Trips Transactions Reports Data exports S…" at bounding box center [77, 301] width 155 height 602
click at [556, 450] on div "6:10 pm [STREET_ADDRESS][PERSON_NAME]" at bounding box center [428, 457] width 265 height 14
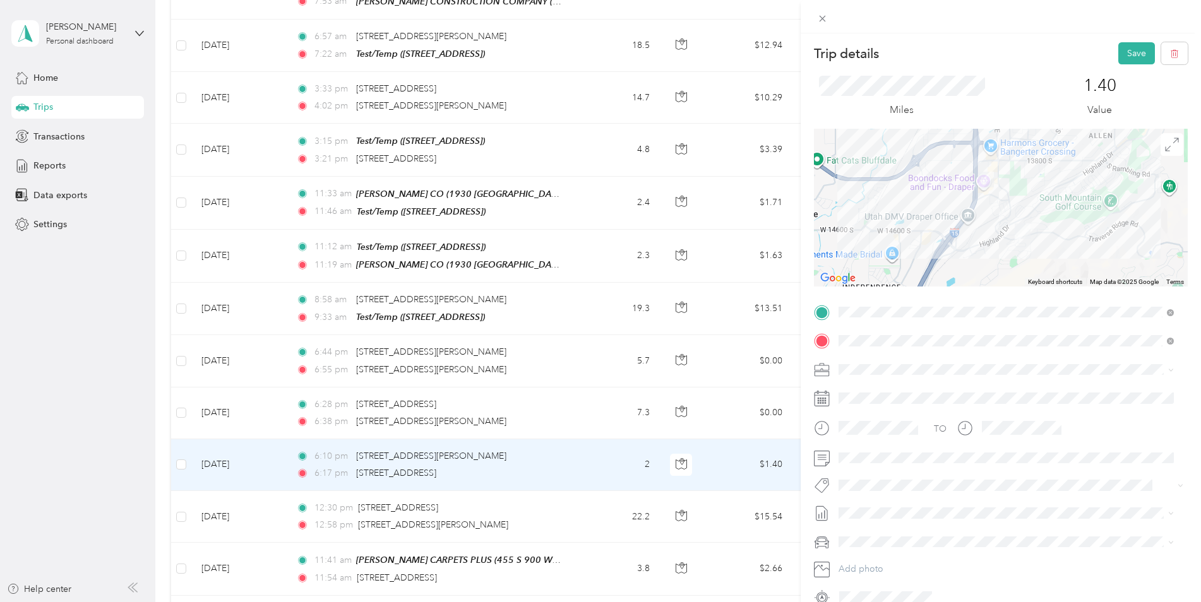
drag, startPoint x: 1090, startPoint y: 358, endPoint x: 1175, endPoint y: 248, distance: 139.6
click at [1101, 347] on div "TO Add photo" at bounding box center [1001, 455] width 374 height 305
click at [1133, 51] on button "Save" at bounding box center [1136, 53] width 37 height 22
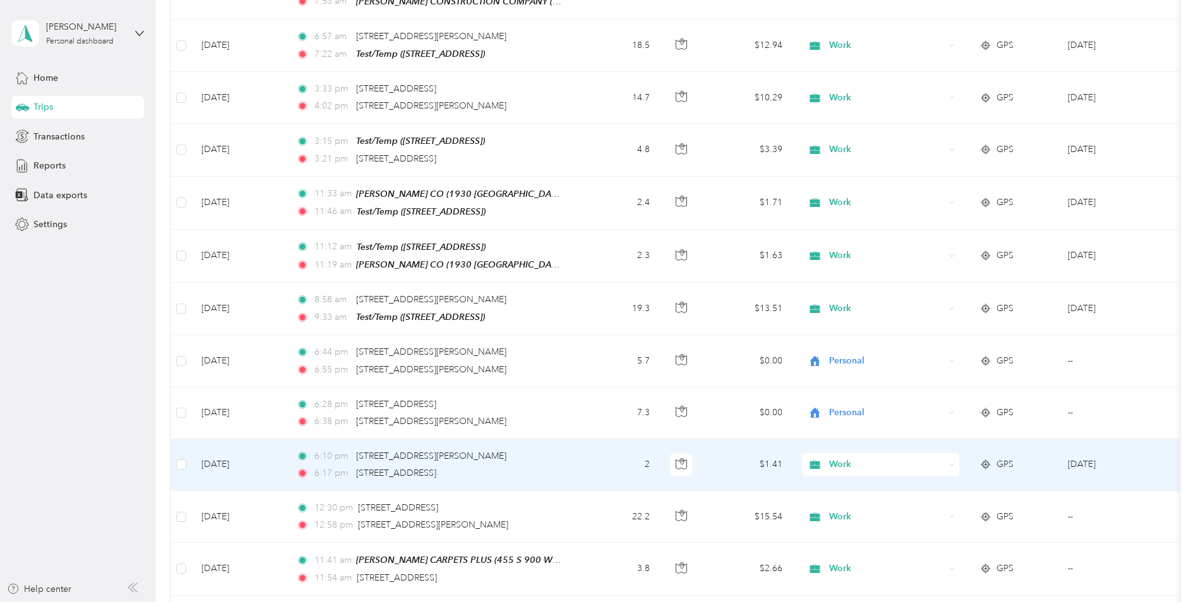
click at [544, 467] on div "6:17 pm [STREET_ADDRESS][PERSON_NAME]" at bounding box center [428, 474] width 265 height 14
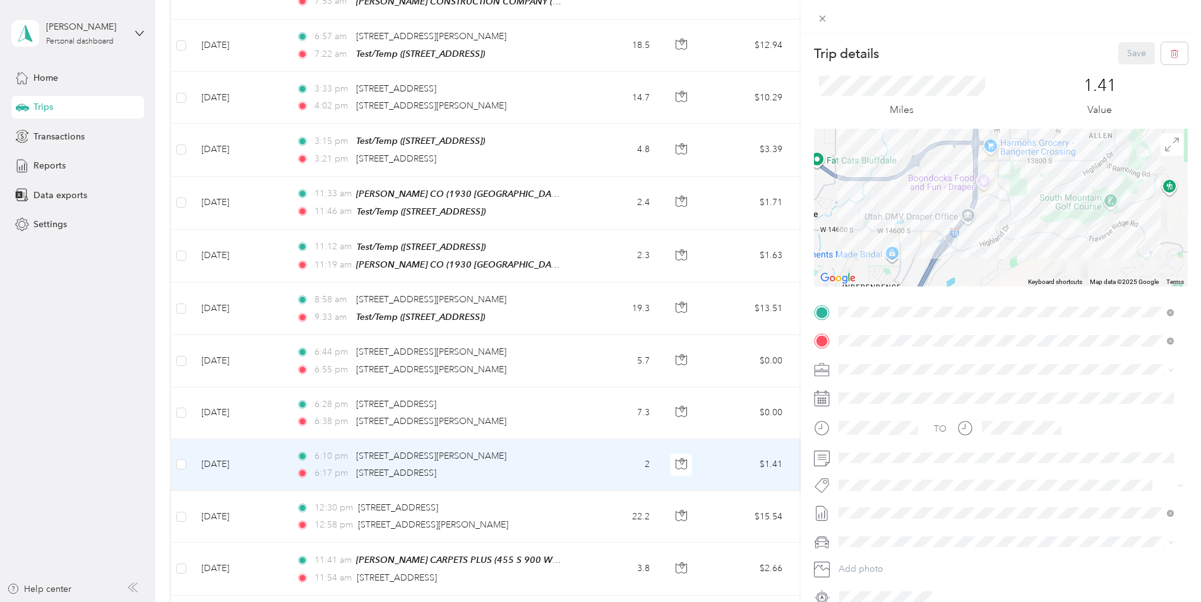
click at [575, 483] on div "Trip details Save This trip cannot be edited because it is either under review,…" at bounding box center [600, 301] width 1201 height 602
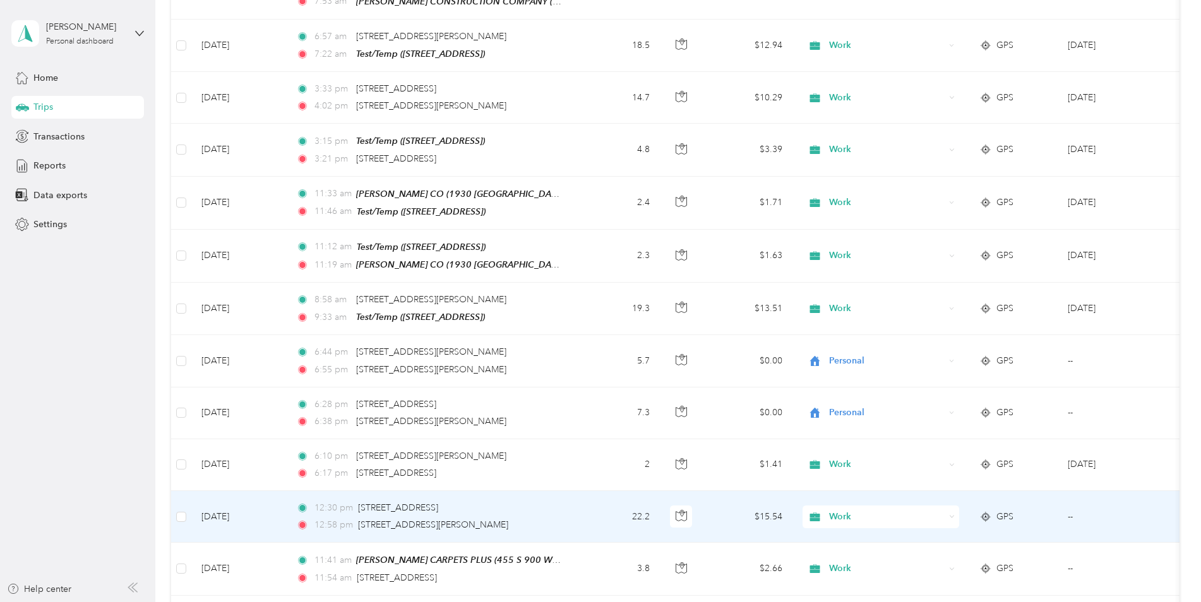
click at [575, 491] on td "12:30 pm [STREET_ADDRESS] 12:58 pm [STREET_ADDRESS][PERSON_NAME]" at bounding box center [431, 517] width 291 height 52
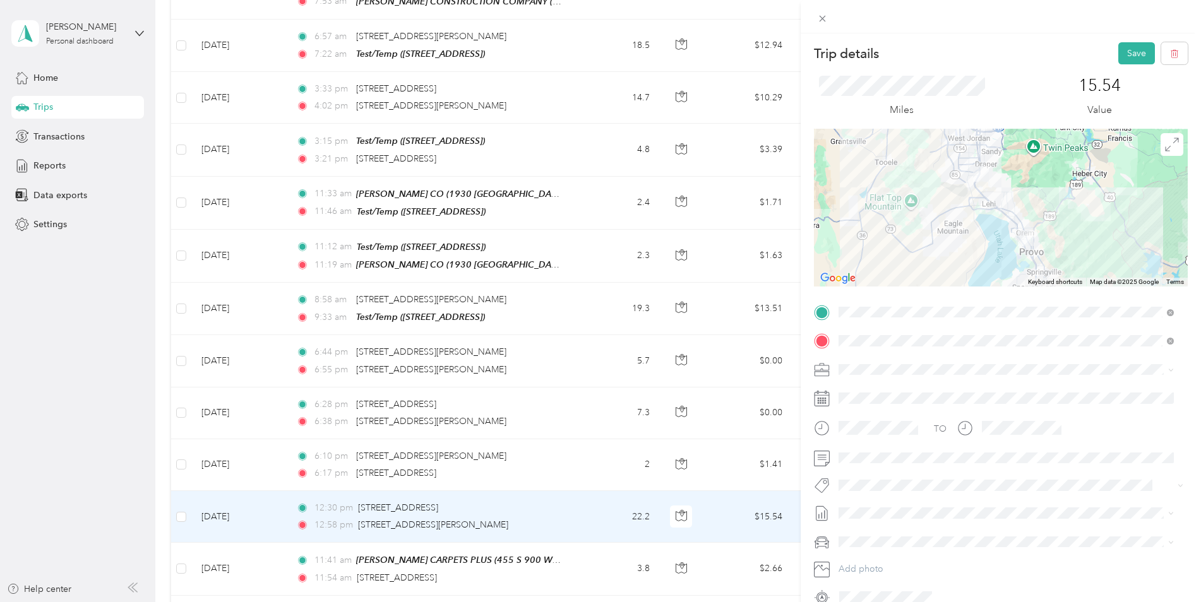
click at [1132, 62] on button "Save" at bounding box center [1136, 53] width 37 height 22
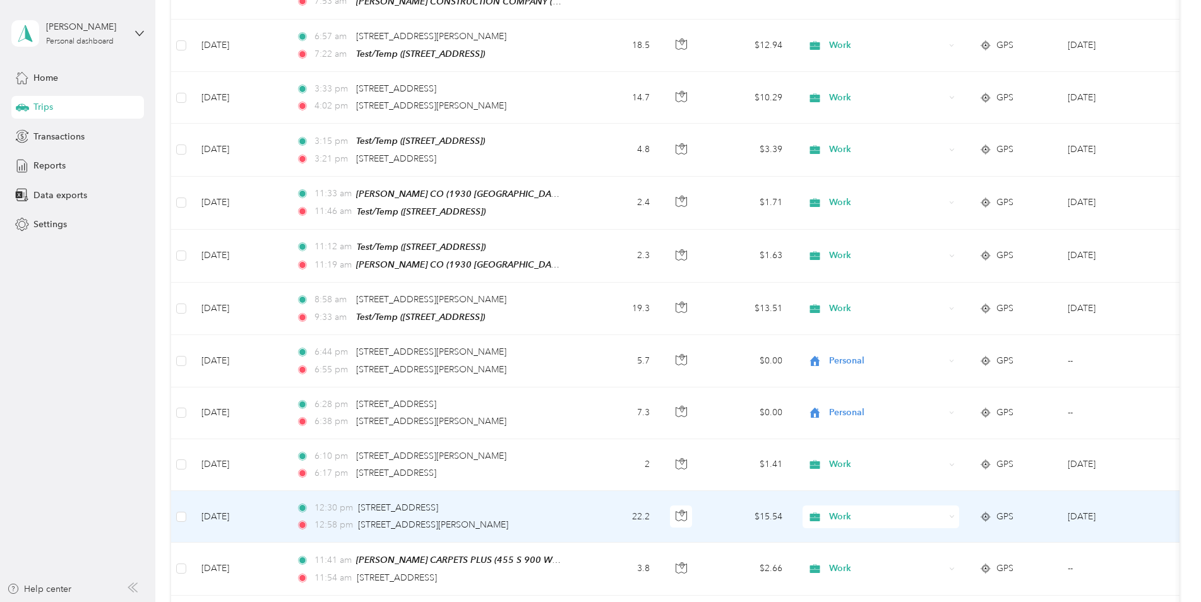
click at [569, 491] on td "12:30 pm [STREET_ADDRESS] 12:58 pm [STREET_ADDRESS][PERSON_NAME]" at bounding box center [431, 517] width 291 height 52
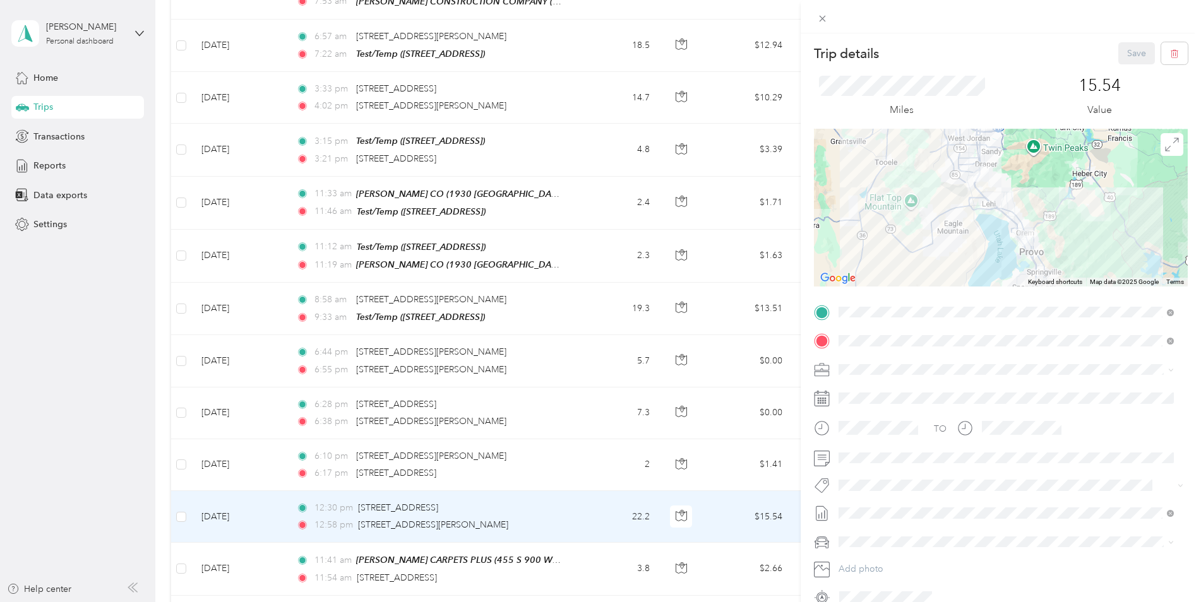
click at [589, 516] on div "Trip details Save This trip cannot be edited because it is either under review,…" at bounding box center [600, 301] width 1201 height 602
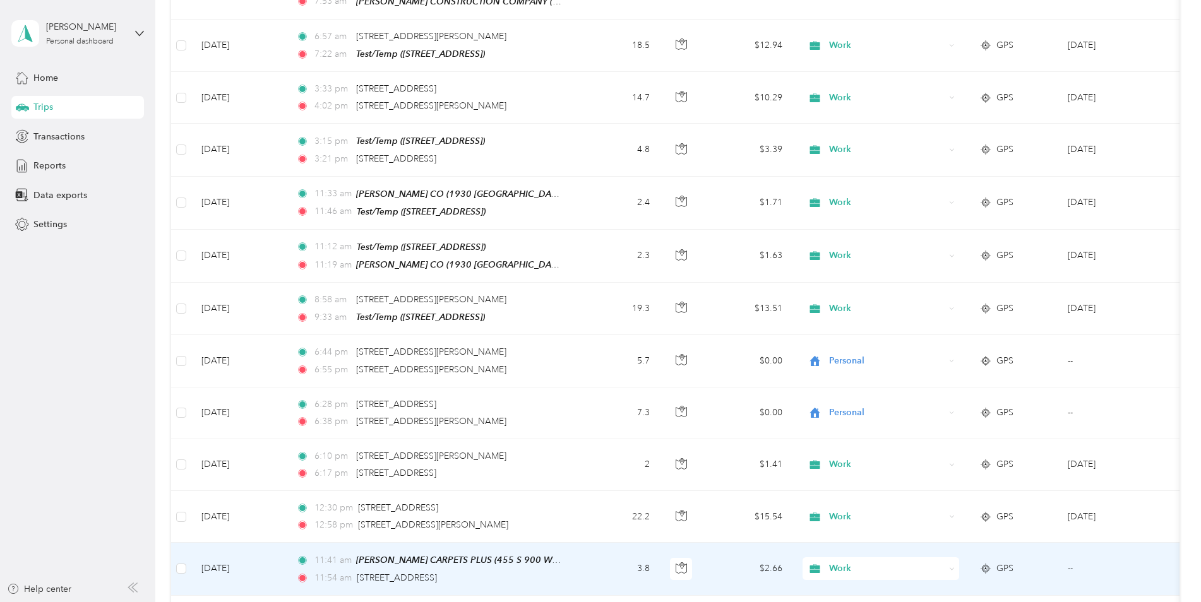
click at [592, 543] on td "3.8" at bounding box center [618, 569] width 83 height 52
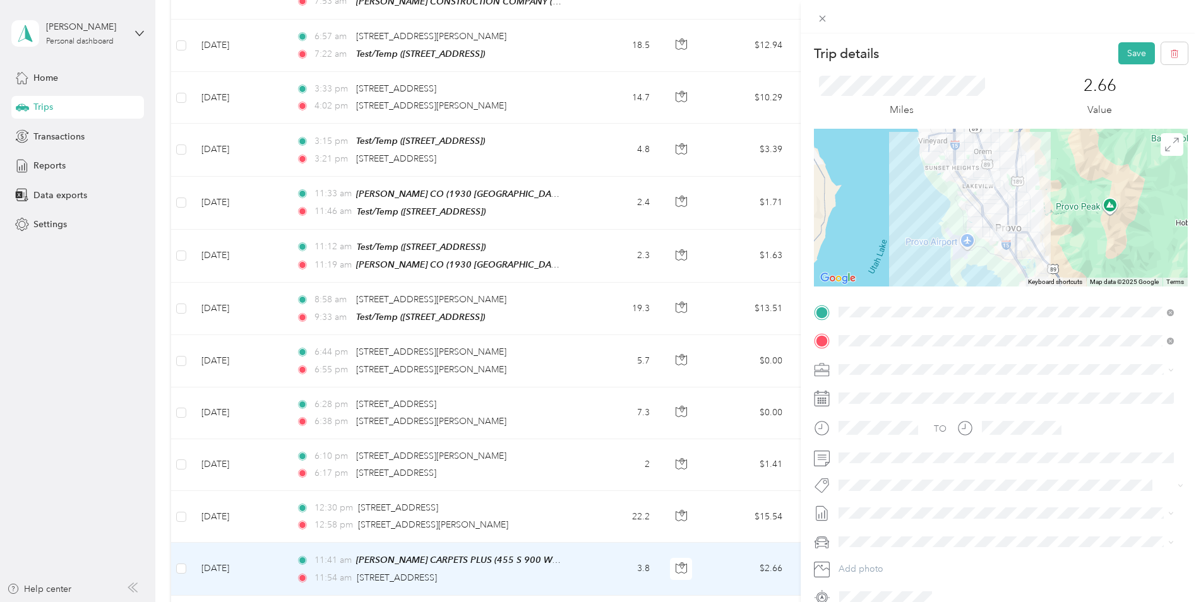
click at [1126, 54] on button "Save" at bounding box center [1136, 53] width 37 height 22
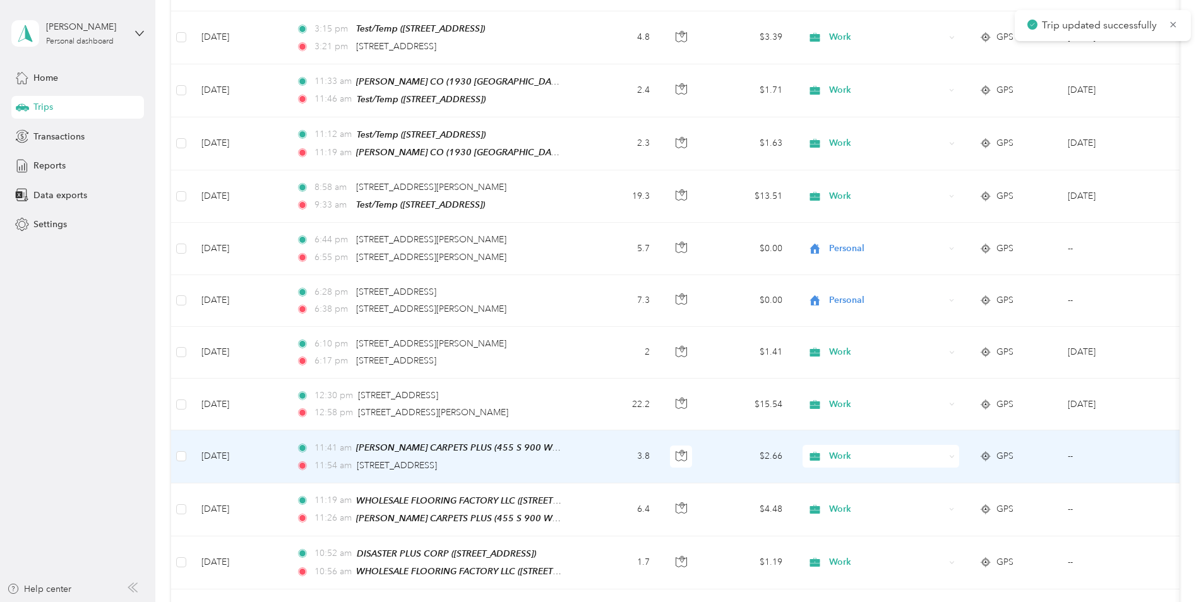
scroll to position [3221, 0]
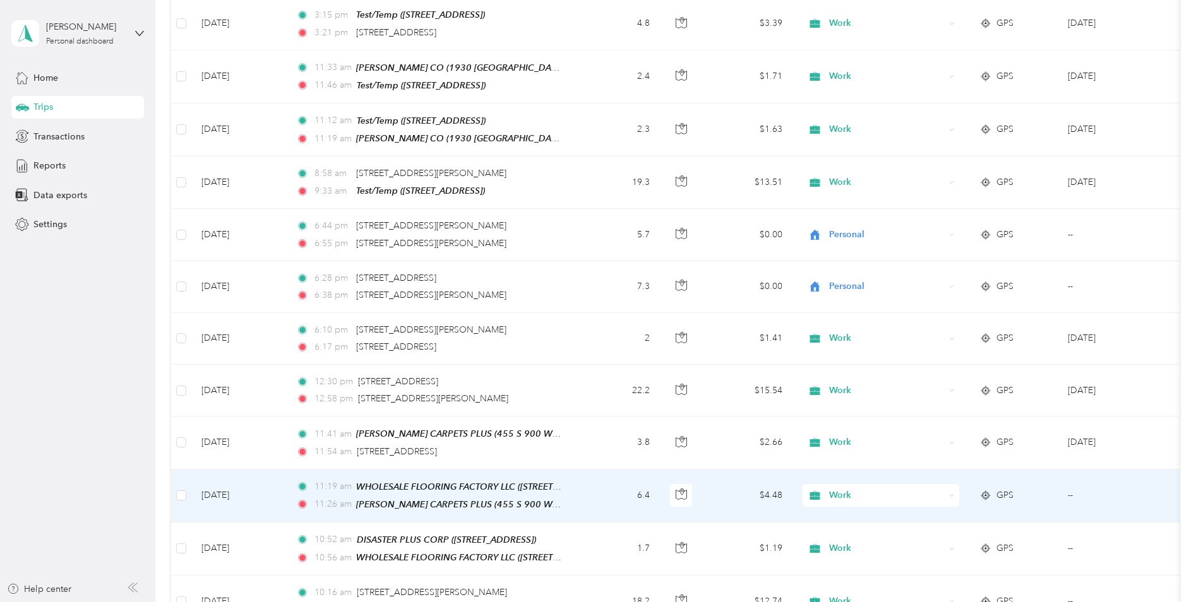
click at [433, 480] on div "11:19 am WHOLESALE FLOORING FACTORY LLC ([STREET_ADDRESS]) 11:26 am [PERSON_NAM…" at bounding box center [428, 496] width 265 height 32
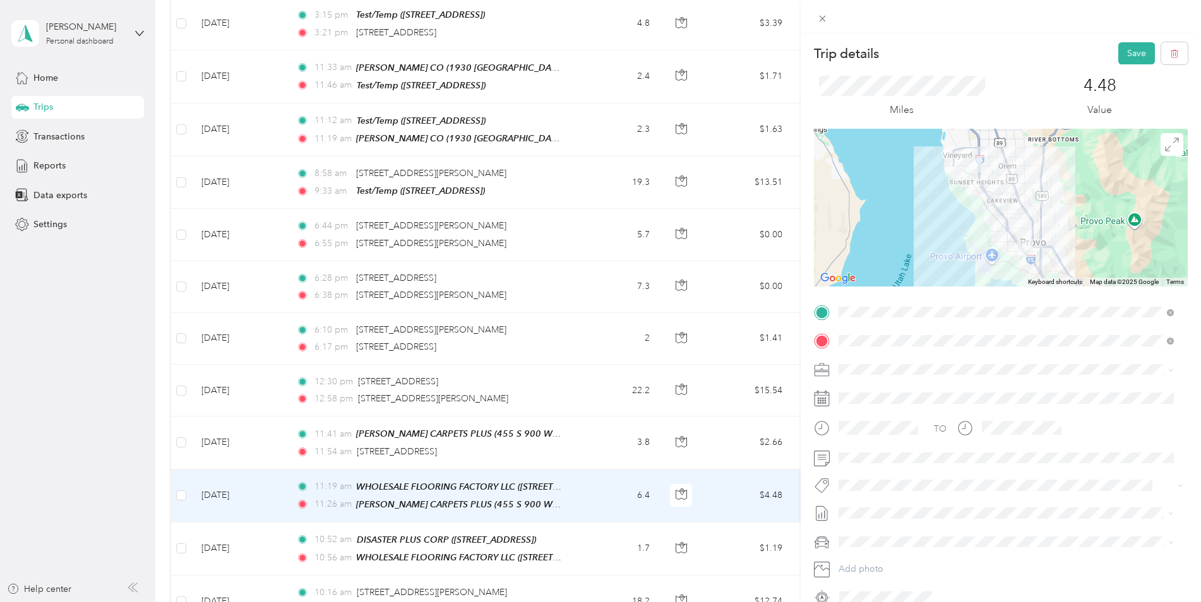
click at [1130, 50] on button "Save" at bounding box center [1136, 53] width 37 height 22
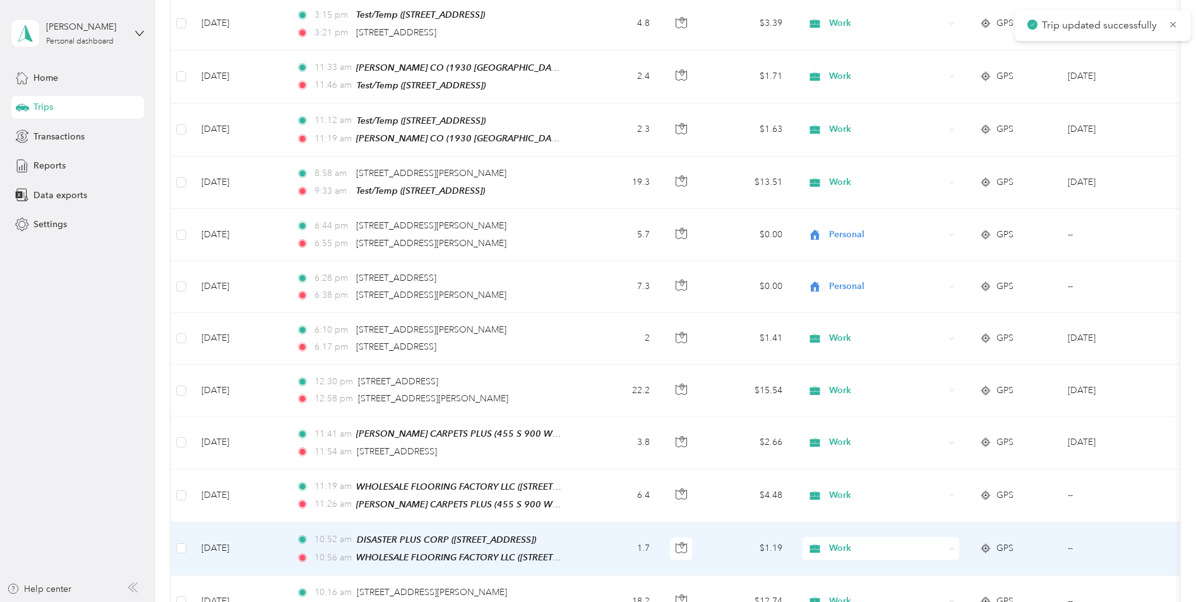
click at [587, 523] on td "1.7" at bounding box center [618, 549] width 83 height 53
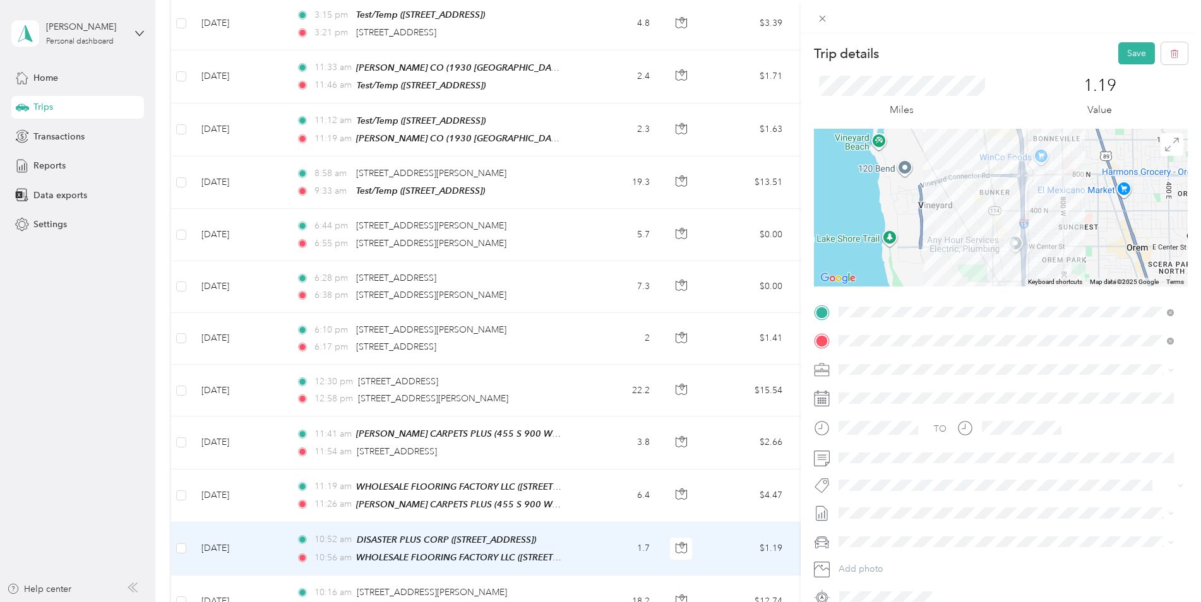
click at [1119, 56] on button "Save" at bounding box center [1136, 53] width 37 height 22
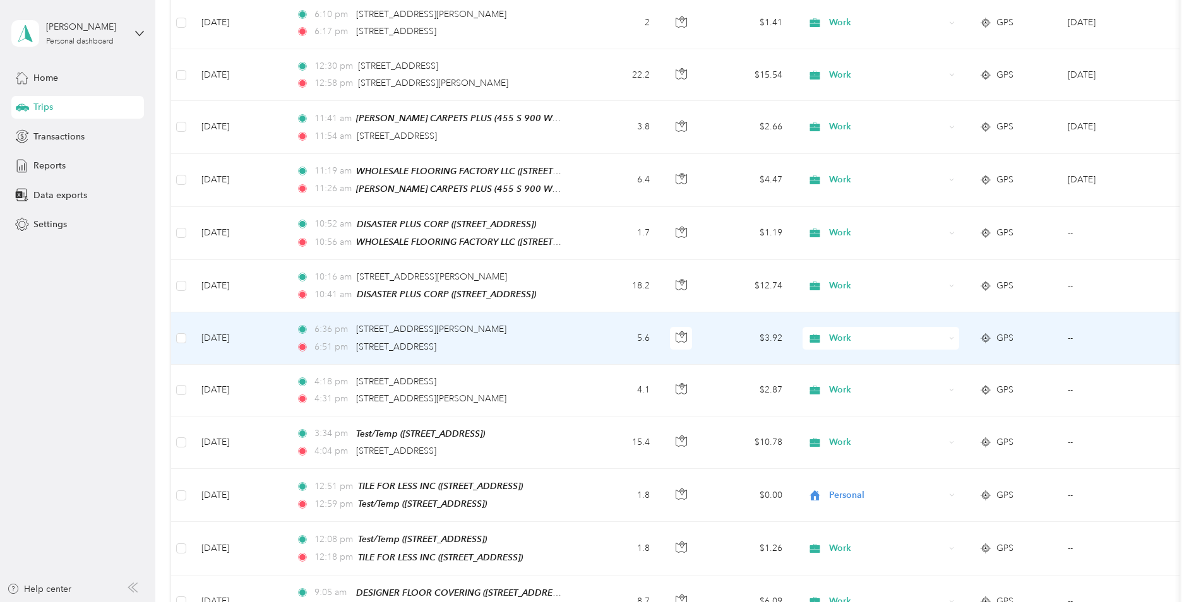
scroll to position [3600, 0]
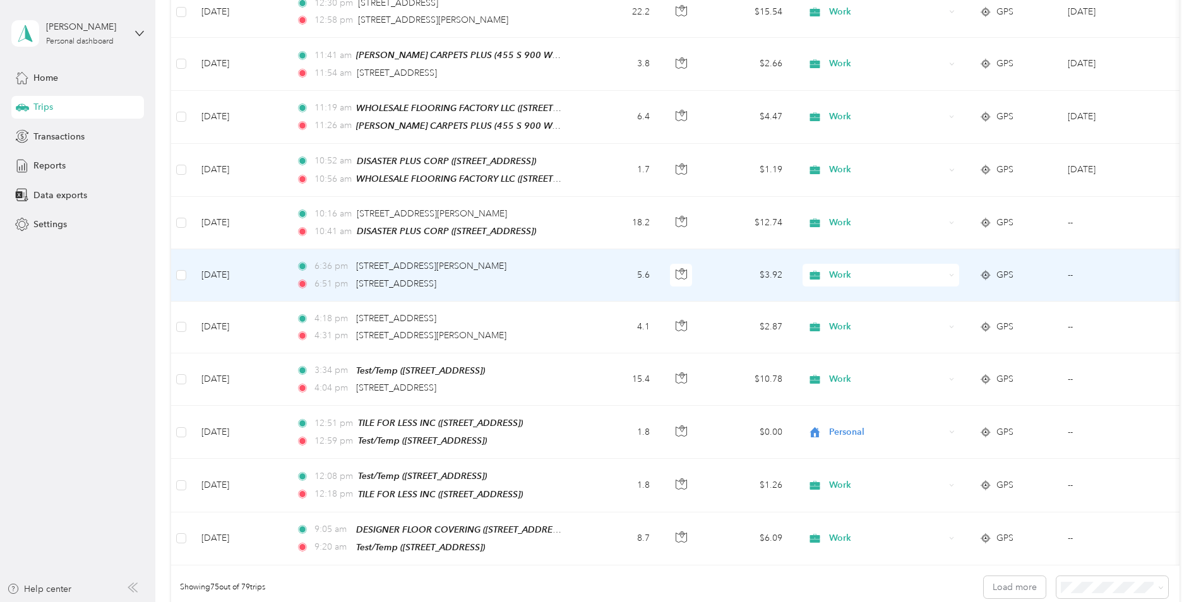
click at [592, 249] on td "5.6" at bounding box center [618, 275] width 83 height 52
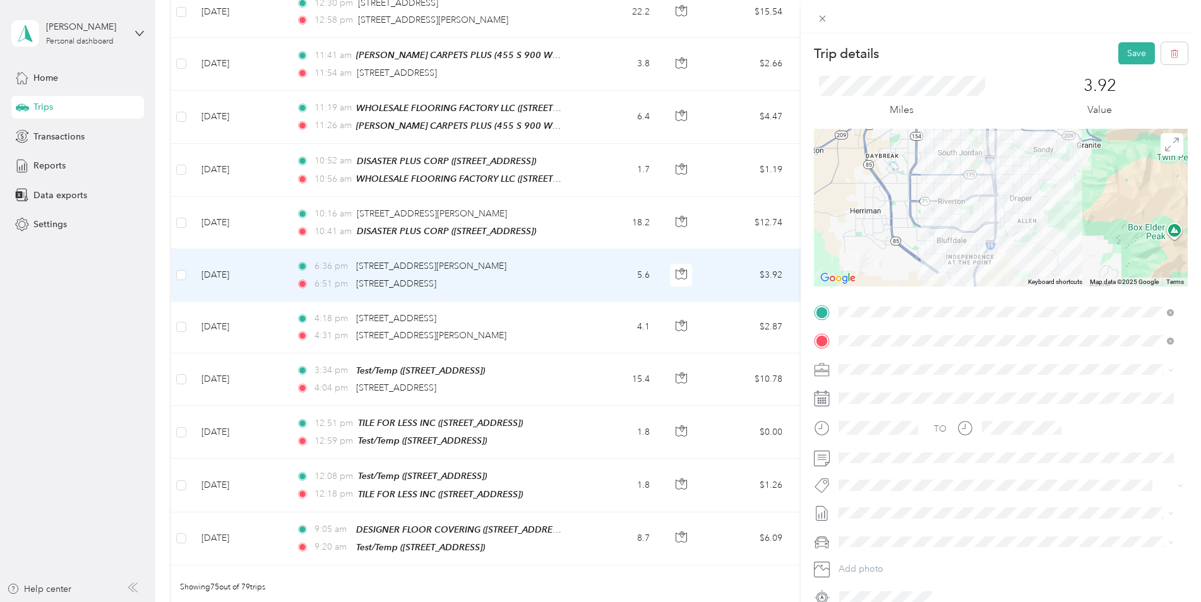
click at [1121, 50] on button "Save" at bounding box center [1136, 53] width 37 height 22
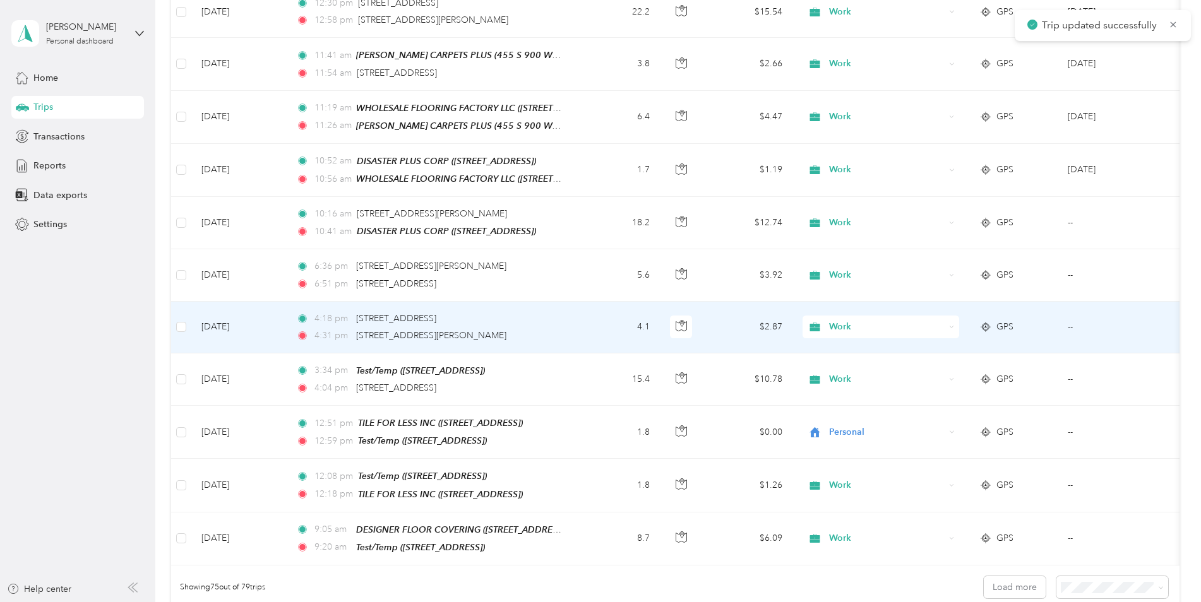
click at [535, 312] on div "4:18 pm [STREET_ADDRESS]" at bounding box center [428, 319] width 265 height 14
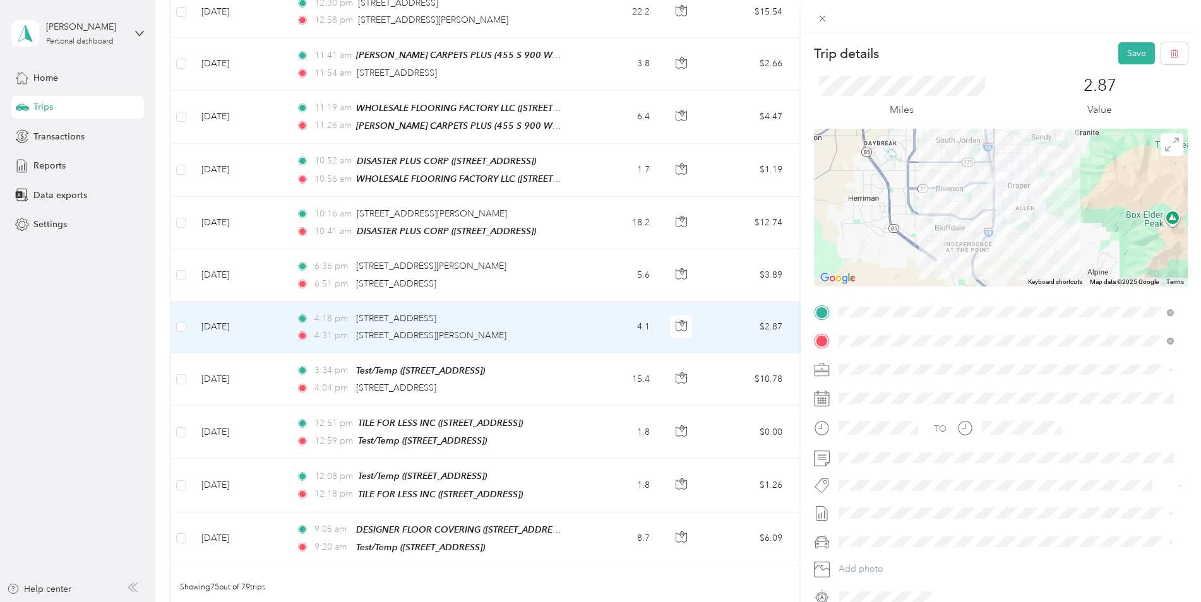
click at [1126, 51] on button "Save" at bounding box center [1136, 53] width 37 height 22
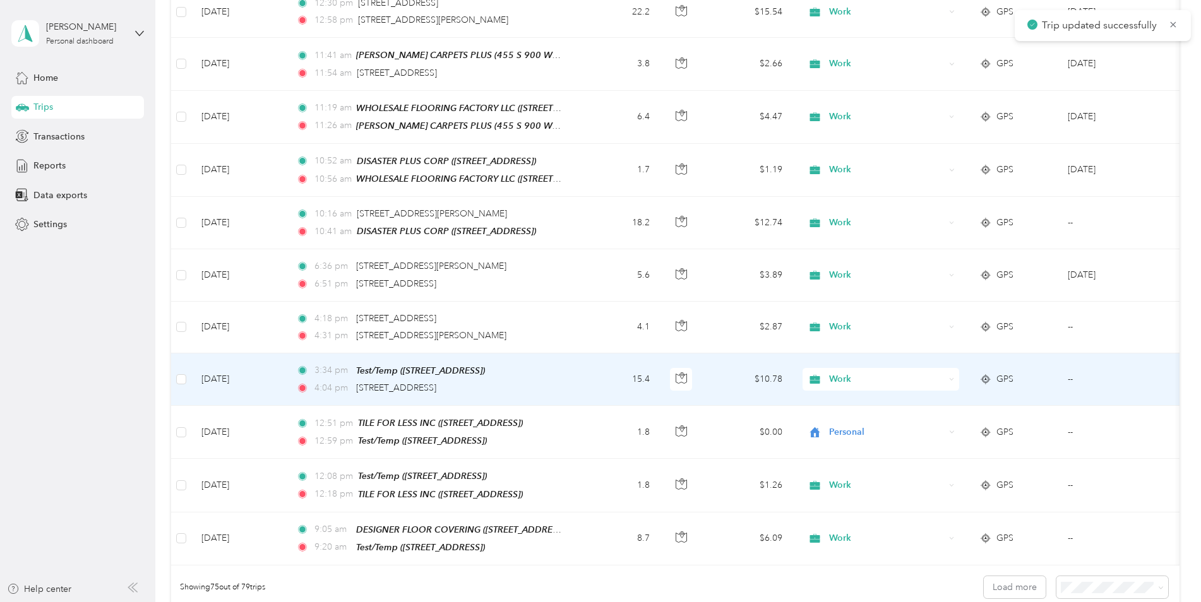
click at [542, 381] on div "4:04 pm [STREET_ADDRESS]" at bounding box center [428, 388] width 265 height 14
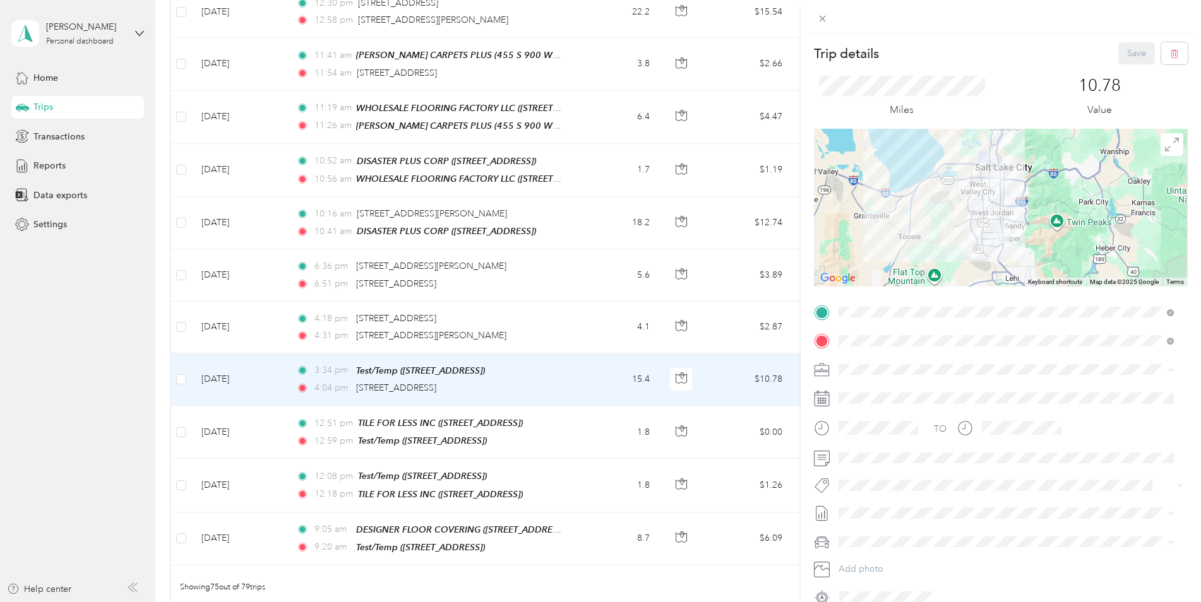
click at [601, 486] on div "Trip details Save This trip cannot be edited because it is either under review,…" at bounding box center [600, 301] width 1201 height 602
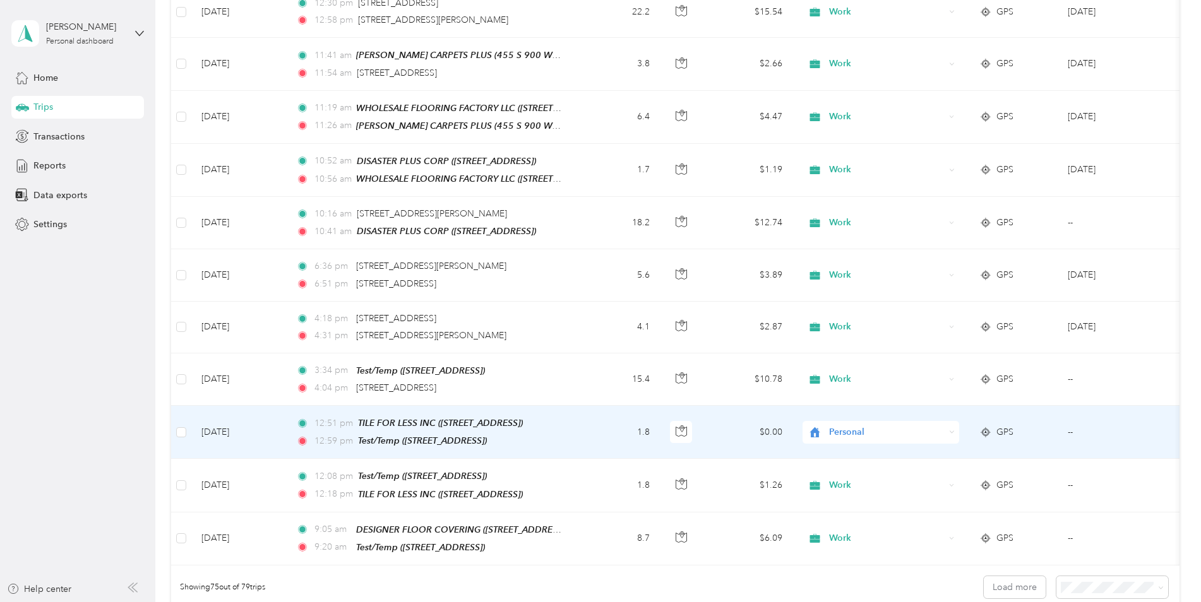
click at [599, 406] on td "1.8" at bounding box center [618, 432] width 83 height 53
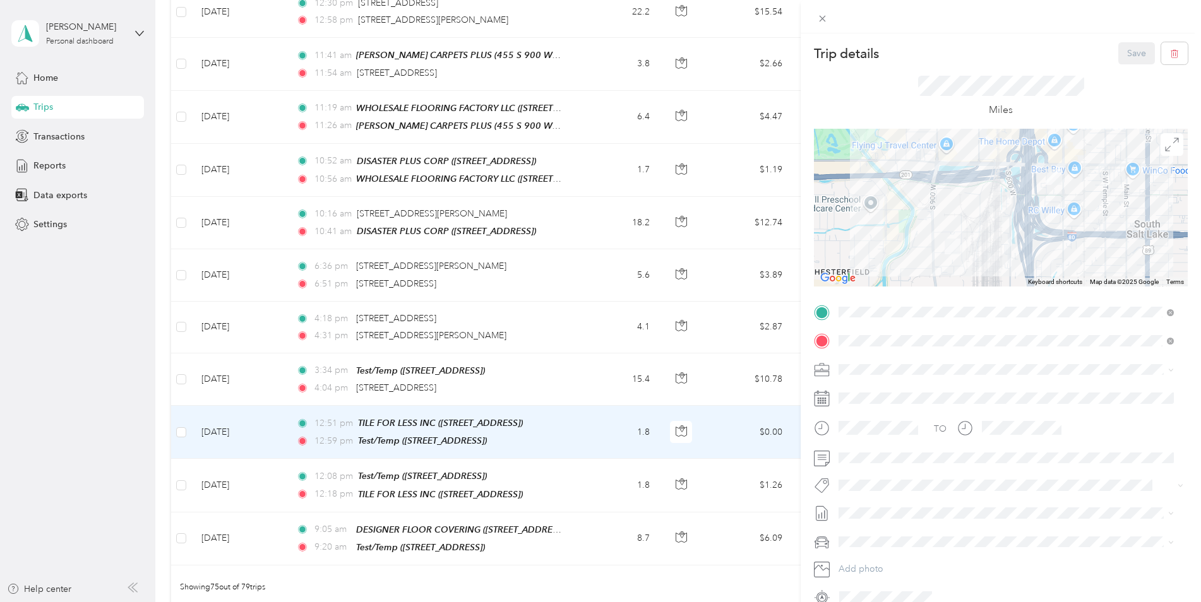
click at [570, 438] on div "Trip details Save This trip cannot be edited because it is either under review,…" at bounding box center [600, 301] width 1201 height 602
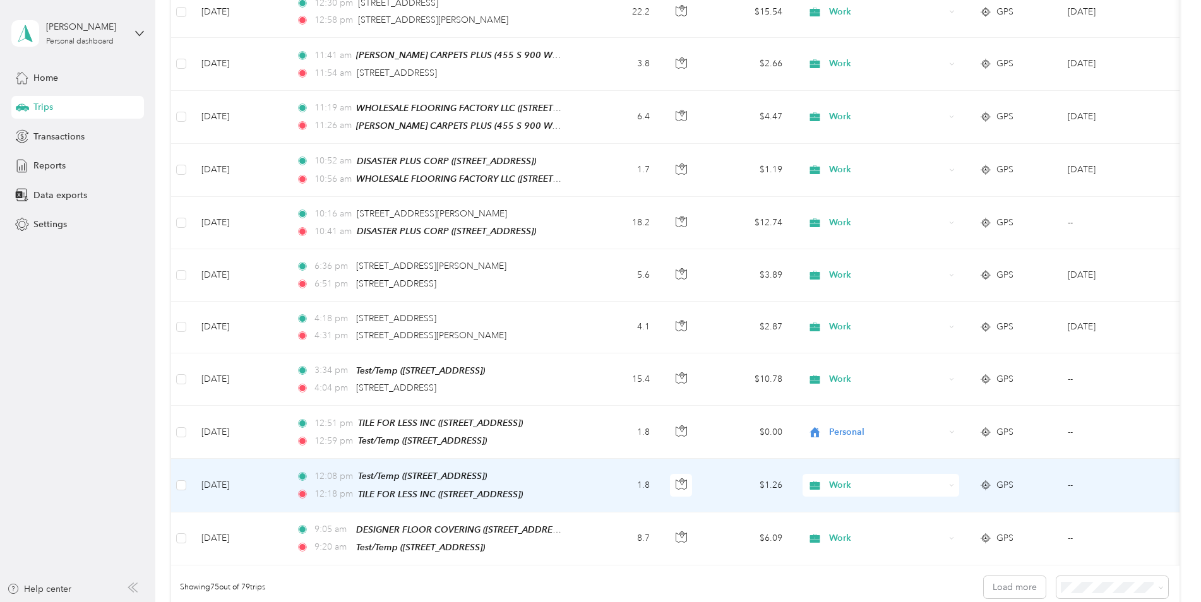
click at [598, 459] on td "1.8" at bounding box center [618, 485] width 83 height 53
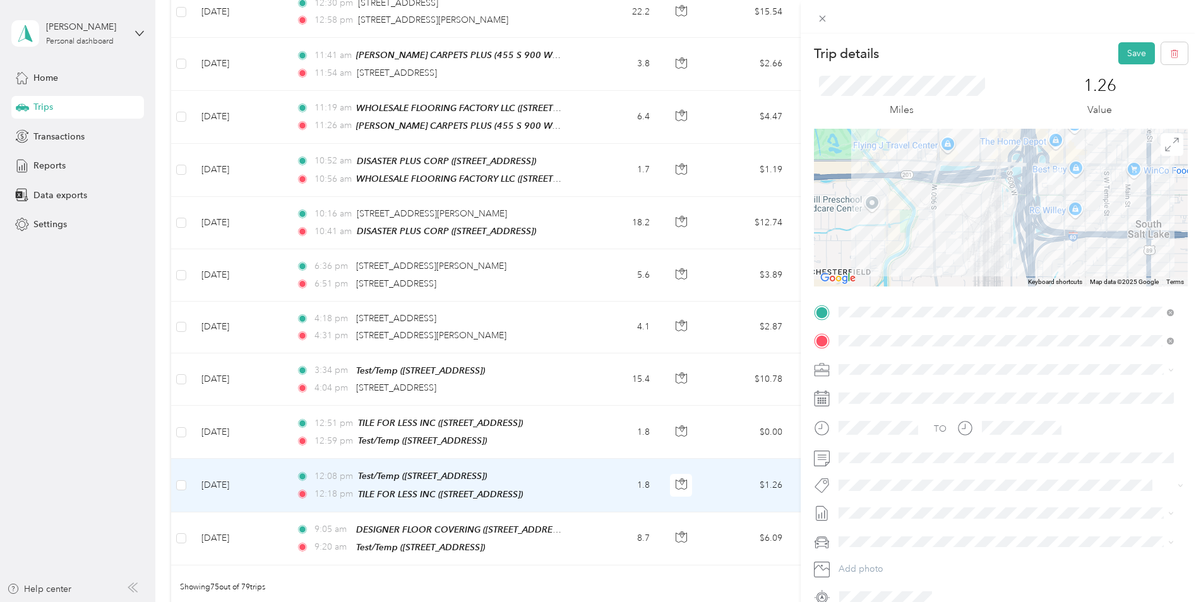
click at [1120, 56] on button "Save" at bounding box center [1136, 53] width 37 height 22
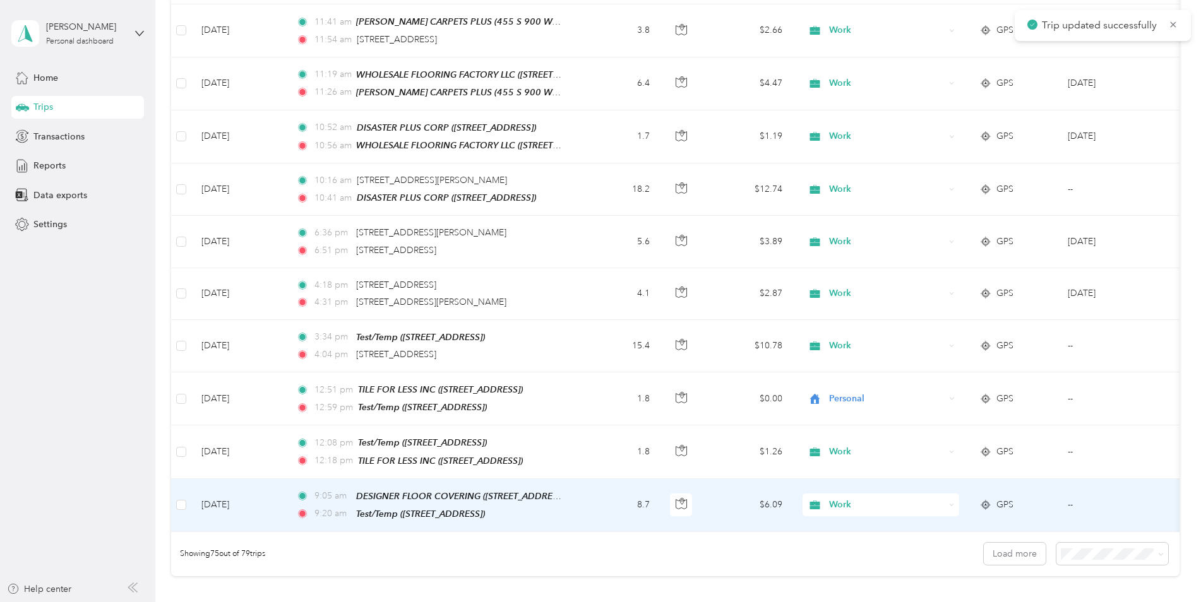
scroll to position [3663, 0]
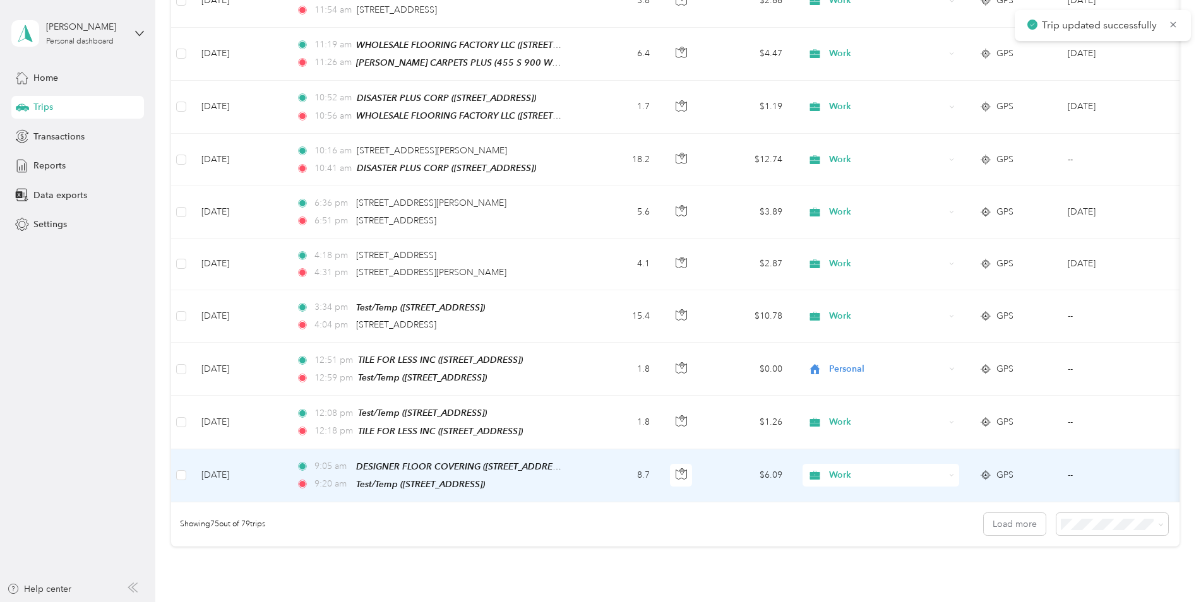
click at [604, 450] on td "8.7" at bounding box center [618, 476] width 83 height 53
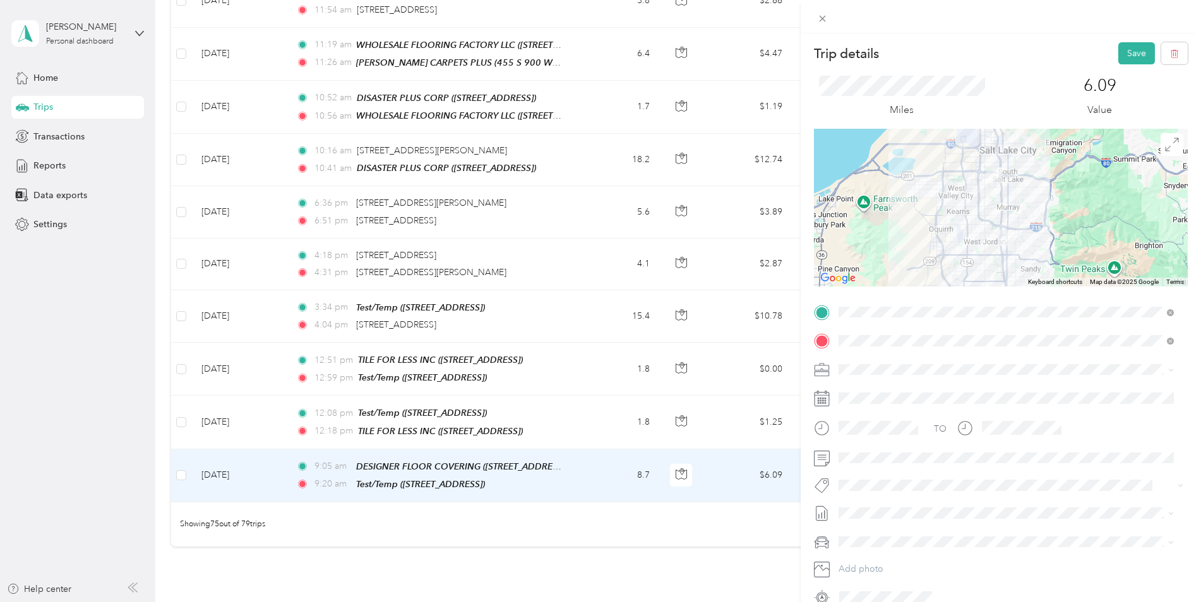
click at [1118, 54] on button "Save" at bounding box center [1136, 53] width 37 height 22
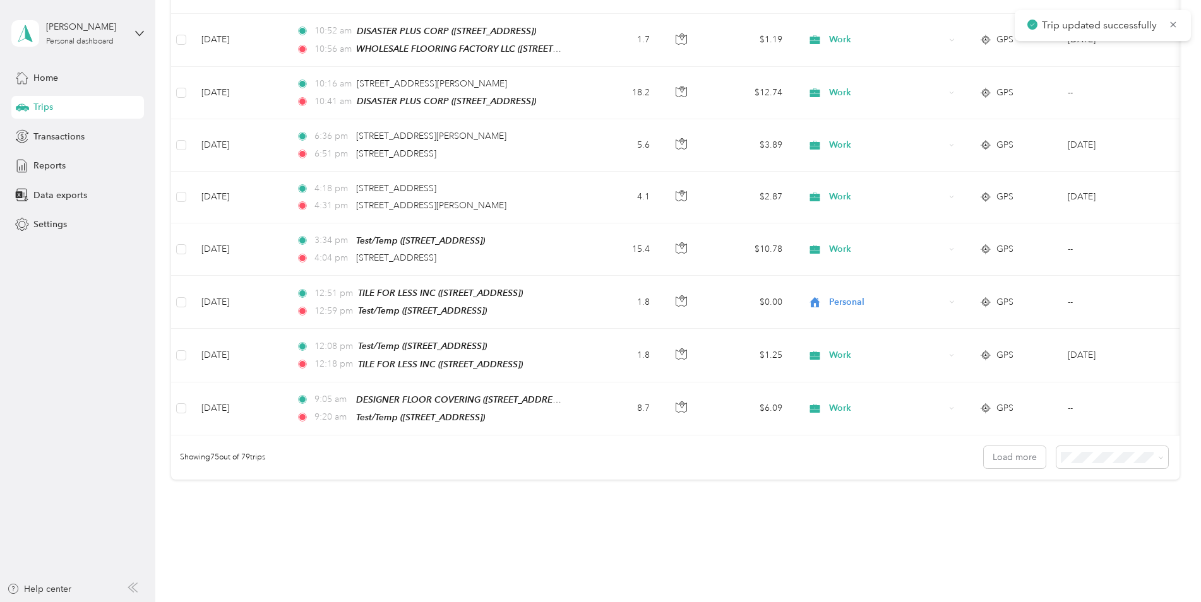
scroll to position [3734, 0]
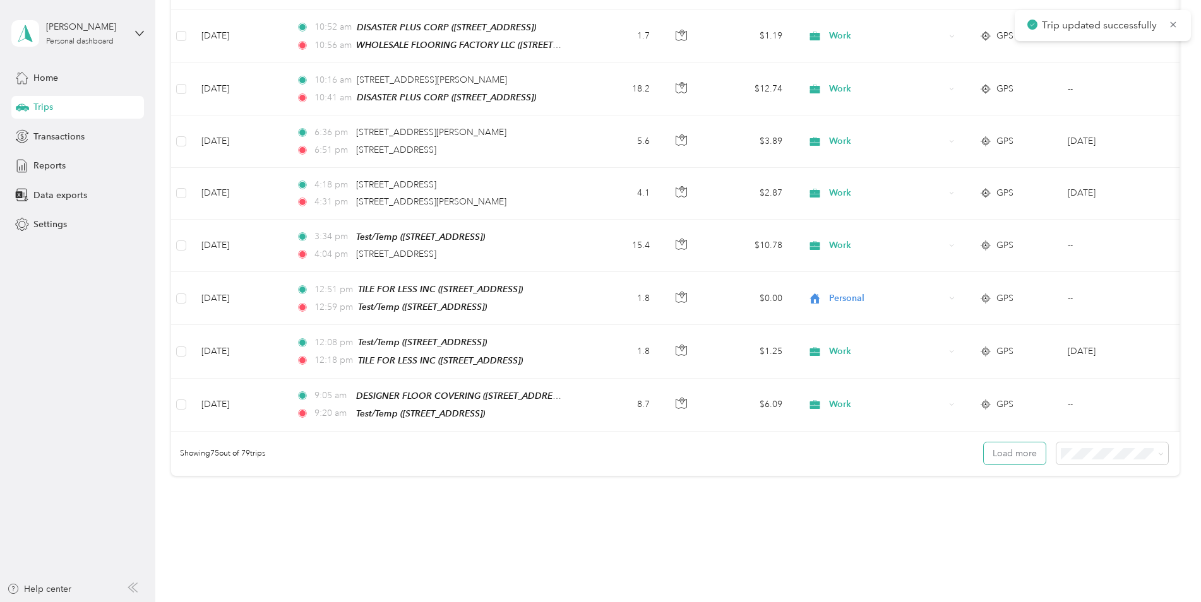
click at [996, 443] on button "Load more" at bounding box center [1015, 454] width 62 height 22
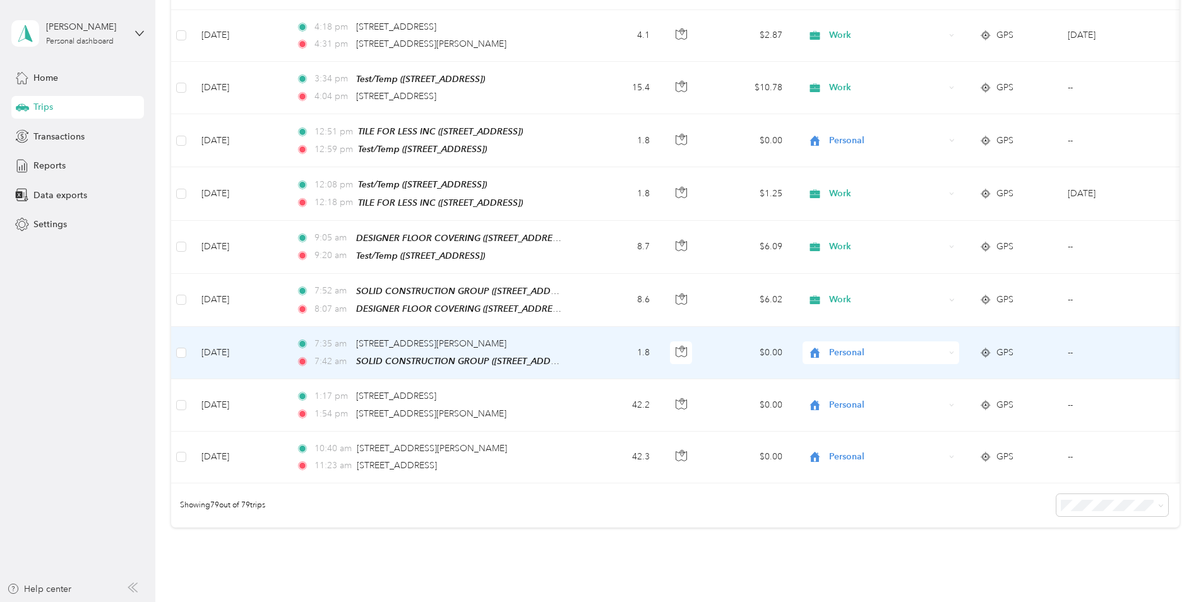
scroll to position [3924, 0]
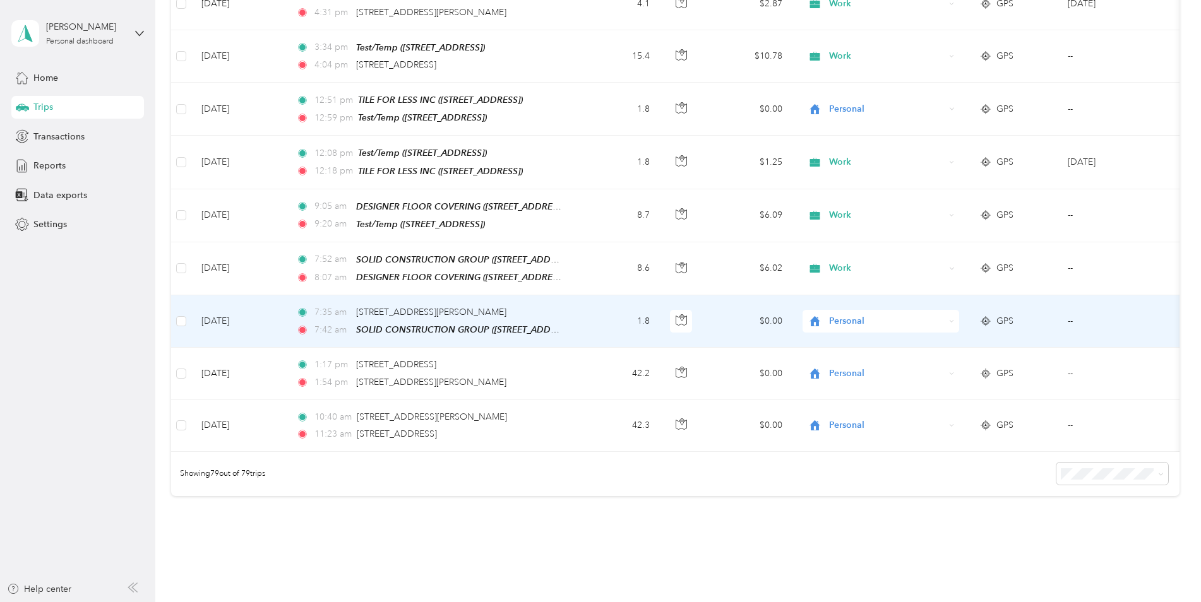
click at [584, 296] on td "1.8" at bounding box center [618, 322] width 83 height 52
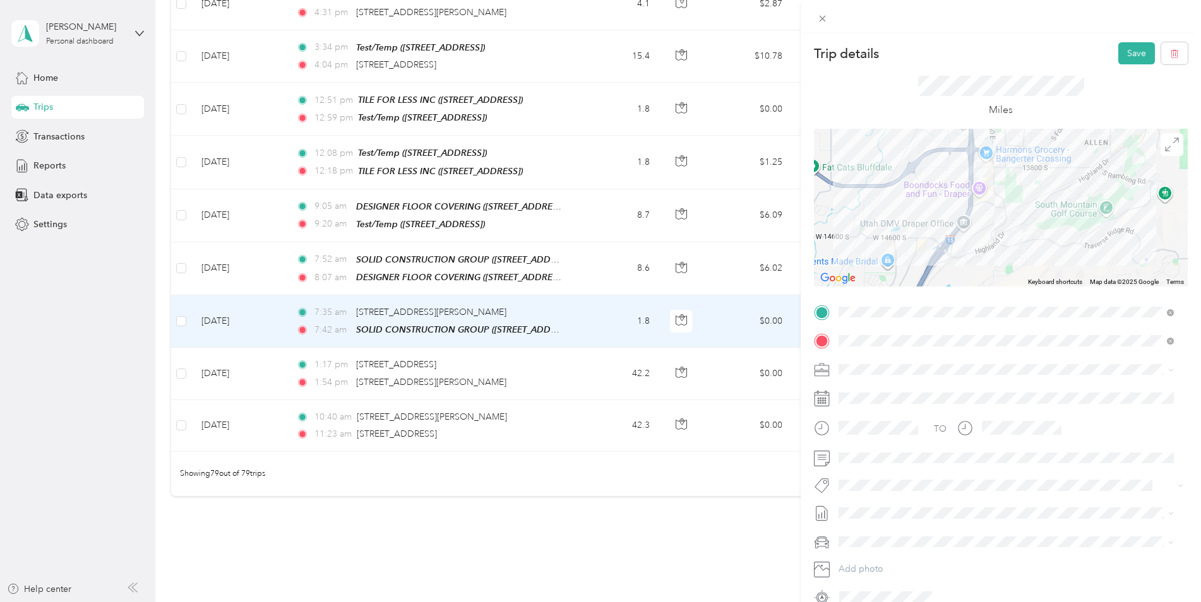
click at [1118, 56] on button "Save" at bounding box center [1136, 53] width 37 height 22
